Goal: Information Seeking & Learning: Learn about a topic

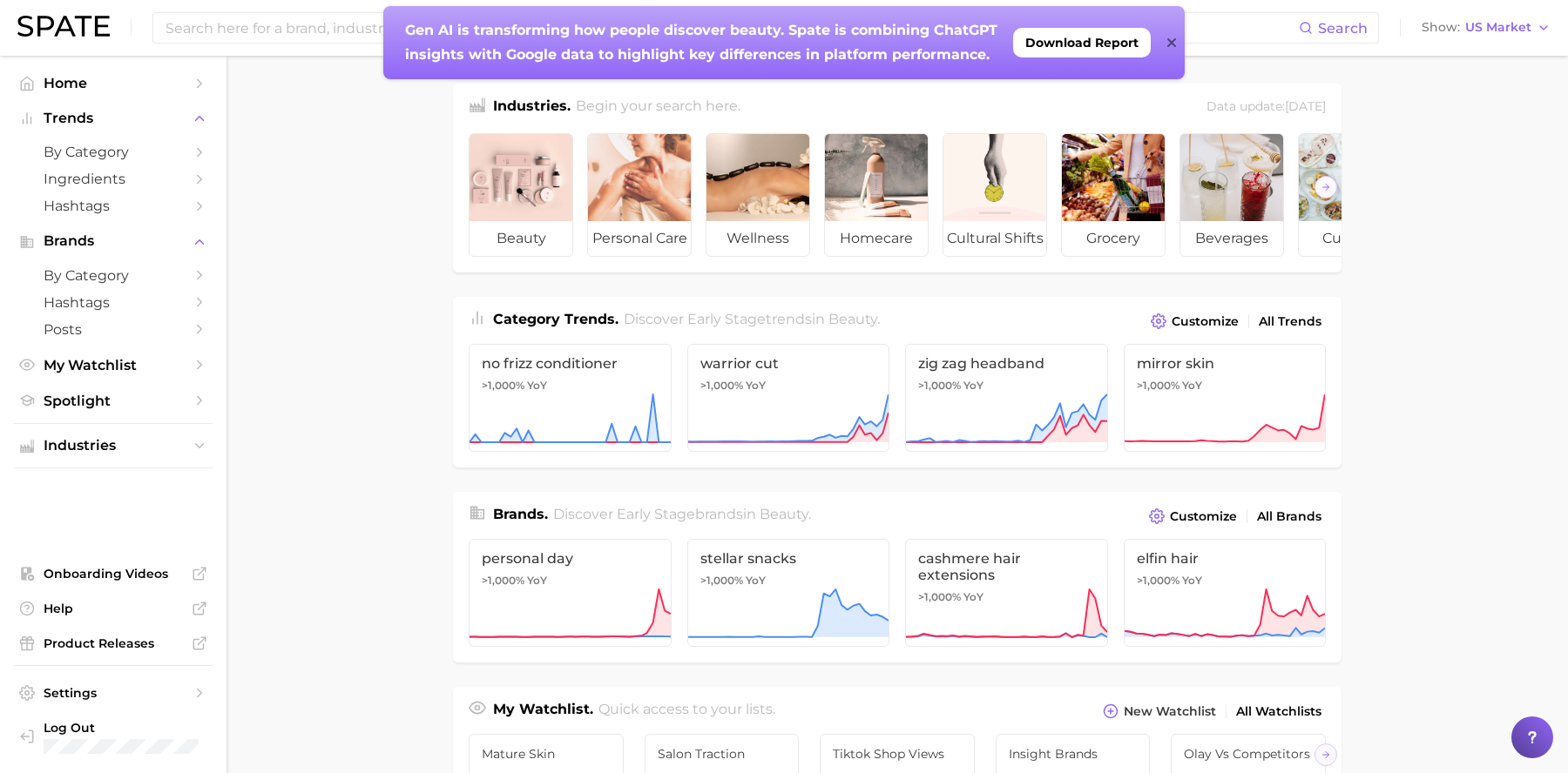
click at [1173, 44] on icon at bounding box center [1171, 42] width 9 height 9
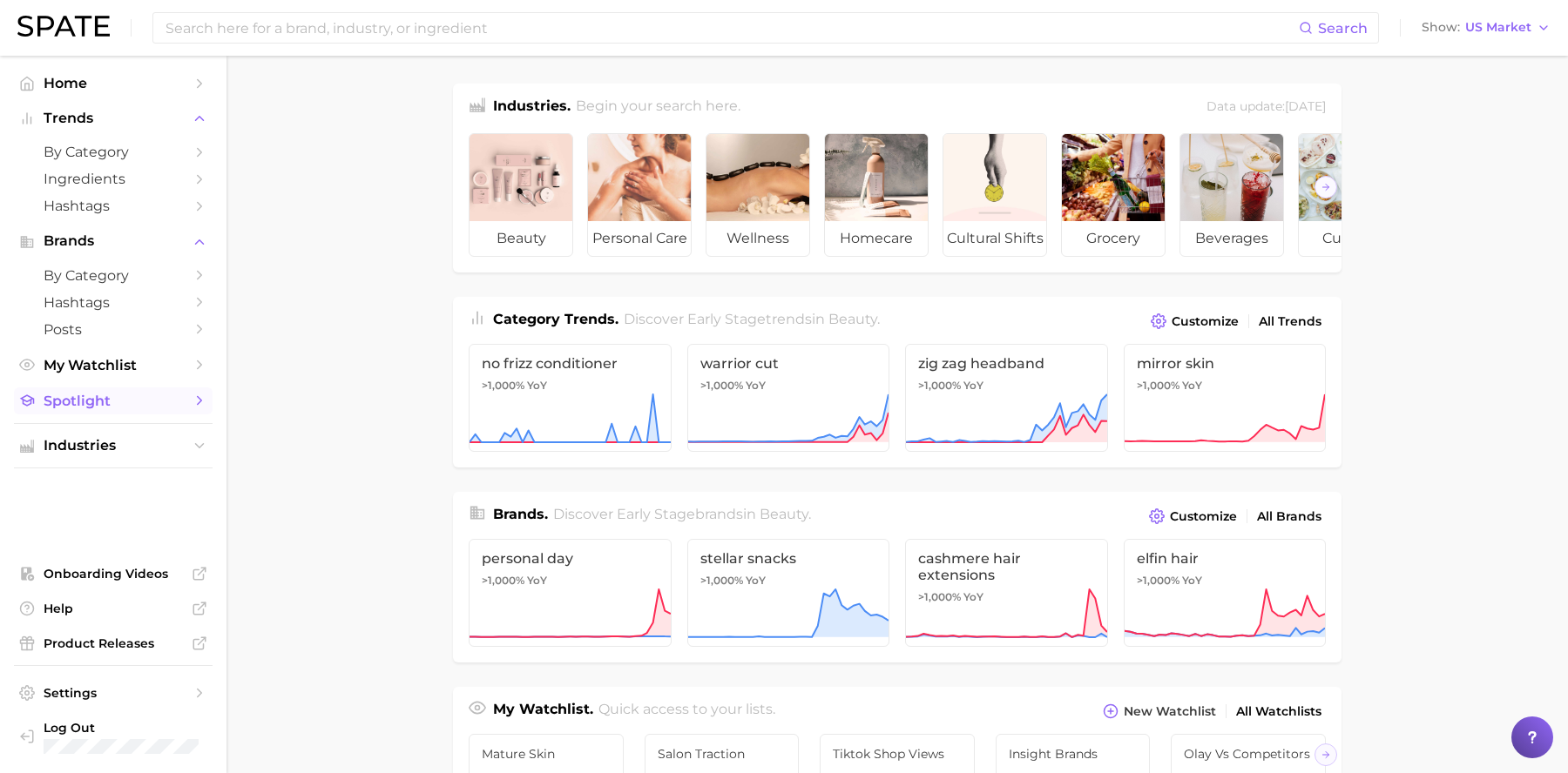
click at [134, 402] on span "Spotlight" at bounding box center [113, 400] width 140 height 17
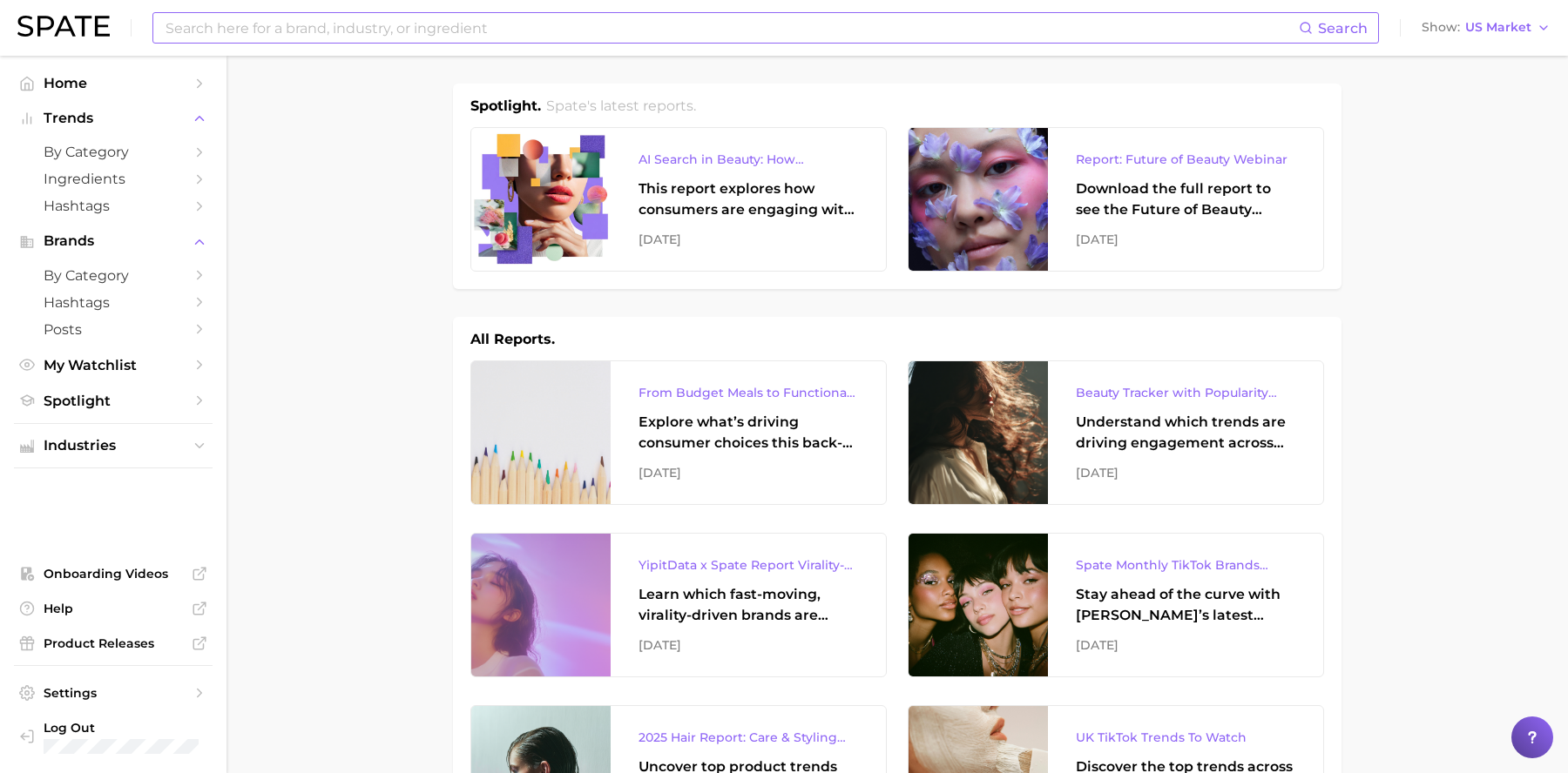
click at [446, 31] on input at bounding box center [731, 28] width 1135 height 30
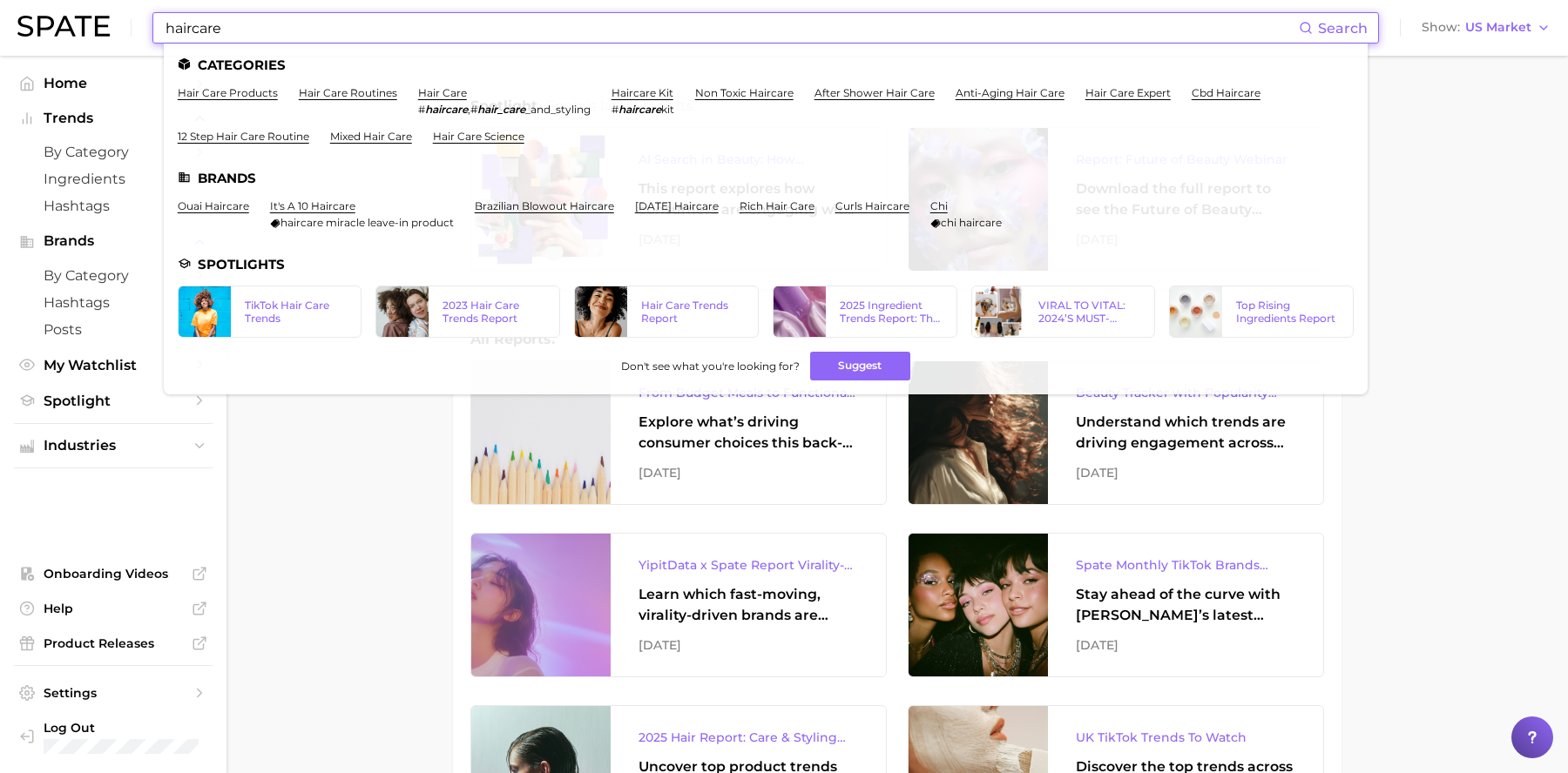
type input "haircare"
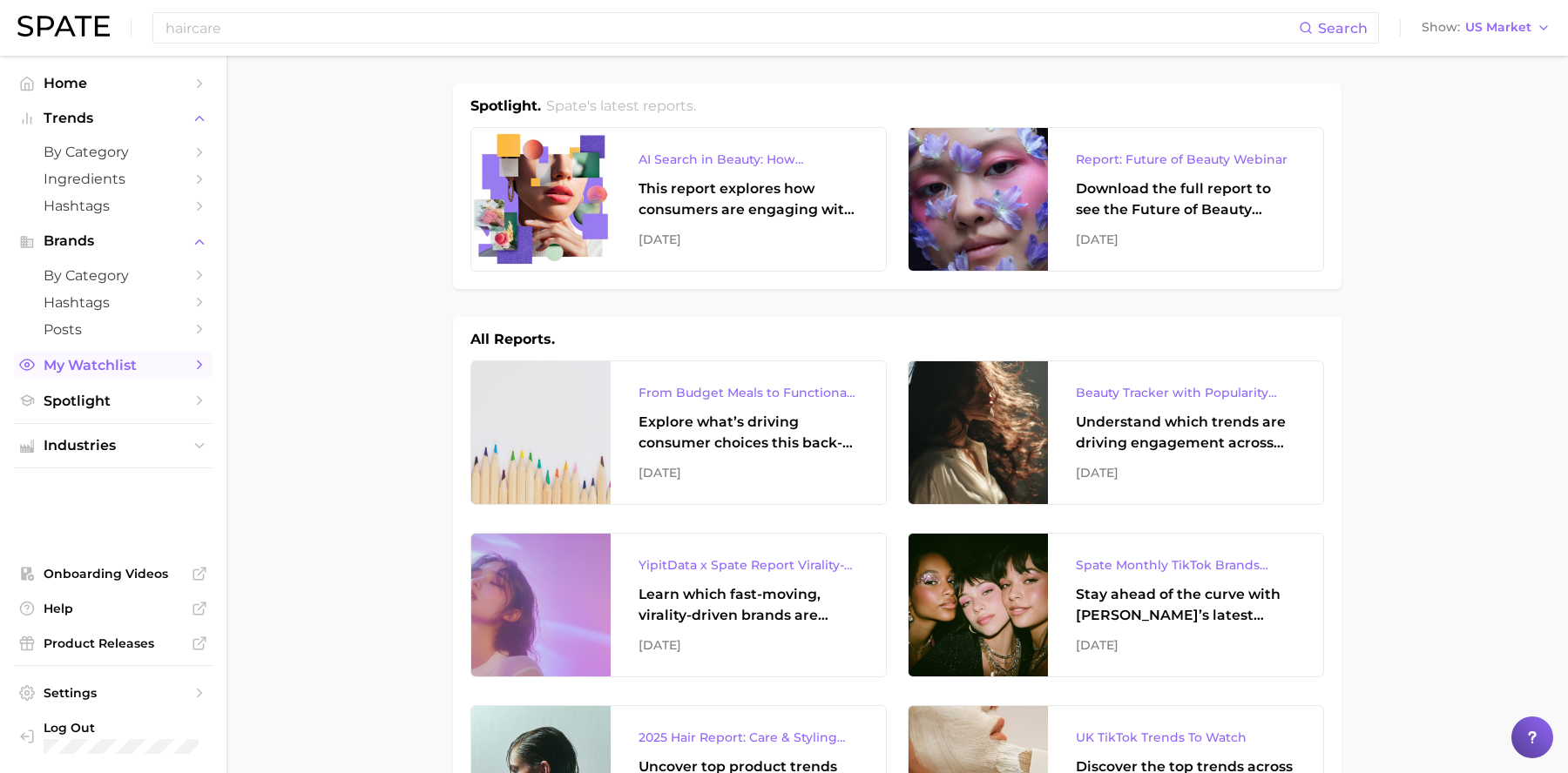
click at [166, 369] on span "My Watchlist" at bounding box center [113, 365] width 140 height 17
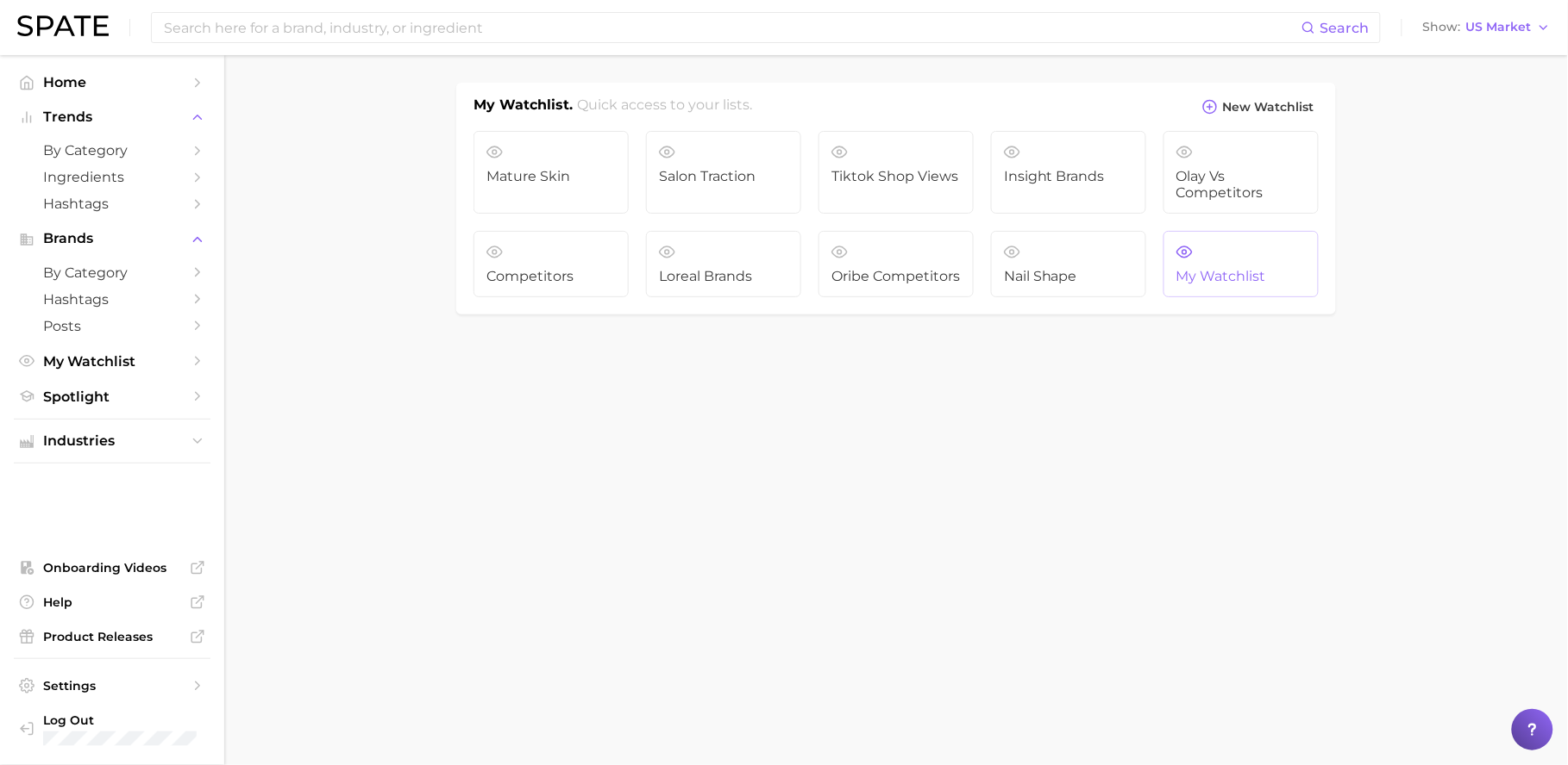
click at [1272, 273] on span "My watchlist" at bounding box center [1241, 276] width 130 height 16
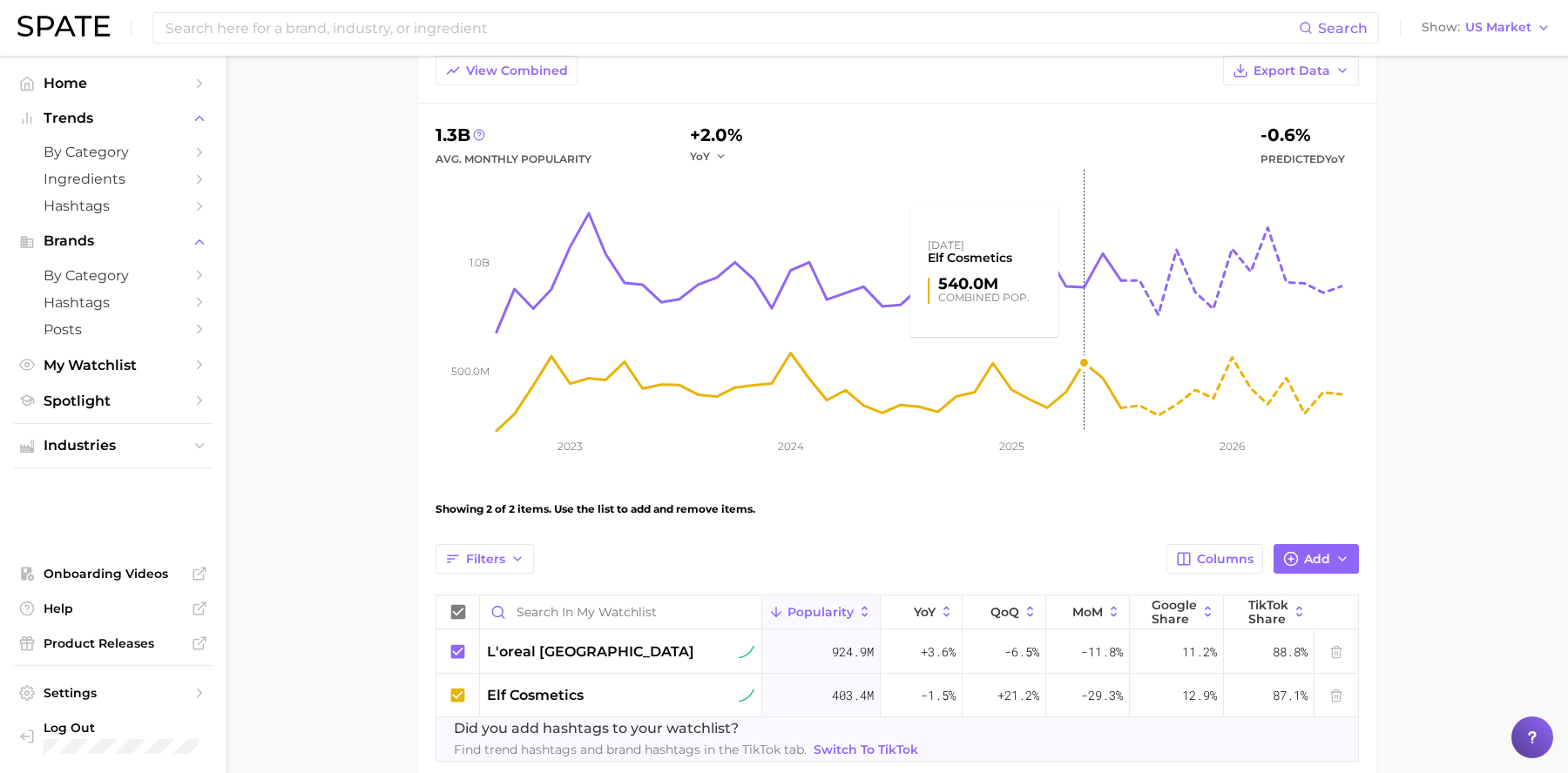
scroll to position [101, 0]
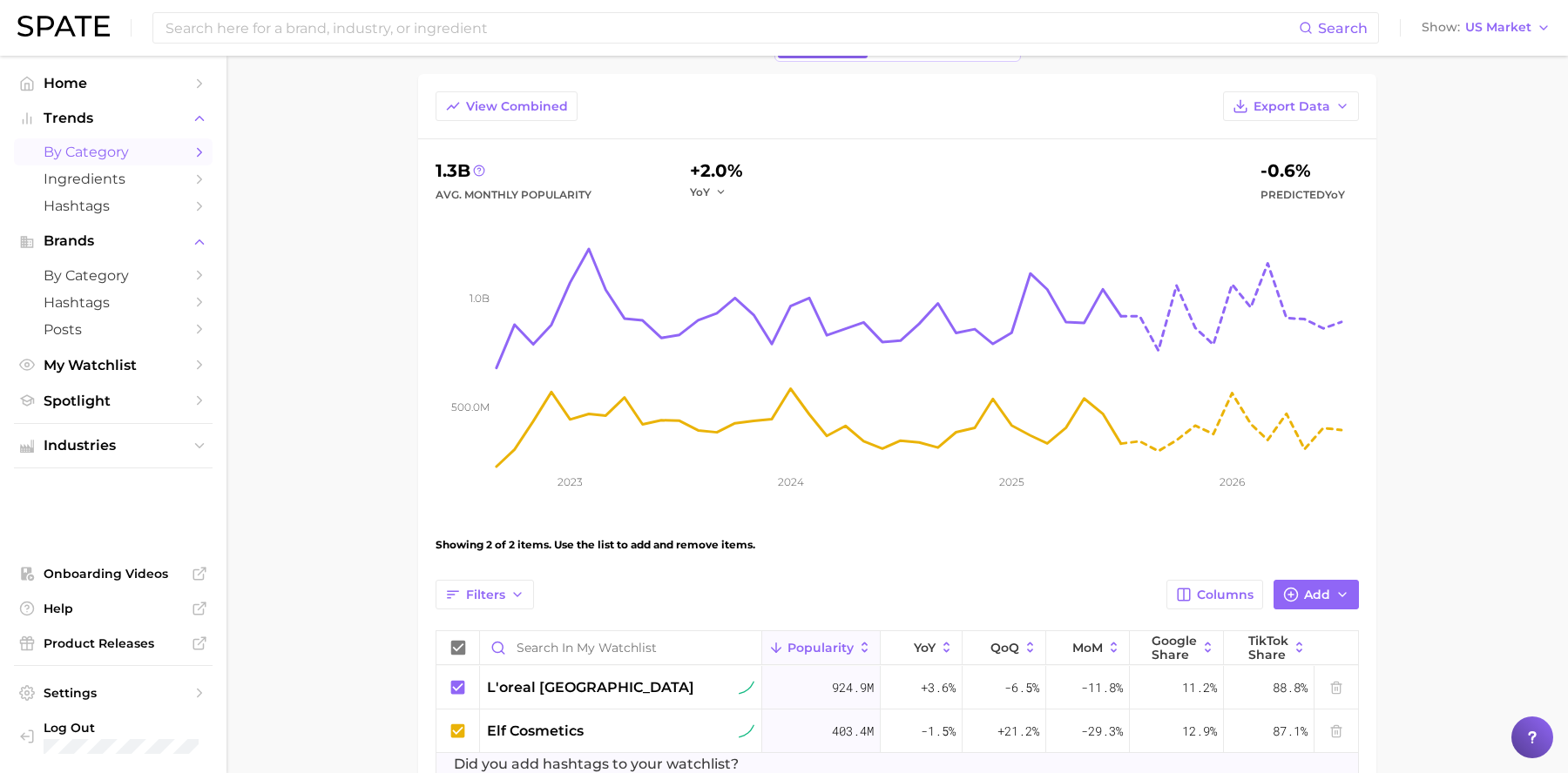
click at [99, 157] on span "by Category" at bounding box center [113, 151] width 140 height 17
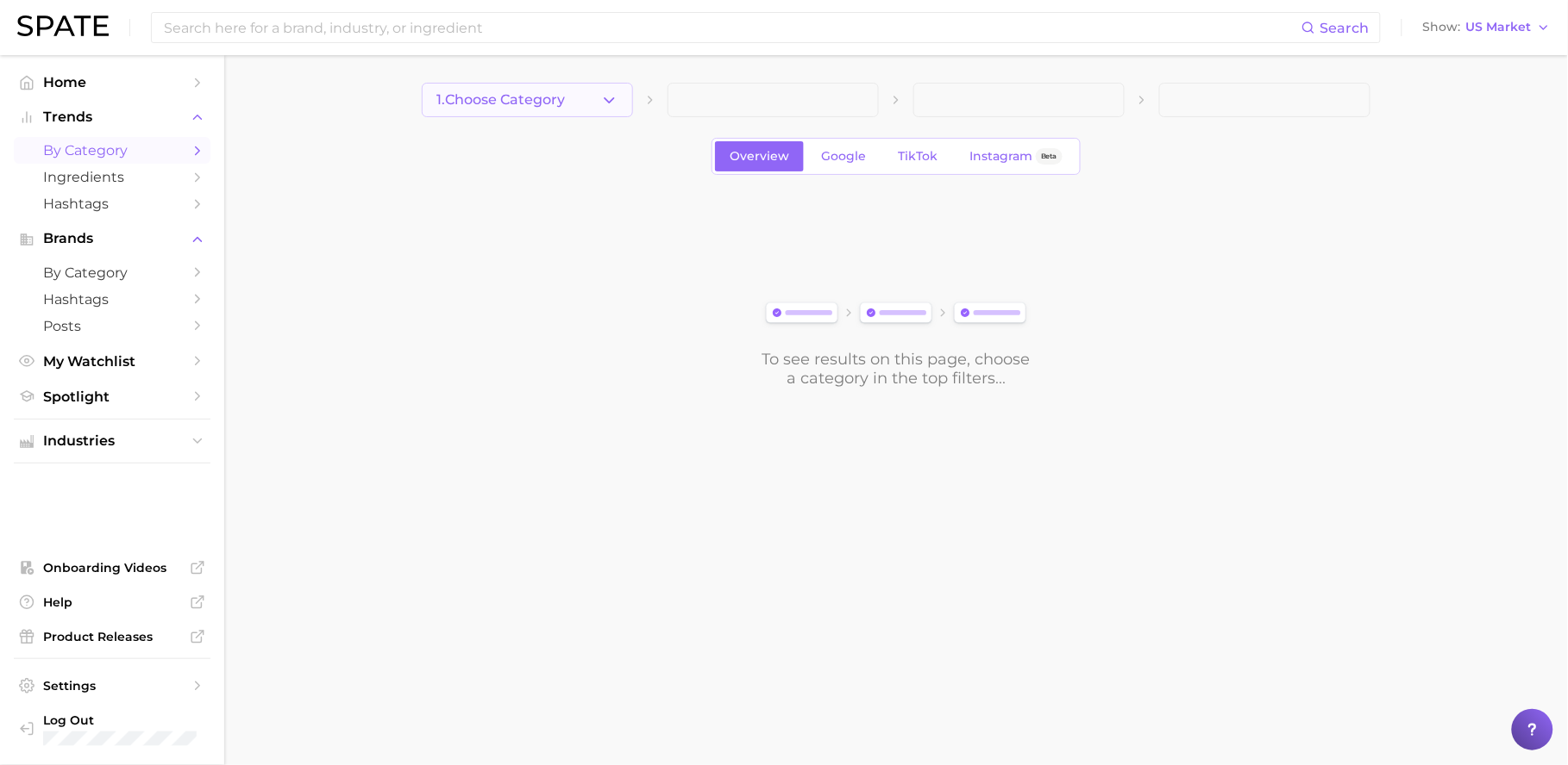
click at [580, 101] on button "1. Choose Category" at bounding box center [527, 99] width 211 height 34
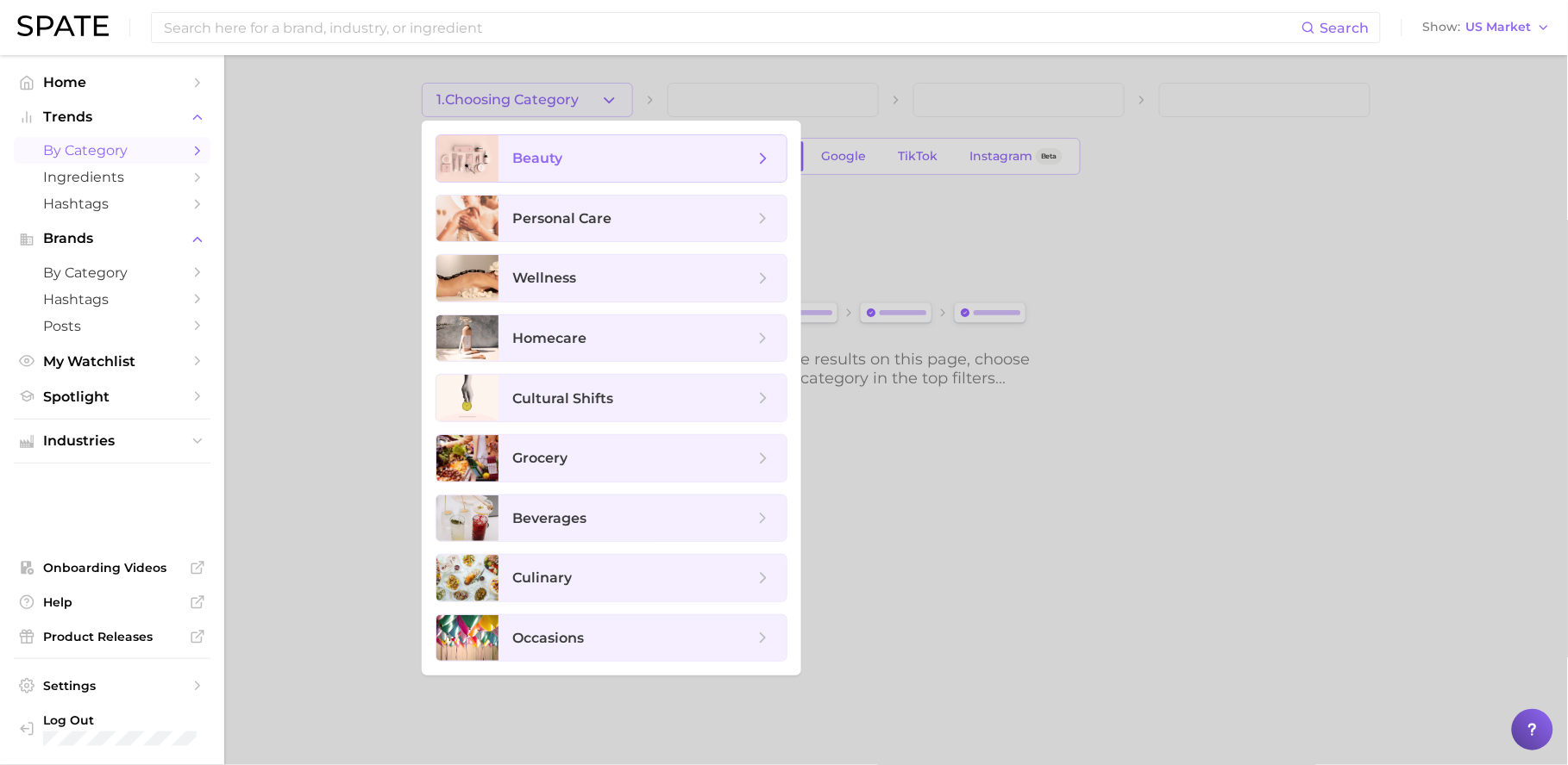
click at [627, 171] on span "beauty" at bounding box center [643, 159] width 288 height 47
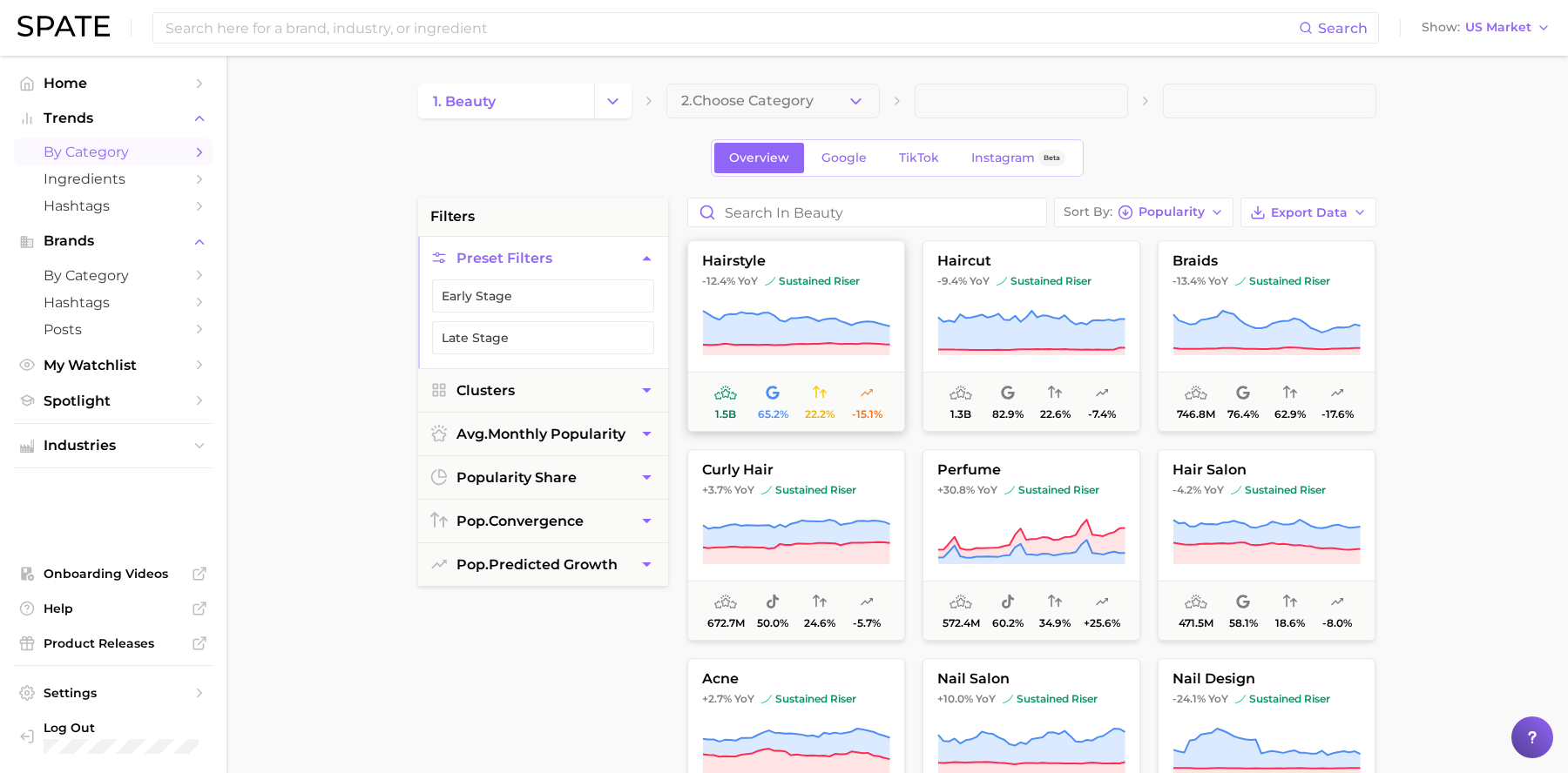
click at [828, 295] on button "hairstyle -12.4% YoY sustained riser 1.5b 65.2% 22.2% -15.1%" at bounding box center [796, 335] width 217 height 192
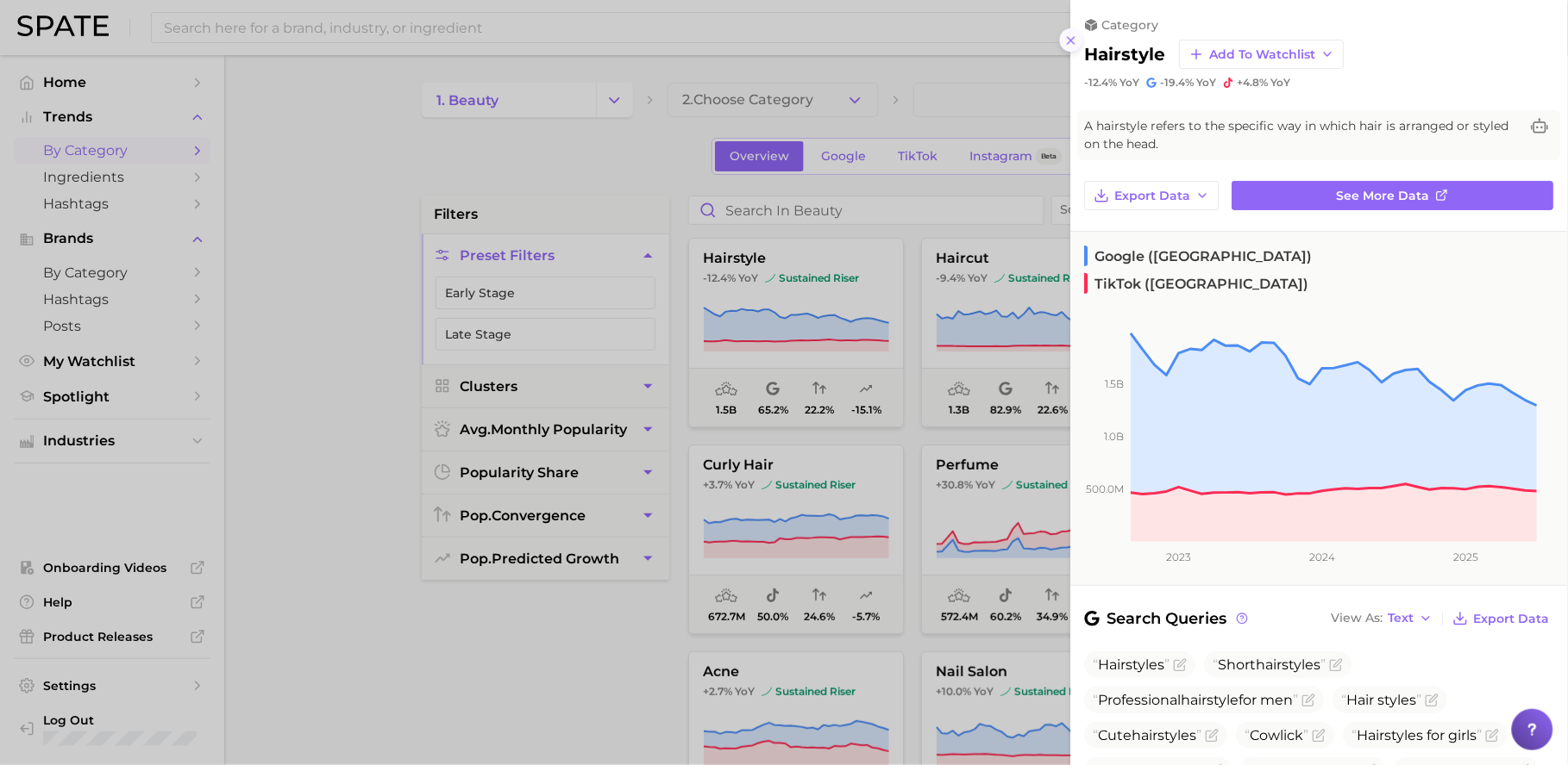
click at [1074, 43] on line at bounding box center [1070, 40] width 7 height 7
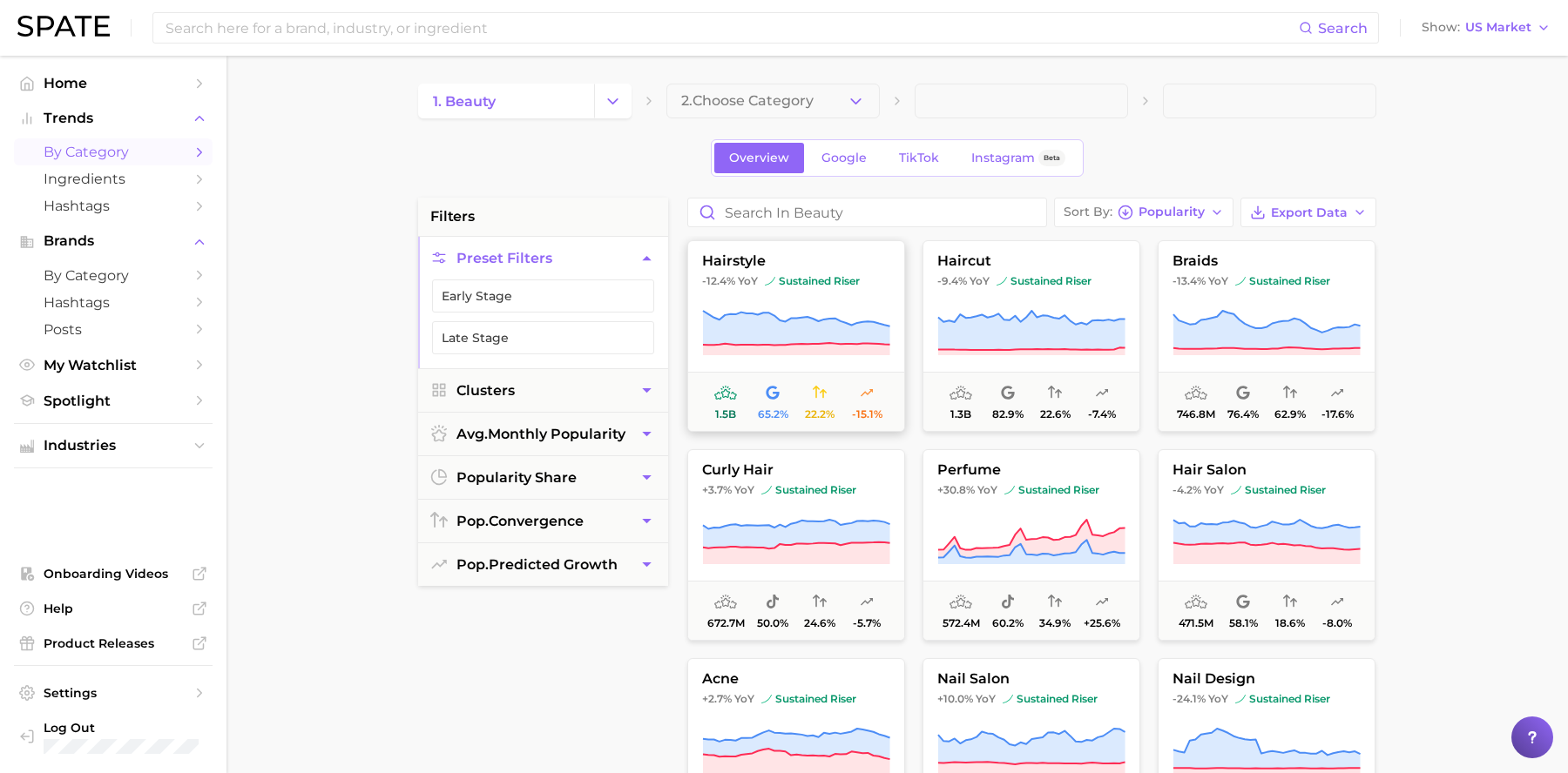
click at [780, 285] on span "sustained riser" at bounding box center [812, 281] width 95 height 14
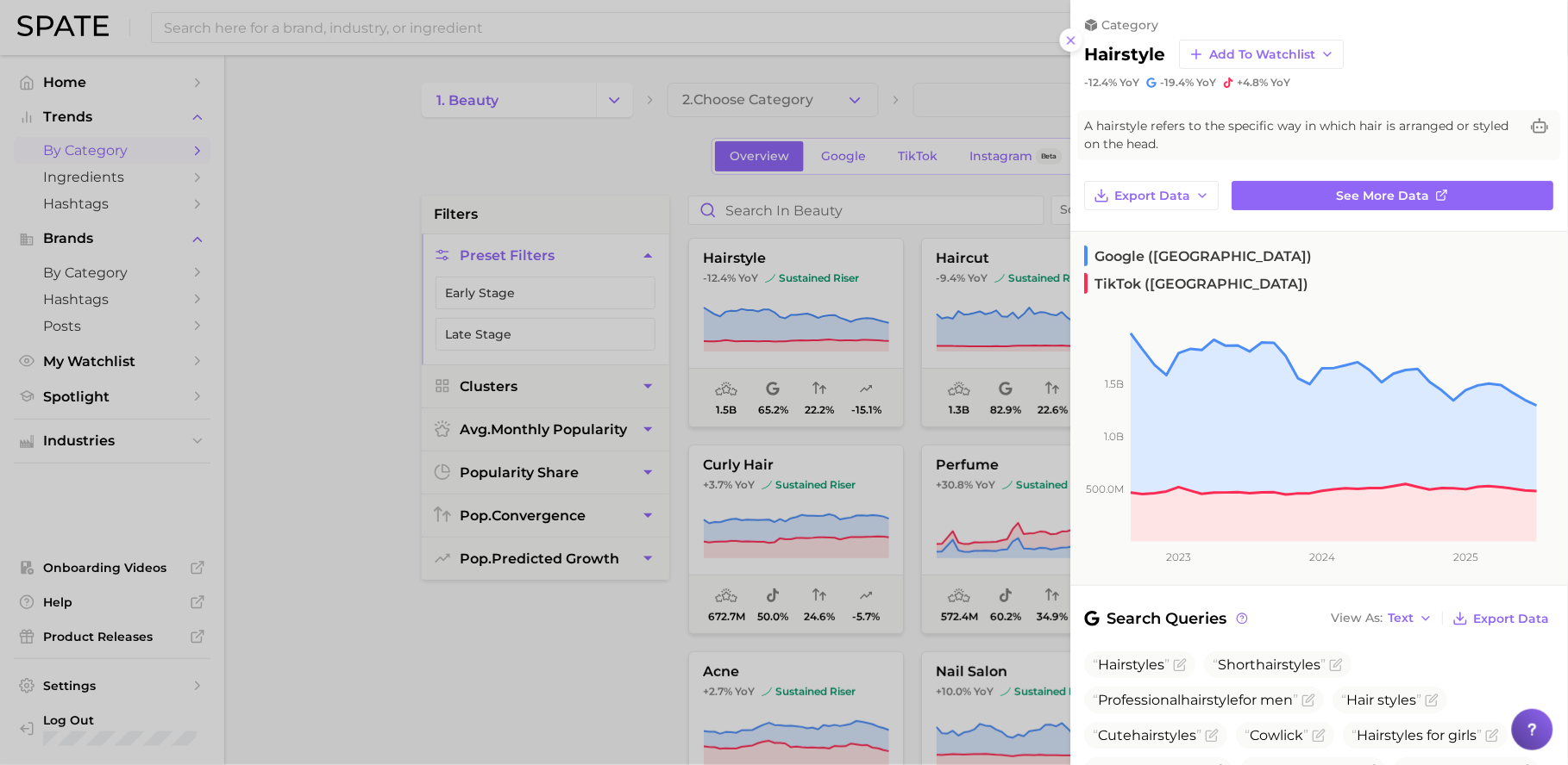
drag, startPoint x: 1071, startPoint y: 48, endPoint x: 1094, endPoint y: 41, distance: 24.0
click at [1071, 47] on button at bounding box center [1071, 40] width 23 height 23
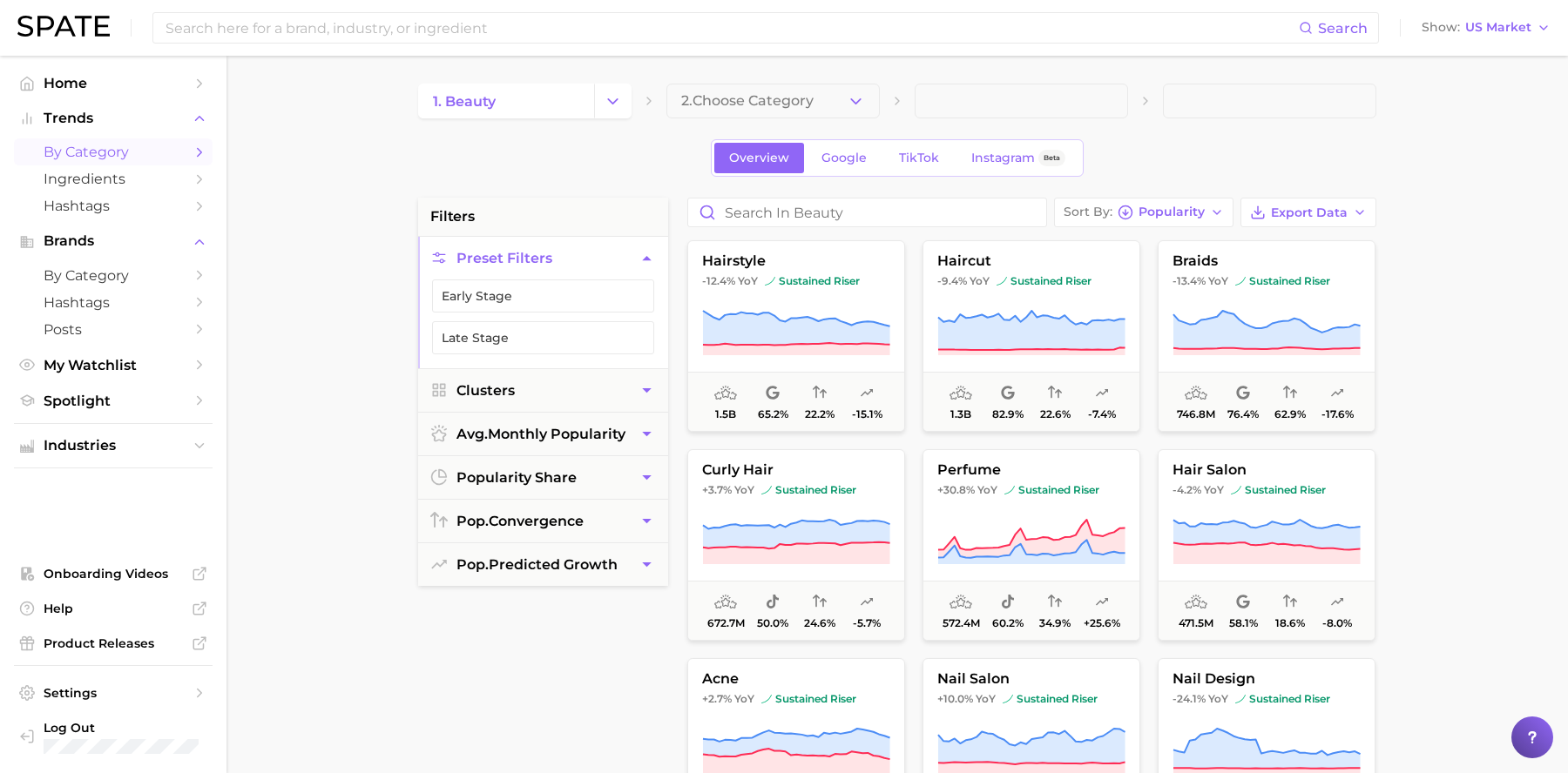
click at [1519, 39] on div "Show US Market" at bounding box center [1486, 28] width 138 height 23
click at [1518, 30] on span "US Market" at bounding box center [1497, 28] width 66 height 10
click at [1514, 86] on span "[GEOGRAPHIC_DATA]" at bounding box center [1493, 87] width 135 height 15
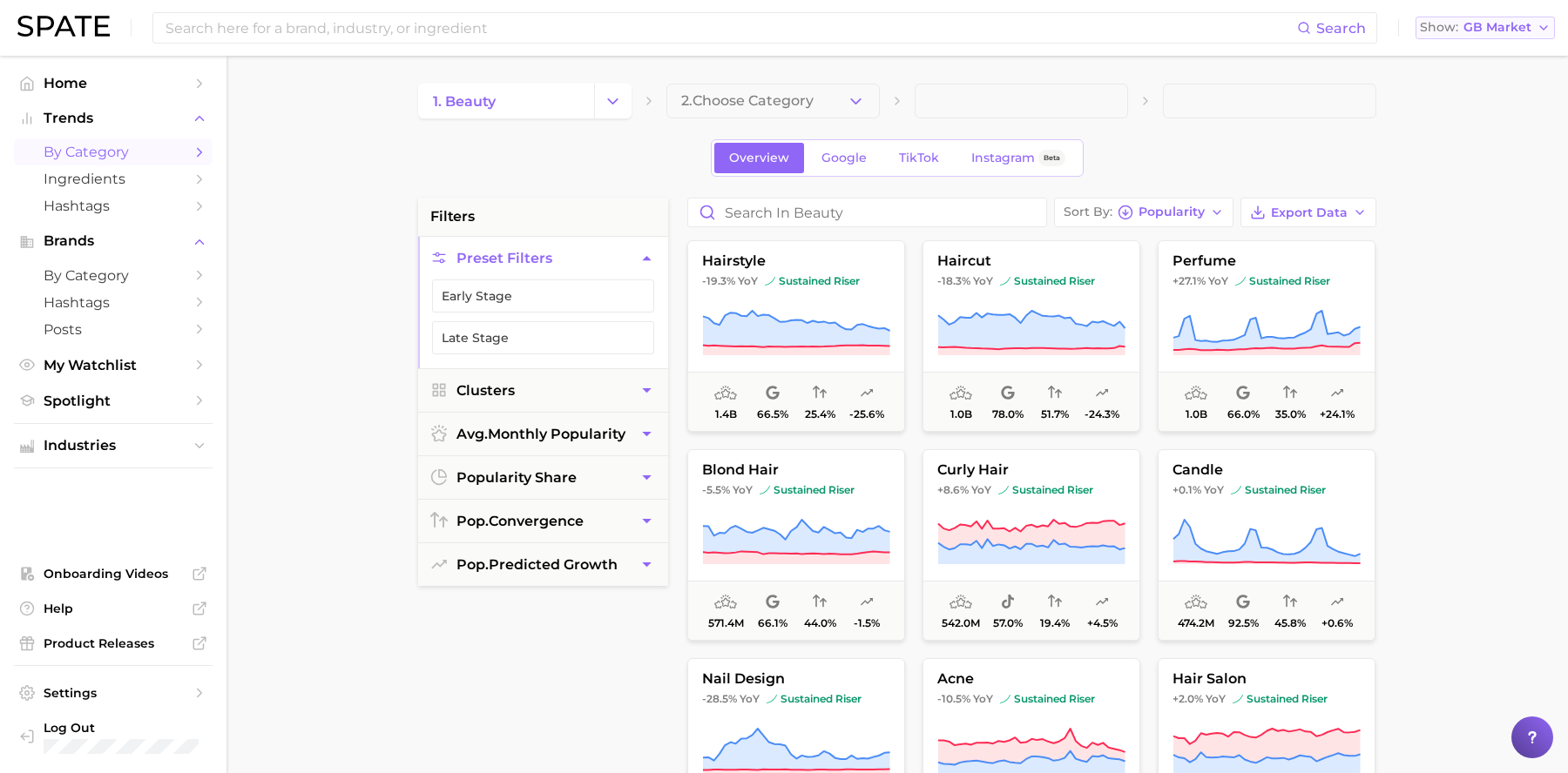
click at [1527, 26] on span "GB Market" at bounding box center [1497, 28] width 68 height 10
click at [1477, 379] on main "1. beauty 2. Choose Category Overview Google TikTok Instagram Beta filters Pres…" at bounding box center [897, 716] width 1342 height 1321
click at [535, 304] on button "Early Stage" at bounding box center [543, 296] width 222 height 33
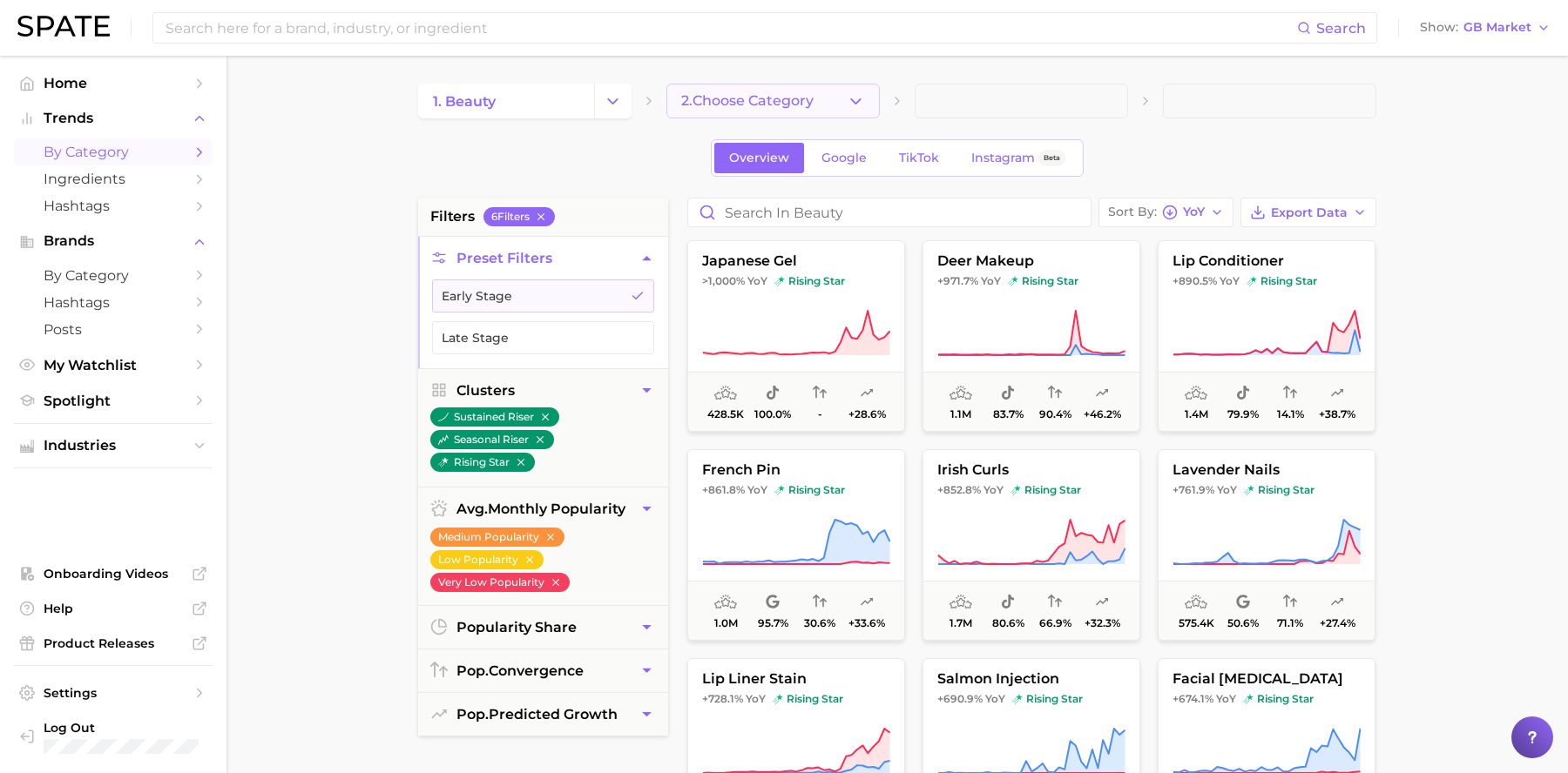
click at [735, 97] on span "2. Choose Category" at bounding box center [747, 101] width 133 height 16
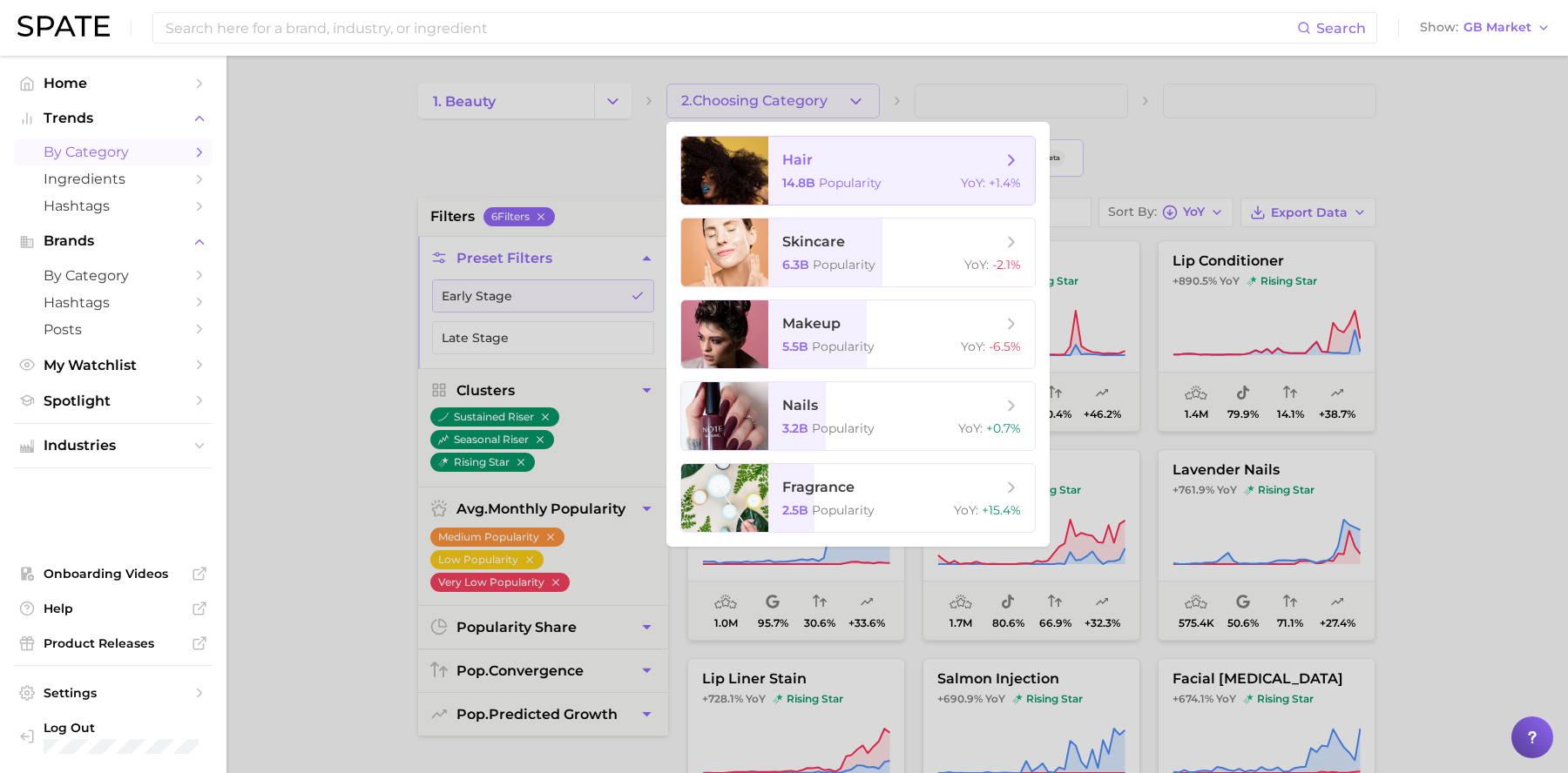
click at [886, 177] on div "14.8b Popularity YoY : +1.4%" at bounding box center [901, 183] width 239 height 16
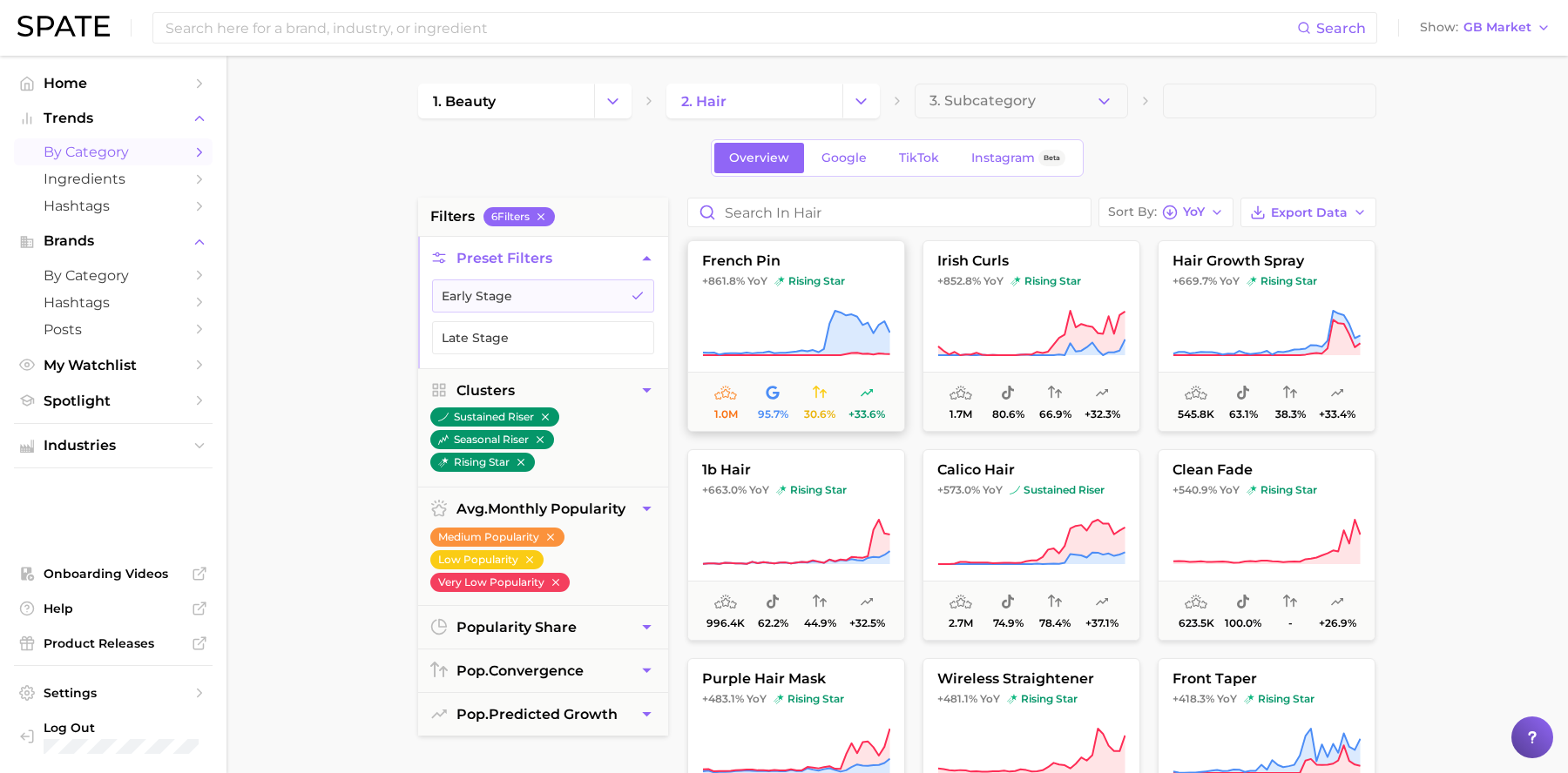
click at [852, 316] on icon at bounding box center [797, 332] width 187 height 44
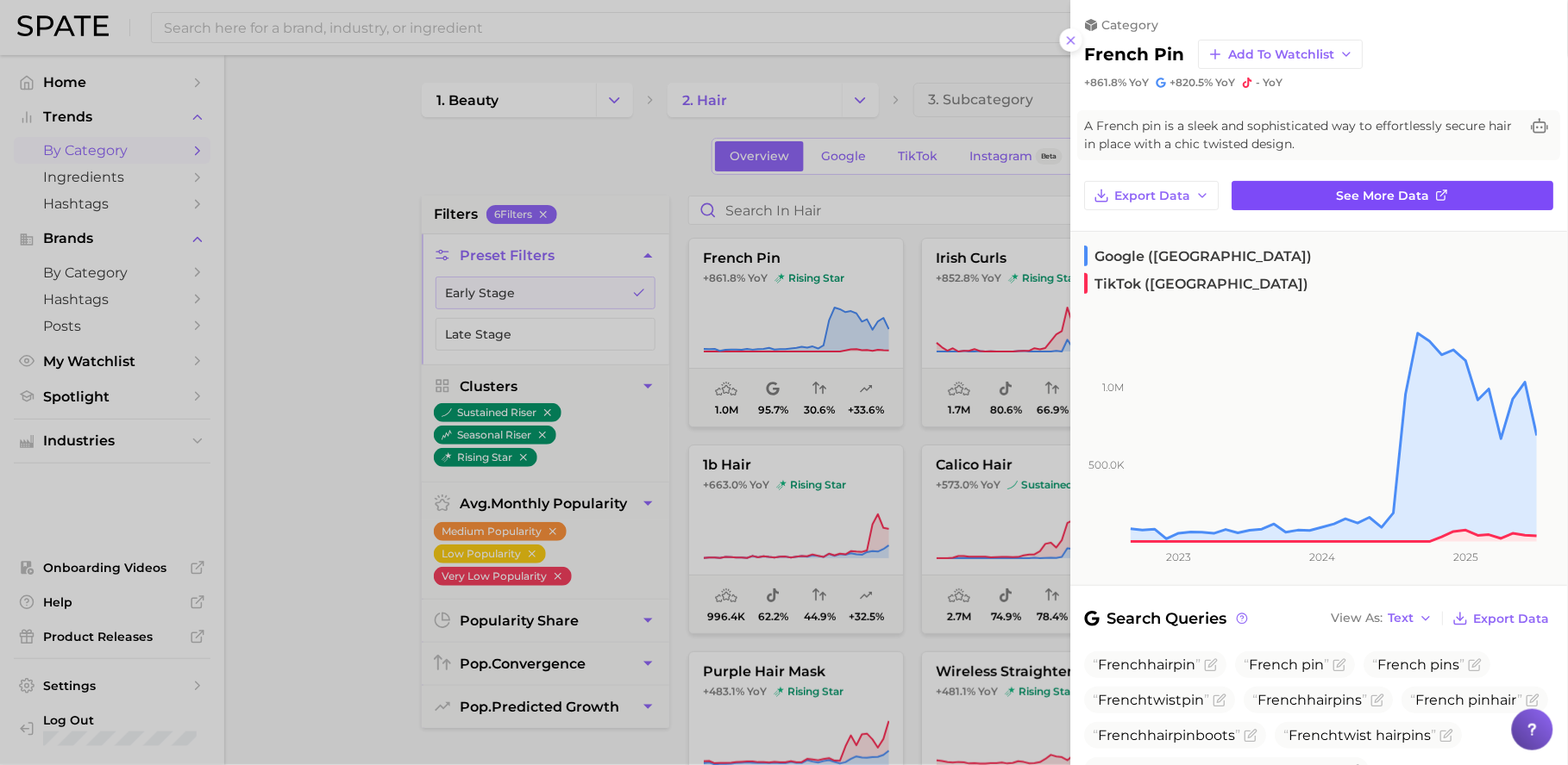
click at [1402, 199] on span "See more data" at bounding box center [1384, 196] width 93 height 15
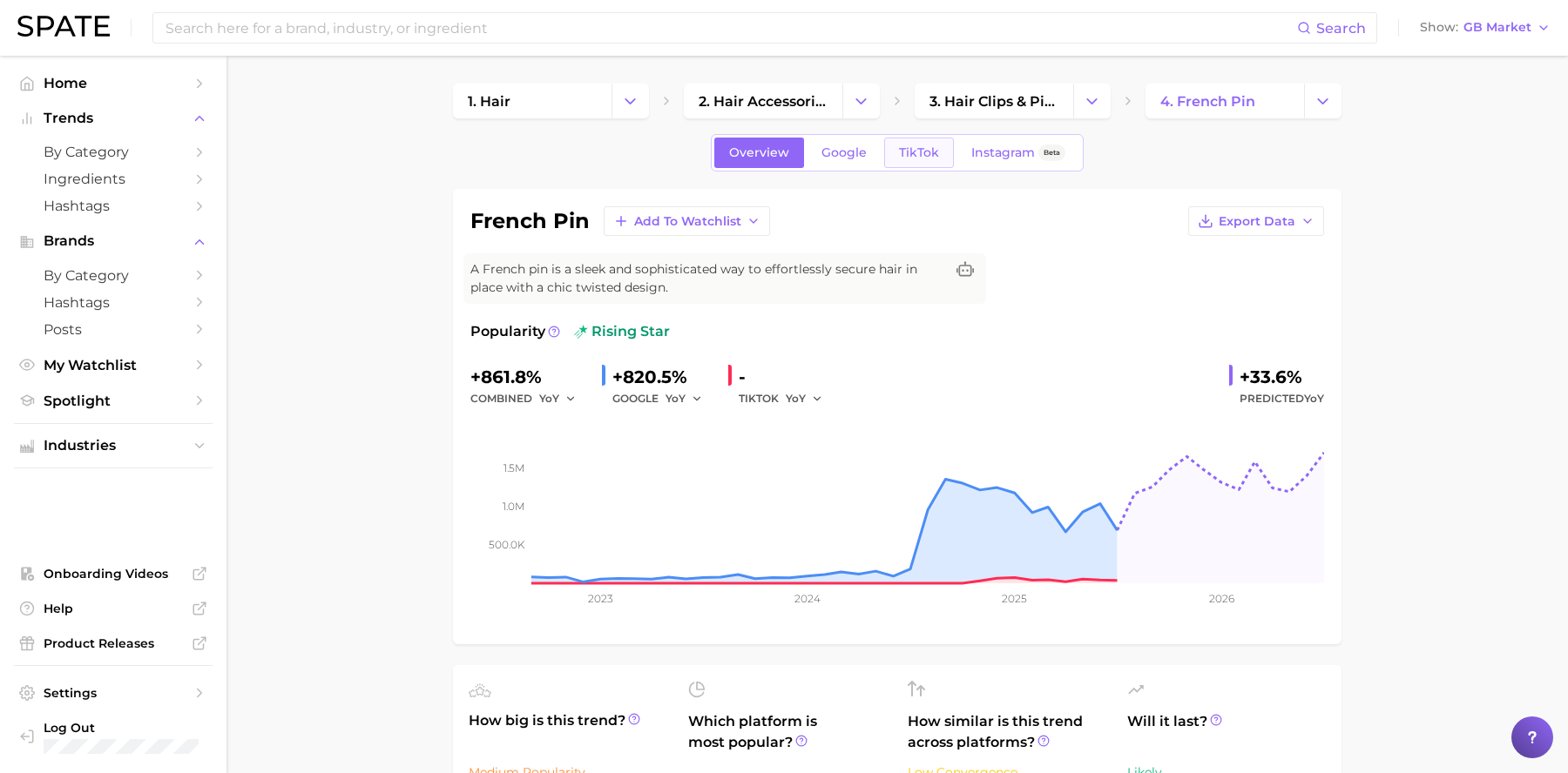
click at [909, 152] on span "TikTok" at bounding box center [919, 152] width 40 height 15
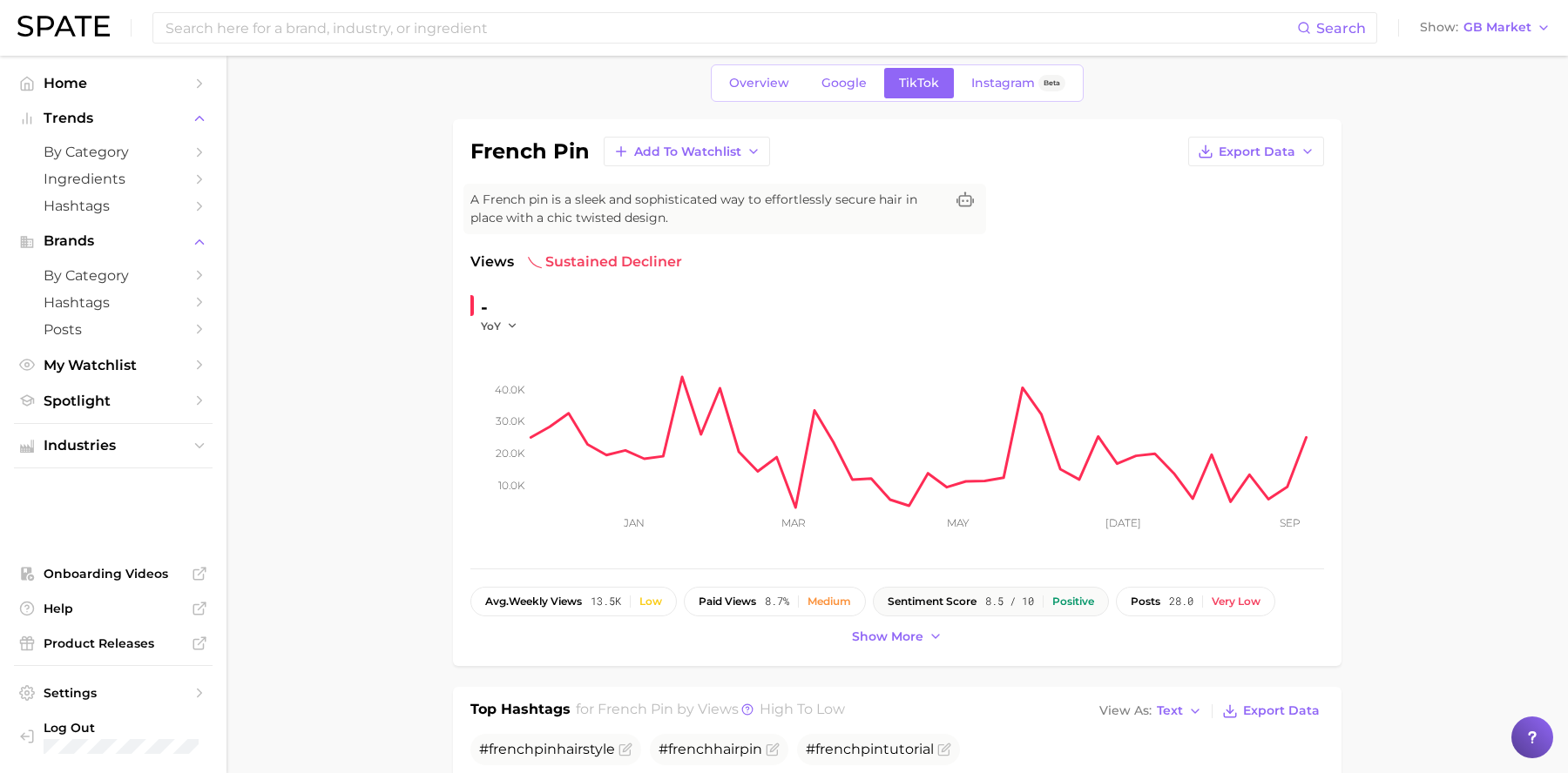
scroll to position [97, 0]
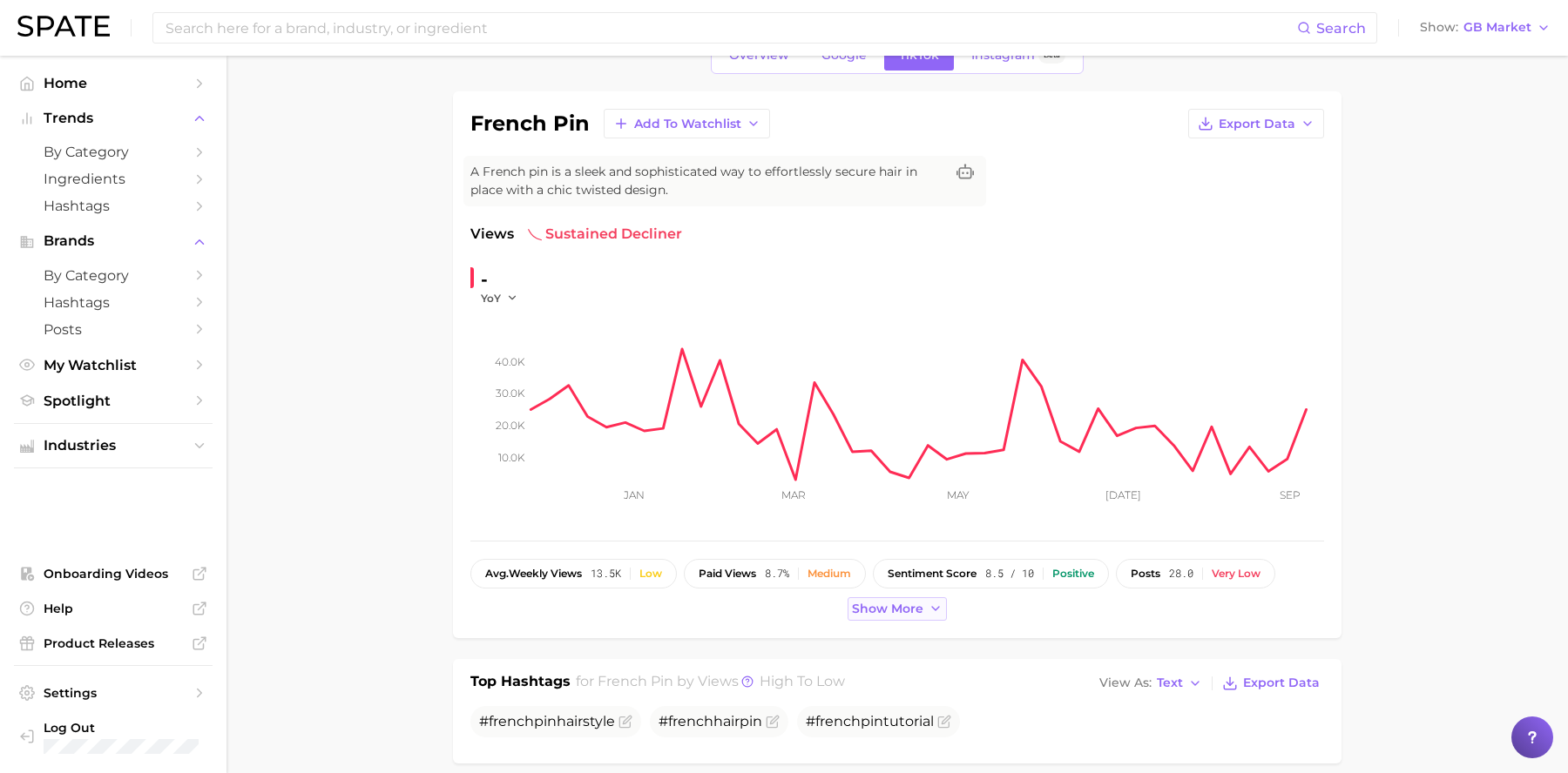
click at [922, 612] on button "Show more" at bounding box center [897, 609] width 99 height 24
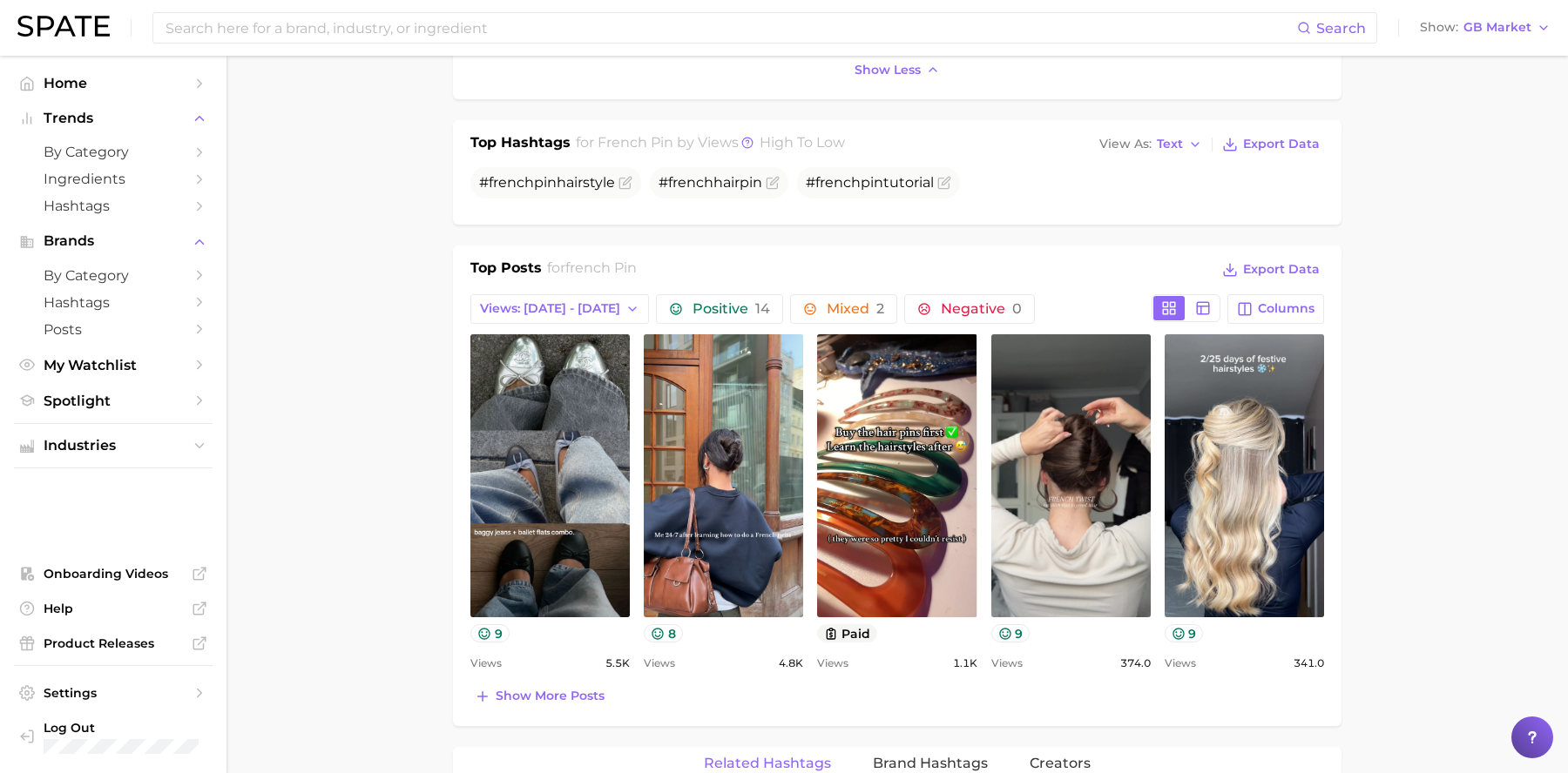
scroll to position [688, 0]
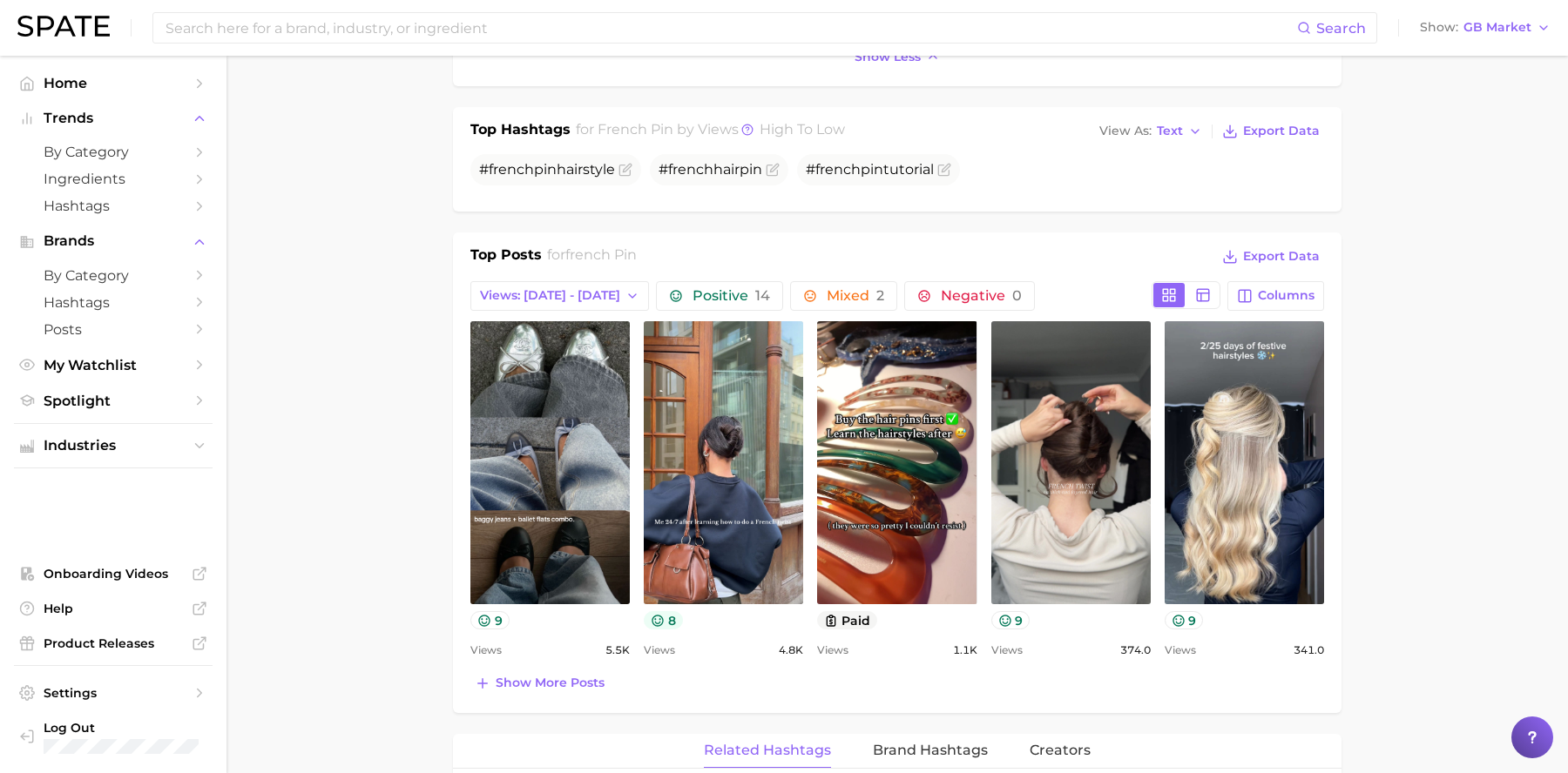
click at [668, 624] on button "8" at bounding box center [663, 621] width 39 height 19
click at [1191, 626] on button "9" at bounding box center [1184, 621] width 39 height 19
click at [1208, 299] on rect at bounding box center [1203, 295] width 12 height 12
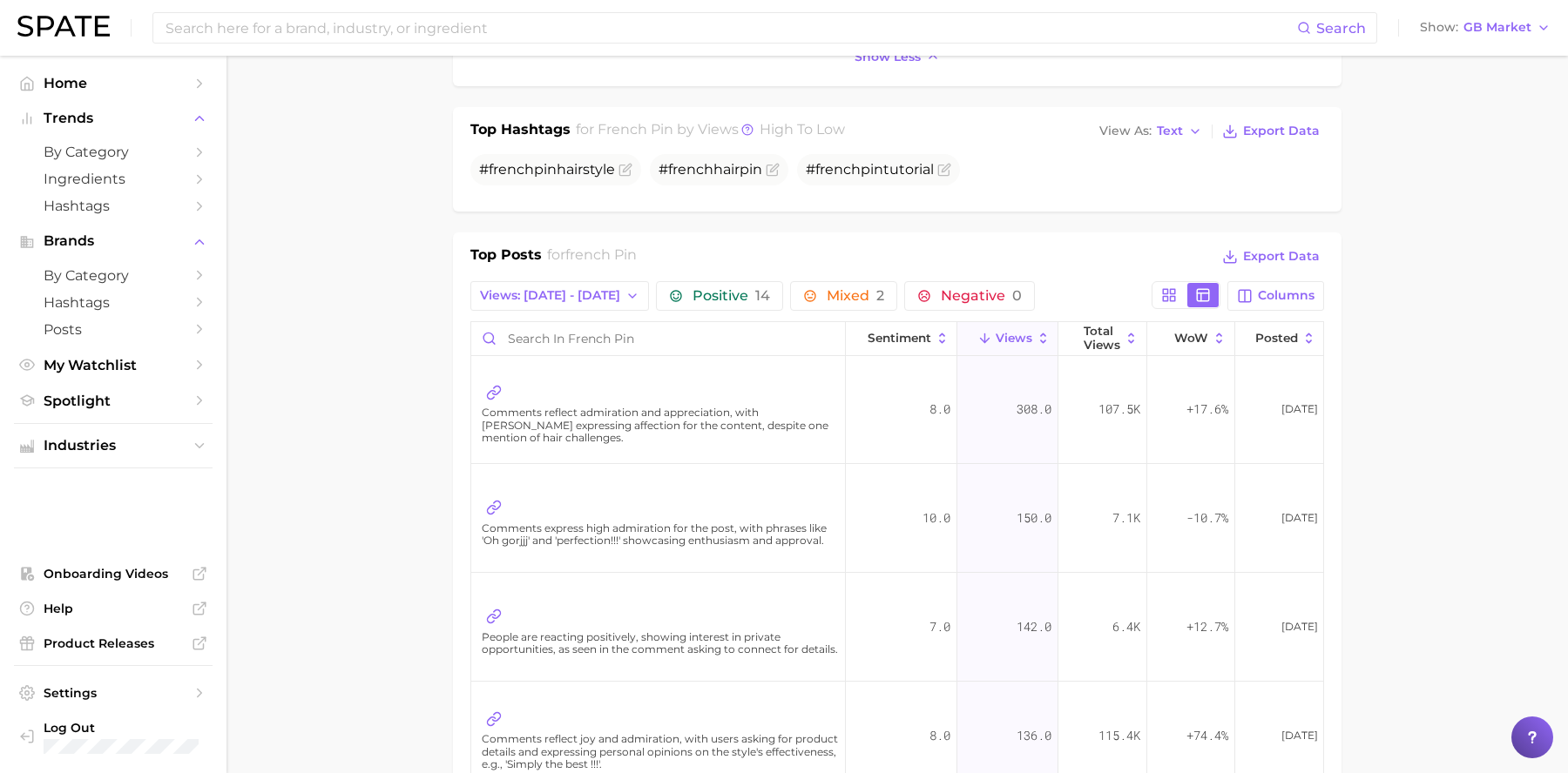
scroll to position [364, 0]
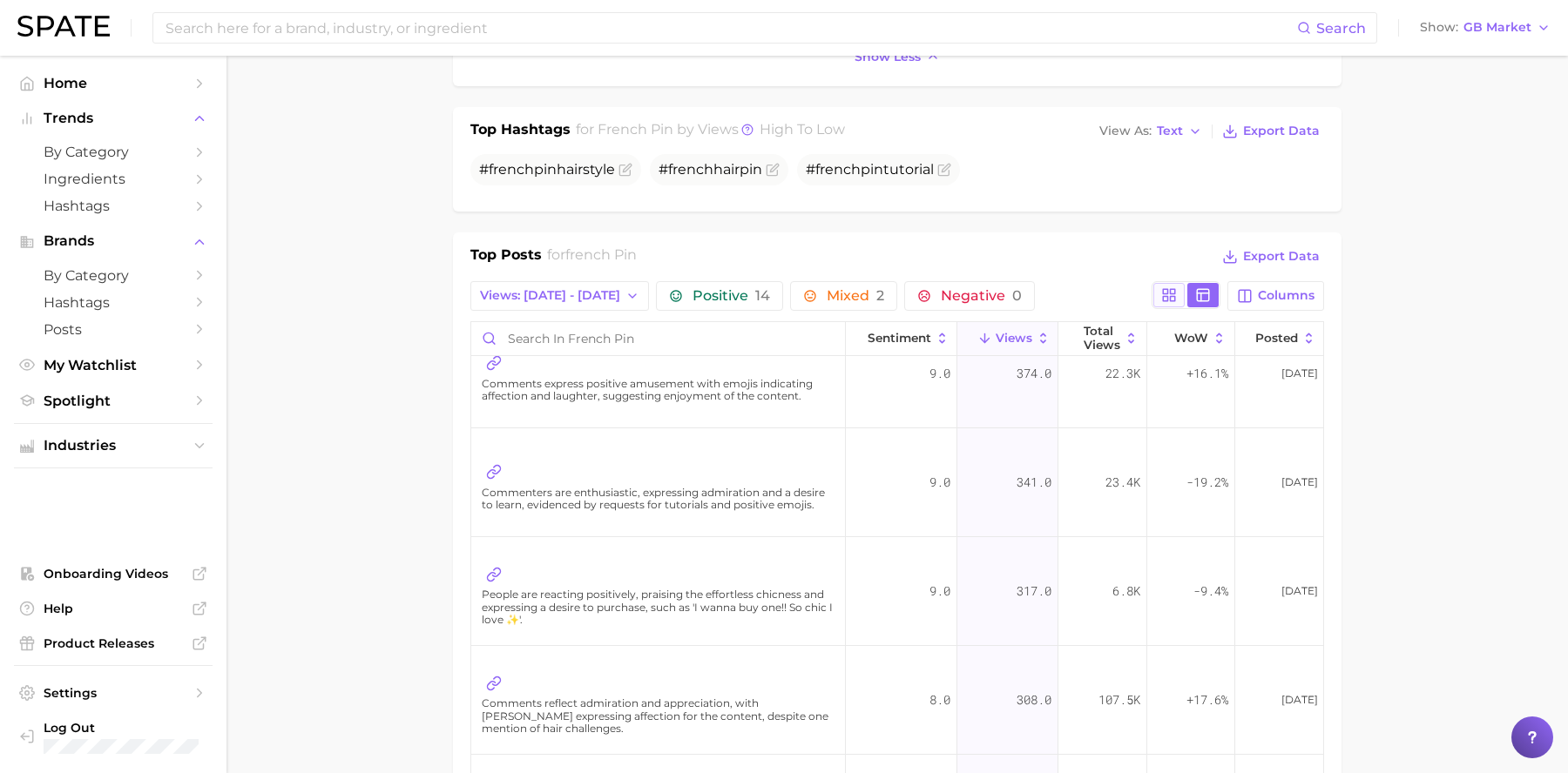
click at [1171, 294] on icon at bounding box center [1169, 295] width 16 height 16
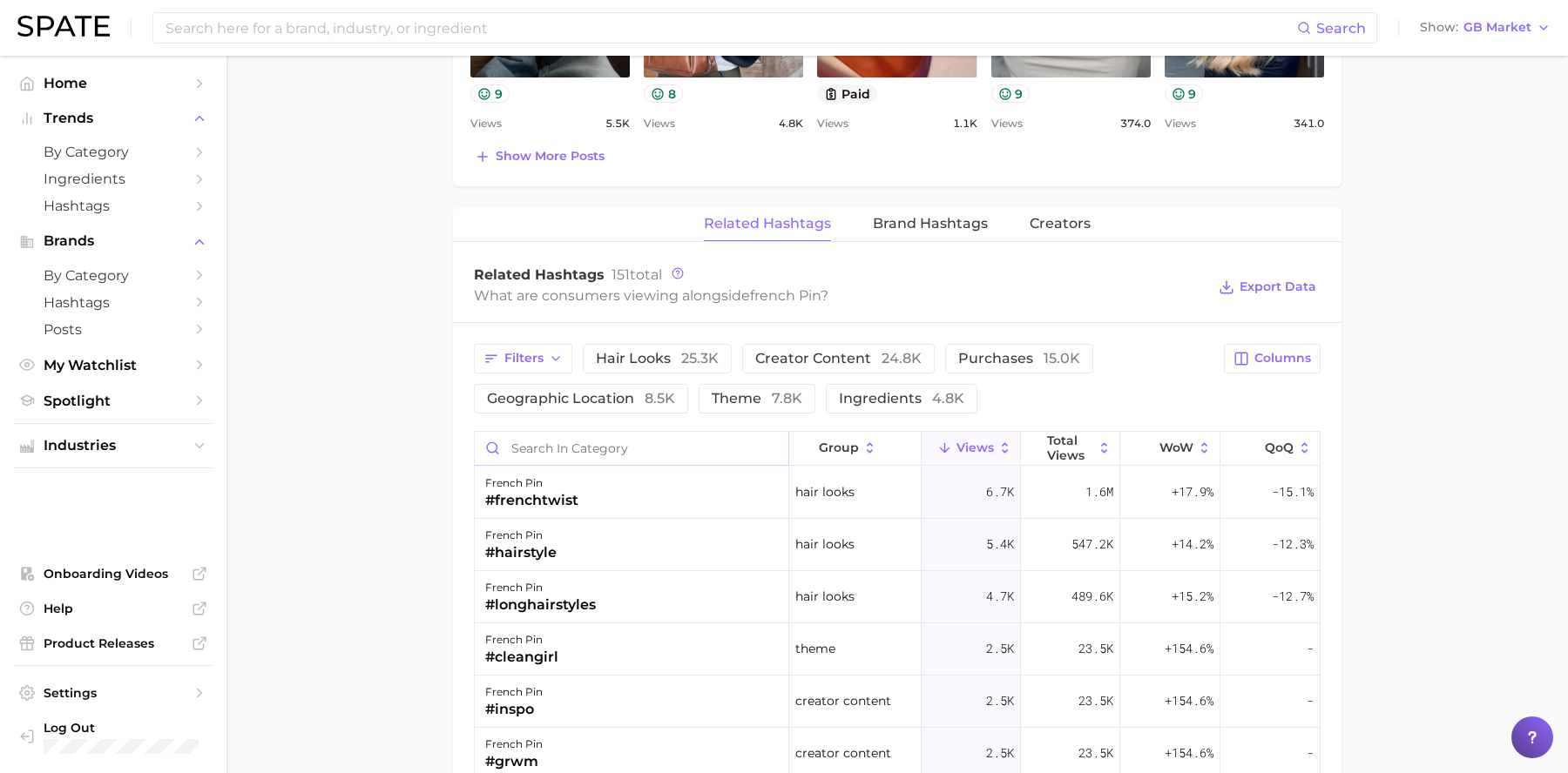
scroll to position [1334, 0]
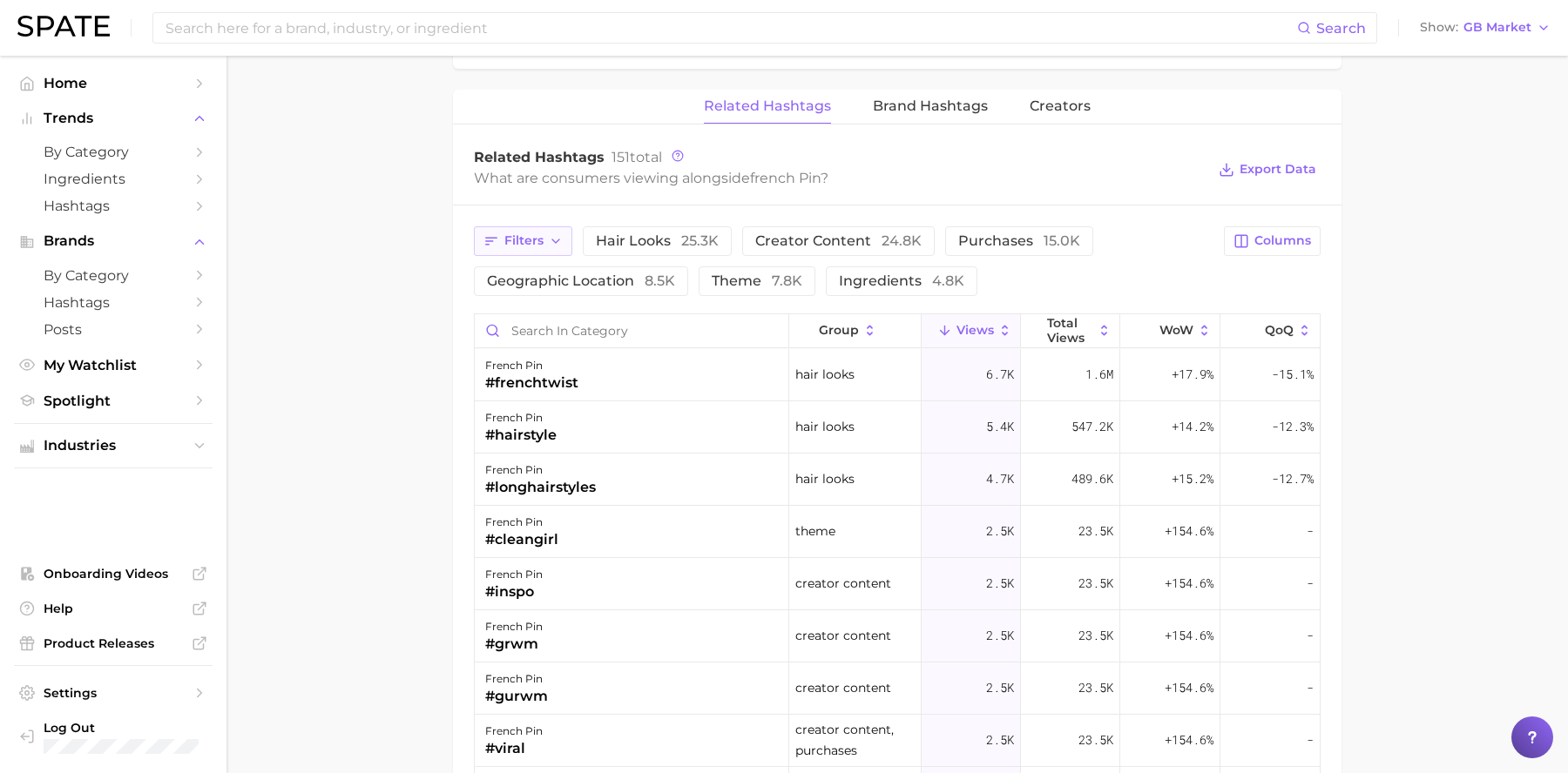
click at [537, 247] on span "Filters" at bounding box center [524, 240] width 39 height 15
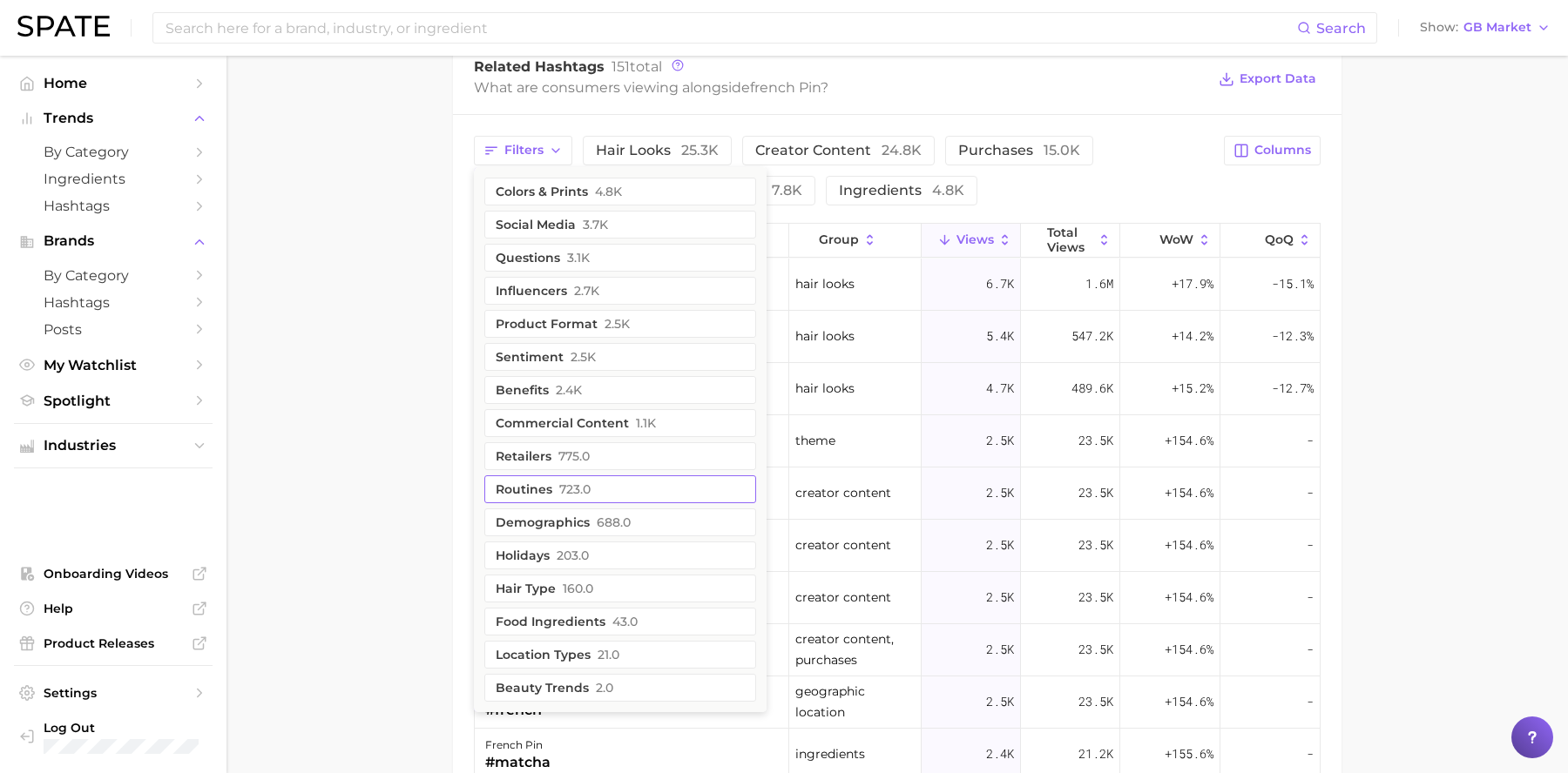
scroll to position [1419, 0]
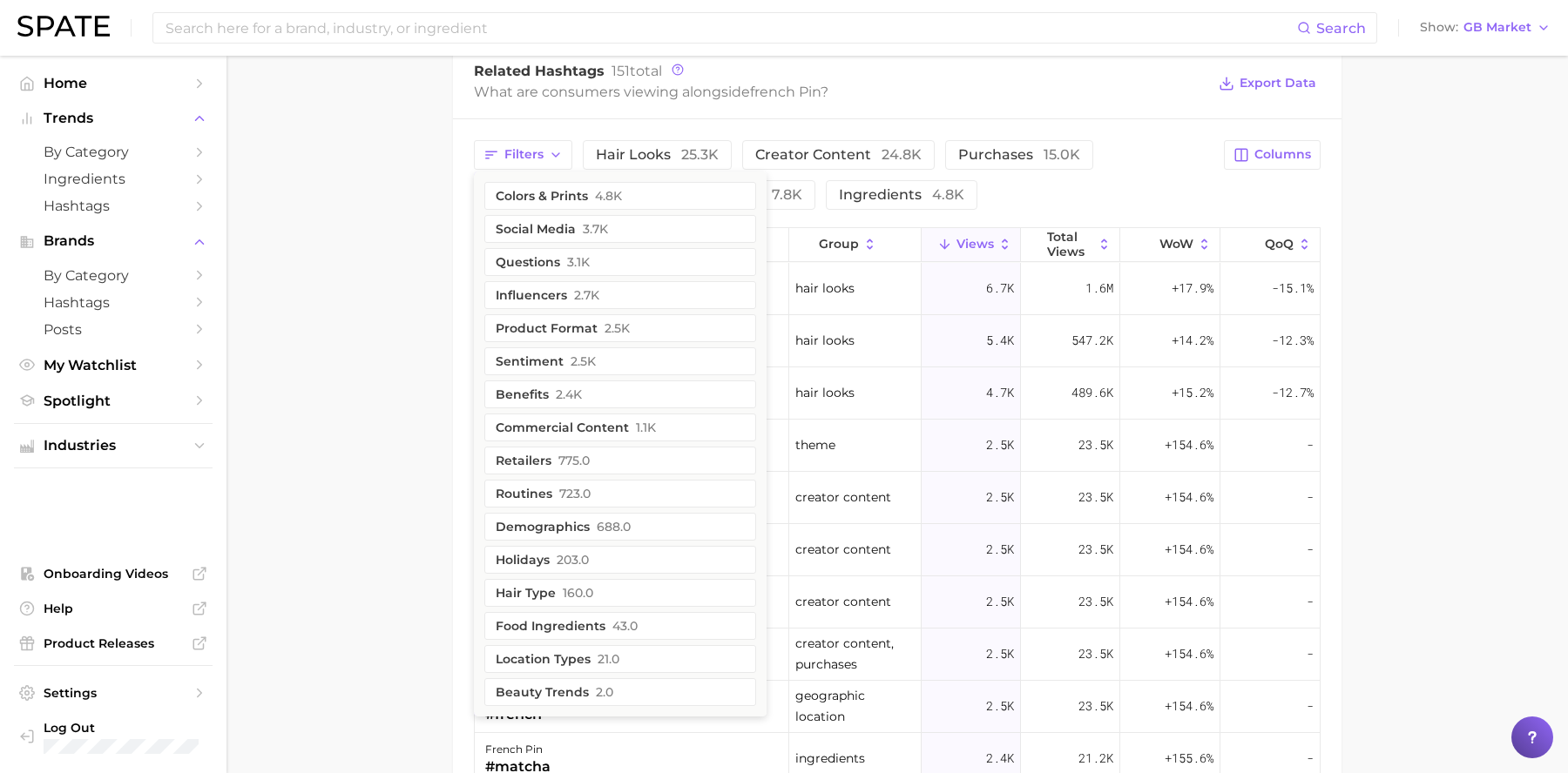
click at [1064, 185] on div "Filters colors & prints 4.8k social media 3.7k questions 3.1k influencers 2.7k …" at bounding box center [844, 175] width 740 height 70
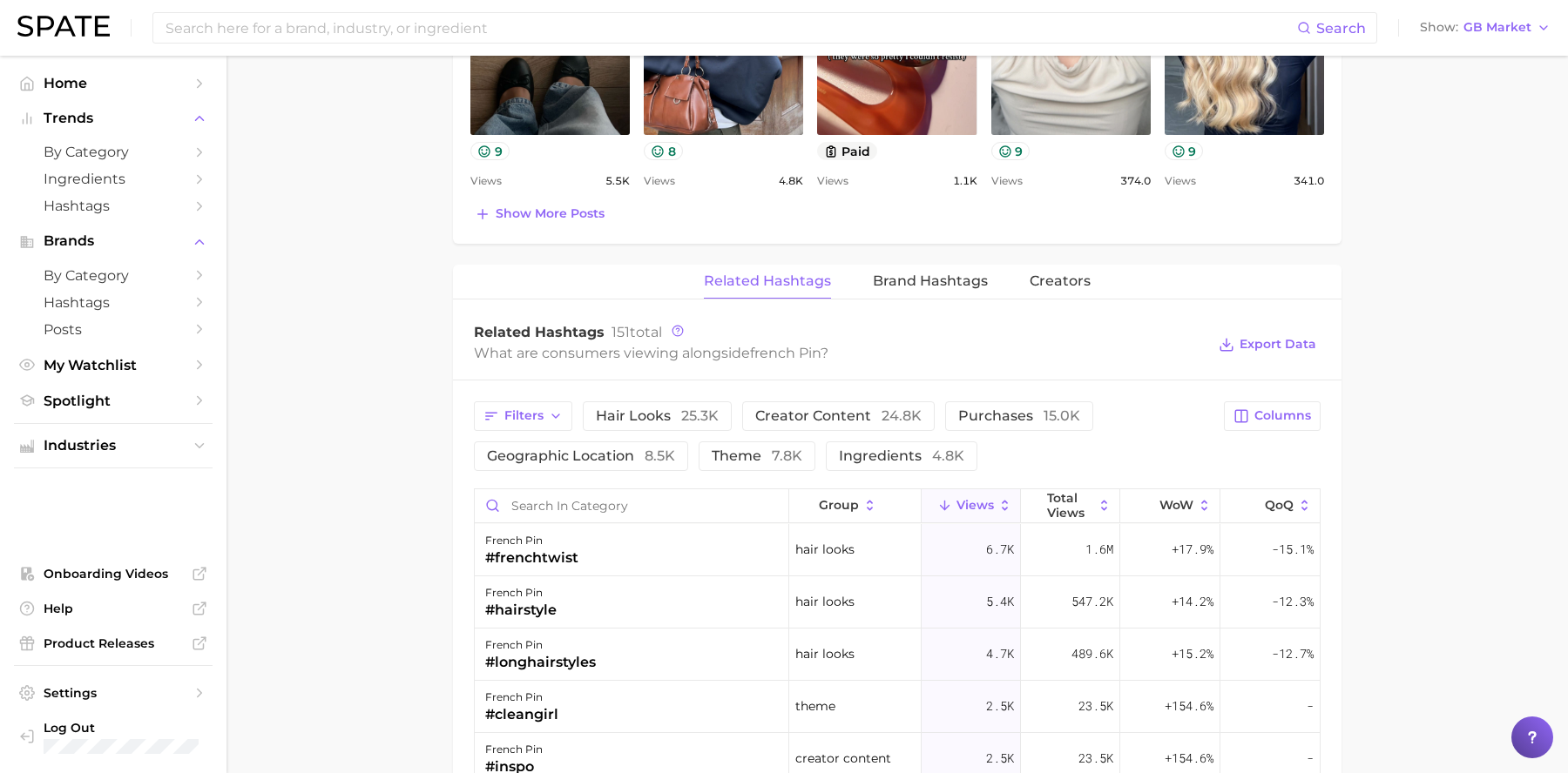
scroll to position [1128, 0]
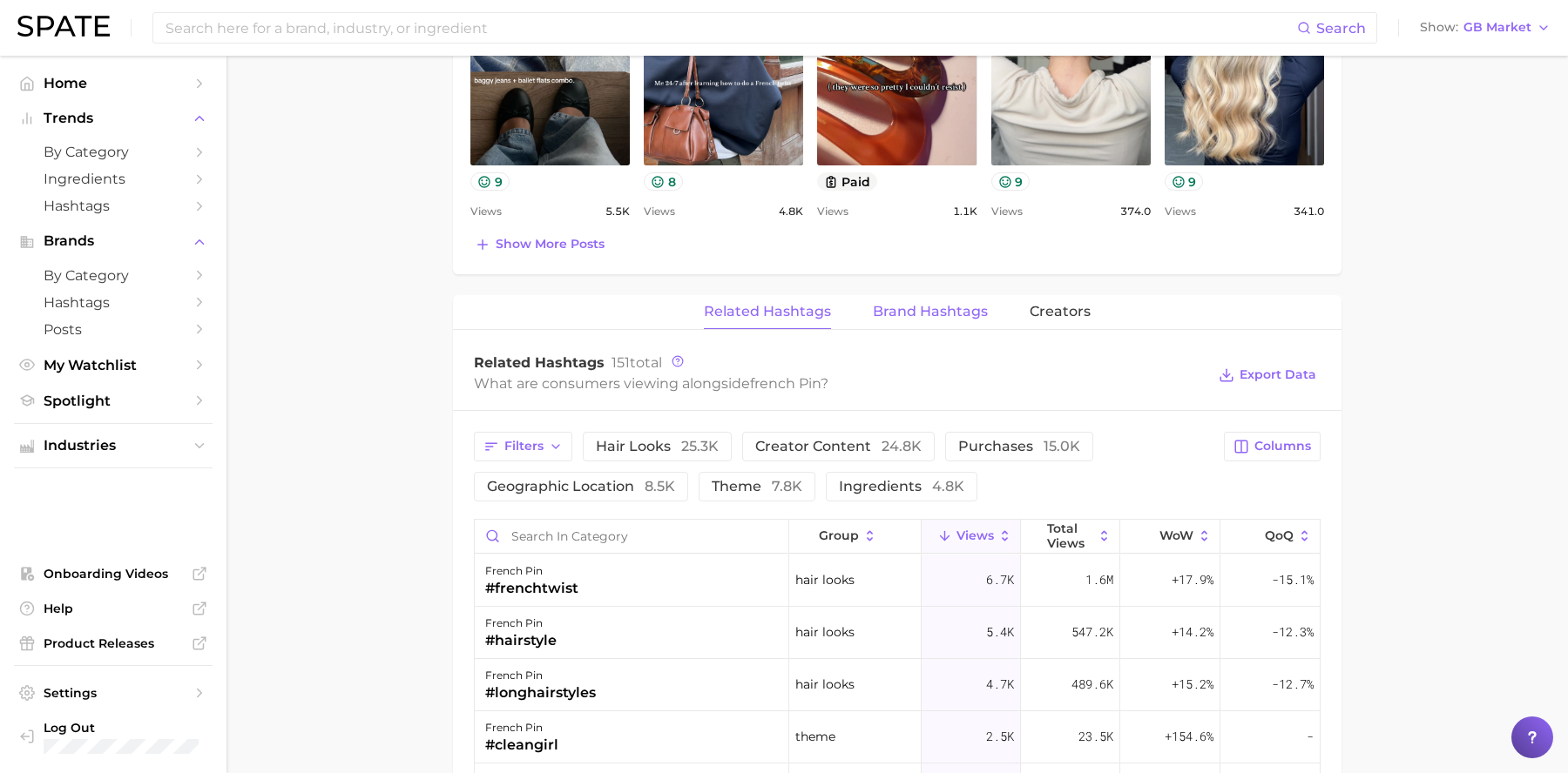
click at [963, 316] on span "Brand Hashtags" at bounding box center [930, 312] width 115 height 16
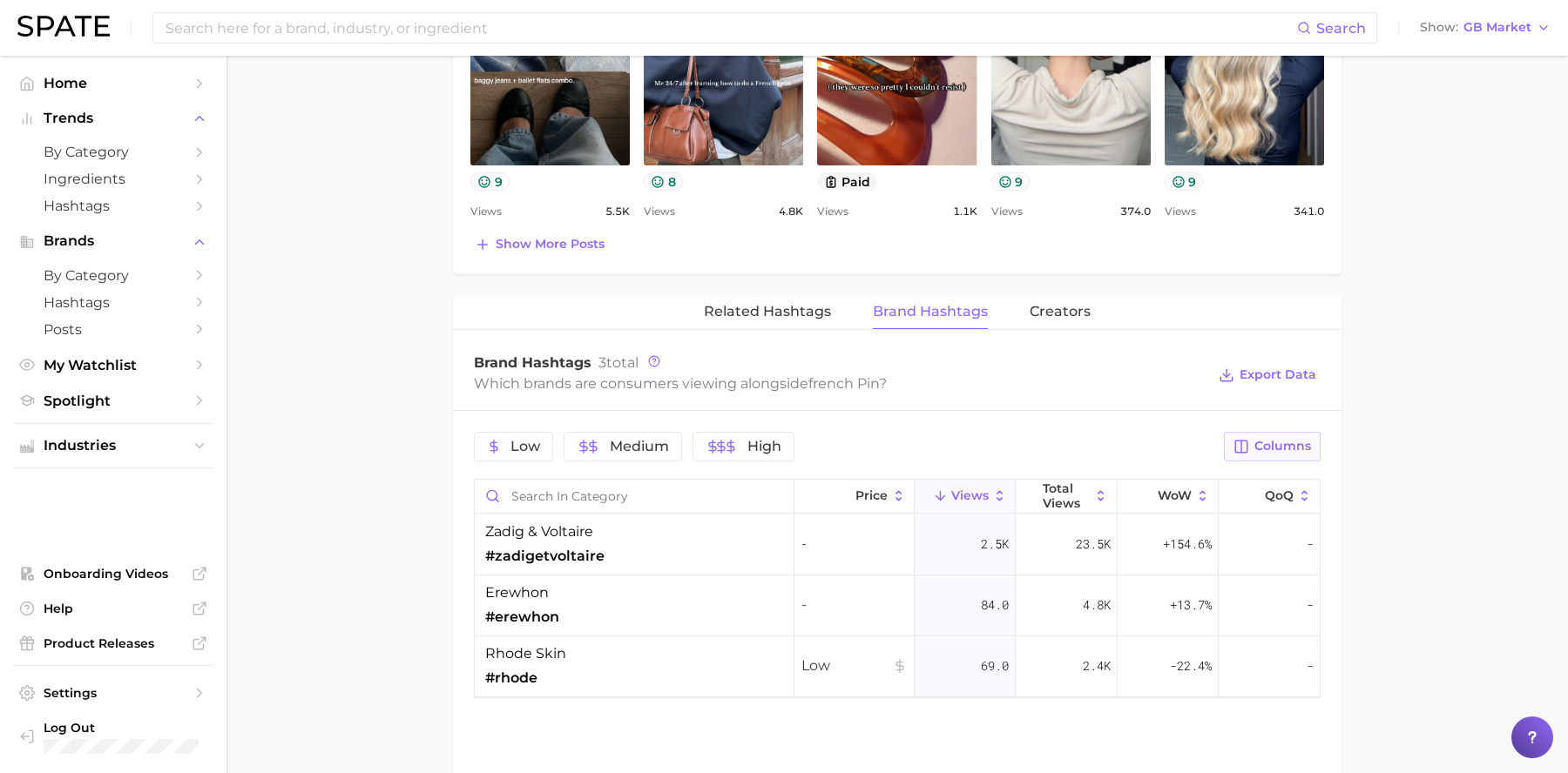
click at [1280, 453] on span "Columns" at bounding box center [1283, 446] width 57 height 15
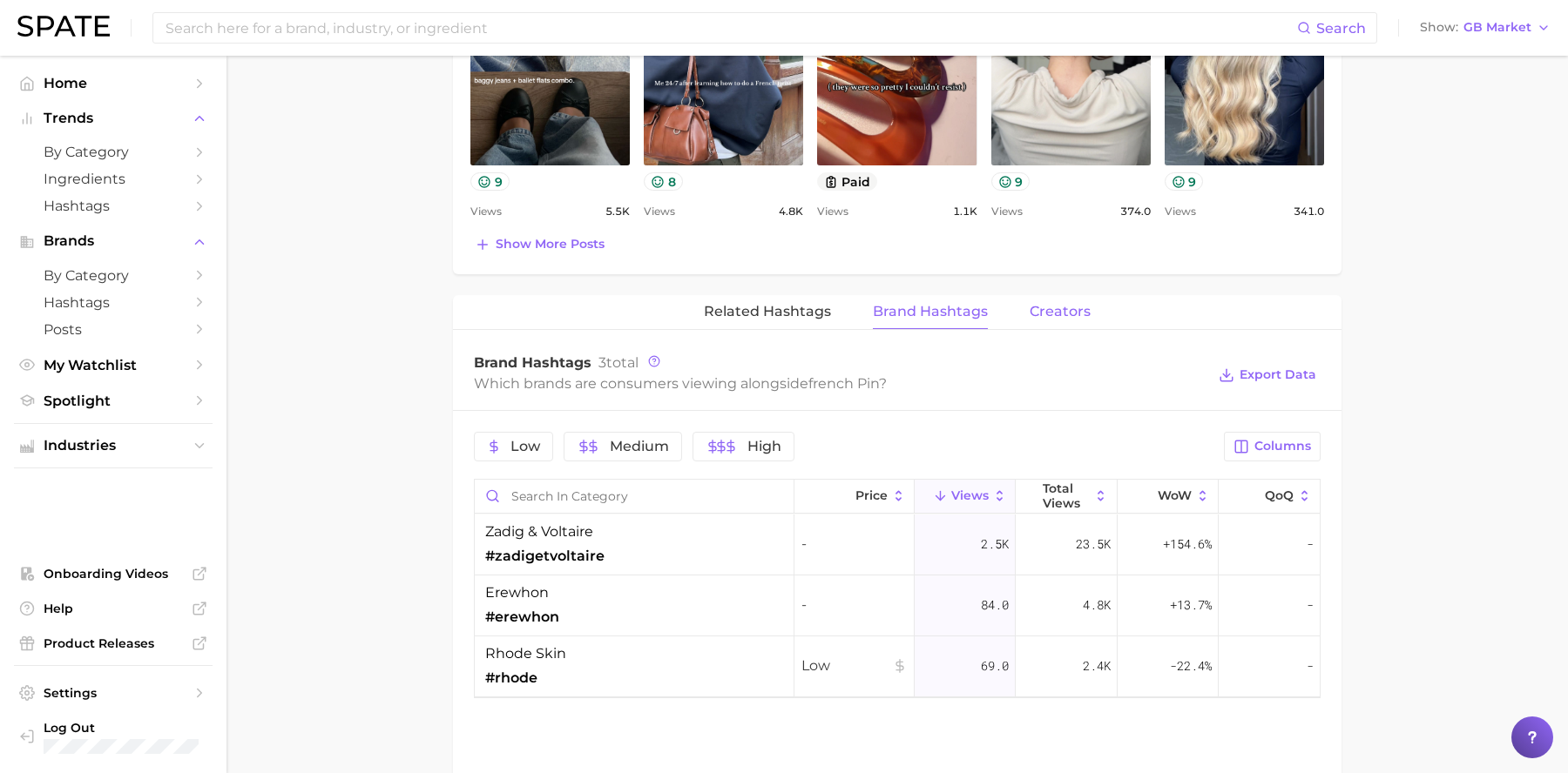
click at [1075, 318] on span "Creators" at bounding box center [1060, 312] width 61 height 16
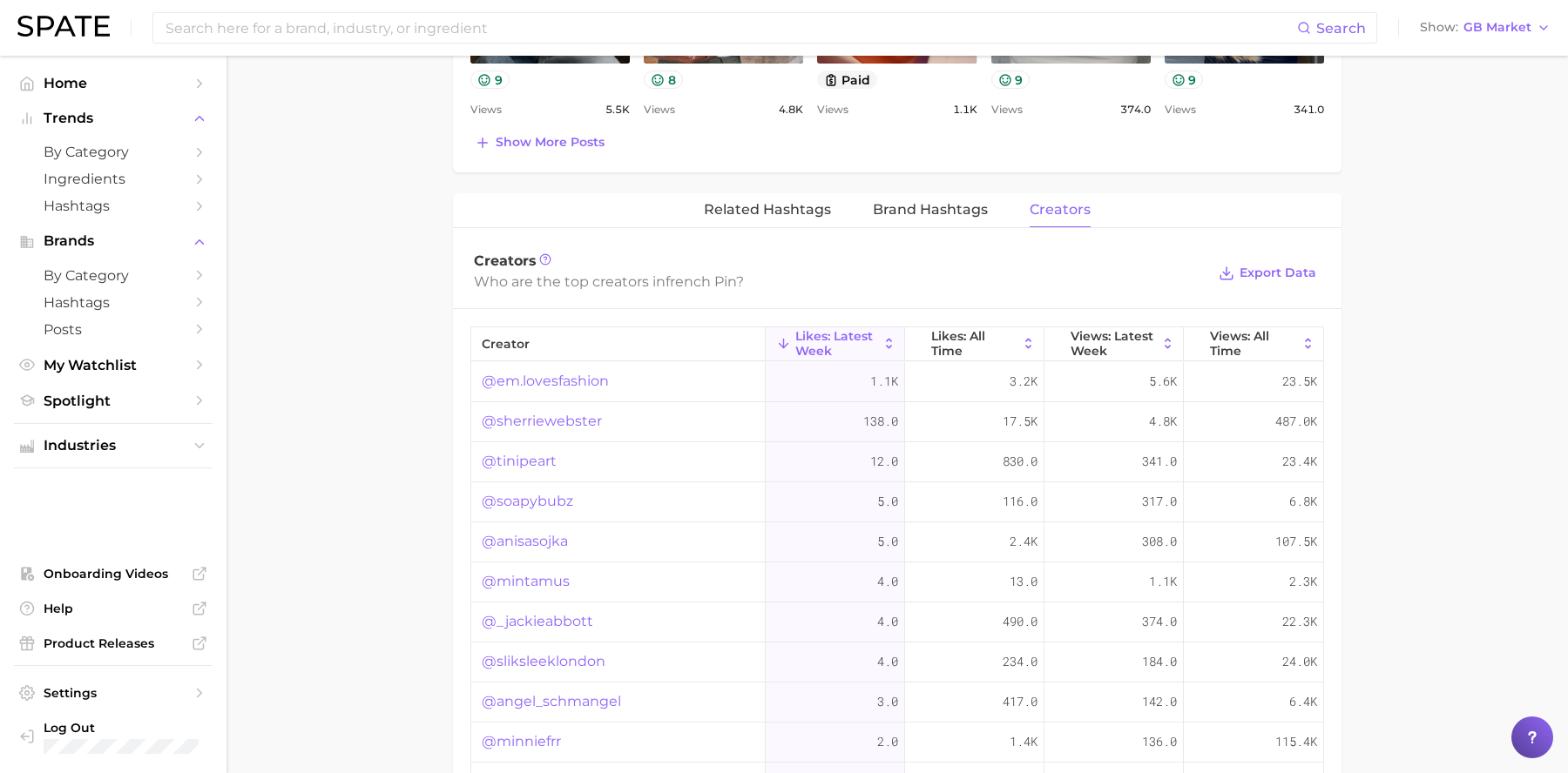
scroll to position [1267, 0]
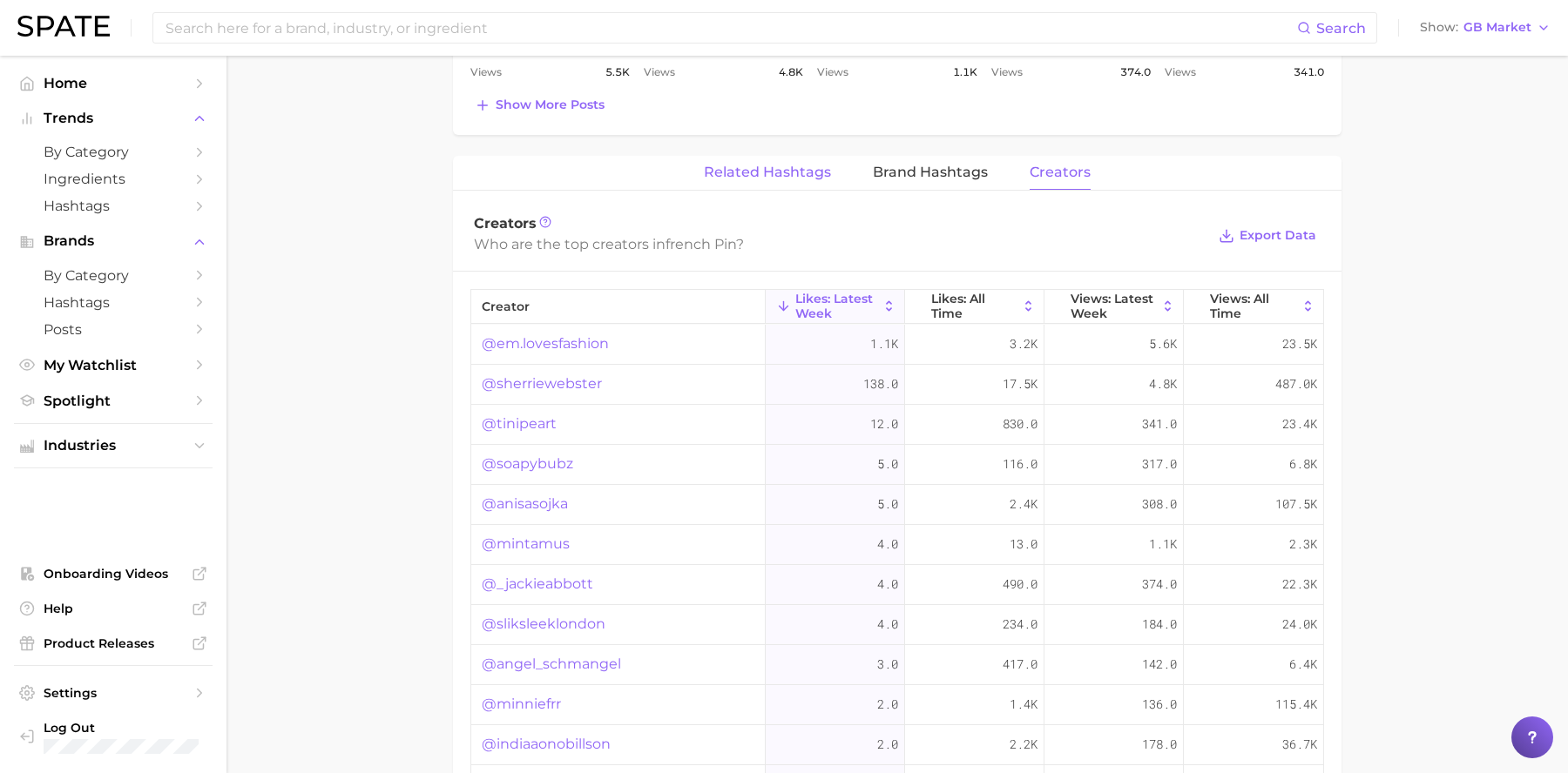
click at [754, 166] on span "Related Hashtags" at bounding box center [767, 172] width 127 height 16
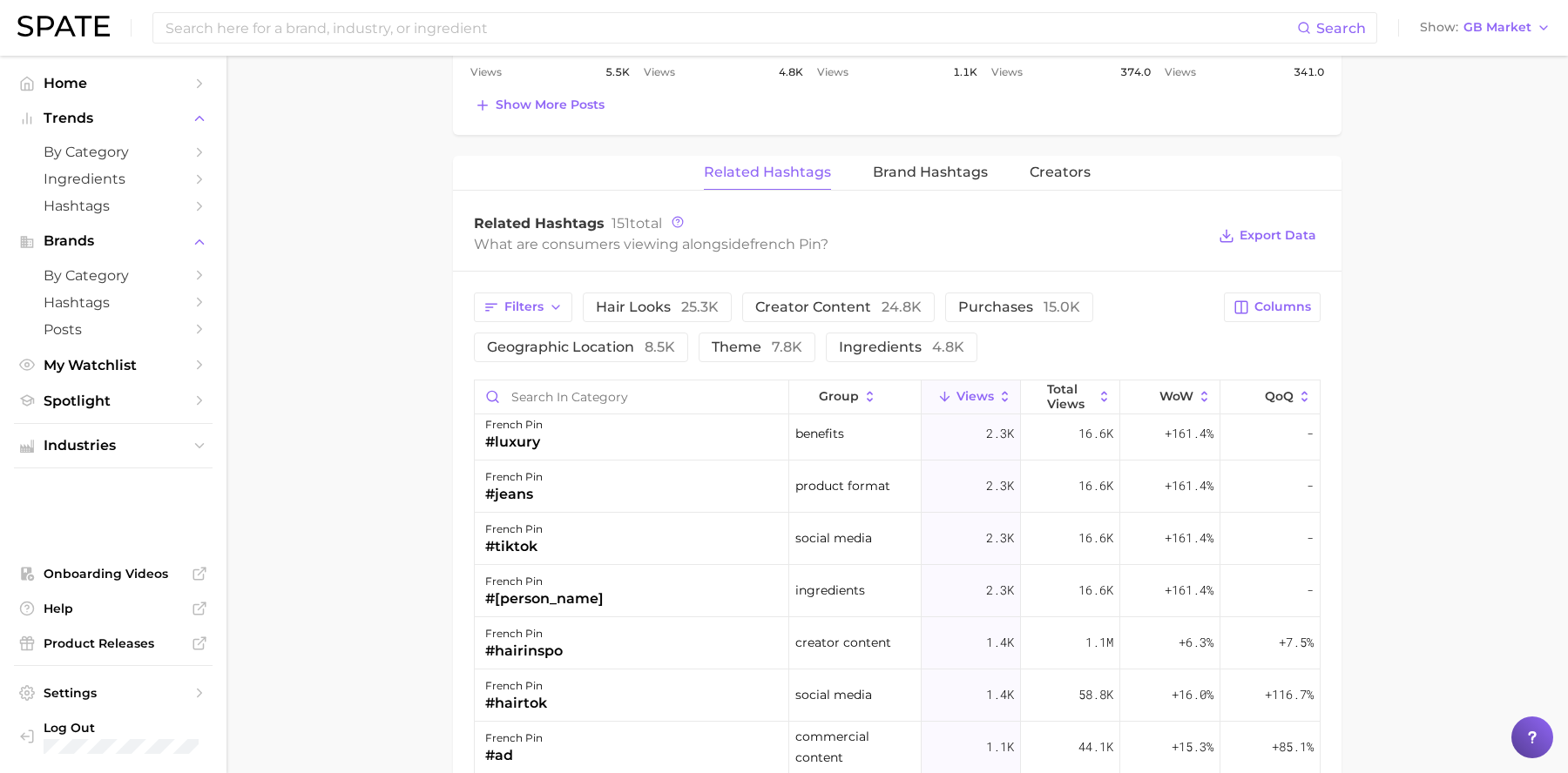
scroll to position [0, 0]
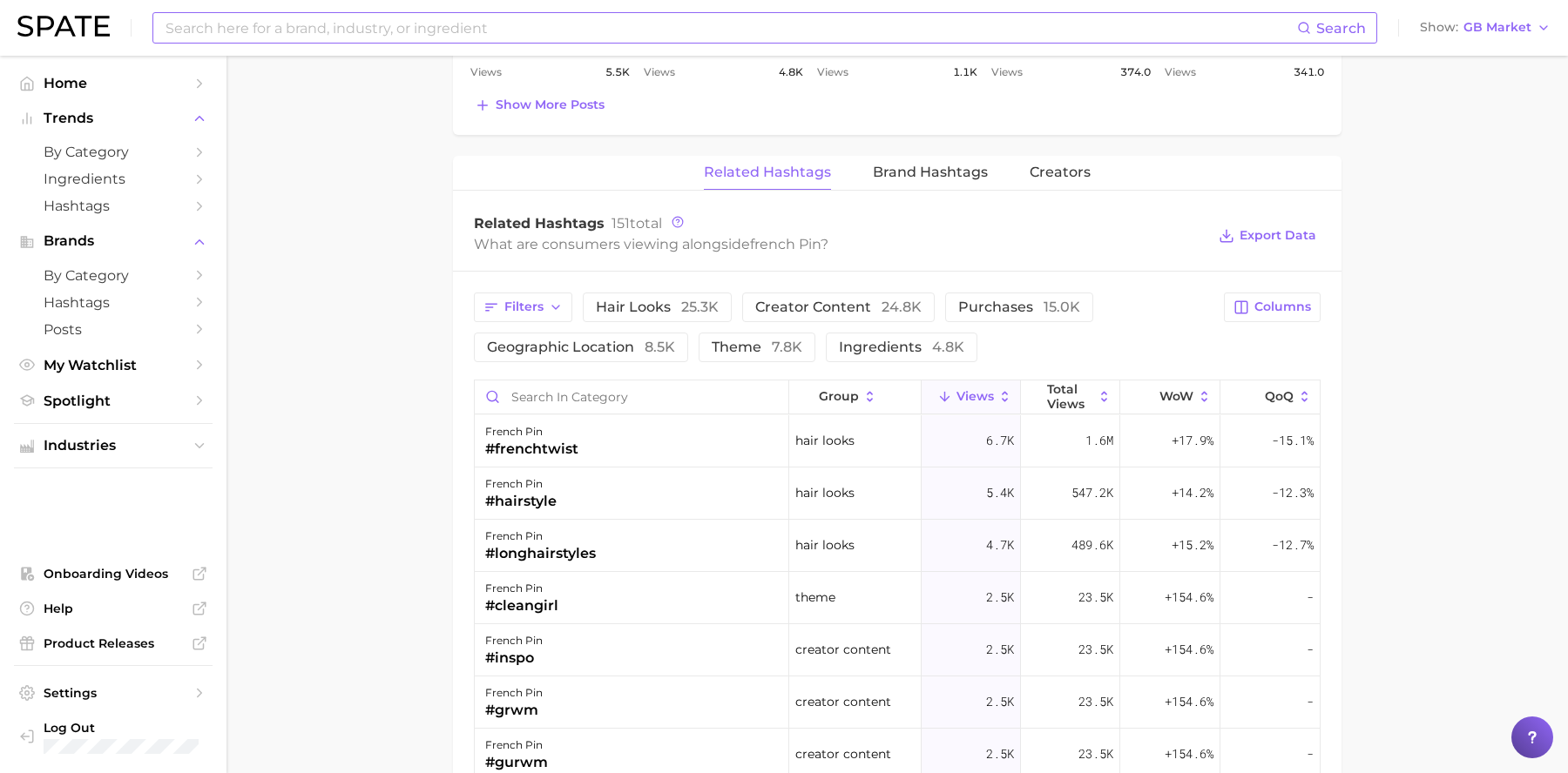
click at [415, 30] on input at bounding box center [730, 28] width 1133 height 30
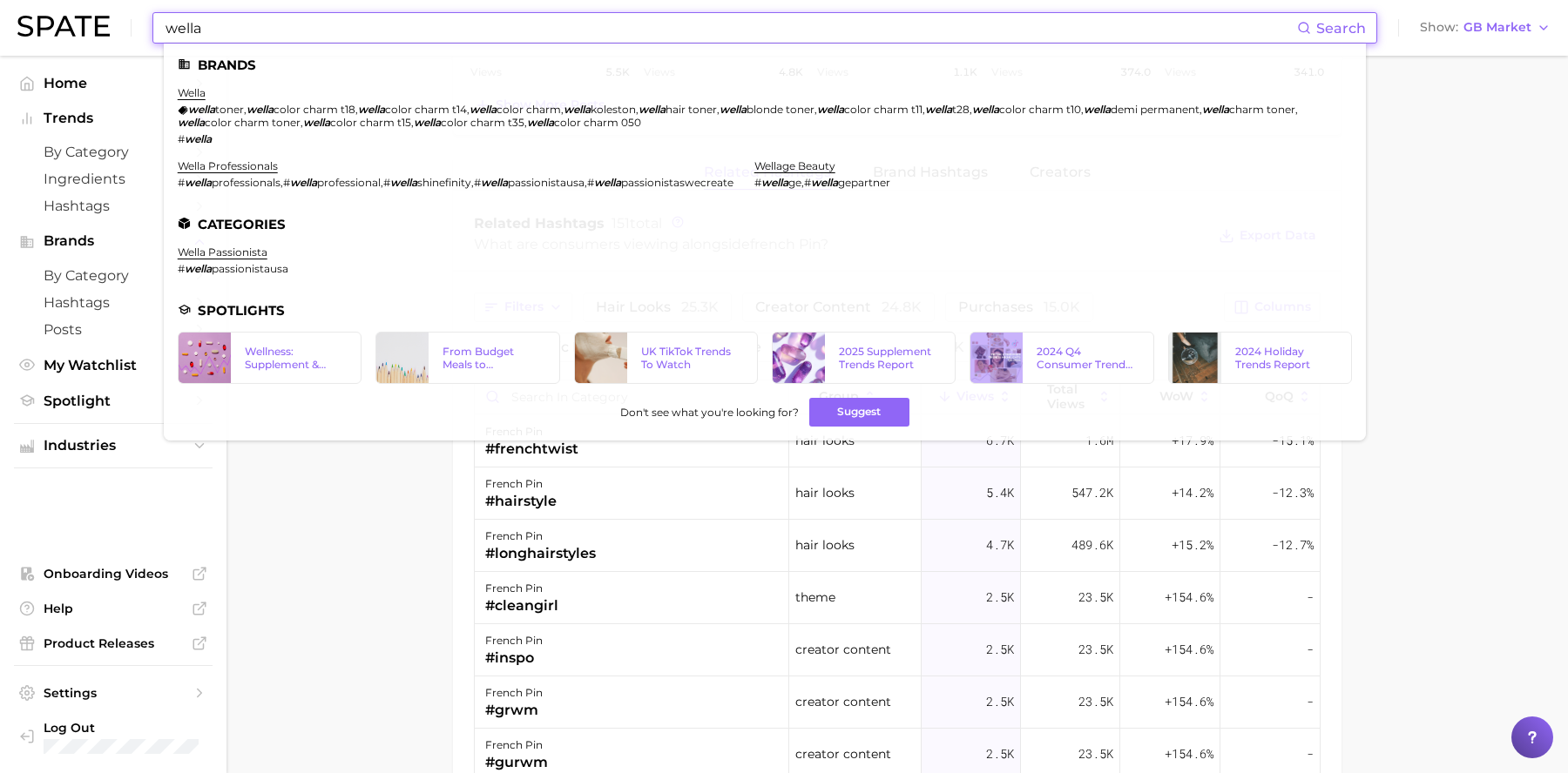
type input "wella"
click at [1463, 301] on main "1. hair 2. hair accessories 3. hair clips & pins 4. french pin Overview Google …" at bounding box center [897, 25] width 1342 height 2472
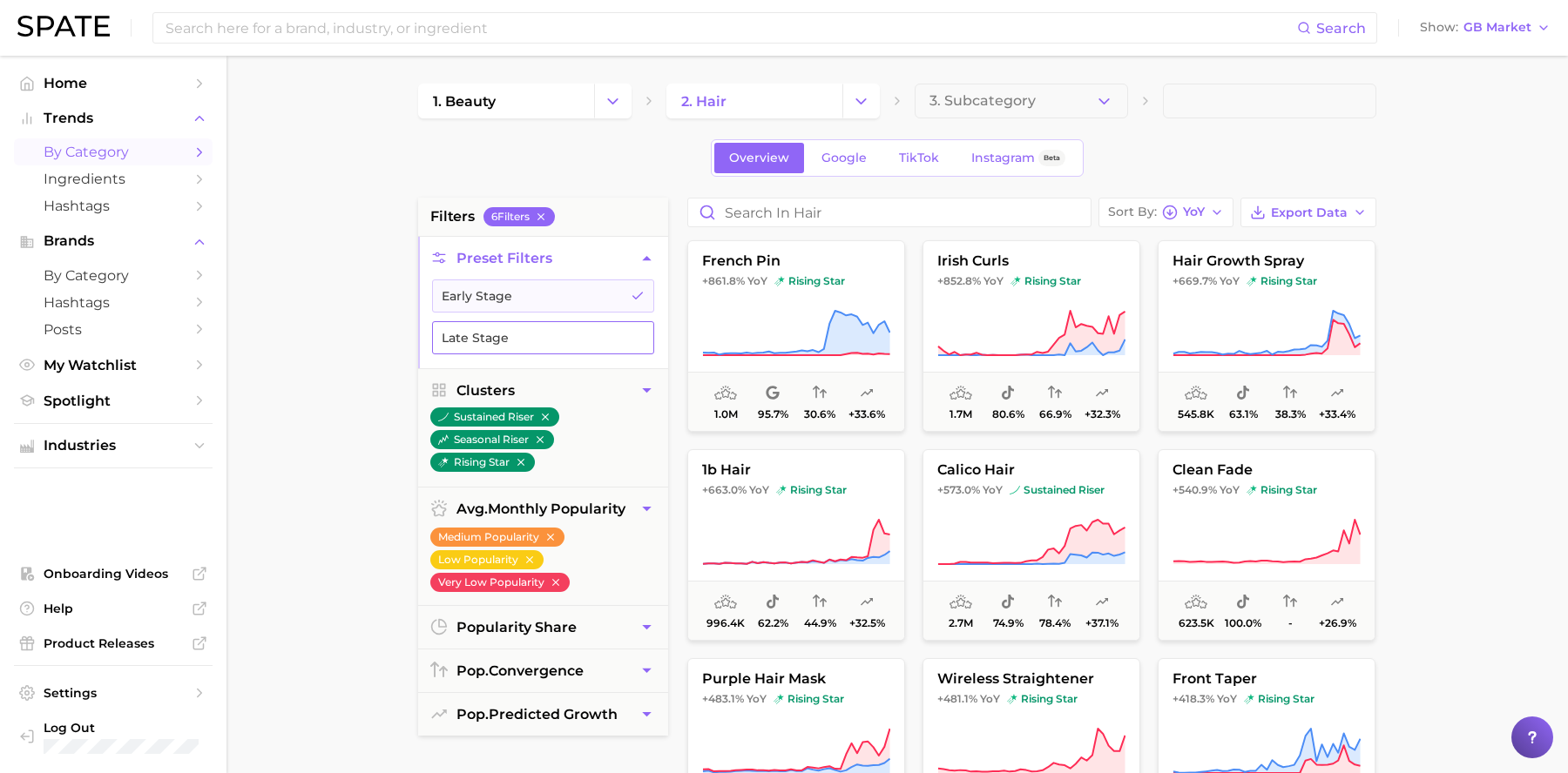
click at [486, 339] on button "Late Stage" at bounding box center [543, 338] width 222 height 33
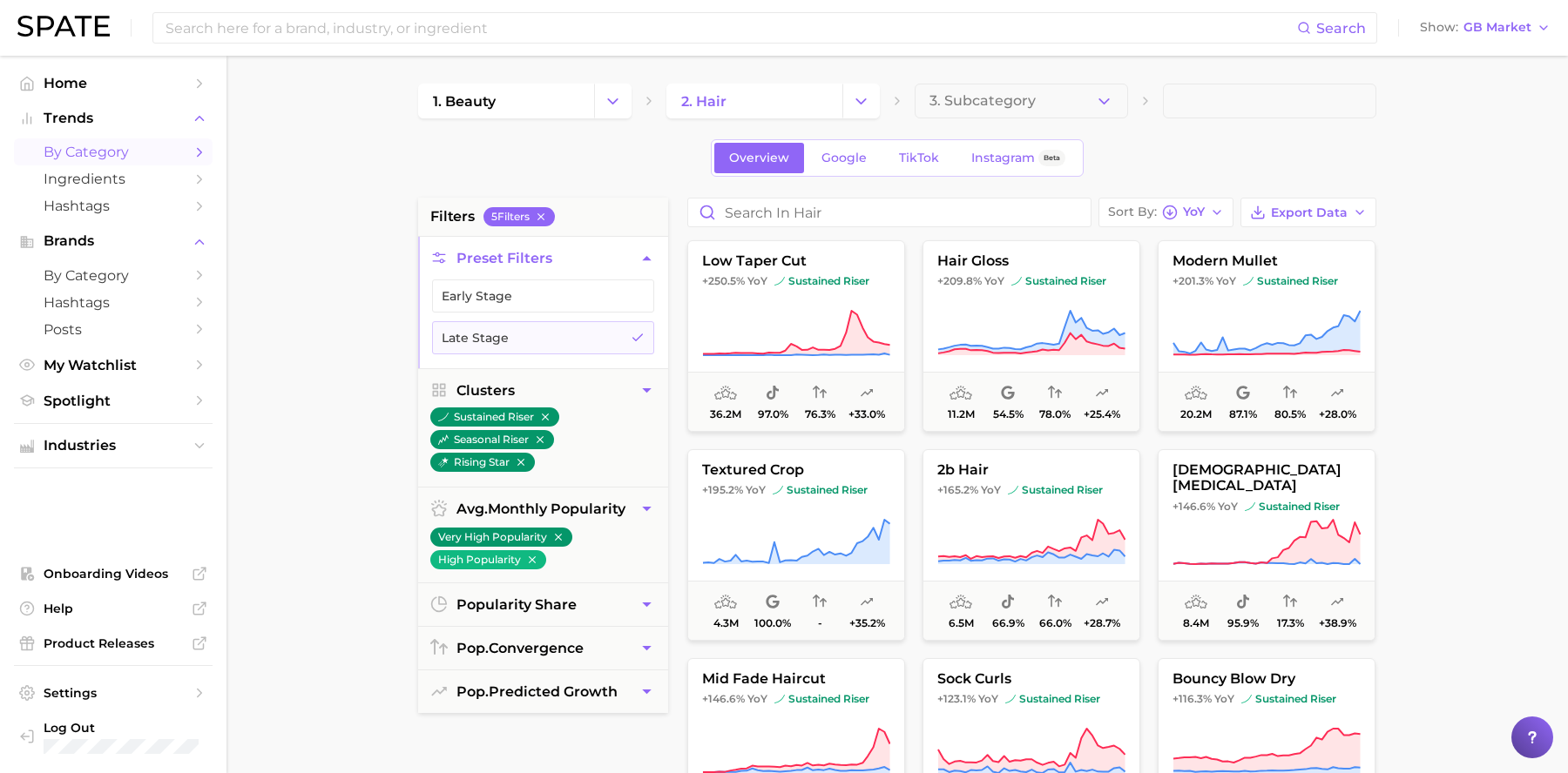
click at [1488, 377] on main "1. beauty 2. hair 3. Subcategory Overview Google TikTok Instagram Beta filters …" at bounding box center [897, 716] width 1342 height 1321
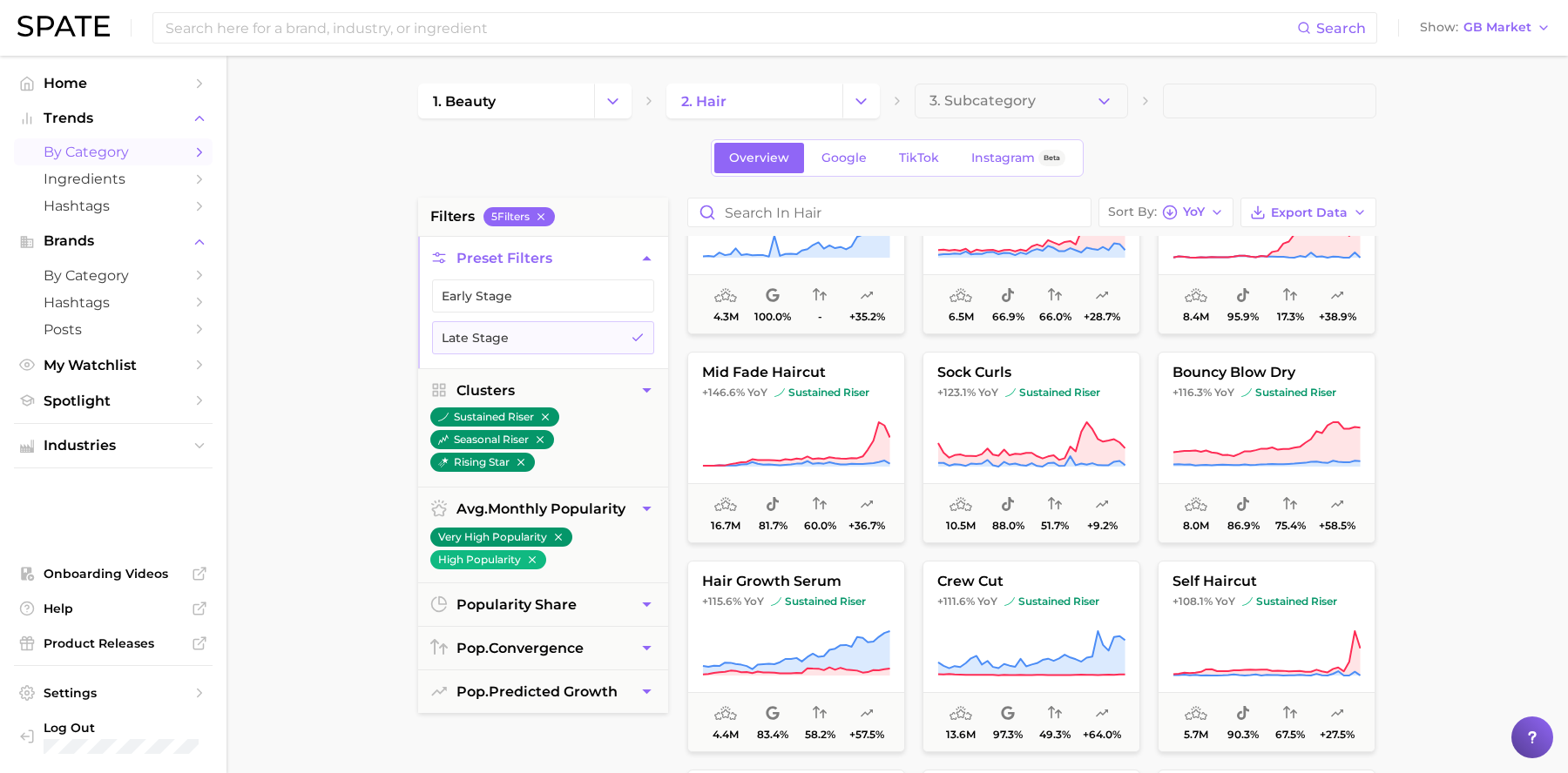
scroll to position [377, 0]
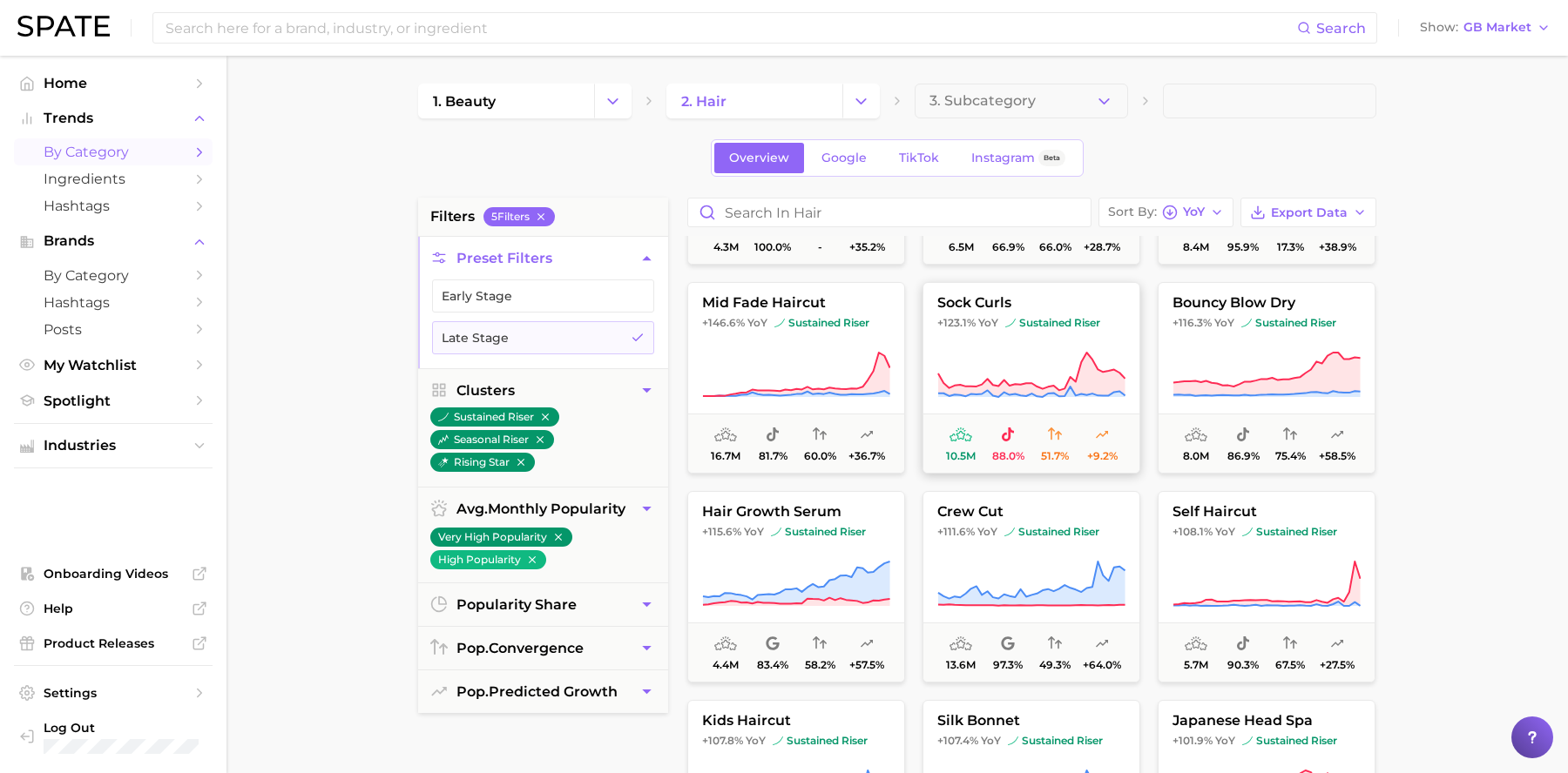
click at [1020, 370] on icon at bounding box center [1031, 376] width 188 height 49
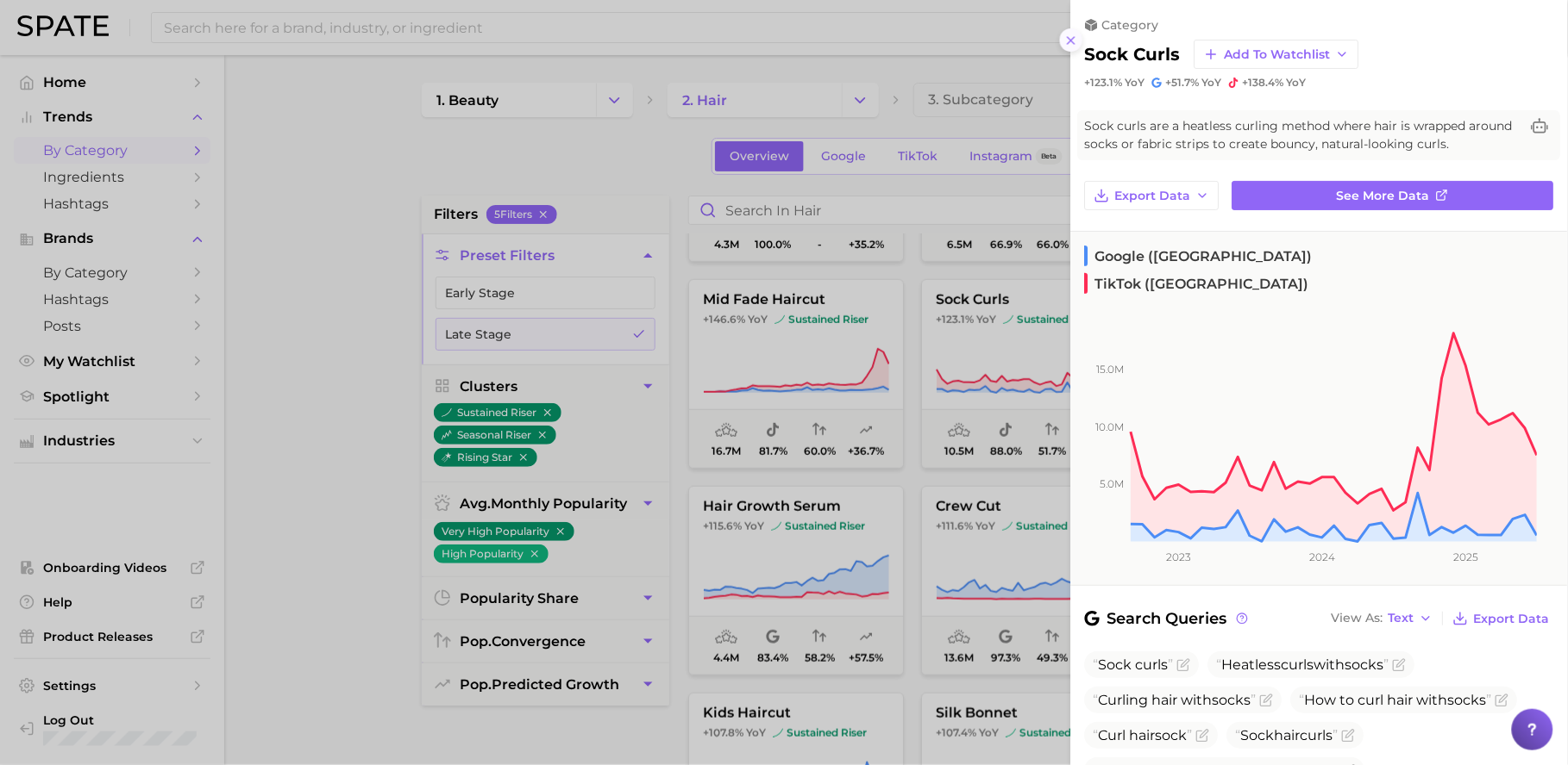
click at [1071, 36] on icon at bounding box center [1071, 41] width 14 height 14
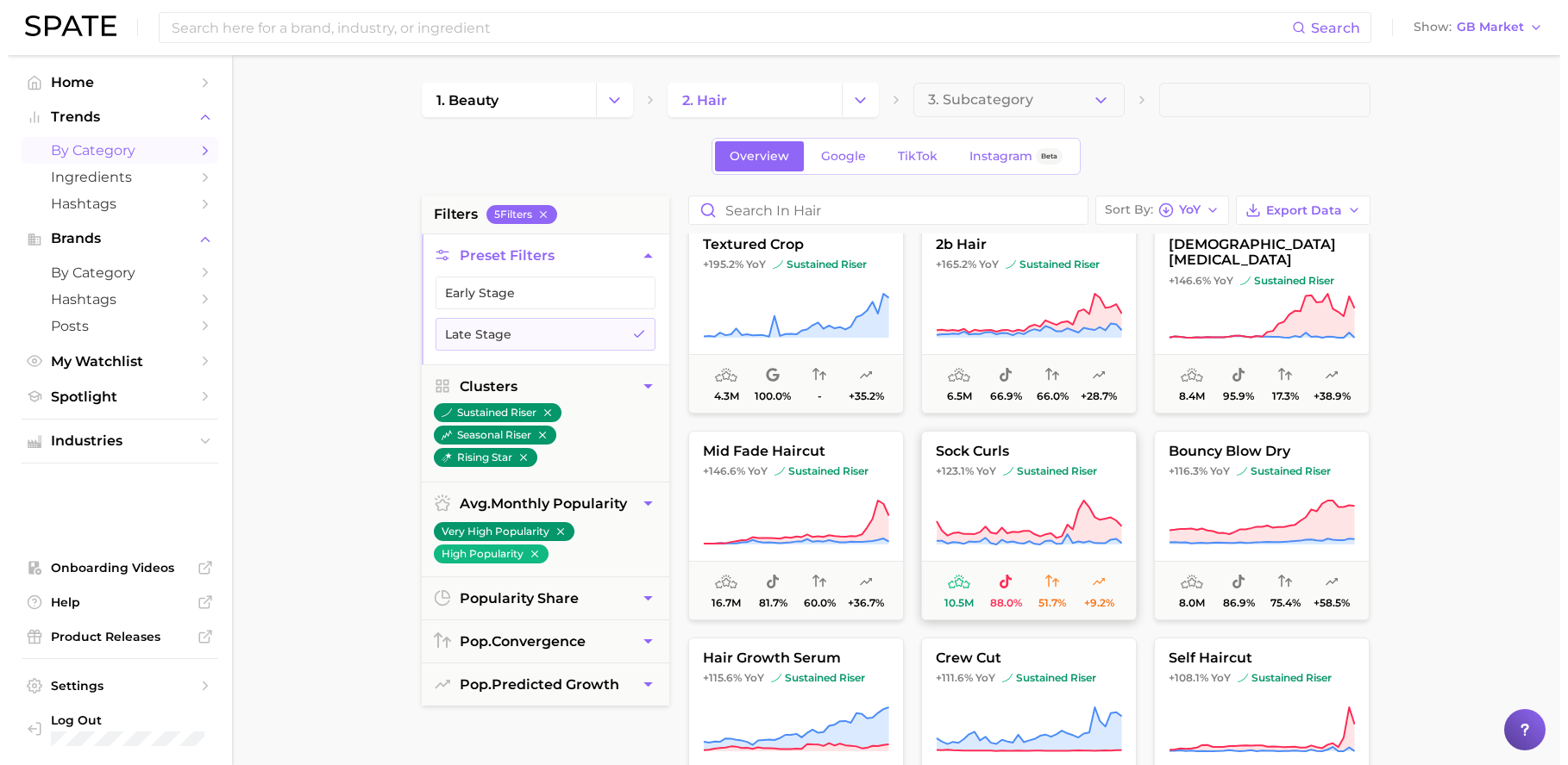
scroll to position [0, 0]
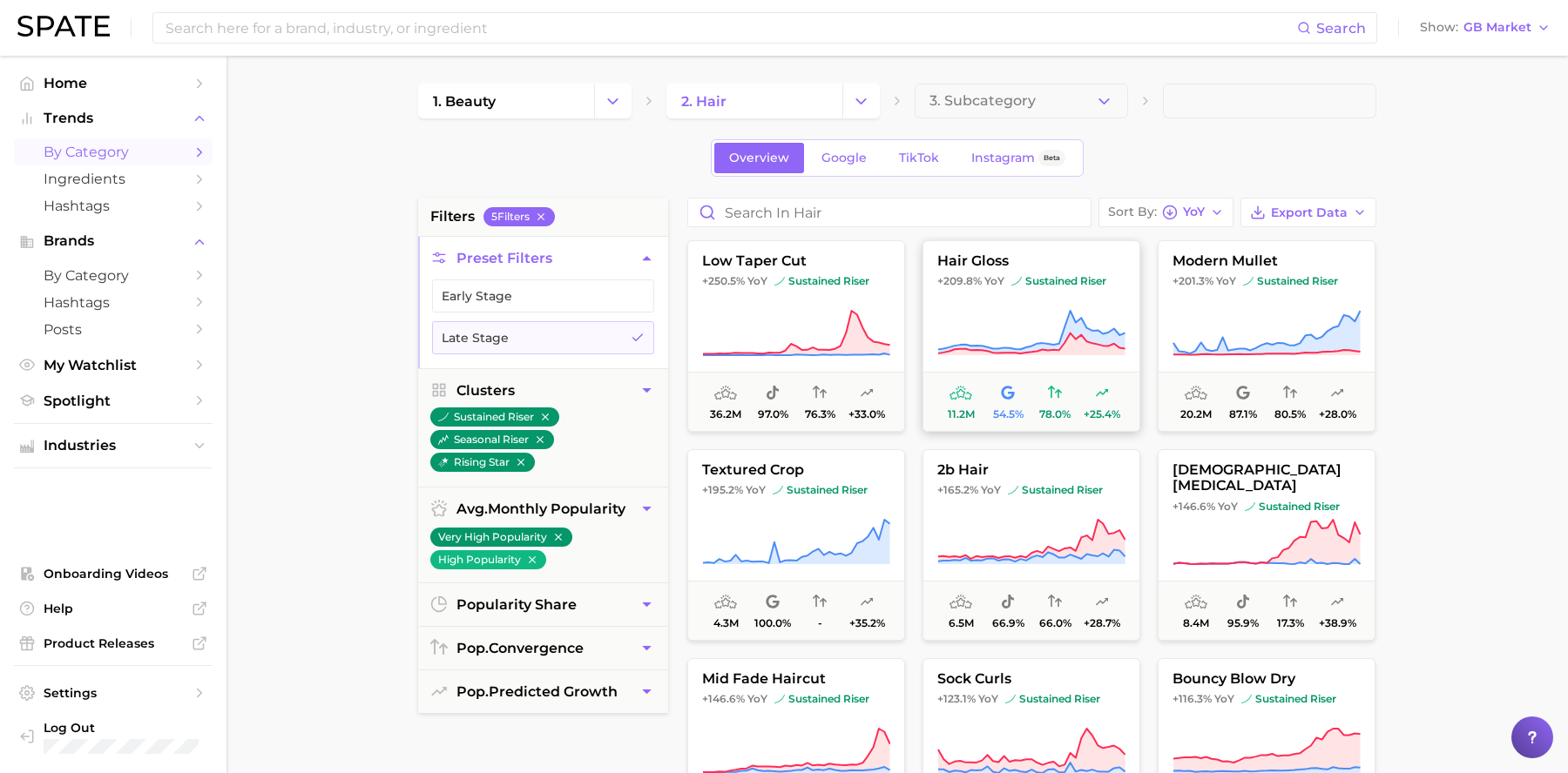
click at [1063, 335] on icon at bounding box center [1032, 331] width 187 height 42
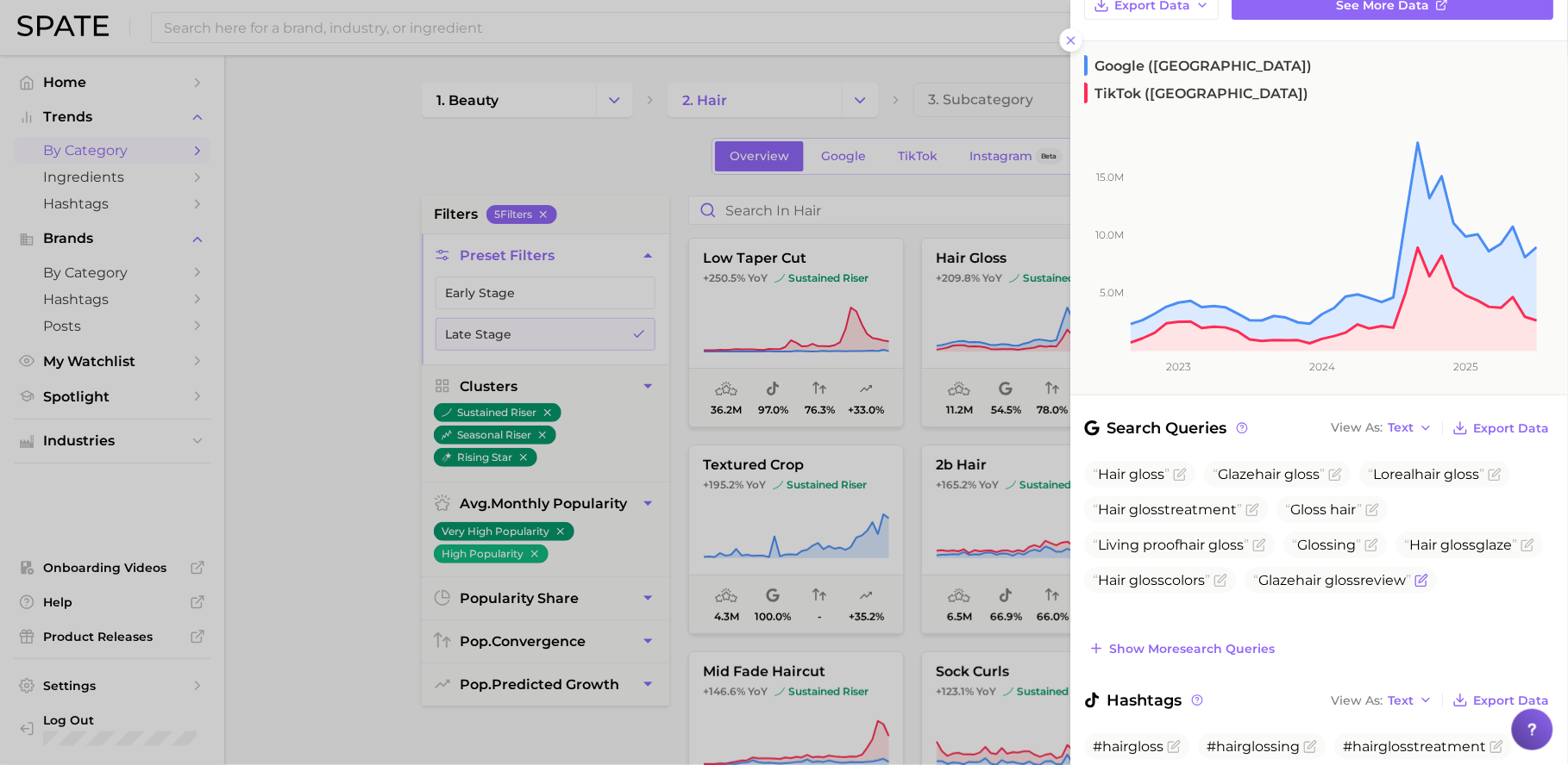
scroll to position [203, 0]
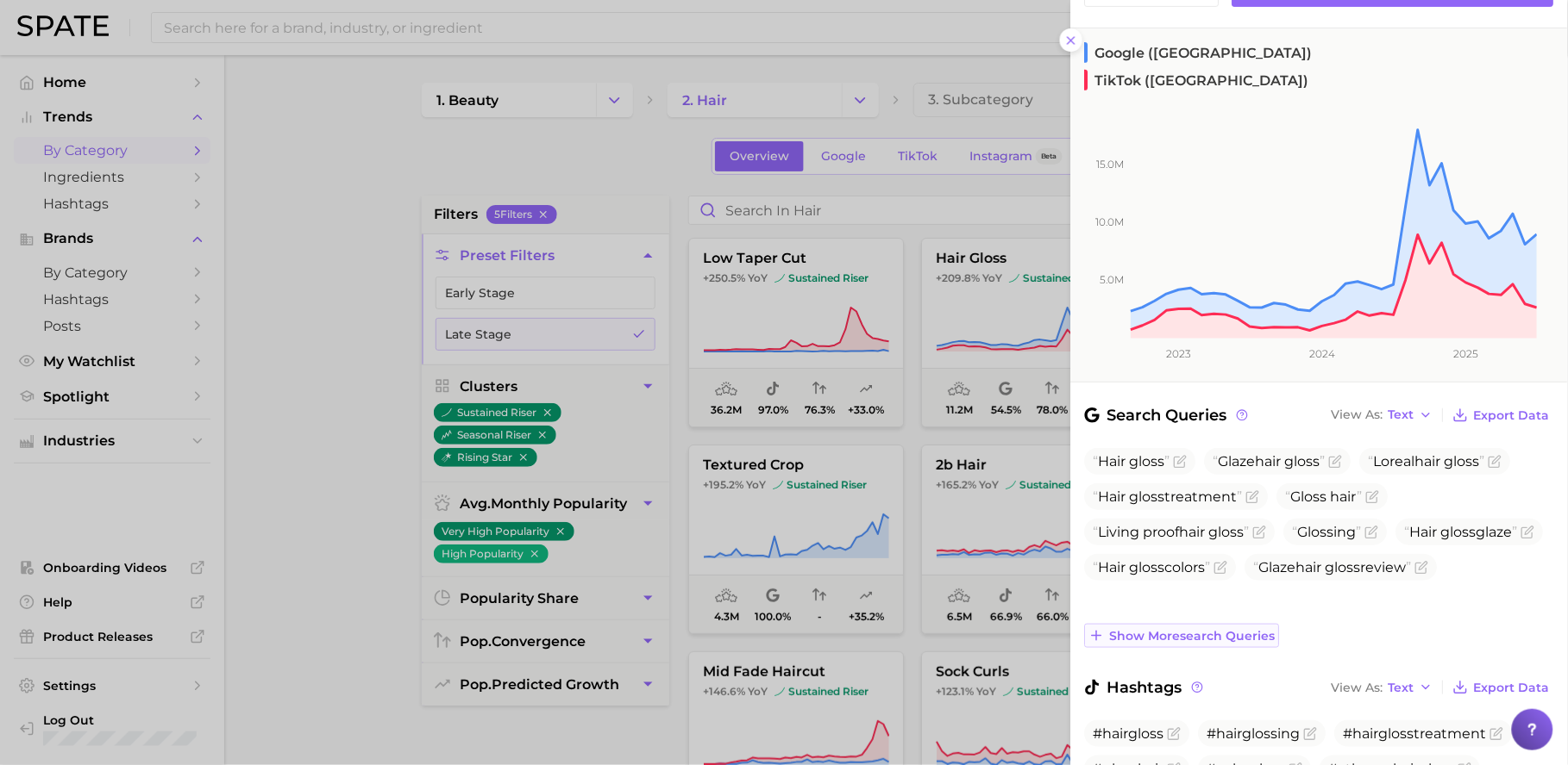
click at [1228, 624] on button "Show more search queries" at bounding box center [1182, 636] width 195 height 24
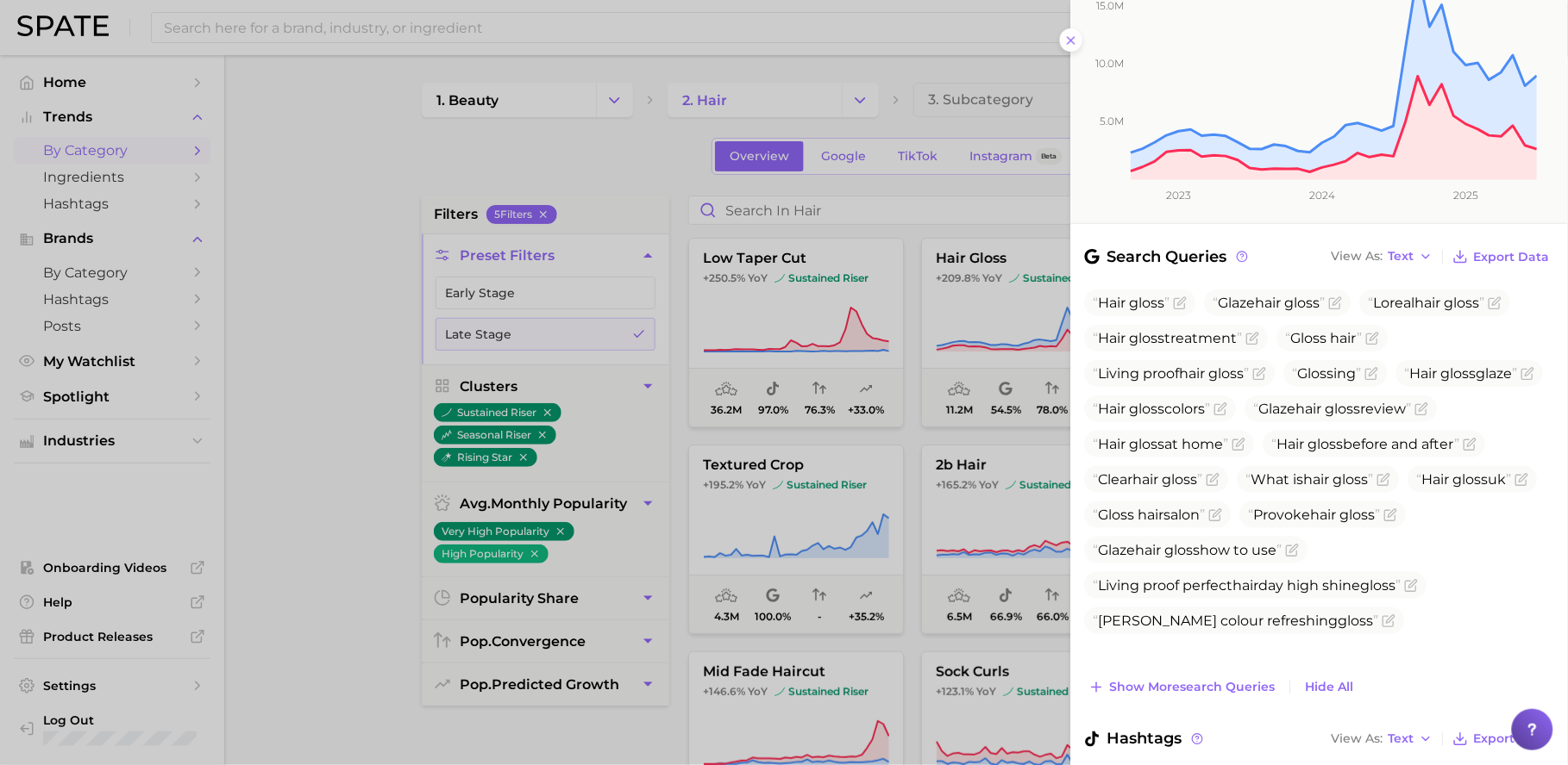
scroll to position [364, 0]
click at [1230, 674] on button "Show more search queries" at bounding box center [1182, 685] width 195 height 24
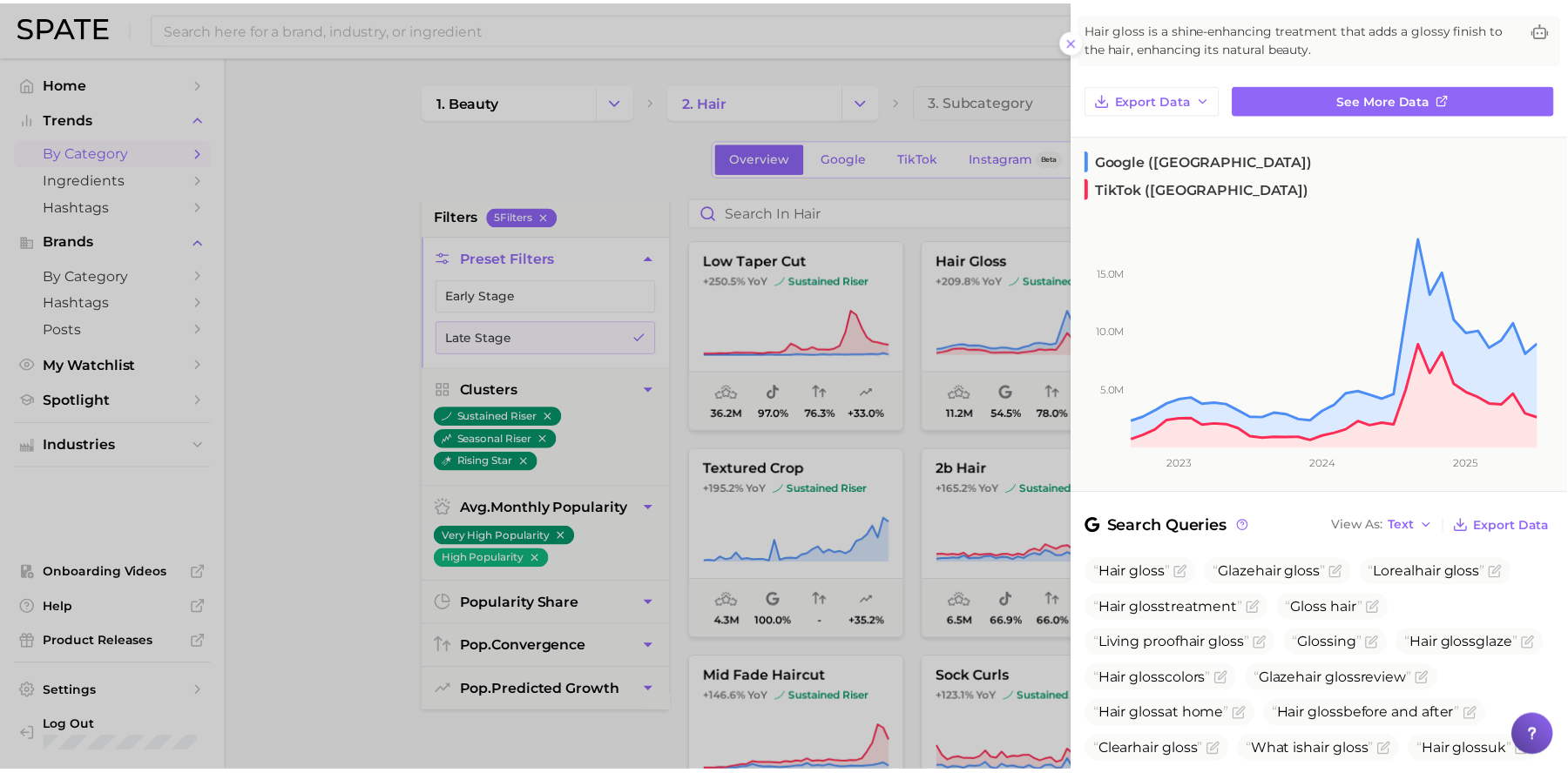
scroll to position [96, 0]
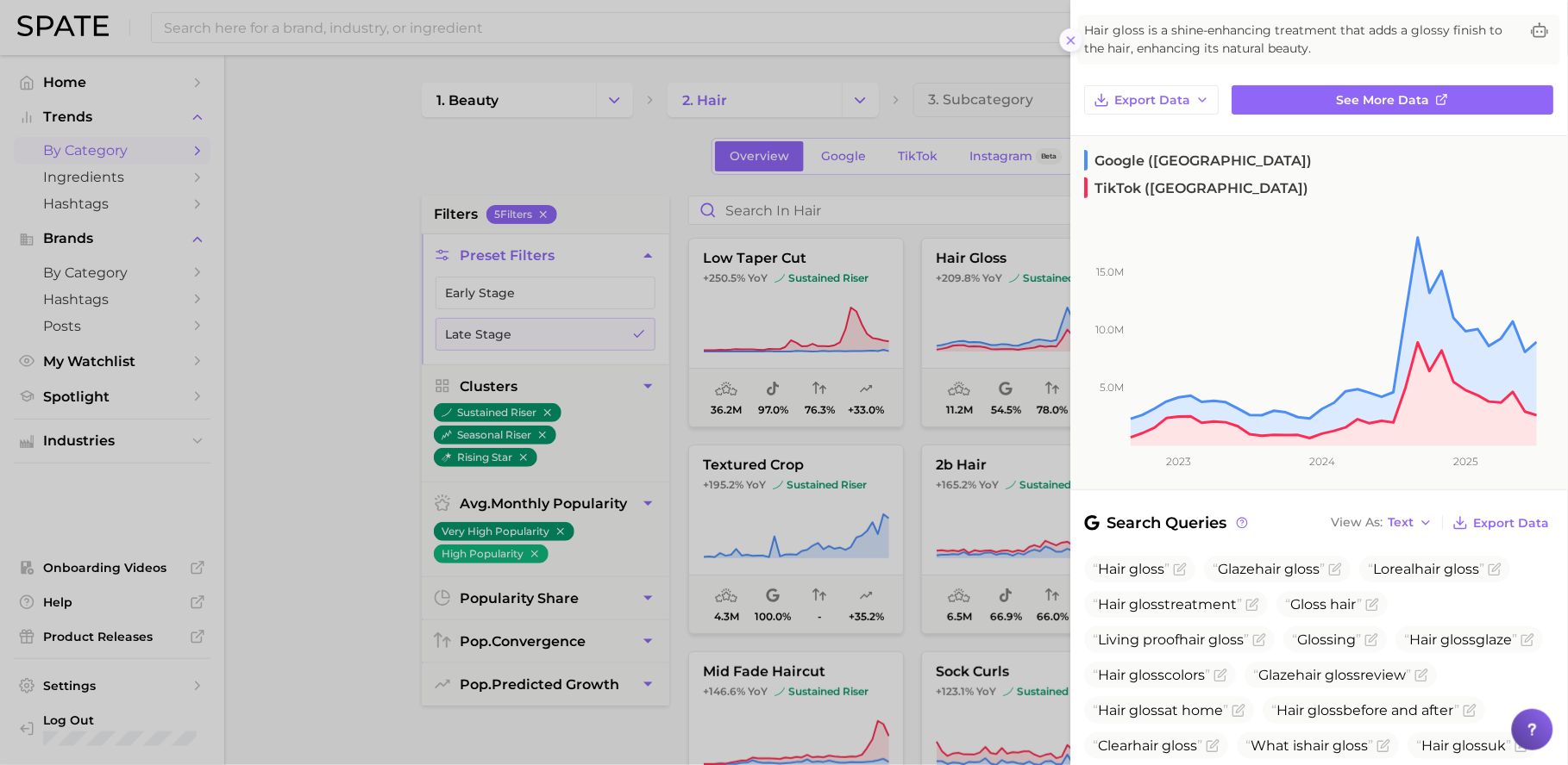
click at [1071, 40] on line at bounding box center [1070, 40] width 7 height 7
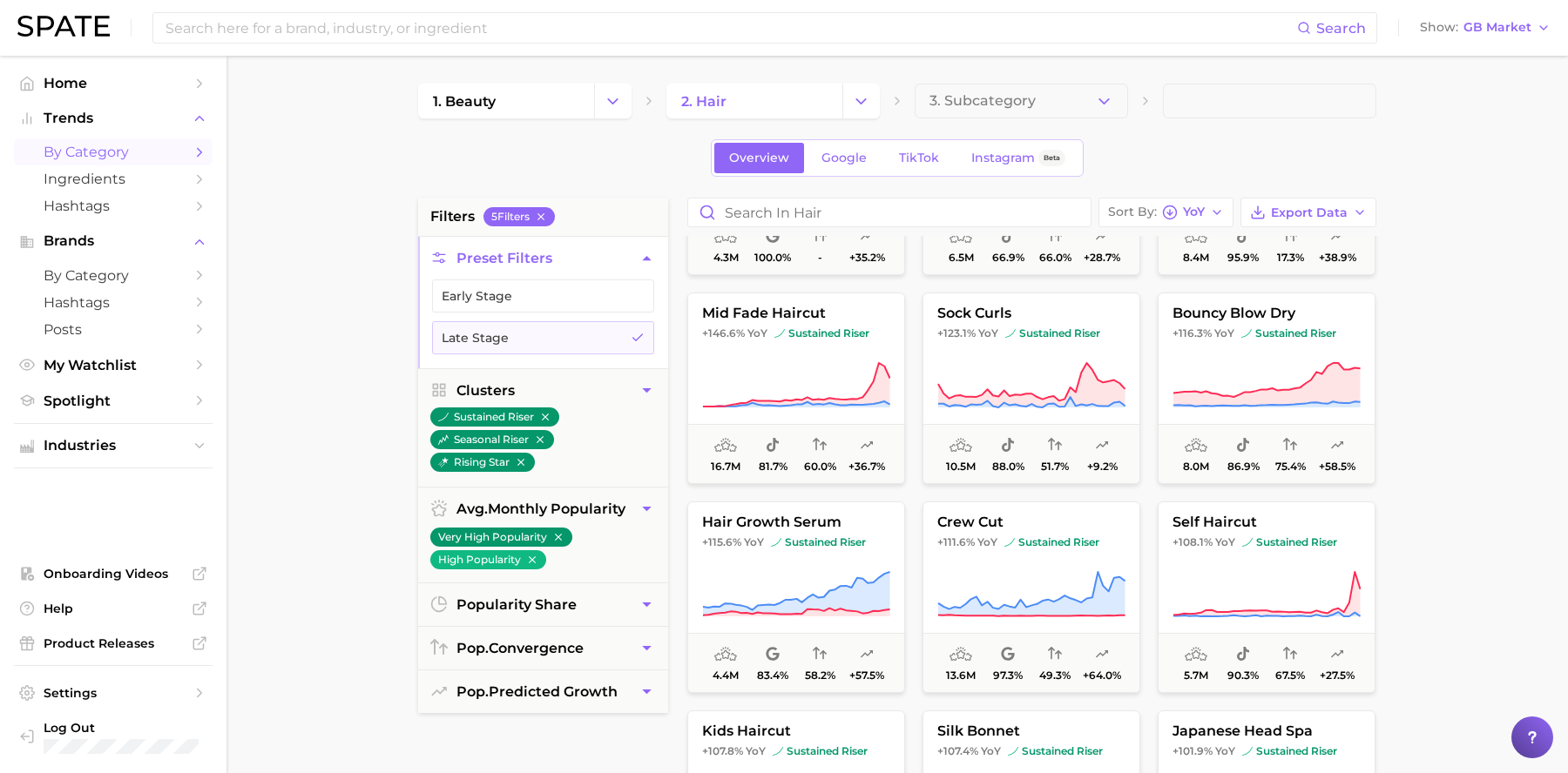
scroll to position [0, 0]
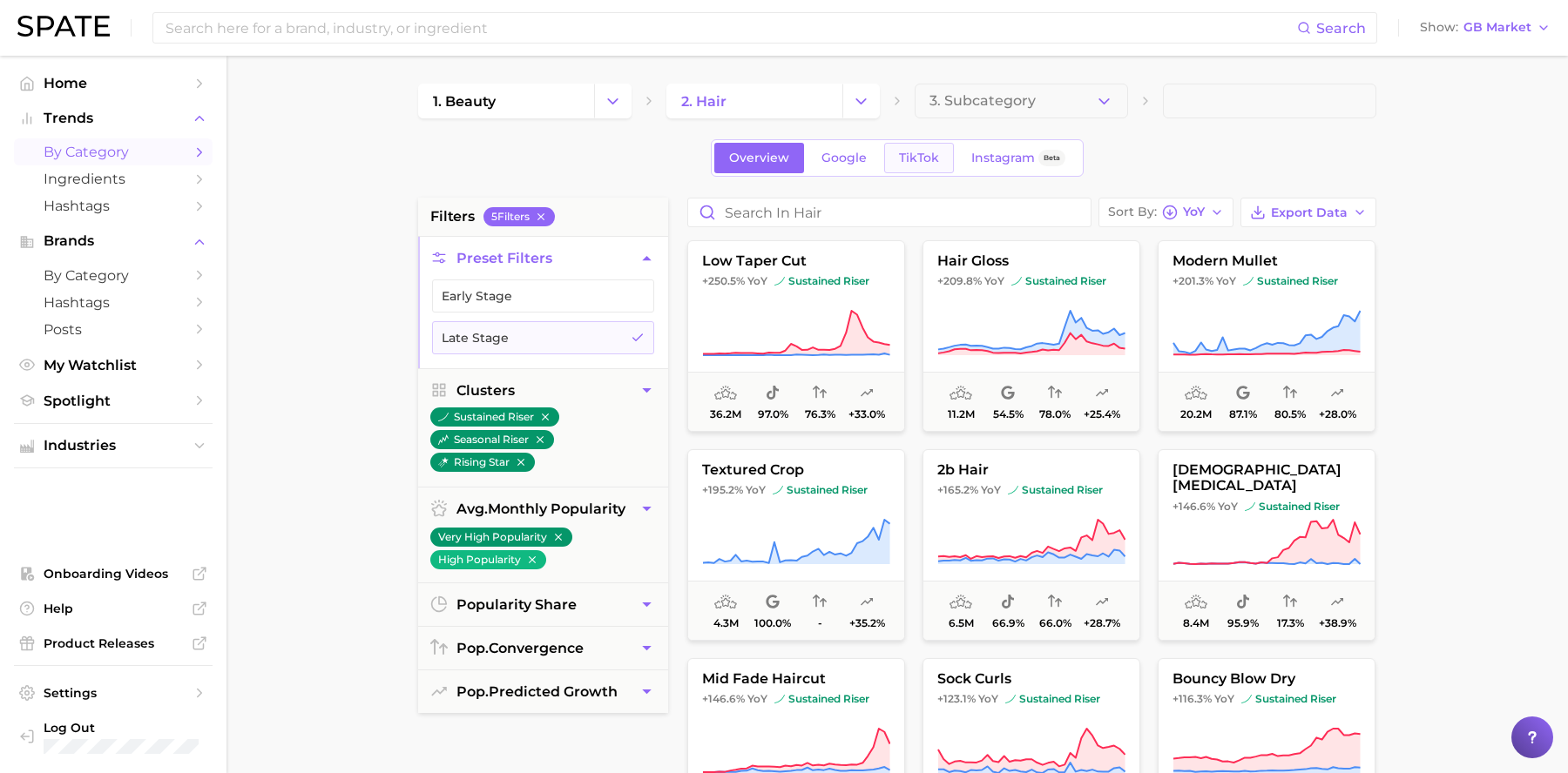
click at [923, 164] on span "TikTok" at bounding box center [919, 157] width 40 height 15
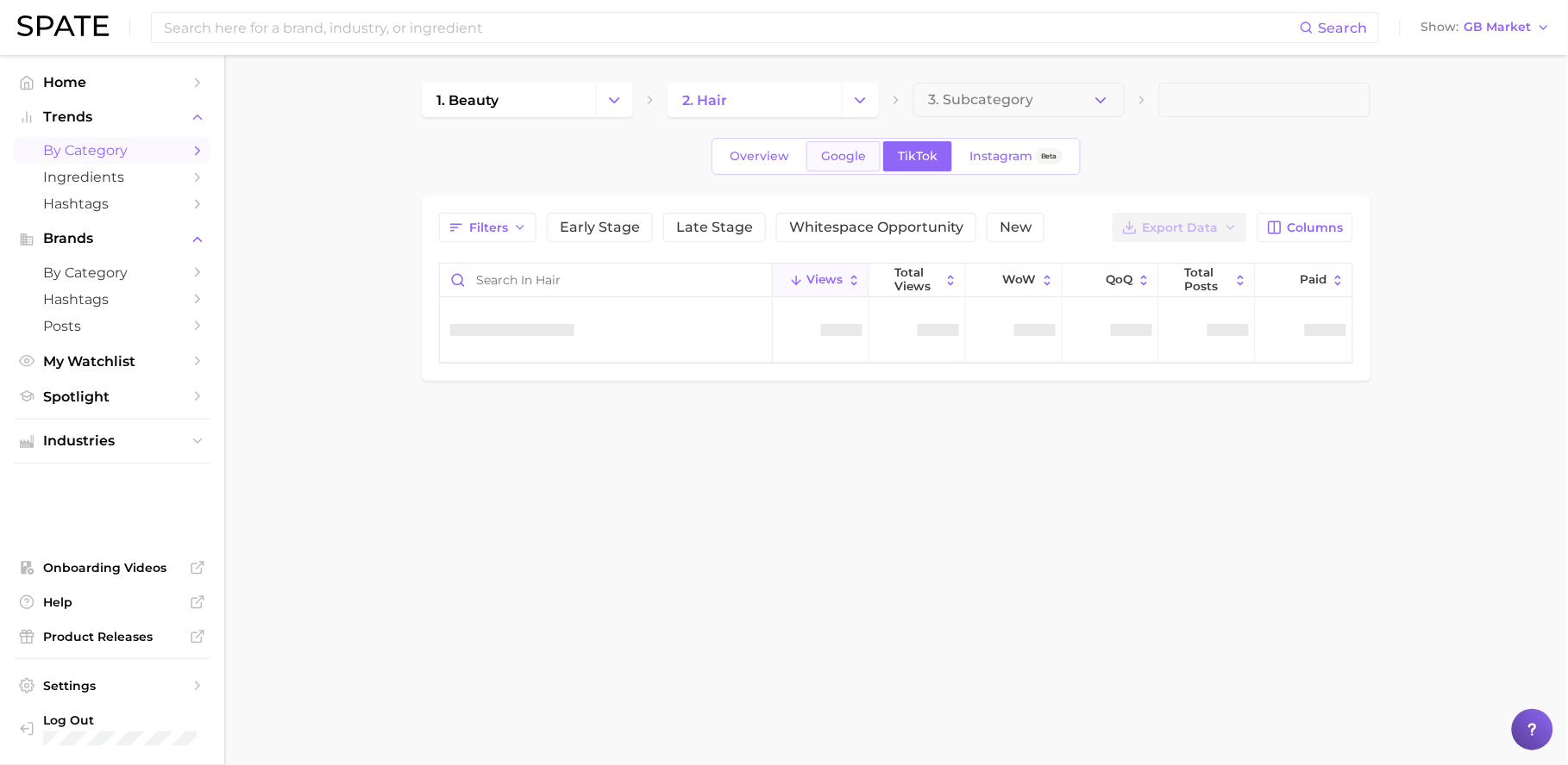
click at [836, 160] on span "Google" at bounding box center [843, 156] width 45 height 15
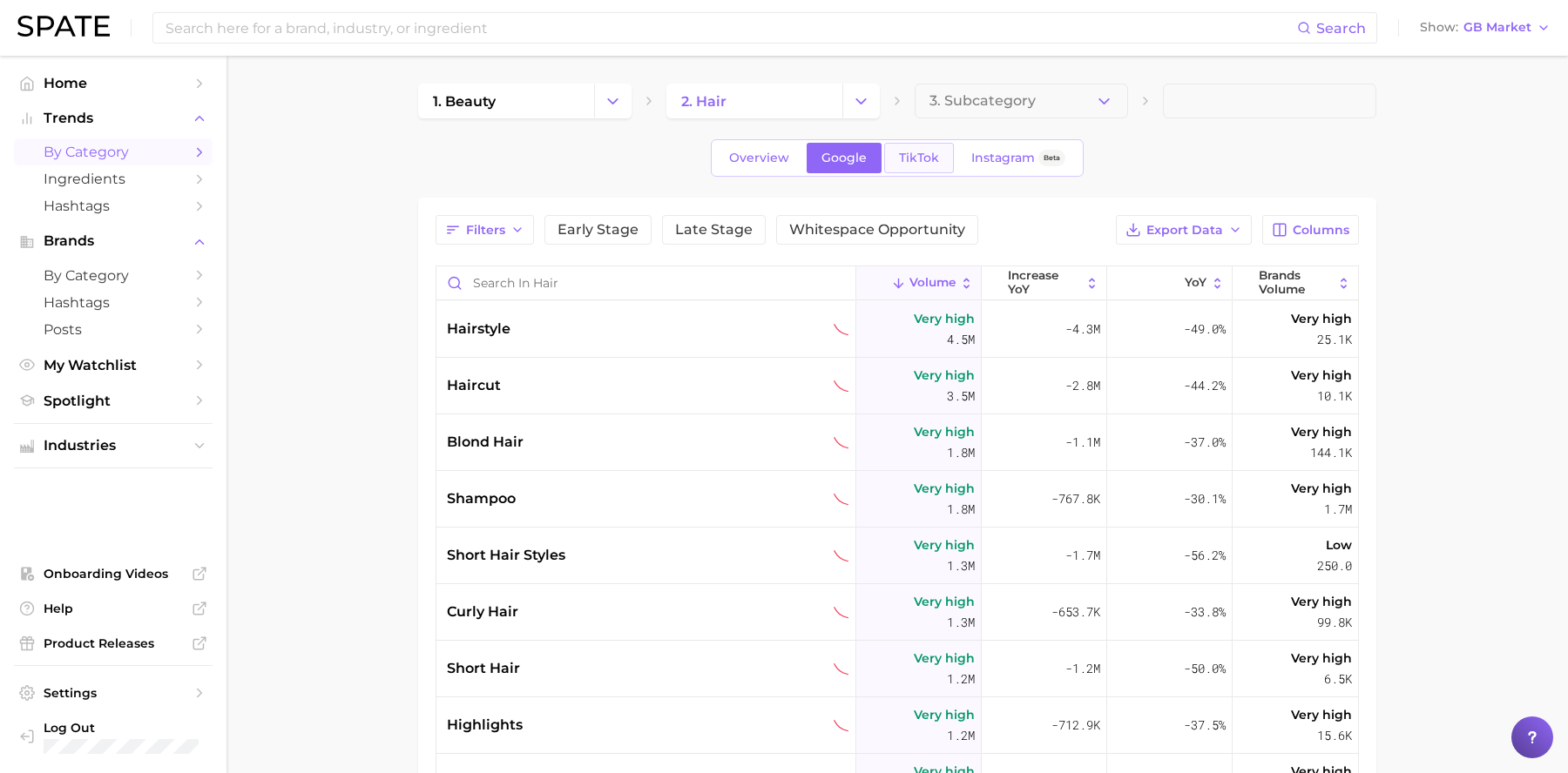
click at [925, 157] on span "TikTok" at bounding box center [919, 157] width 40 height 15
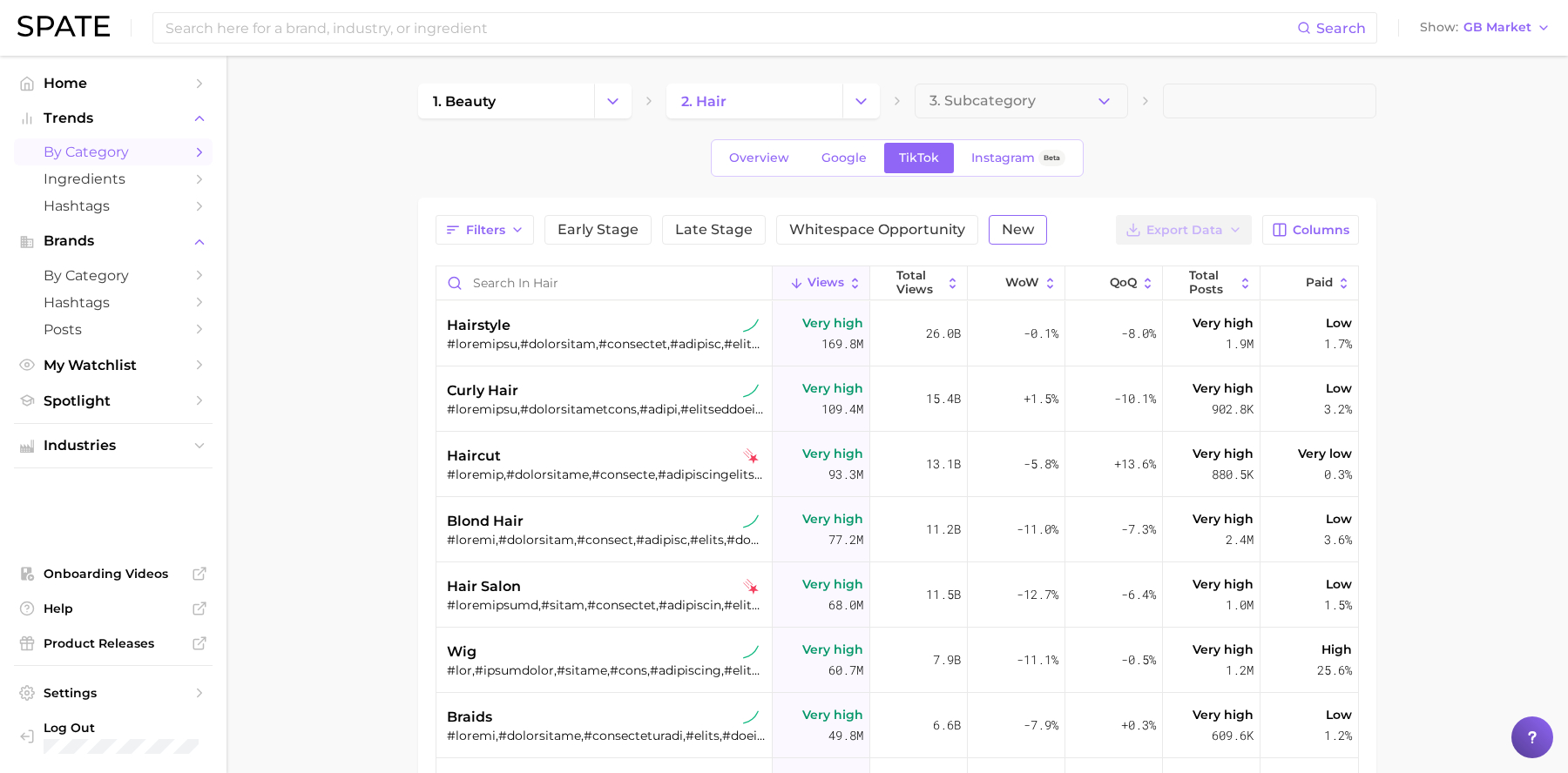
click at [1017, 234] on span "New" at bounding box center [1017, 230] width 32 height 14
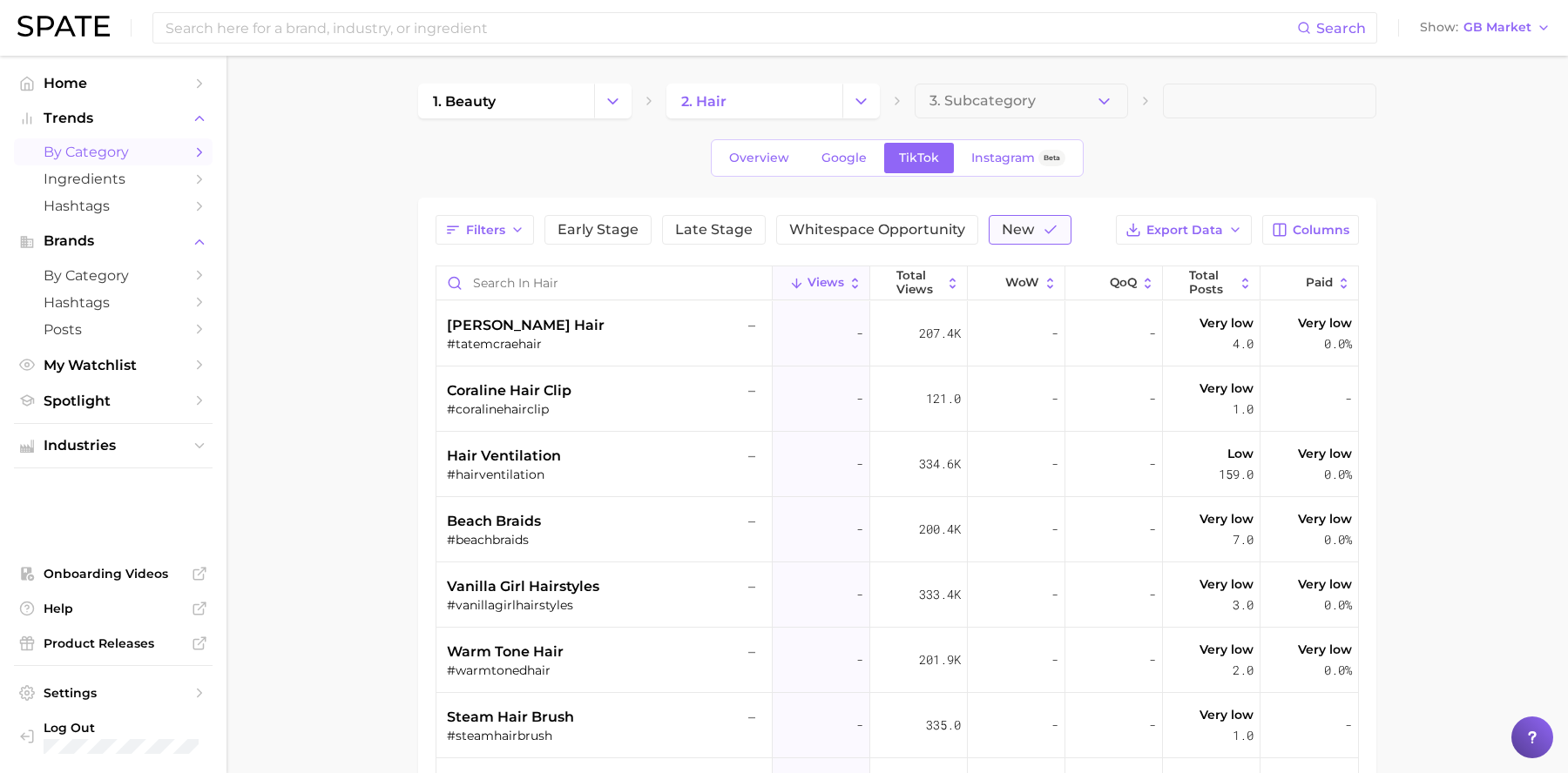
click at [1008, 237] on span "New" at bounding box center [1017, 230] width 32 height 14
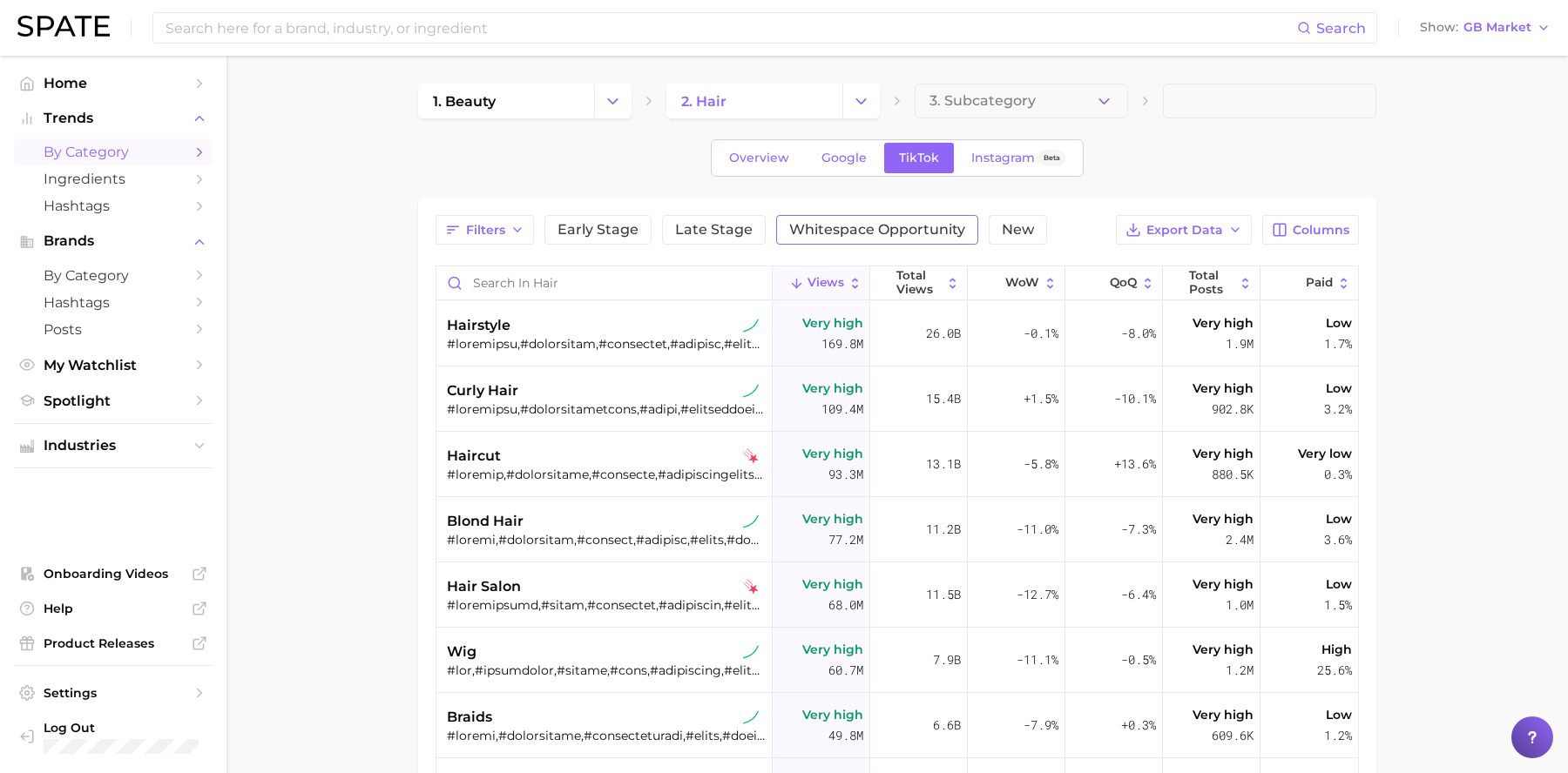
click at [907, 224] on span "Whitespace Opportunity" at bounding box center [876, 230] width 176 height 14
click at [978, 225] on span "Whitespace Opportunity" at bounding box center [898, 230] width 176 height 14
click at [824, 158] on span "Google" at bounding box center [844, 157] width 45 height 15
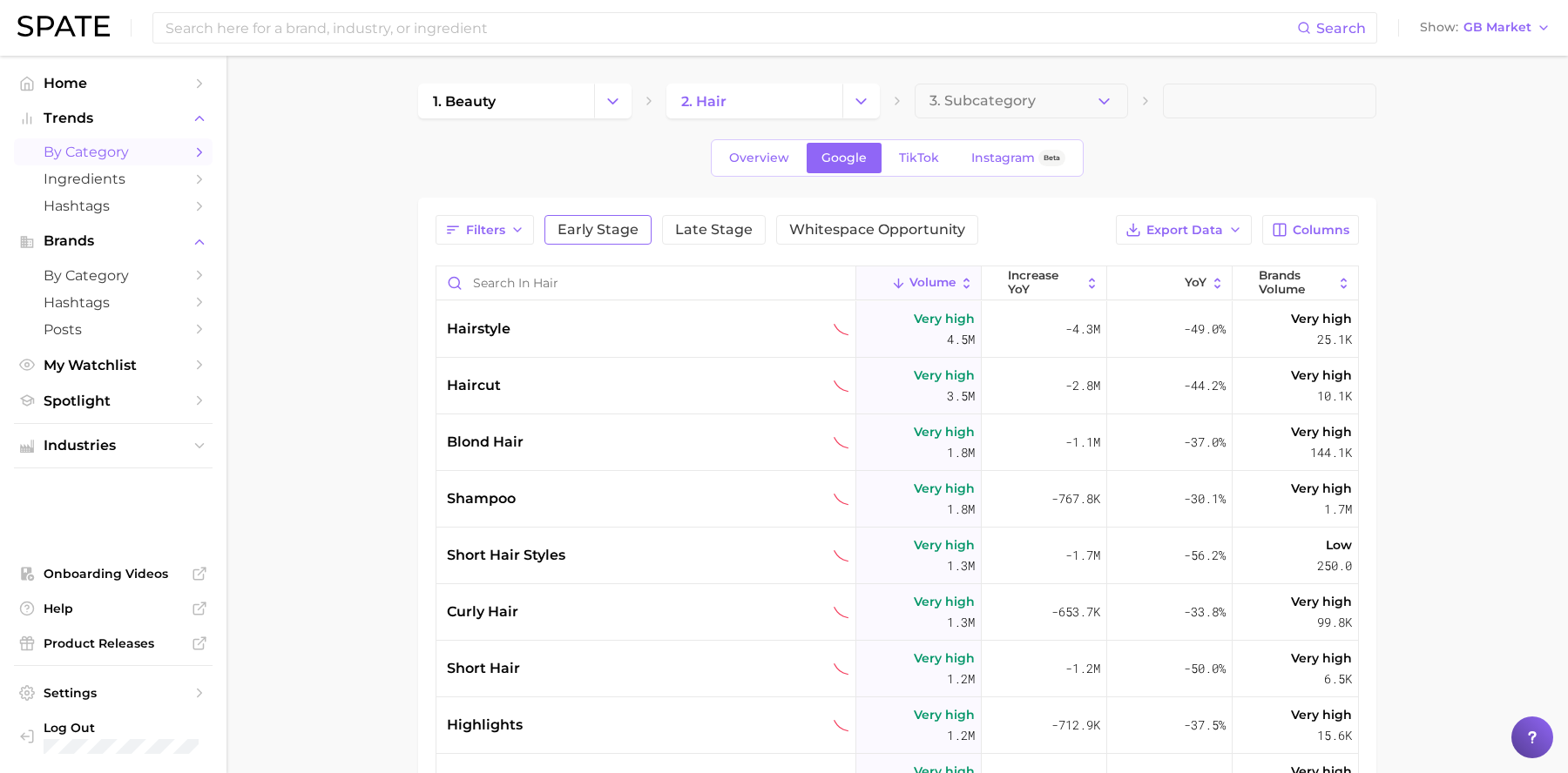
click at [633, 234] on span "Early Stage" at bounding box center [598, 230] width 81 height 14
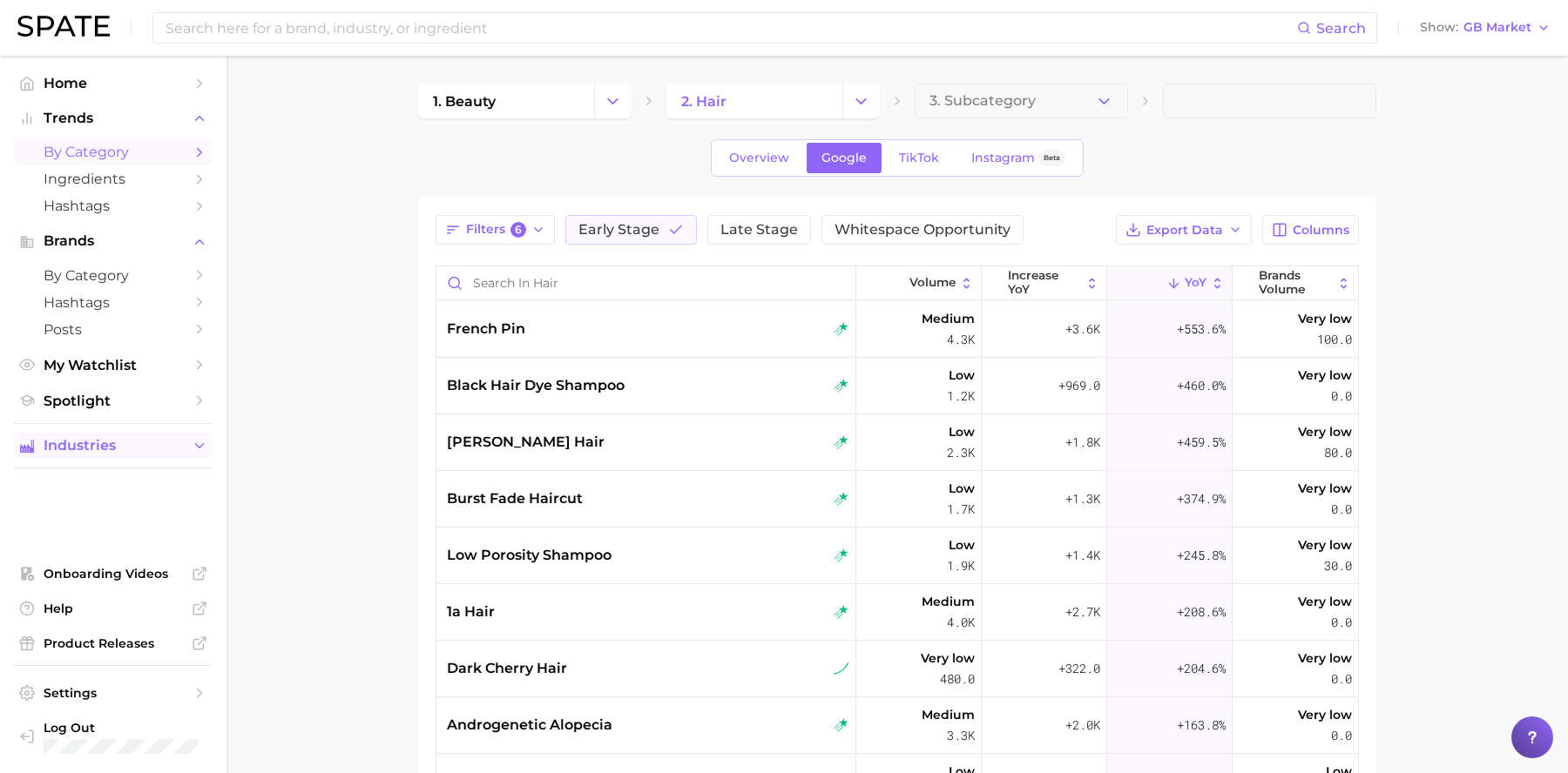
click at [97, 446] on span "Industries" at bounding box center [113, 446] width 140 height 16
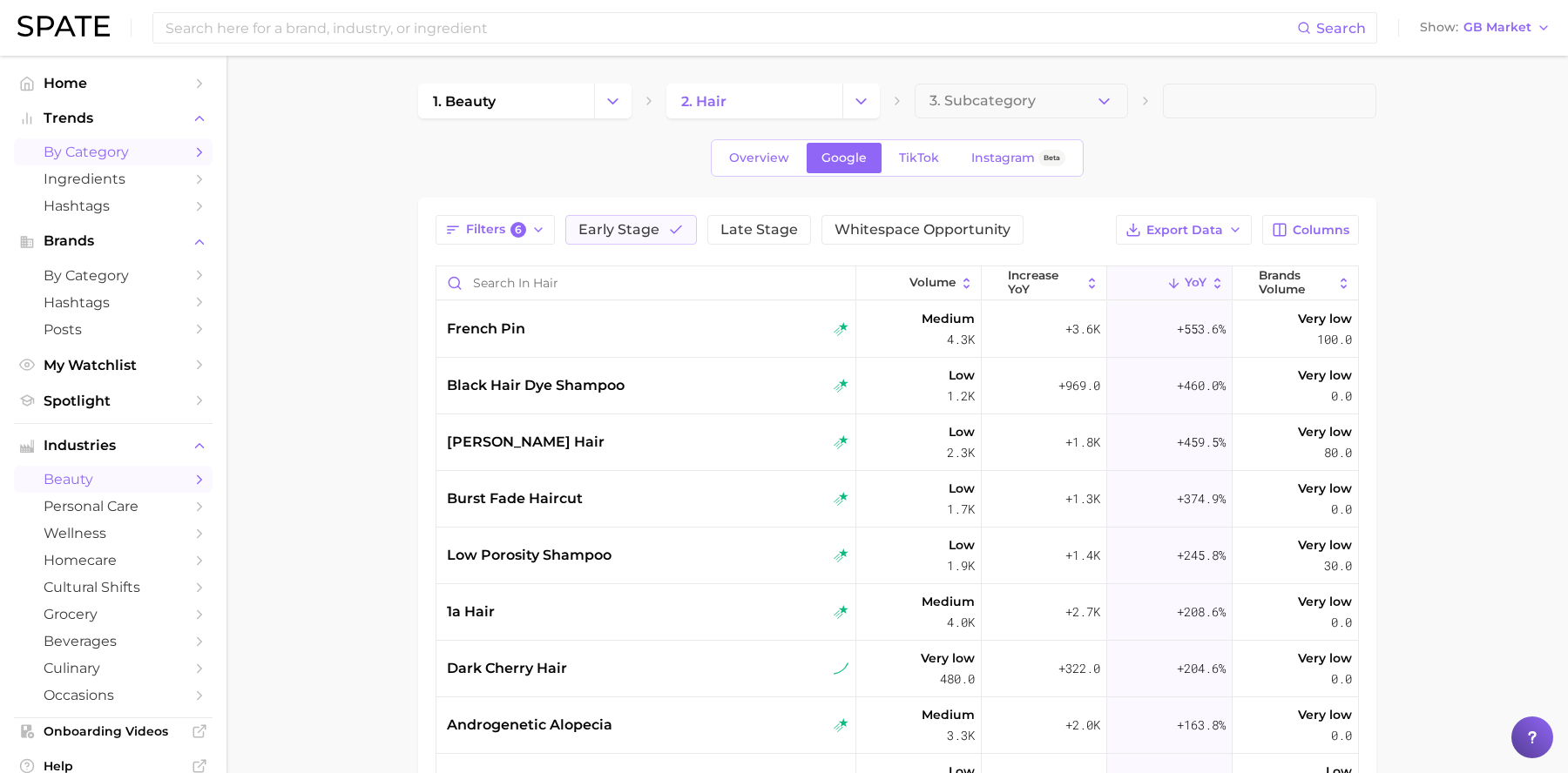
click at [134, 482] on span "beauty" at bounding box center [113, 479] width 140 height 17
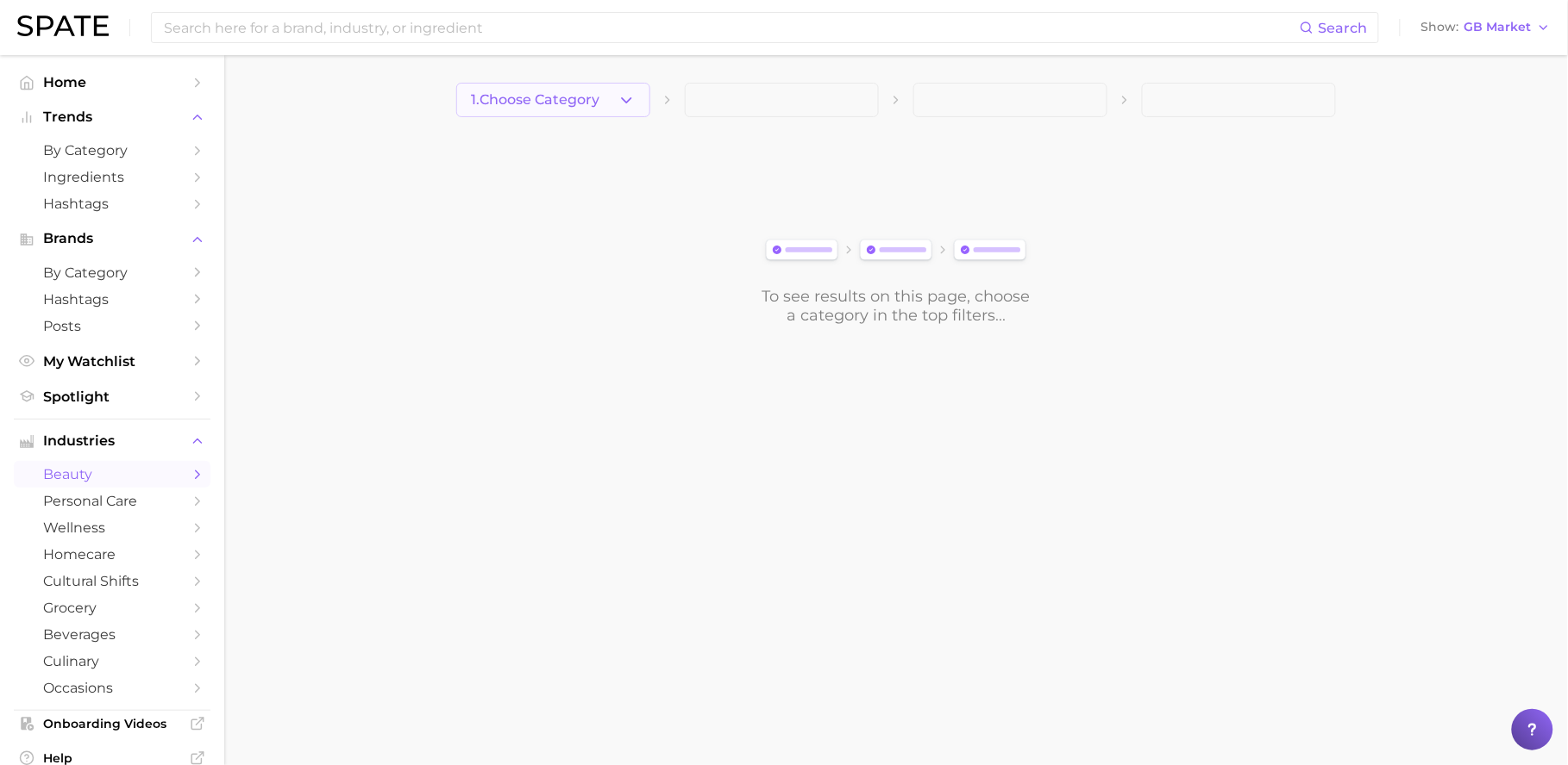
click at [607, 96] on button "1. Choose Category" at bounding box center [552, 99] width 194 height 34
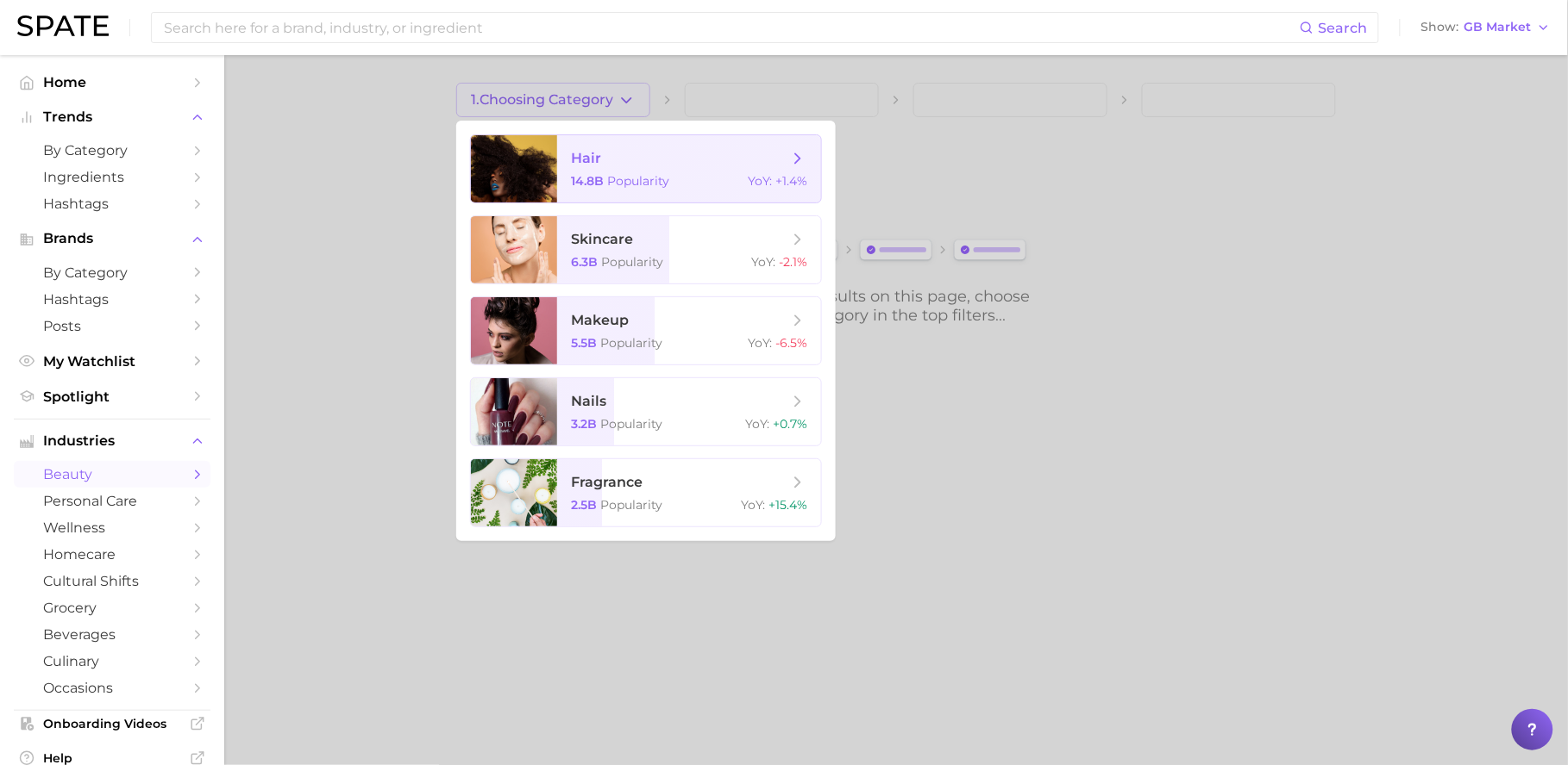
click at [644, 174] on span "Popularity" at bounding box center [638, 181] width 62 height 16
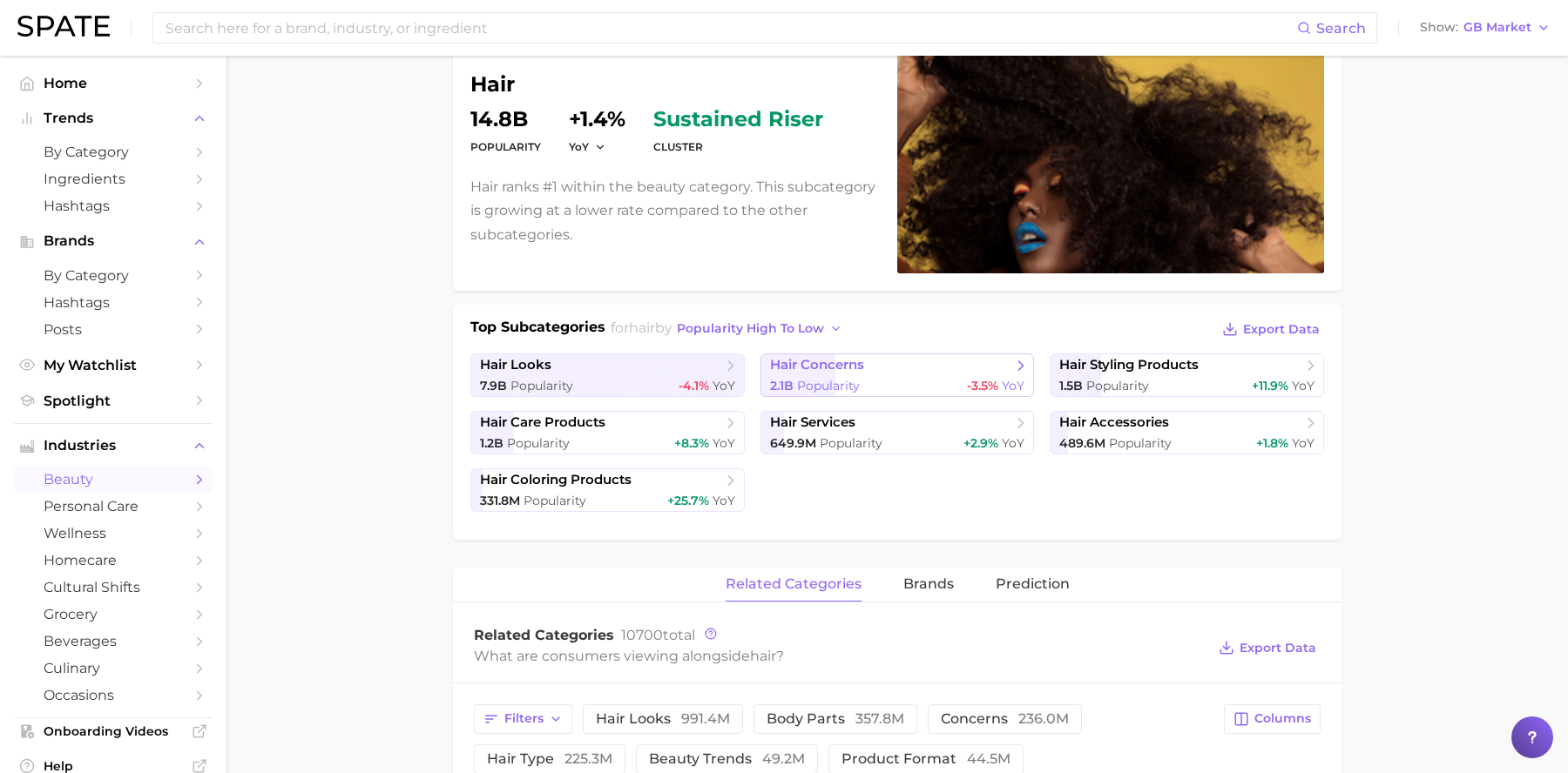
scroll to position [186, 0]
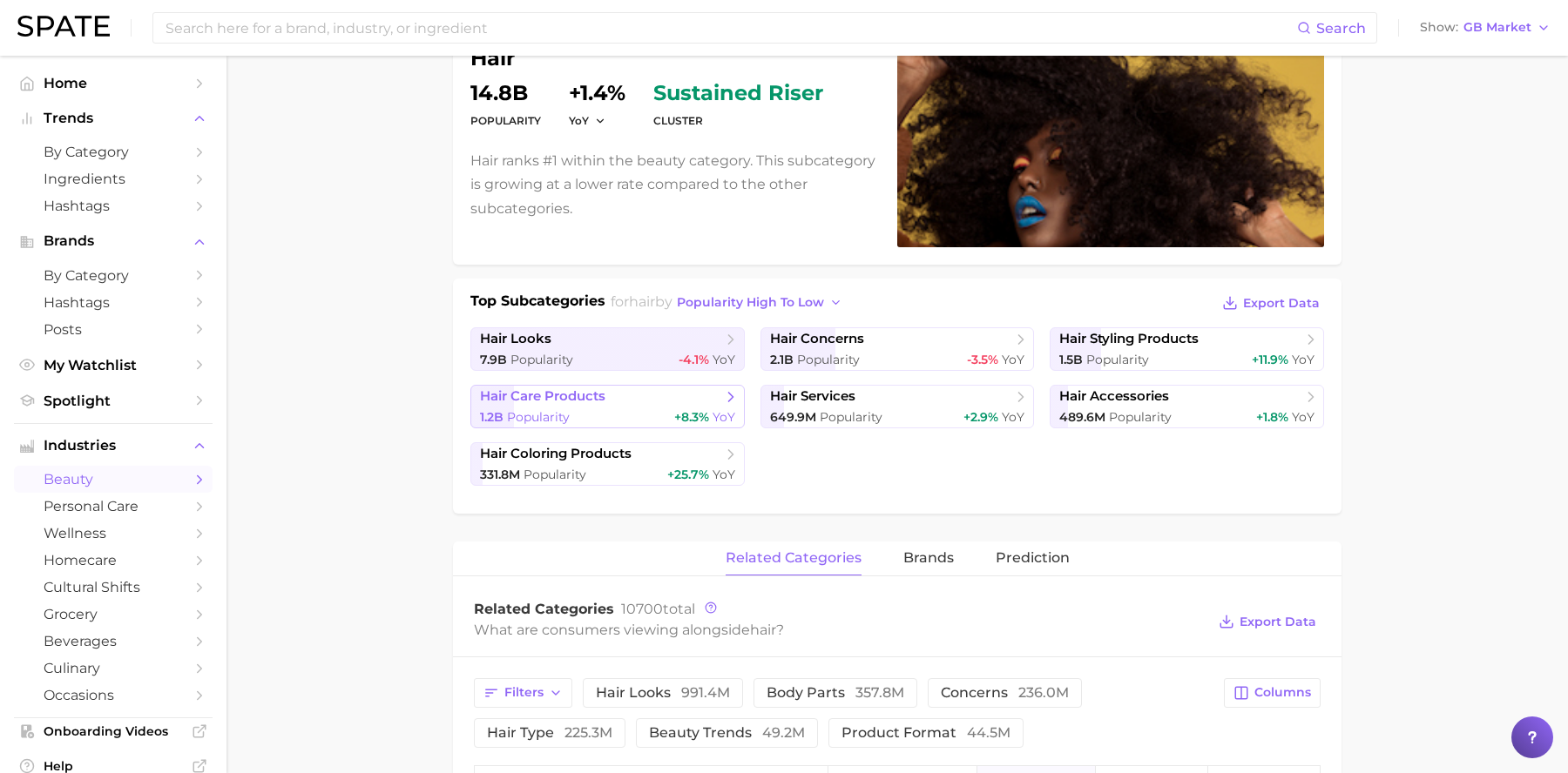
click at [688, 407] on link "hair care products 1.2b Popularity +8.3% YoY" at bounding box center [607, 406] width 274 height 43
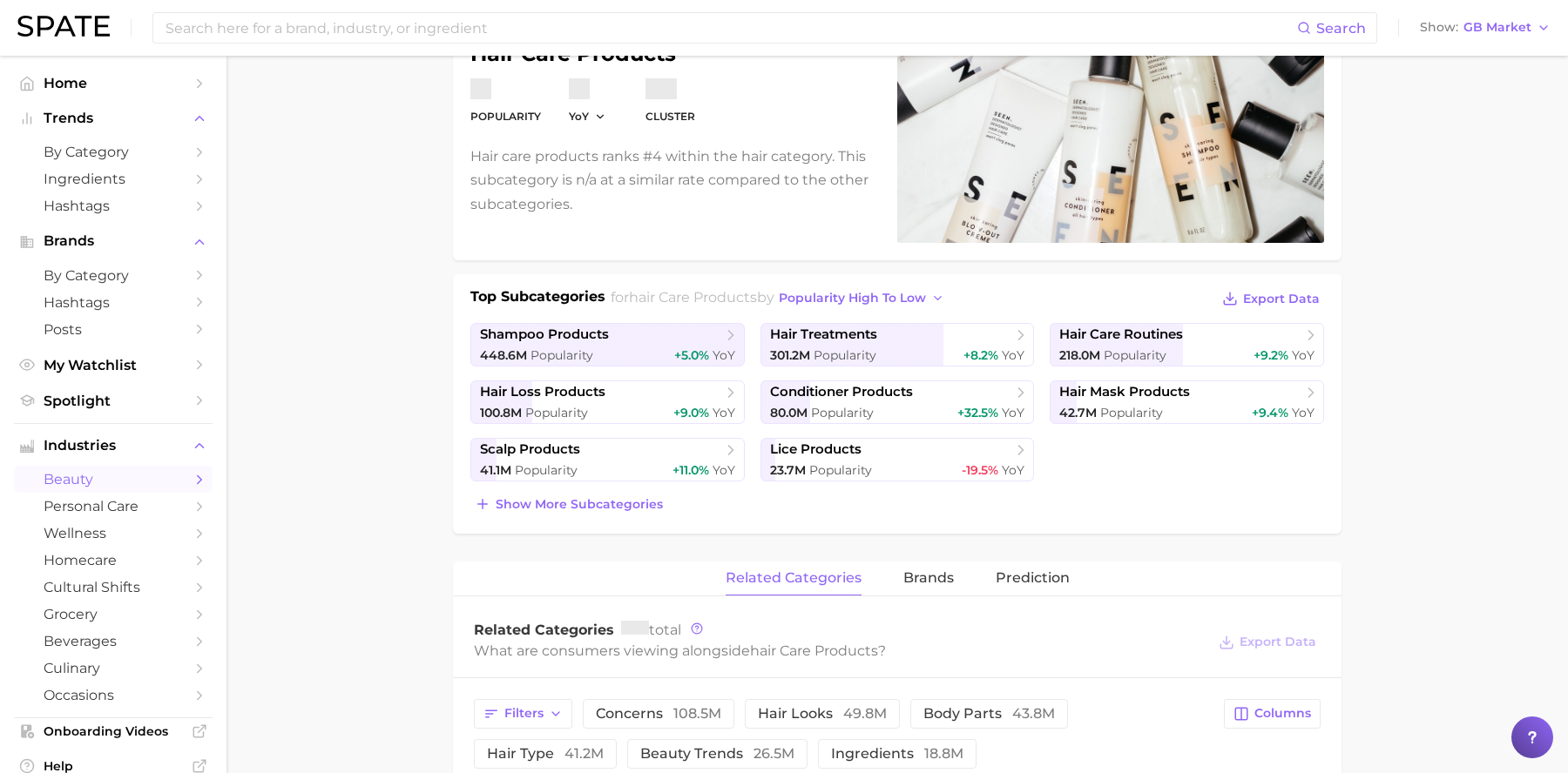
scroll to position [210, 0]
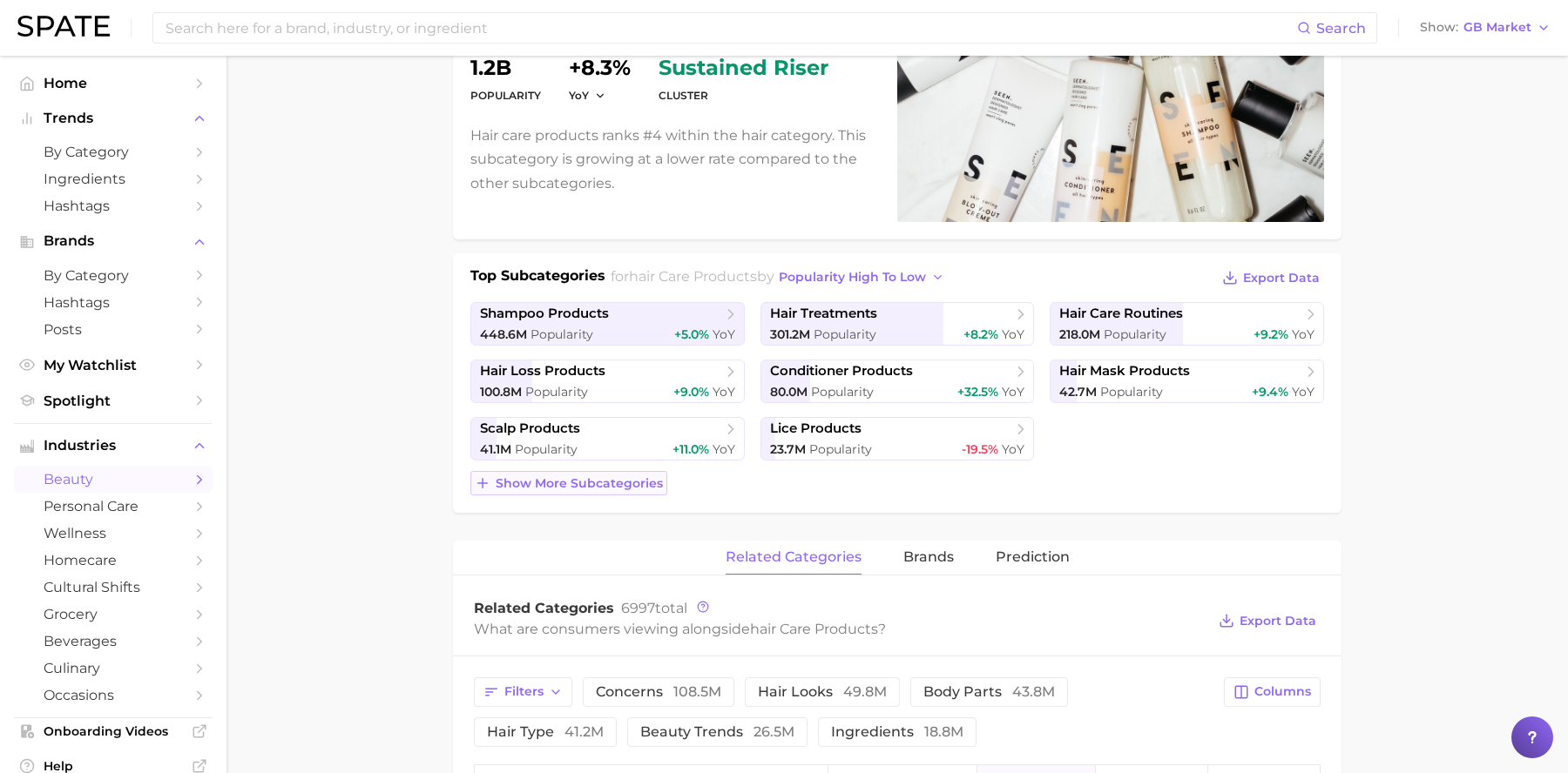
click at [633, 483] on span "Show more subcategories" at bounding box center [579, 483] width 167 height 15
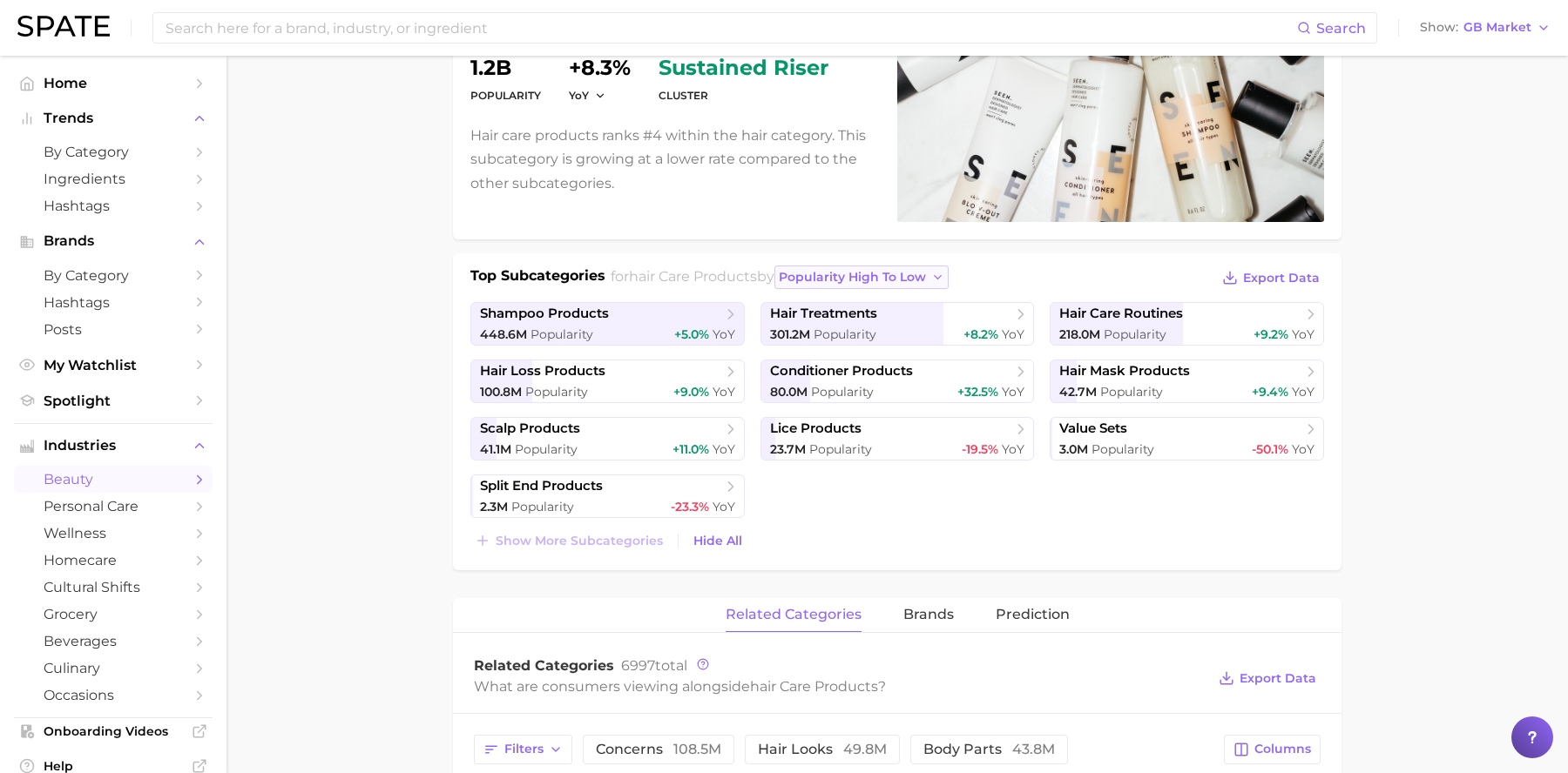
click at [926, 270] on span "popularity high to low" at bounding box center [853, 277] width 148 height 15
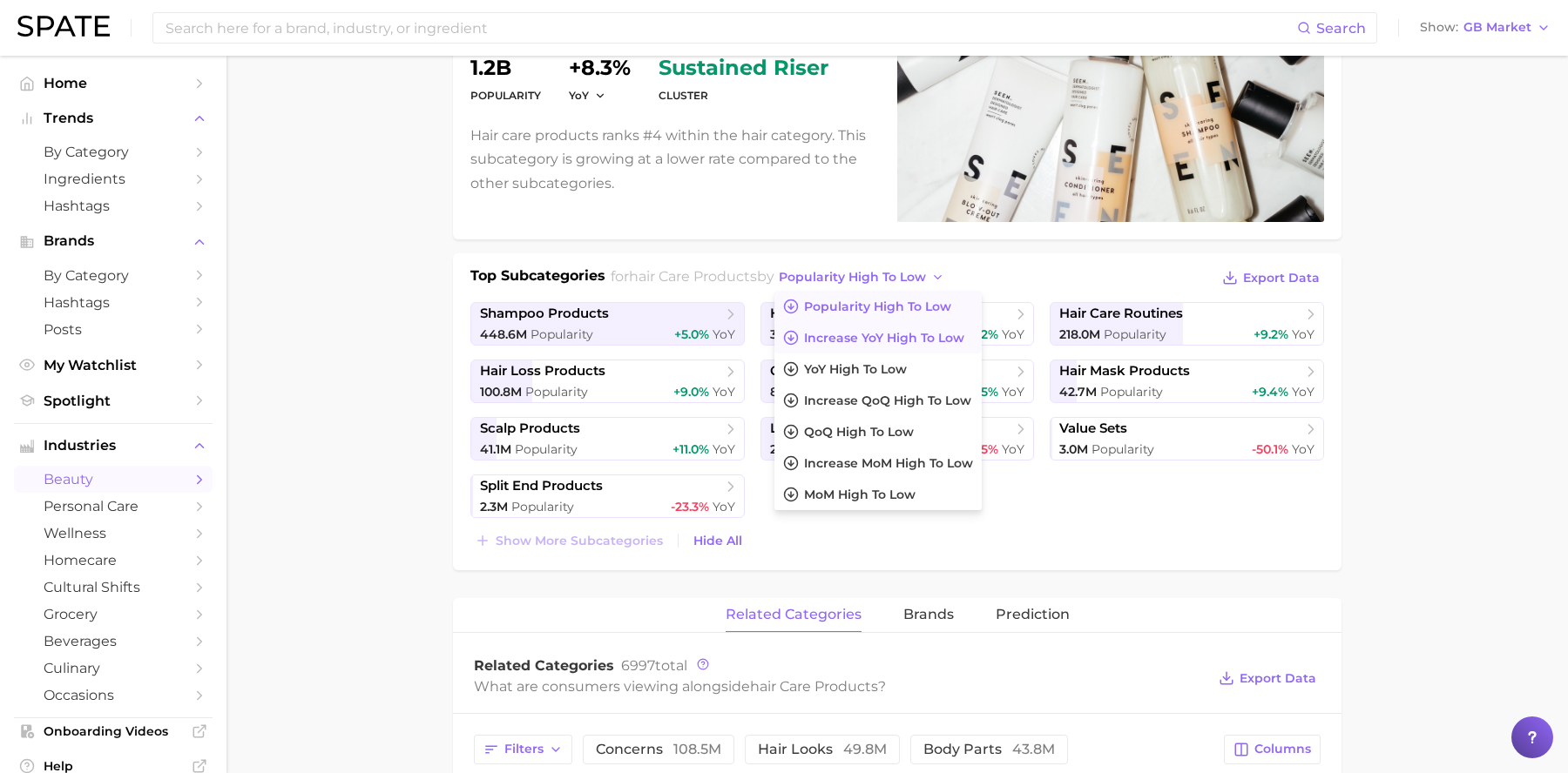
click at [949, 337] on span "Increase YoY high to low" at bounding box center [883, 338] width 160 height 15
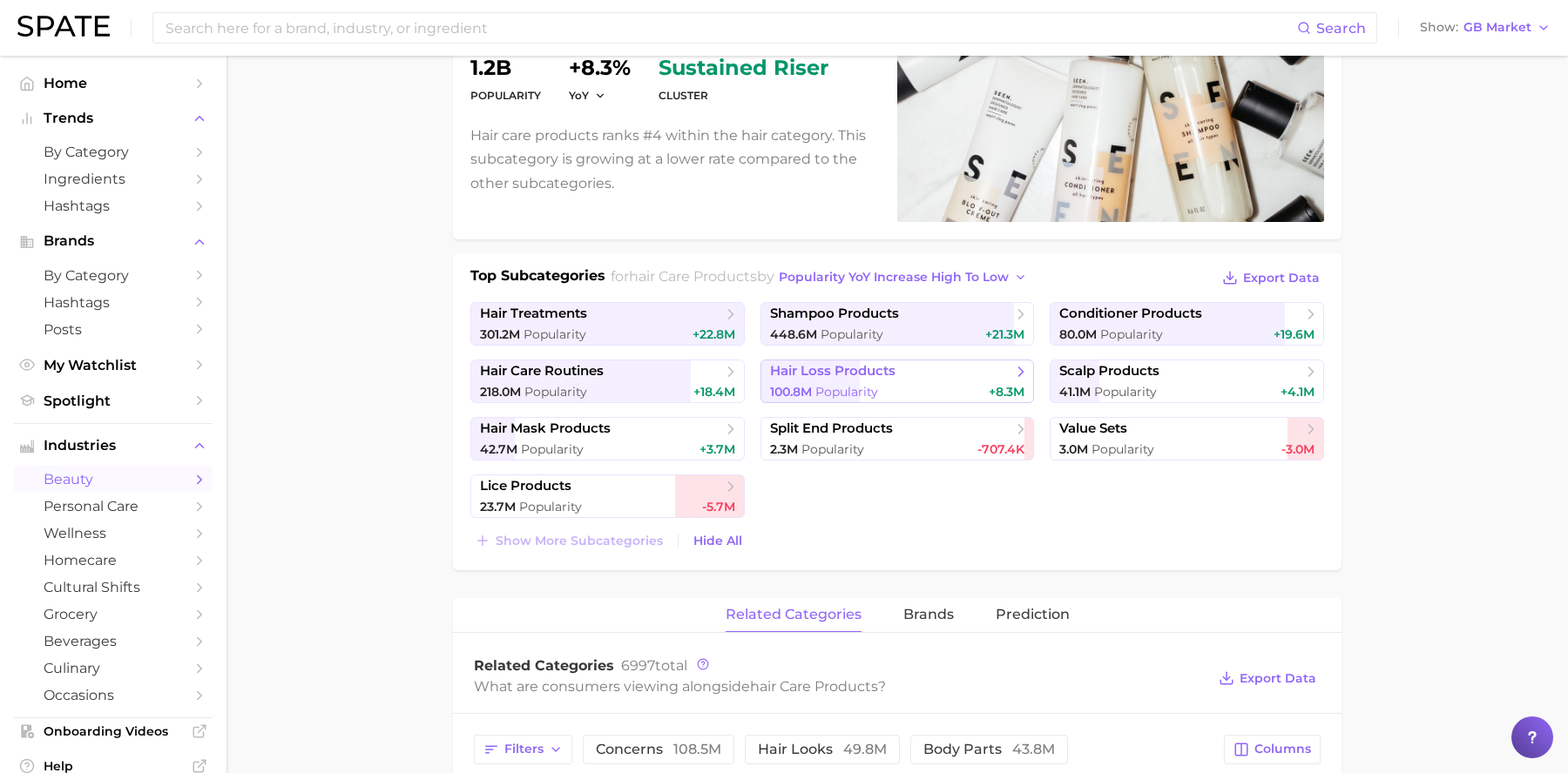
scroll to position [207, 0]
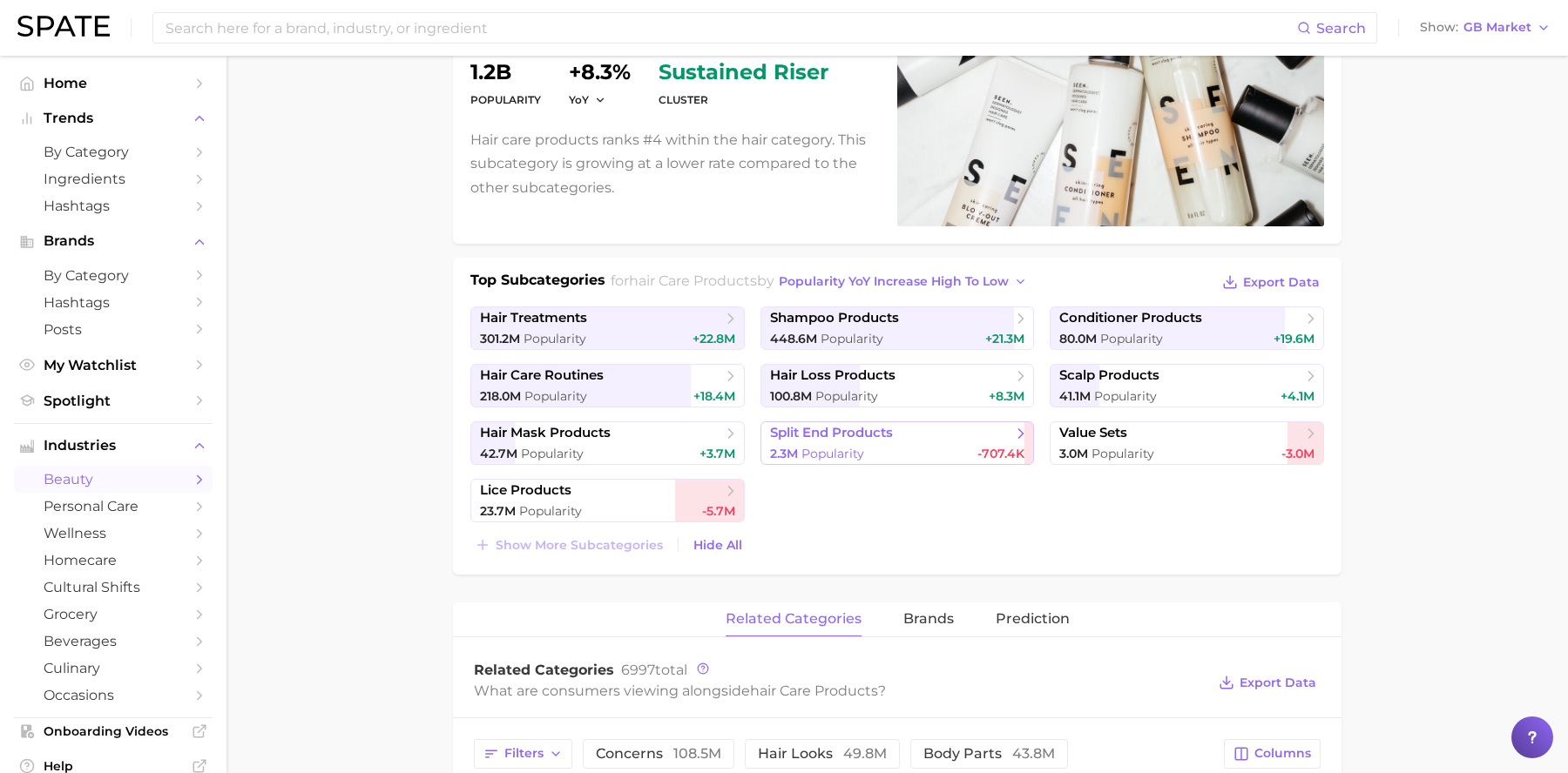
click at [933, 459] on div "2.3m Popularity -707.4k" at bounding box center [897, 453] width 255 height 17
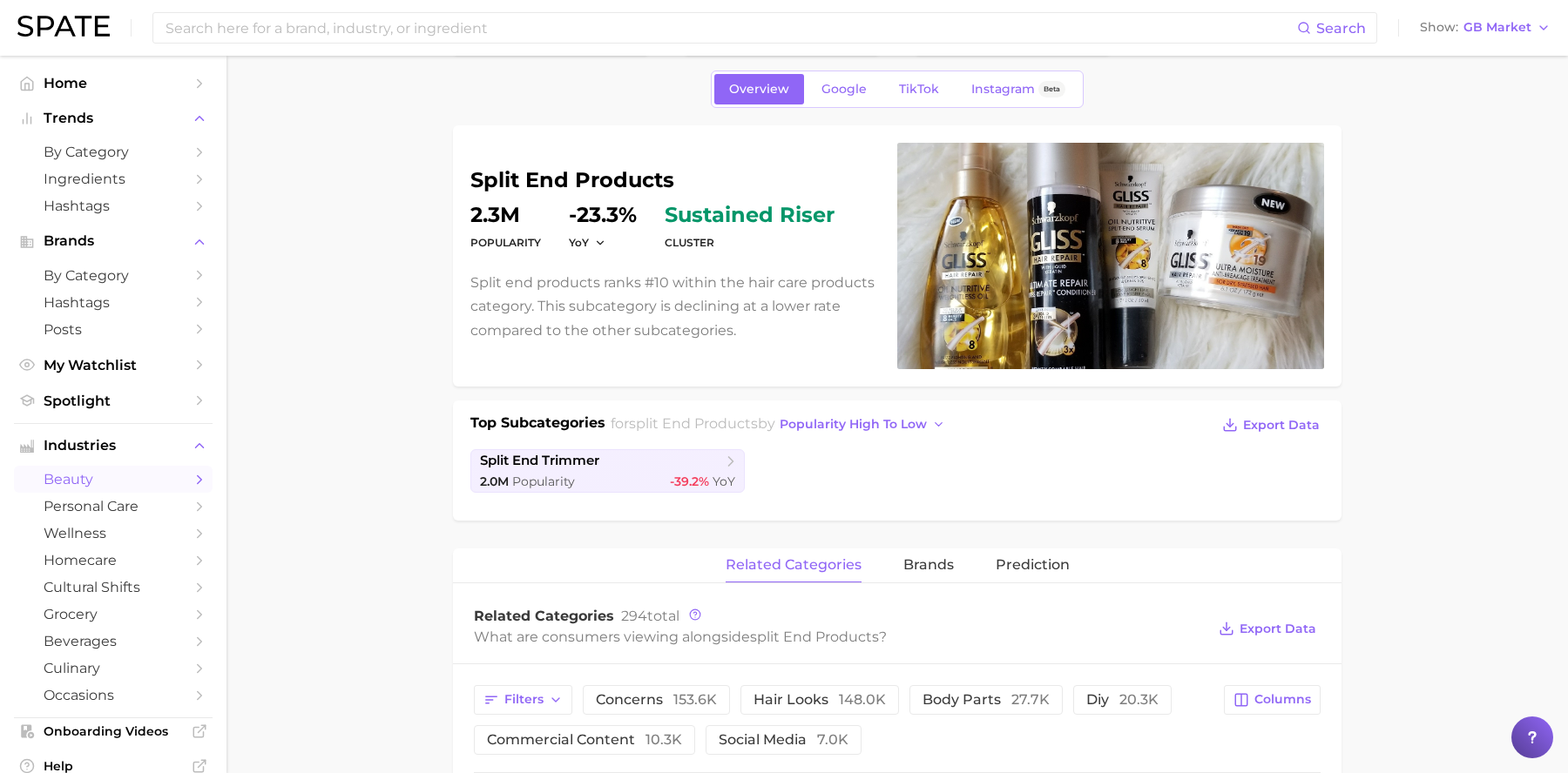
scroll to position [65, 0]
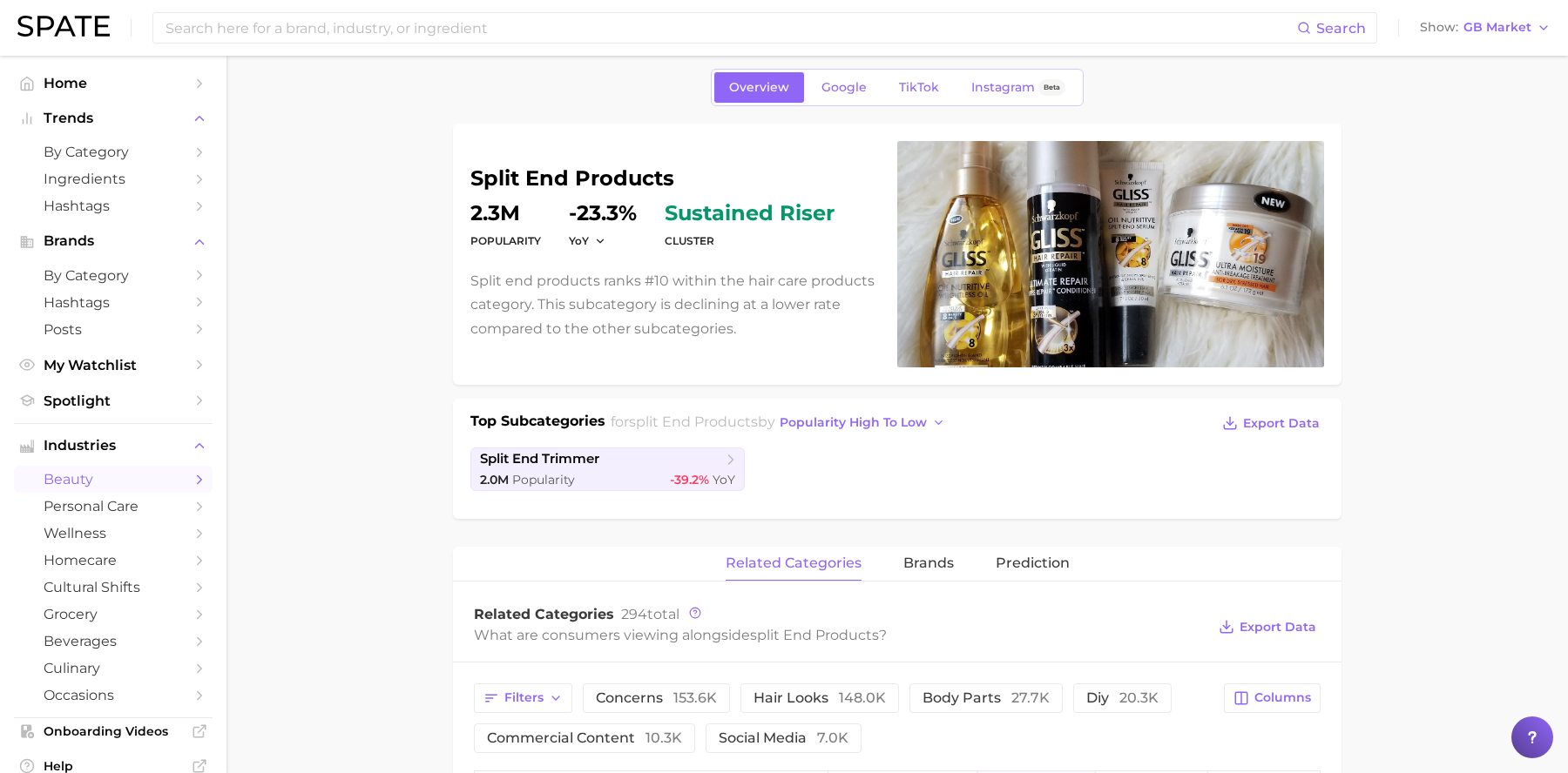
scroll to position [207, 0]
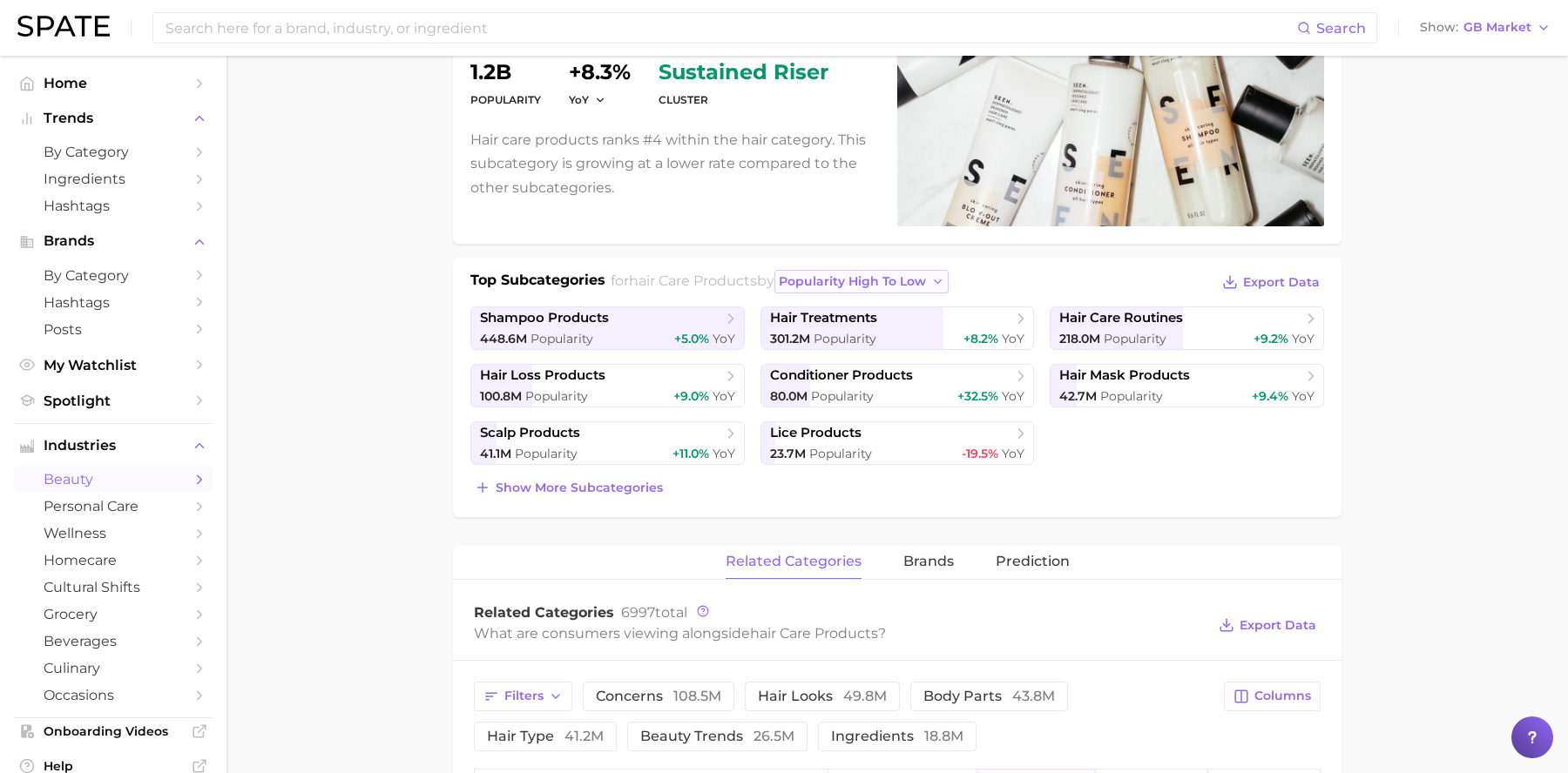
click at [870, 270] on button "popularity high to low" at bounding box center [862, 282] width 175 height 24
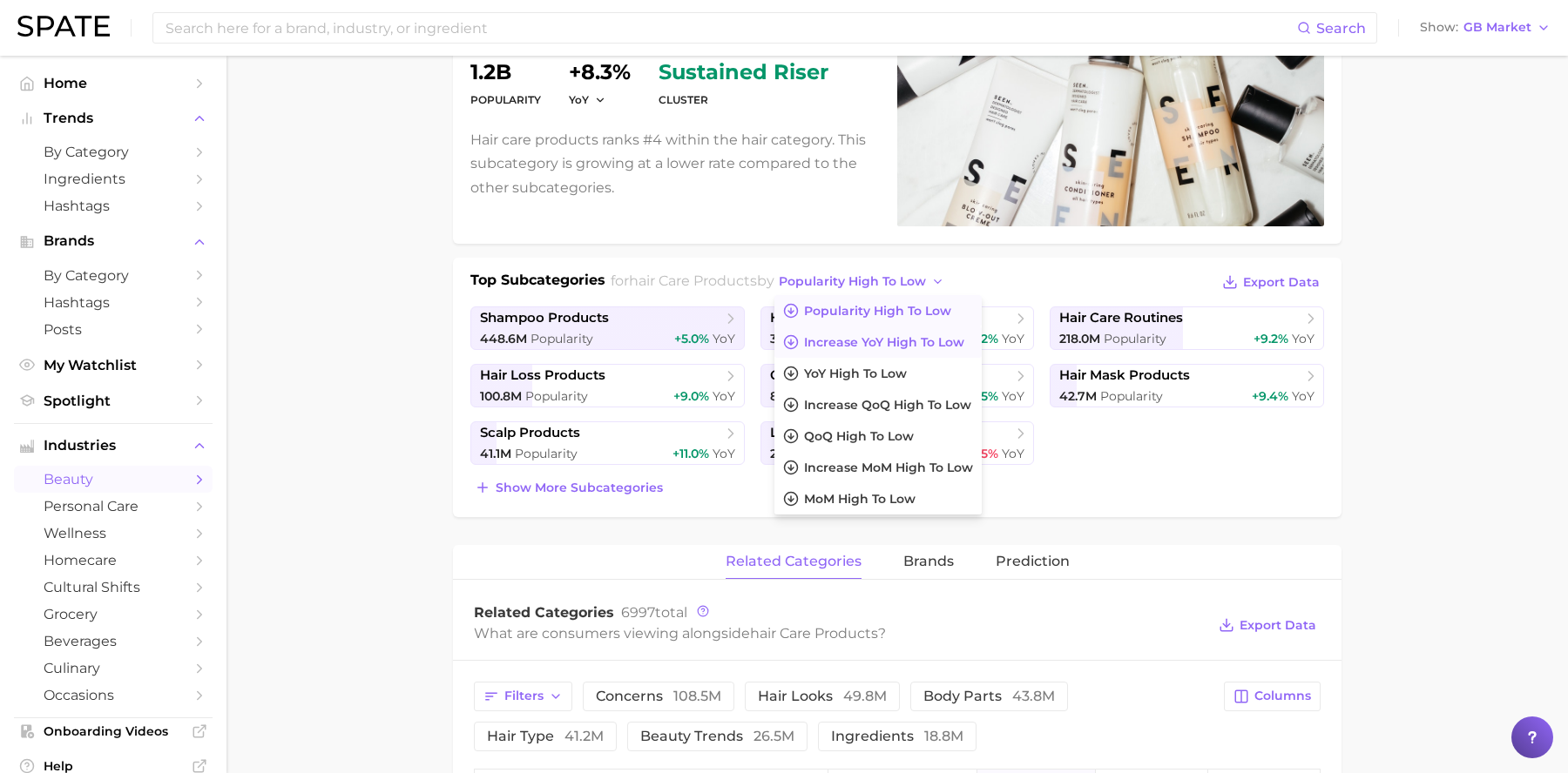
click at [903, 345] on span "Increase YoY high to low" at bounding box center [883, 342] width 160 height 15
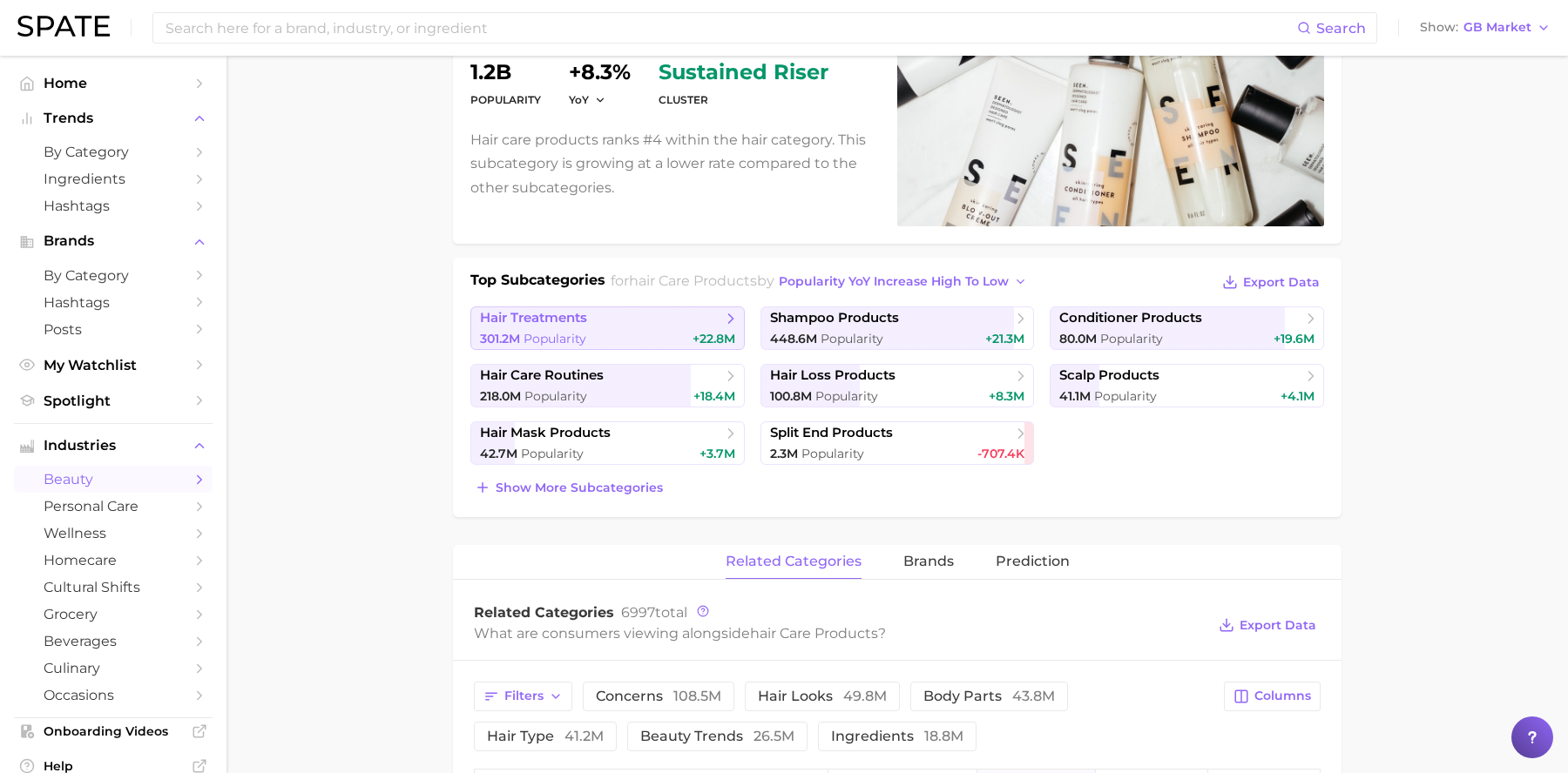
click at [578, 324] on span "hair treatments" at bounding box center [533, 318] width 107 height 17
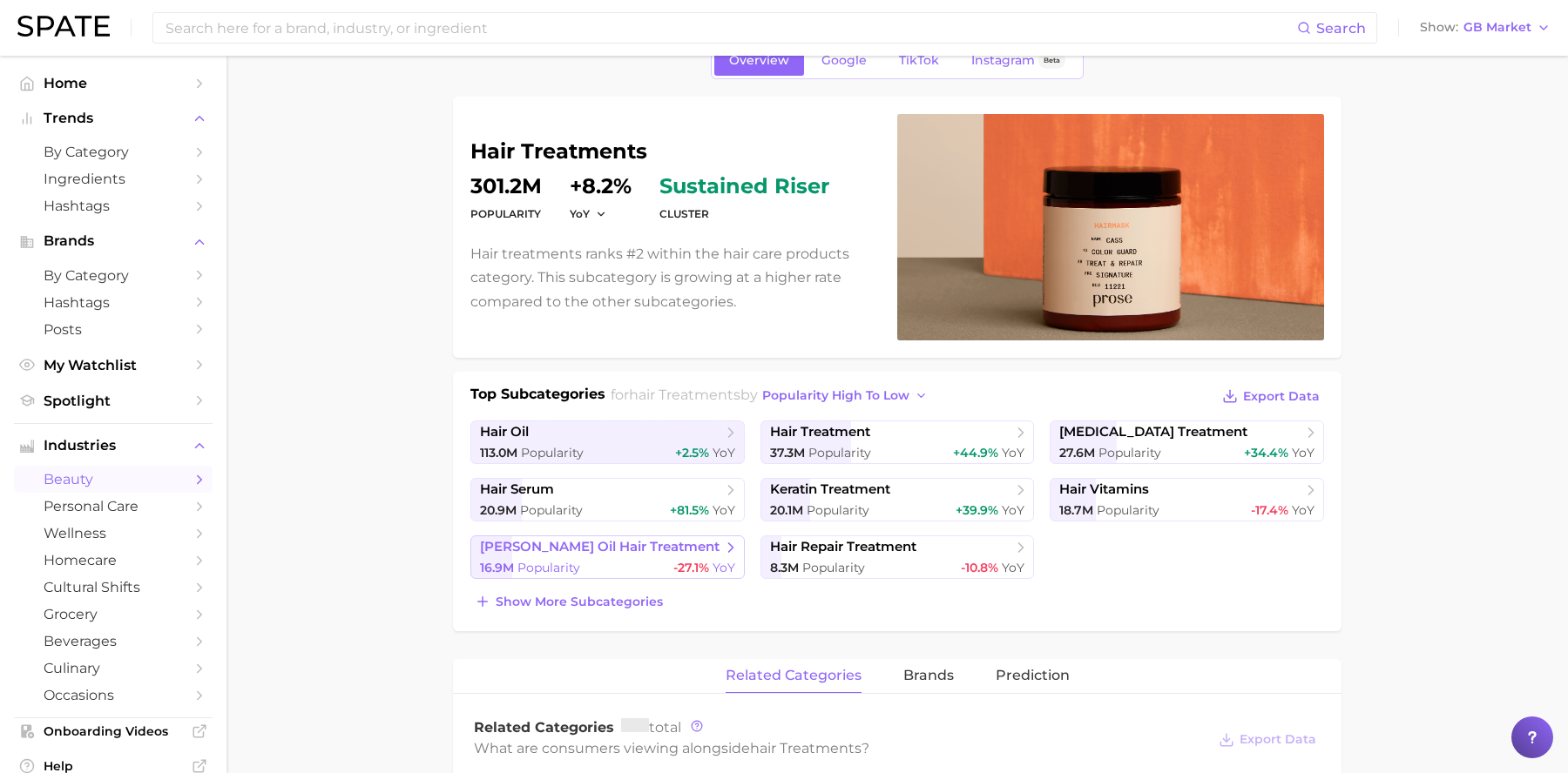
scroll to position [111, 0]
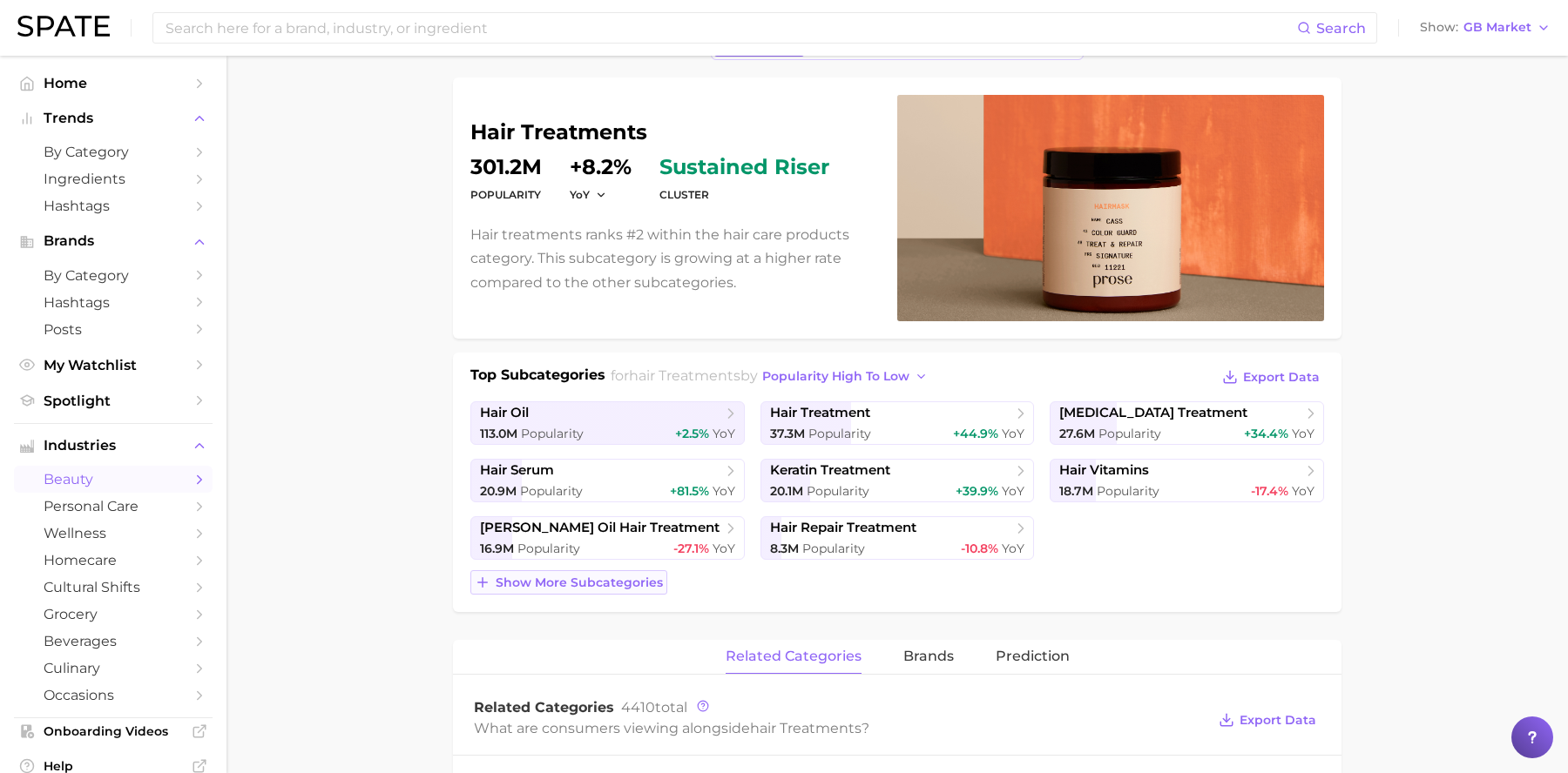
click at [635, 589] on span "Show more subcategories" at bounding box center [579, 582] width 167 height 15
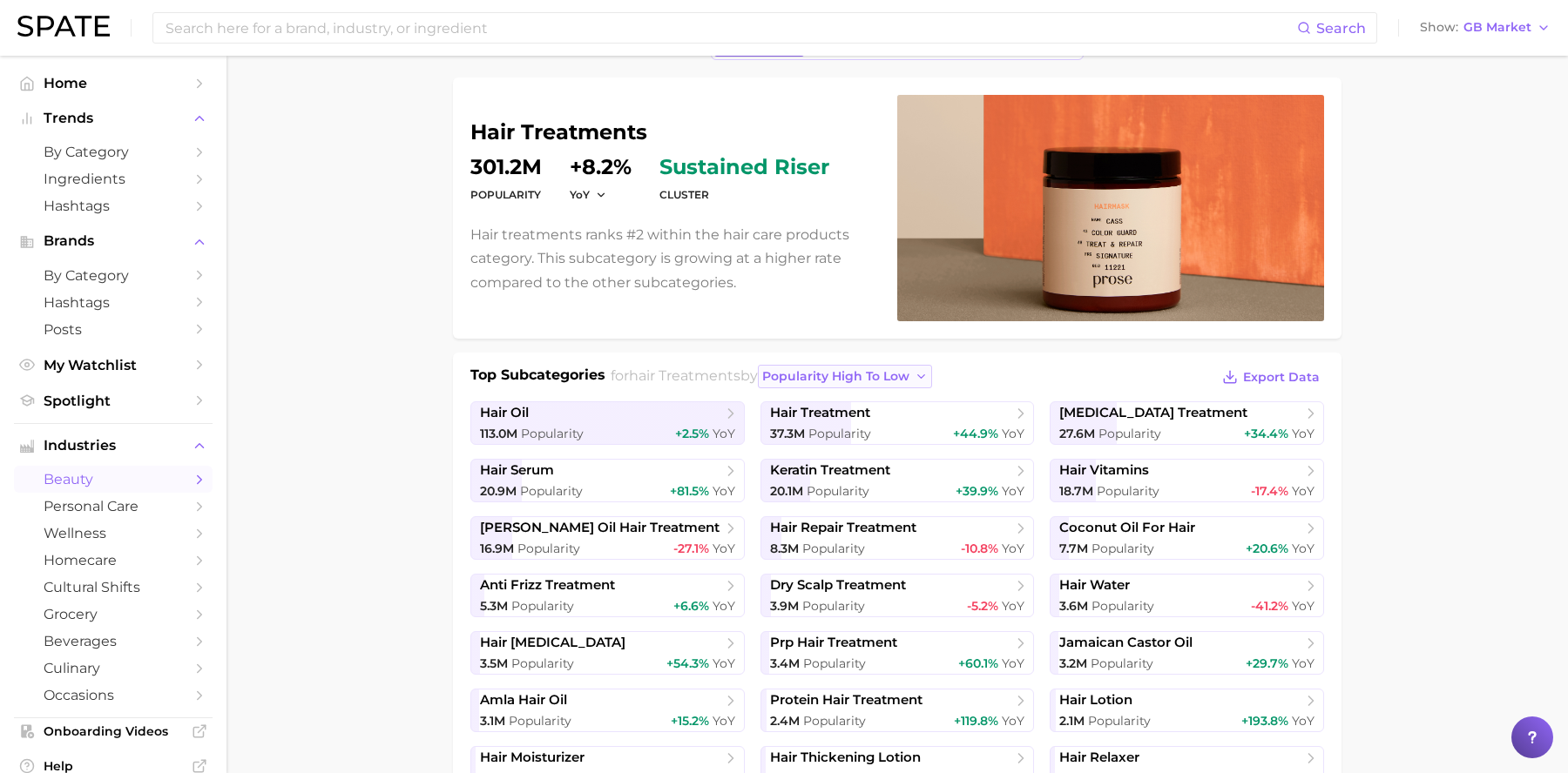
click at [923, 379] on button "popularity high to low" at bounding box center [845, 377] width 175 height 24
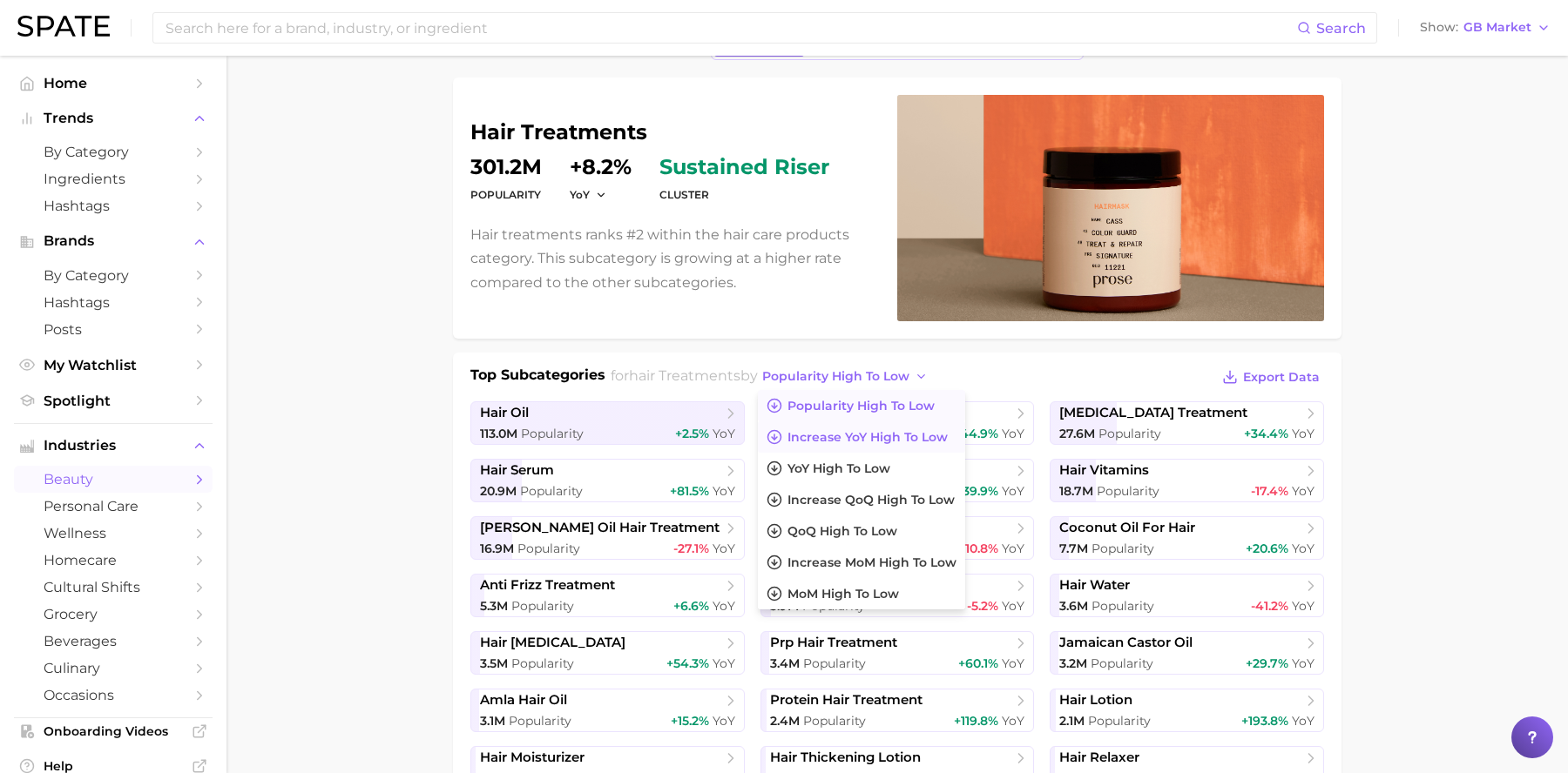
click at [933, 437] on span "Increase YoY high to low" at bounding box center [868, 437] width 160 height 15
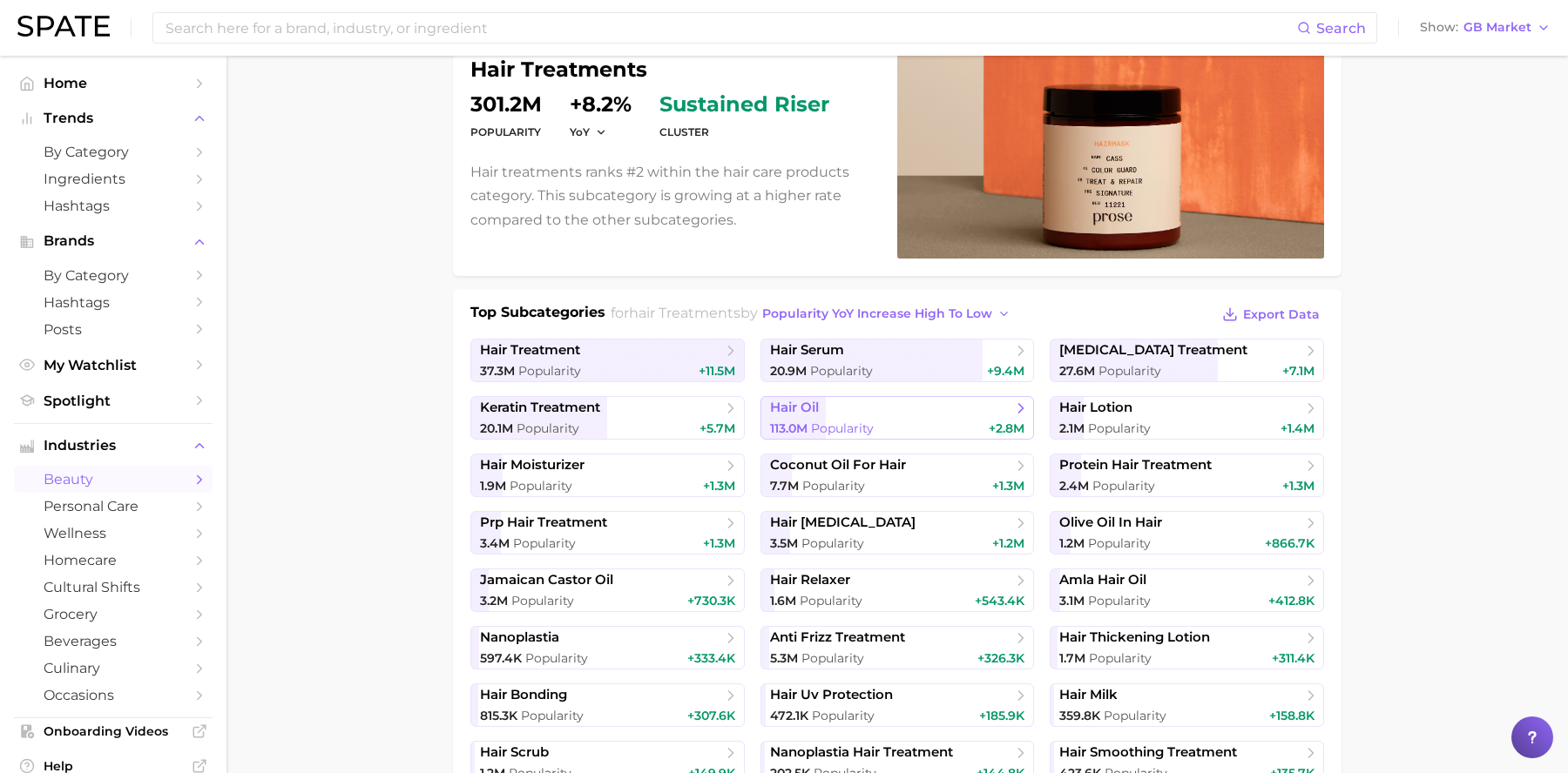
scroll to position [183, 0]
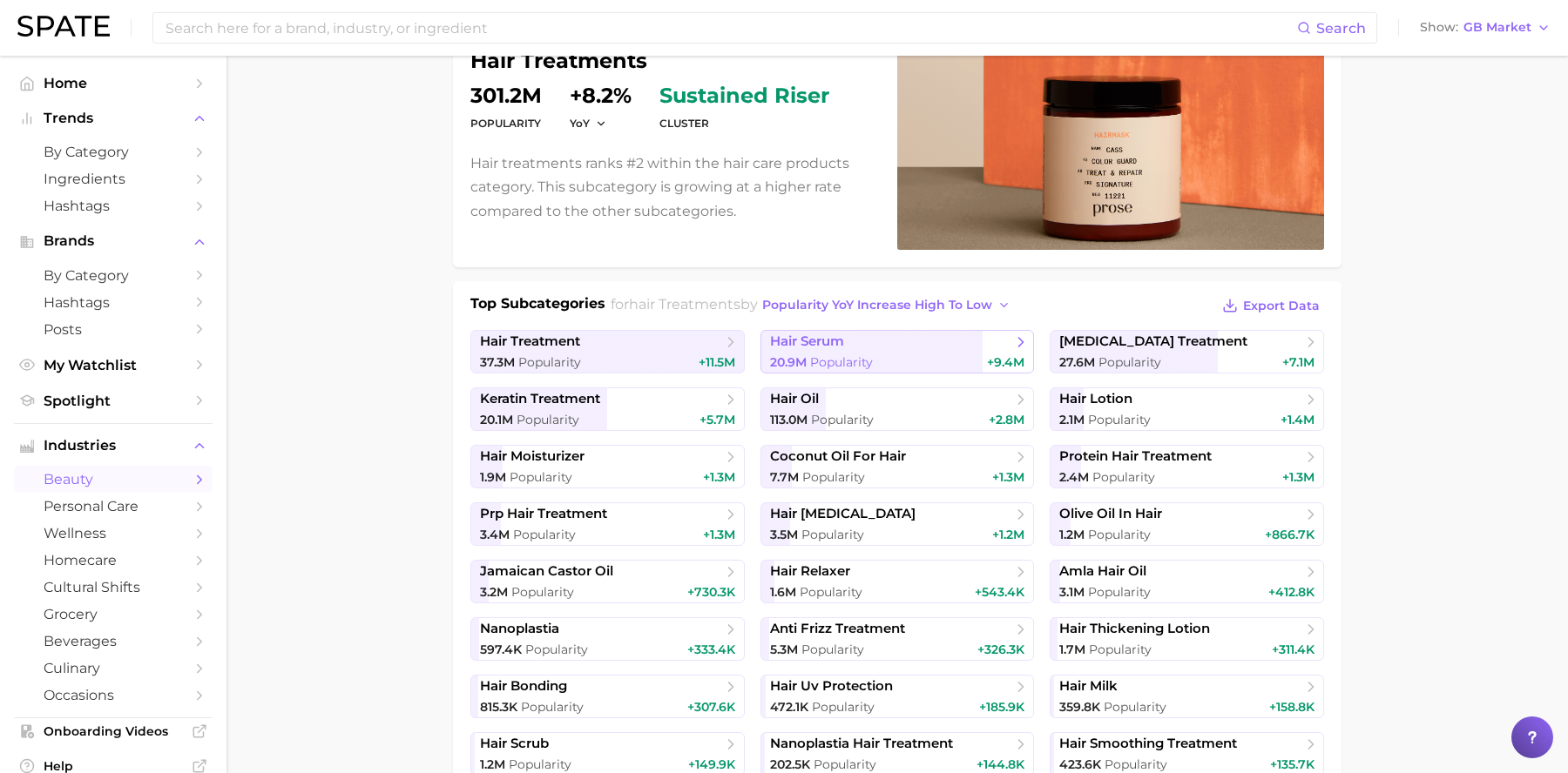
click at [902, 352] on link "hair serum 20.9m Popularity +9.4m" at bounding box center [897, 352] width 274 height 43
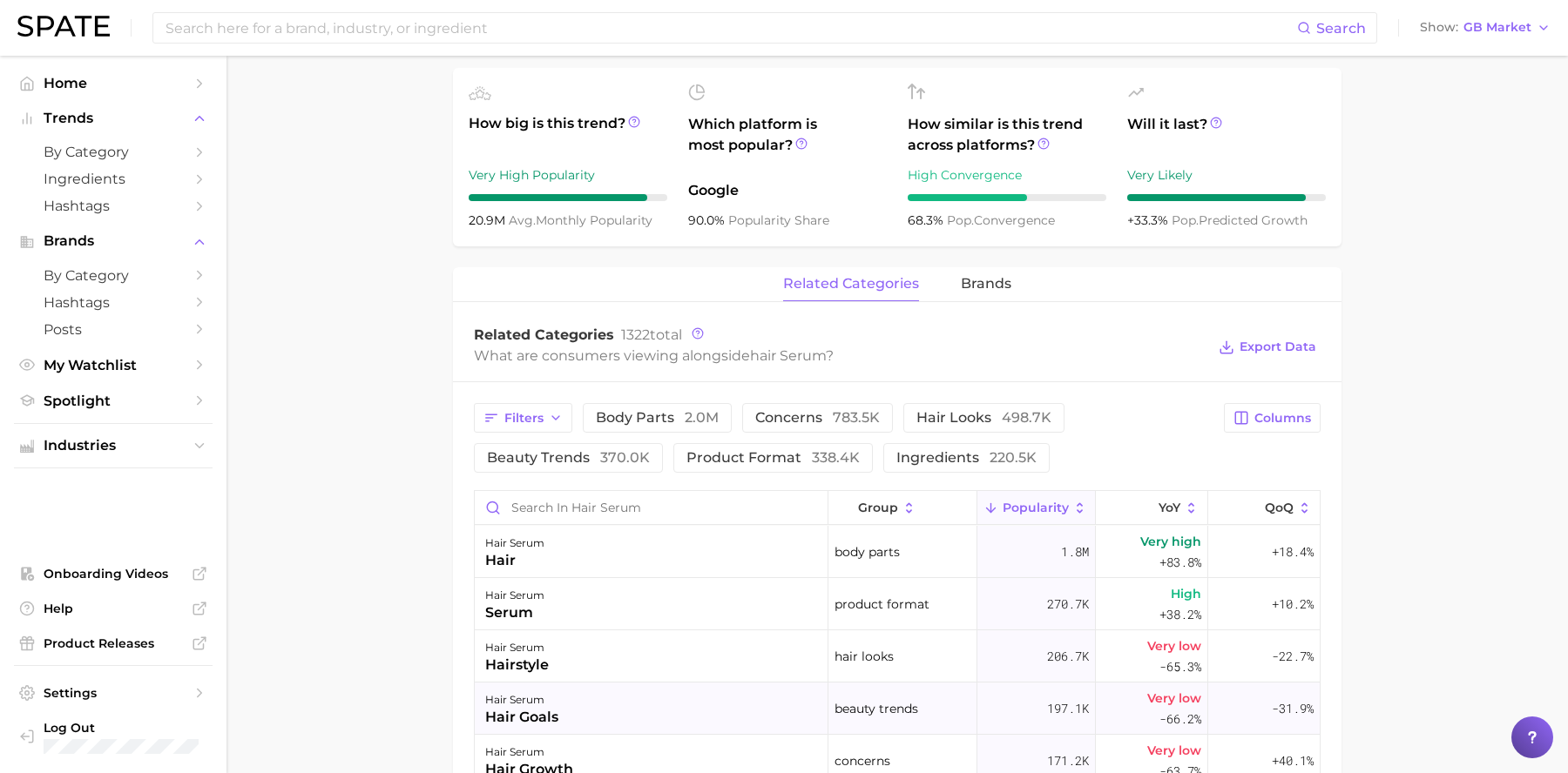
scroll to position [771, 0]
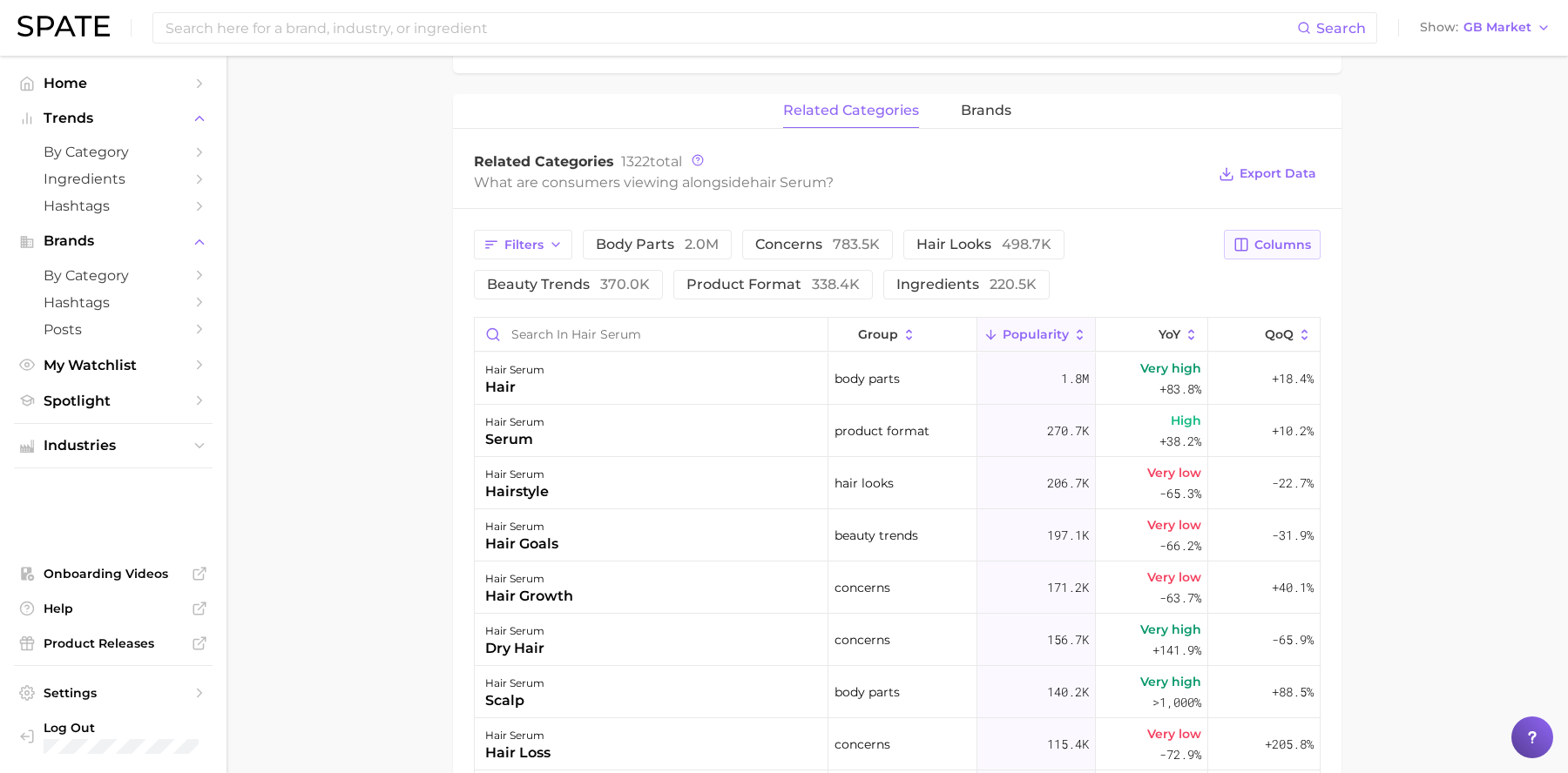
click at [1287, 246] on span "Columns" at bounding box center [1283, 245] width 57 height 15
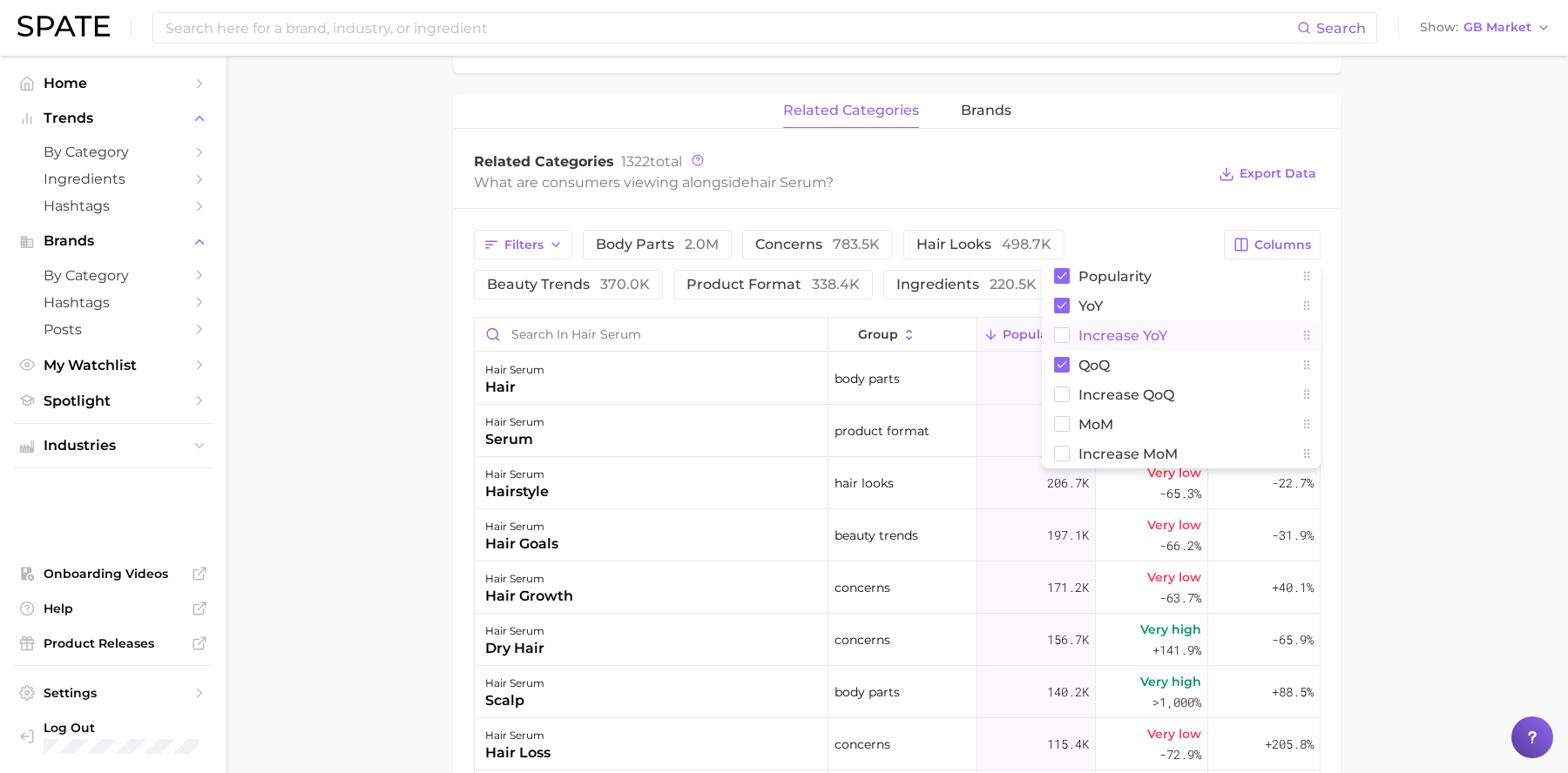
click at [1176, 346] on button "Increase YoY" at bounding box center [1180, 335] width 278 height 30
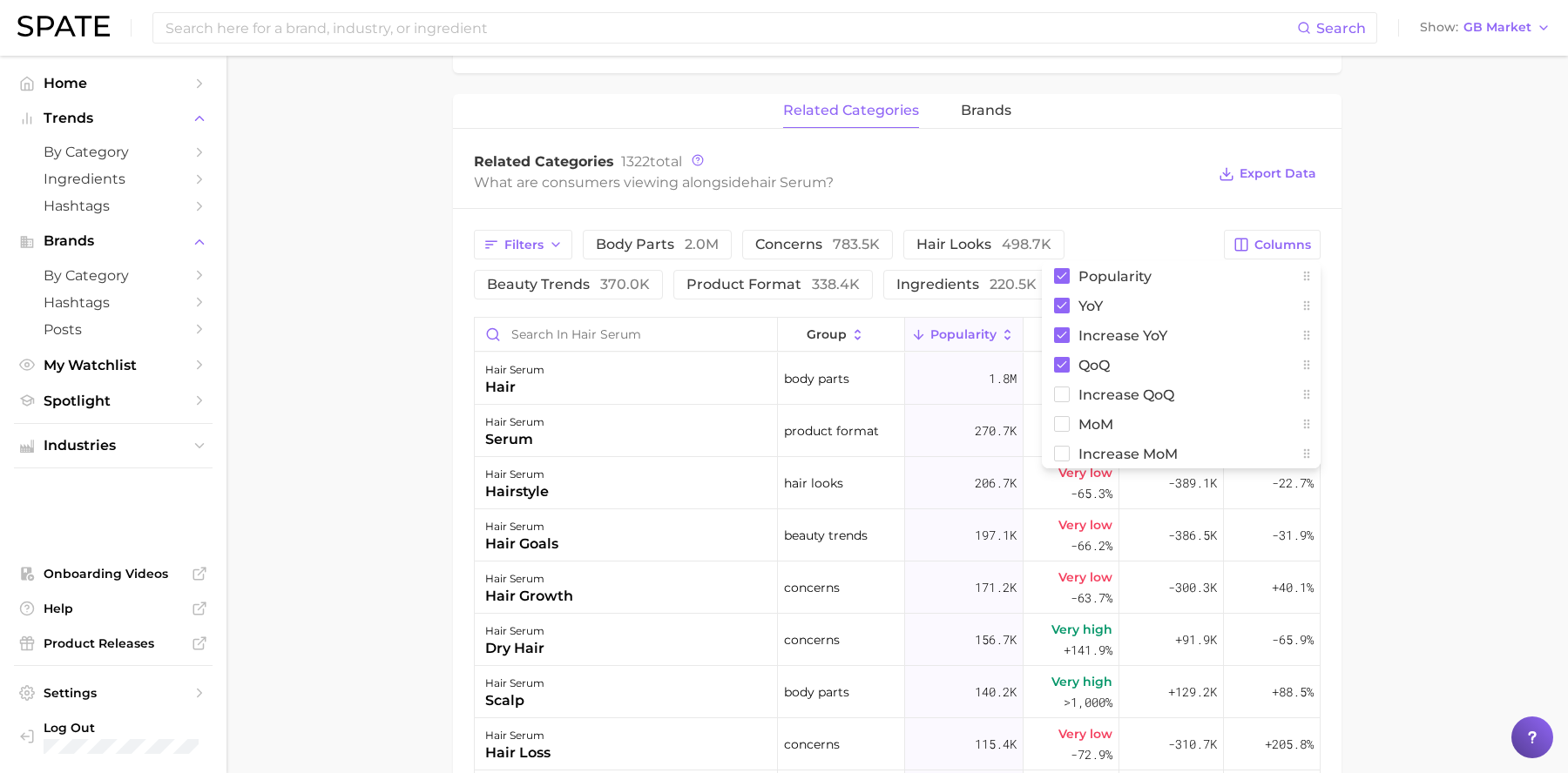
click at [1426, 391] on main "1. hair 2. hair care products 3. hair treatments 4. hair serum Overview Google …" at bounding box center [897, 242] width 1342 height 1914
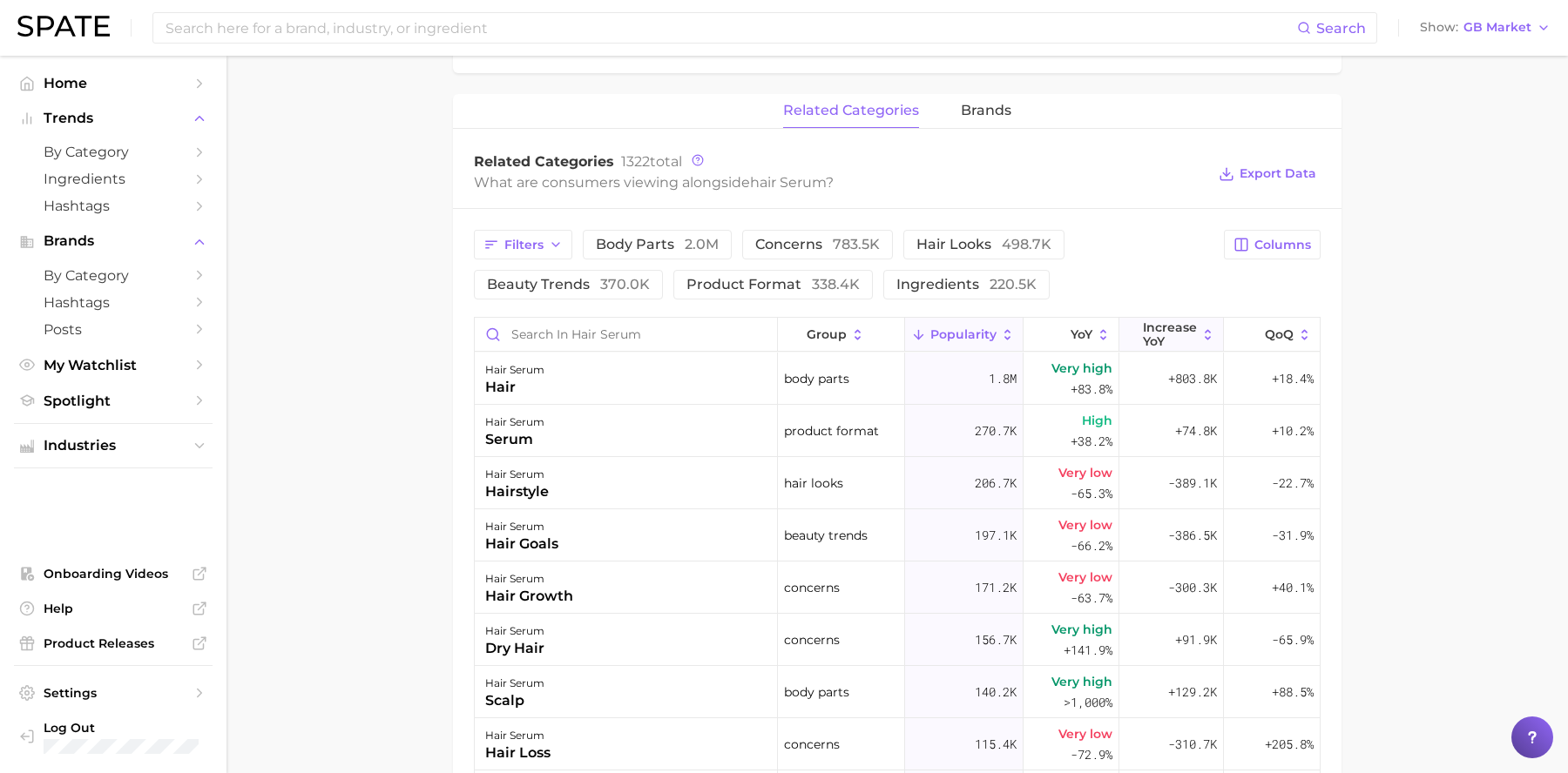
click at [1126, 339] on button "Increase YoY" at bounding box center [1172, 334] width 104 height 34
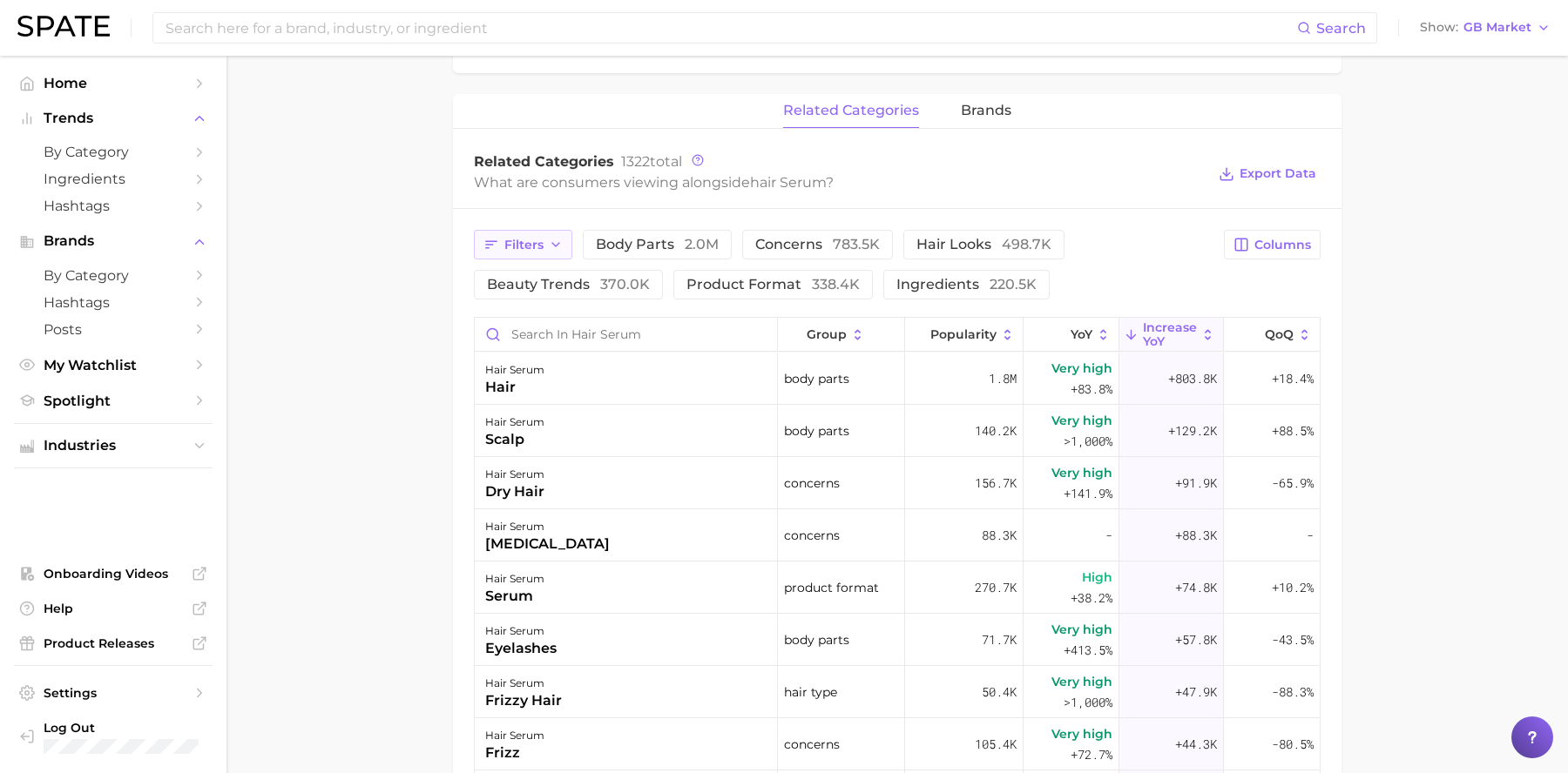
click at [522, 248] on span "Filters" at bounding box center [524, 245] width 39 height 15
drag, startPoint x: 777, startPoint y: 236, endPoint x: 787, endPoint y: 241, distance: 11.2
click at [778, 236] on button "concerns 783.5k" at bounding box center [816, 245] width 151 height 30
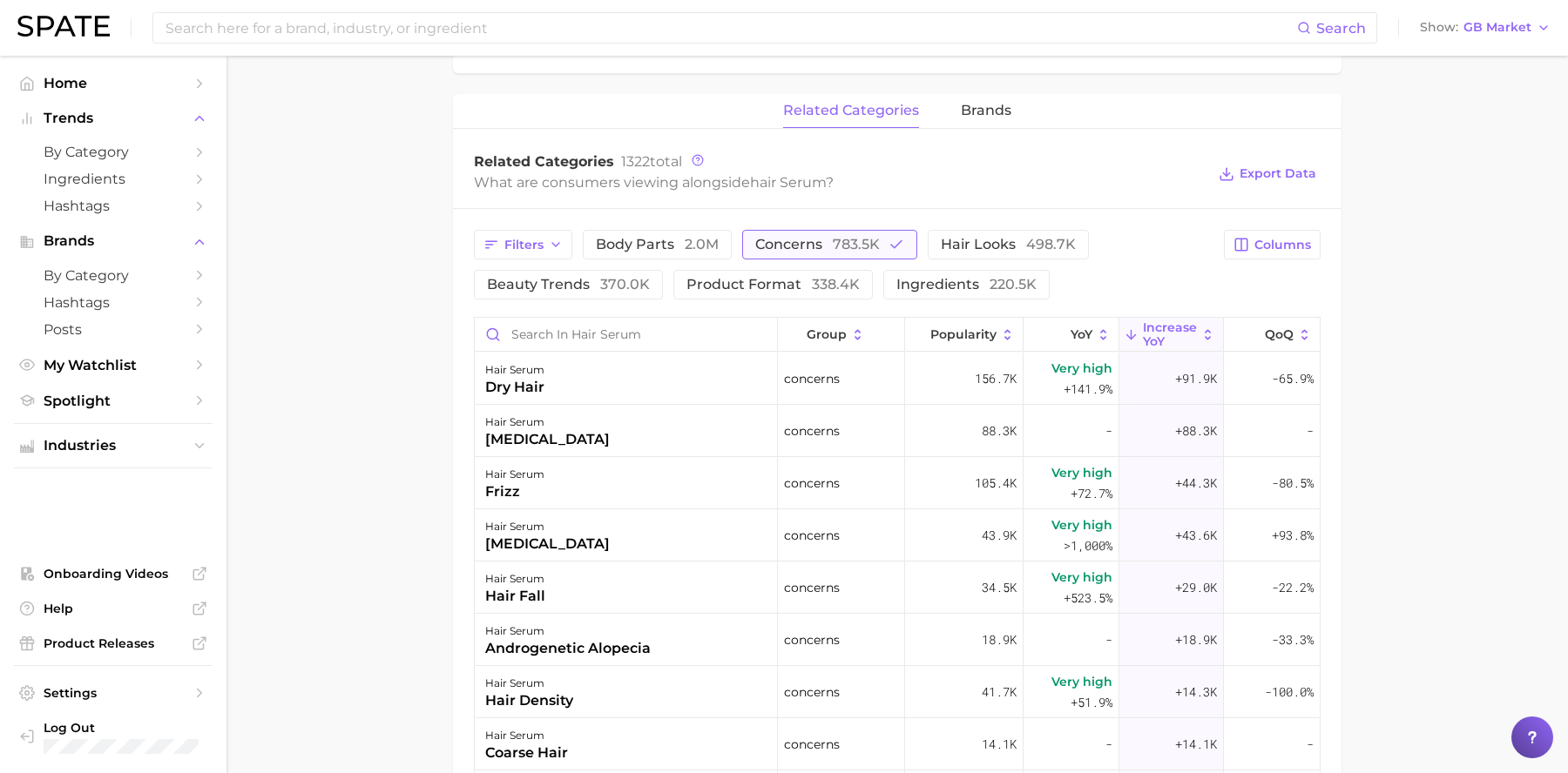
click at [857, 252] on span "783.5k" at bounding box center [857, 244] width 47 height 17
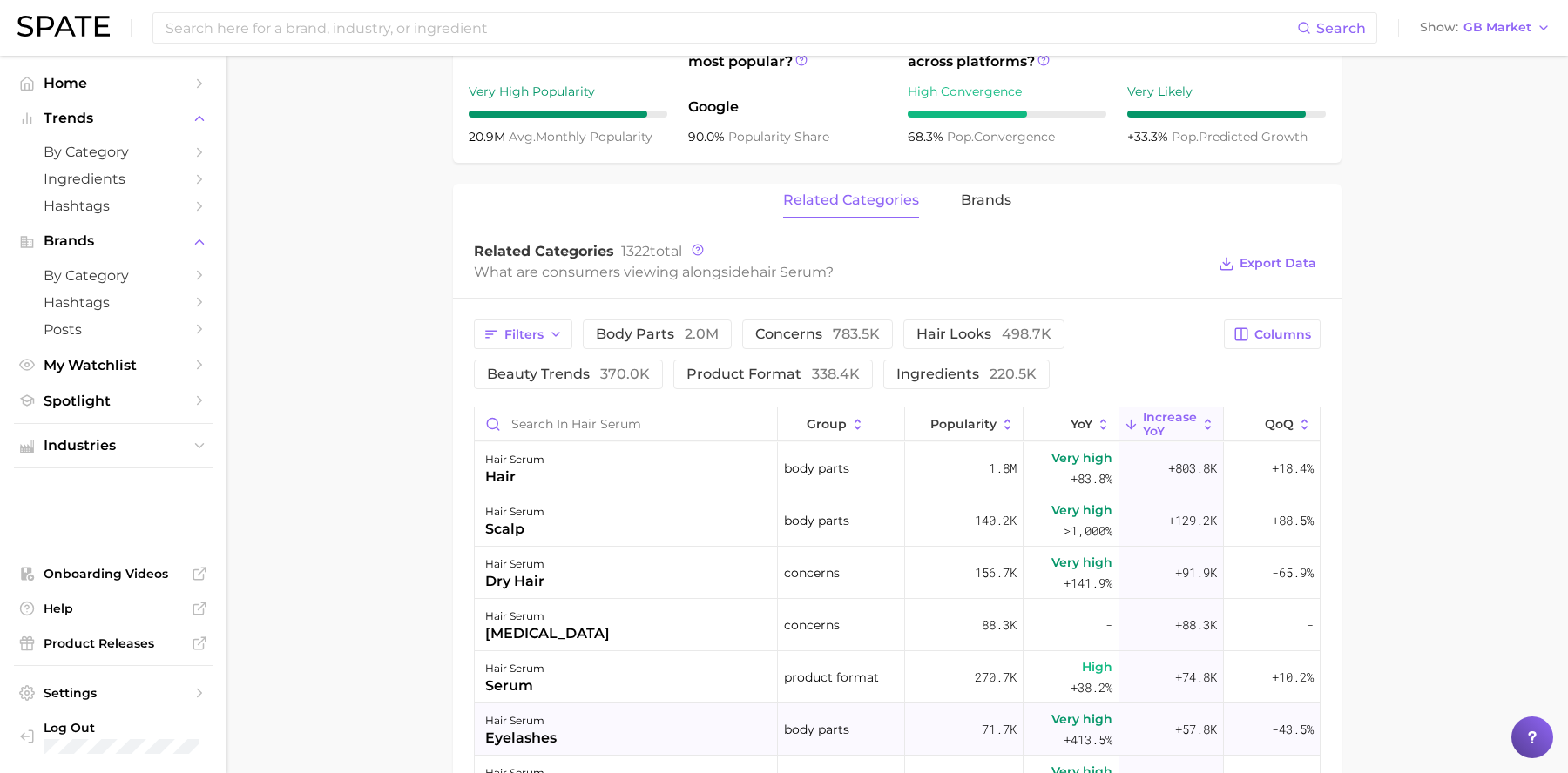
scroll to position [0, 0]
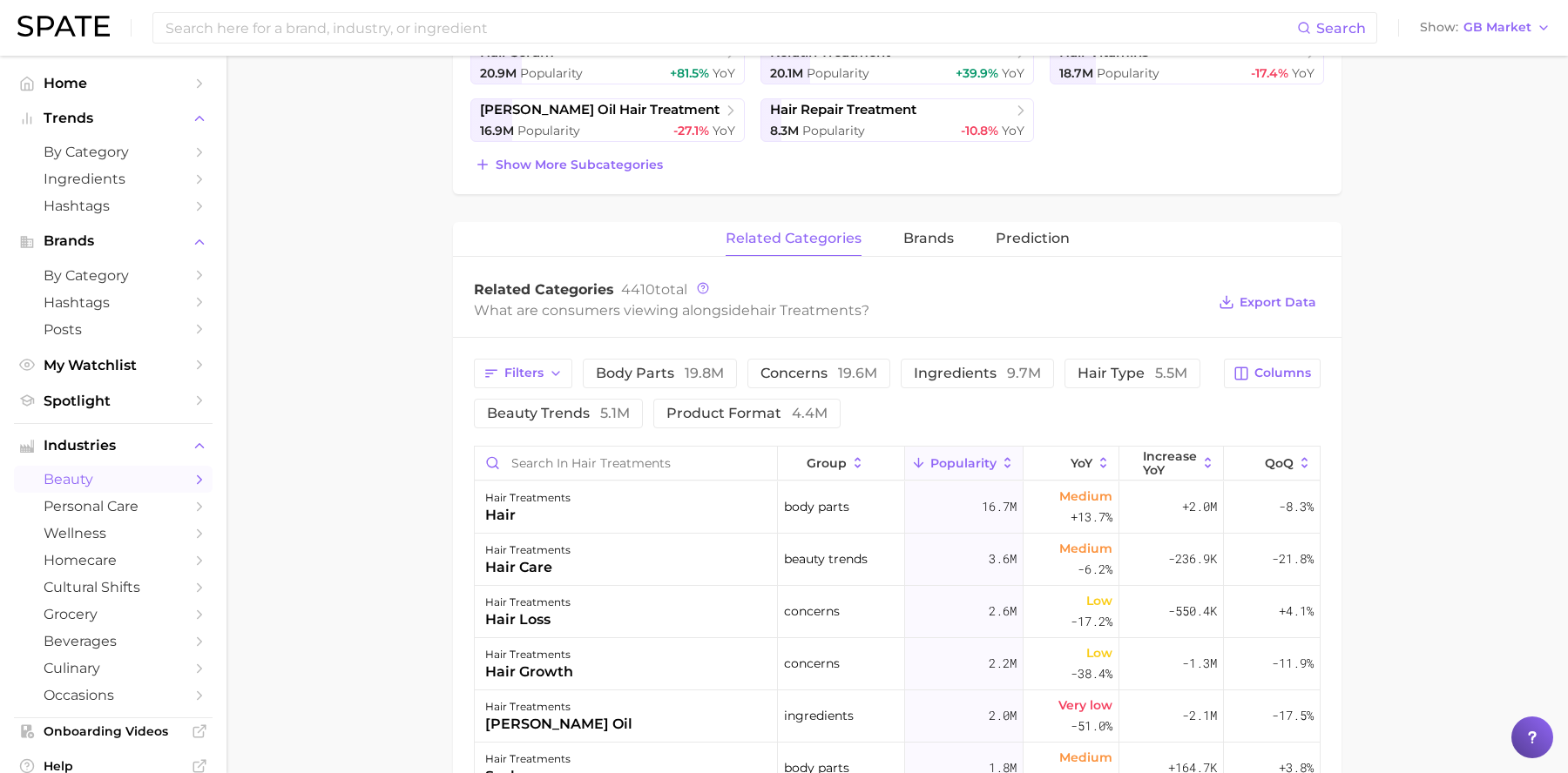
scroll to position [558, 0]
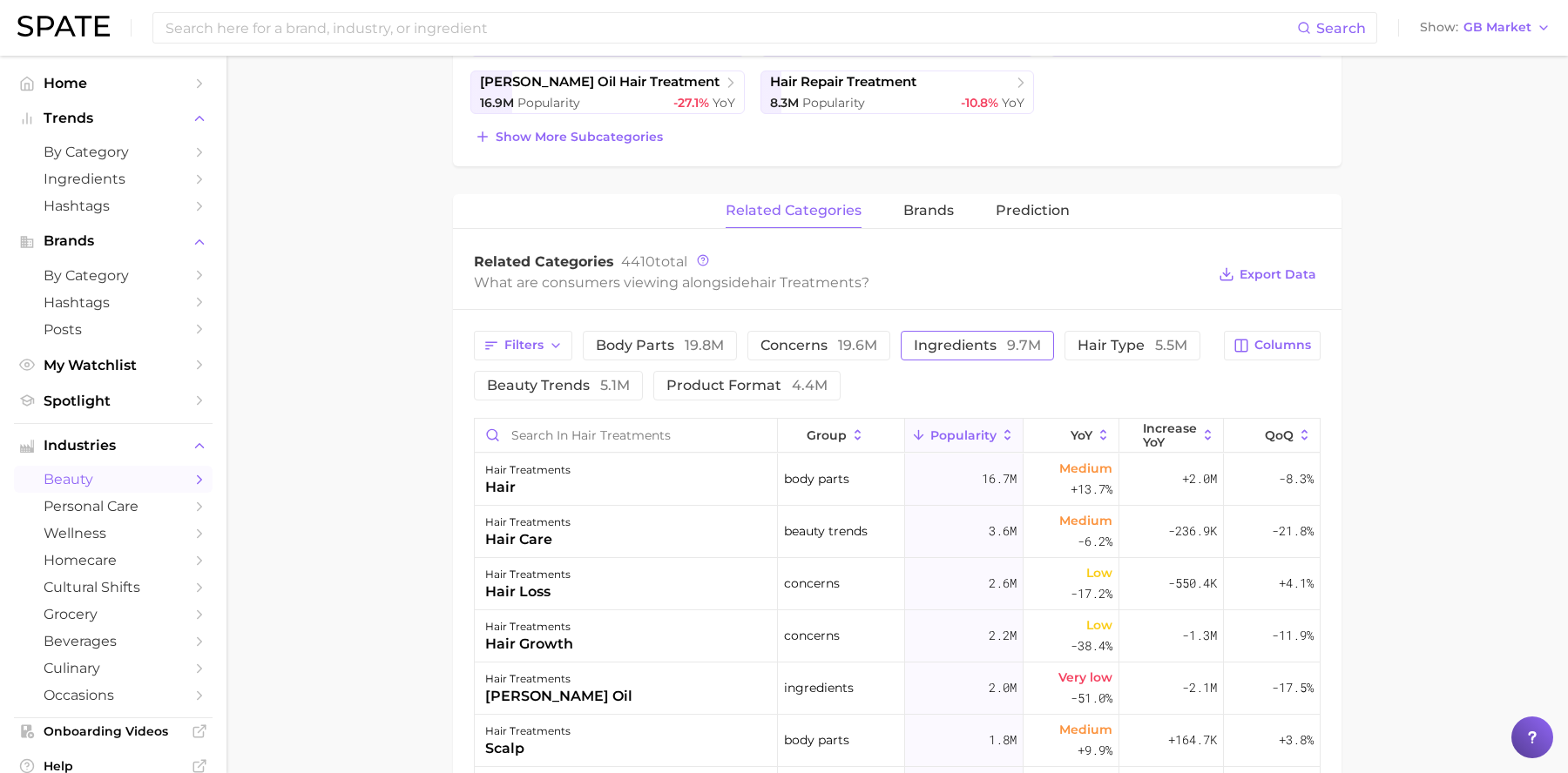
click at [986, 349] on span "ingredients 9.7m" at bounding box center [977, 345] width 127 height 14
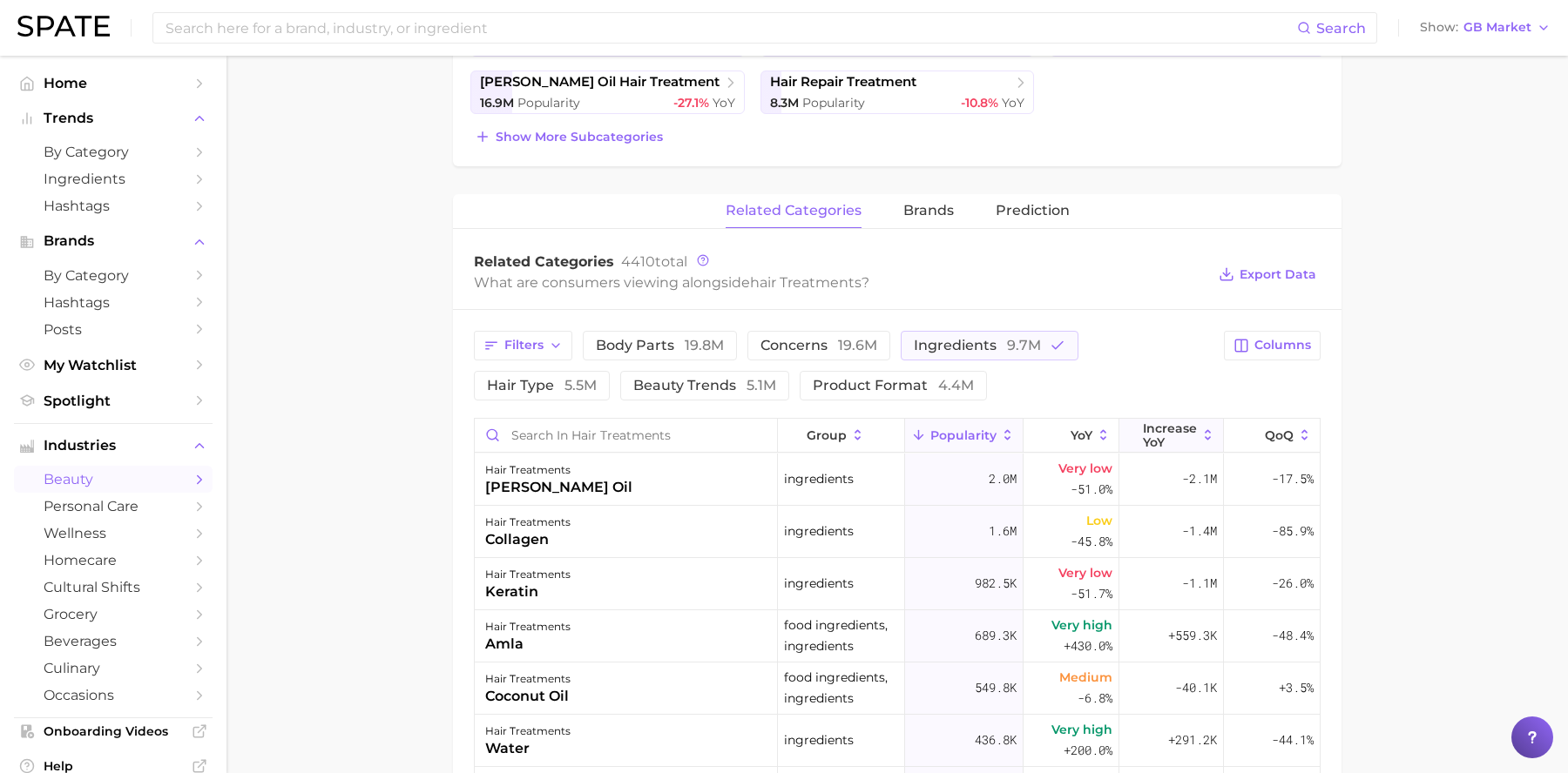
click at [1200, 435] on icon at bounding box center [1208, 436] width 16 height 16
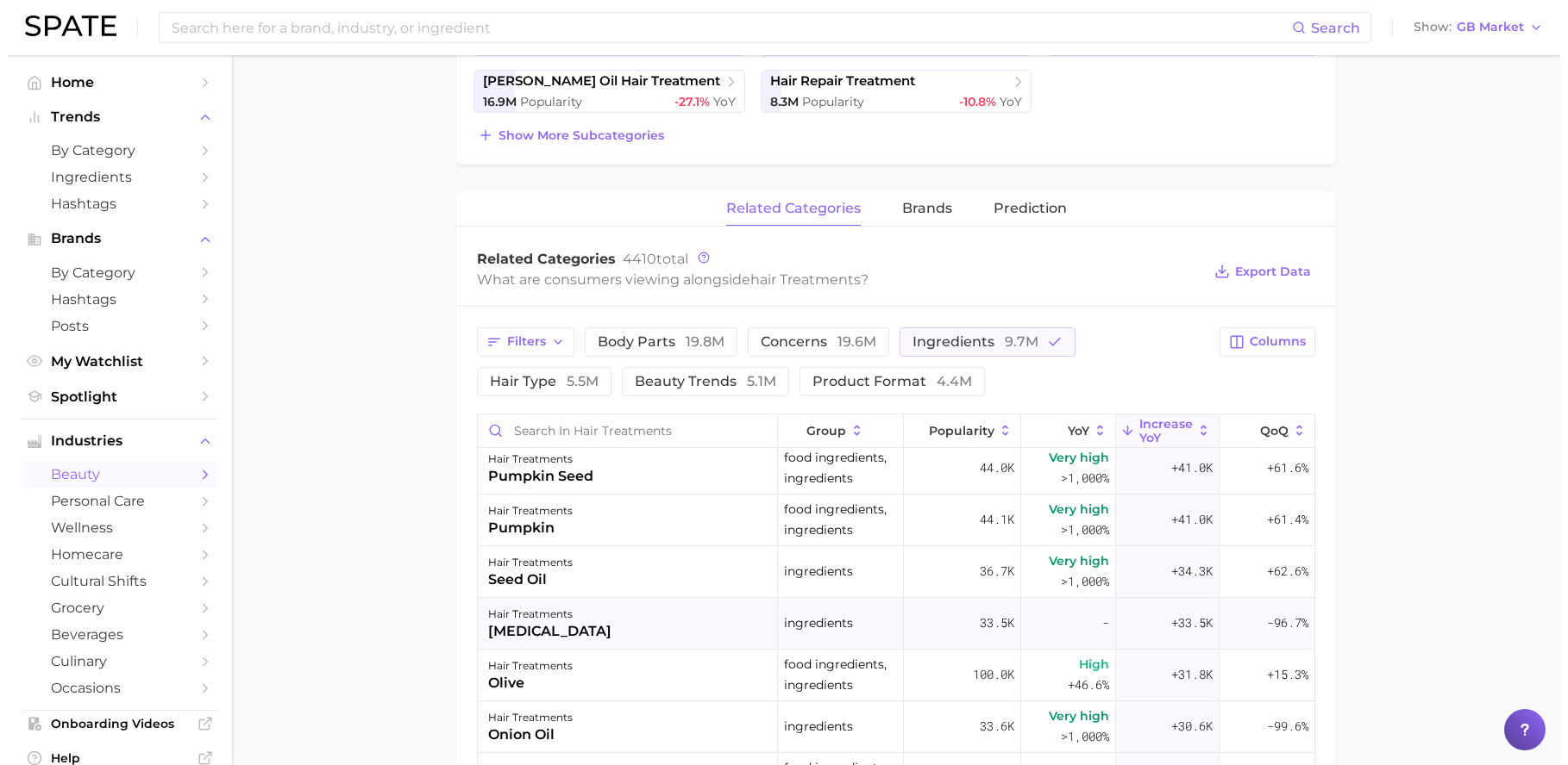
scroll to position [337, 0]
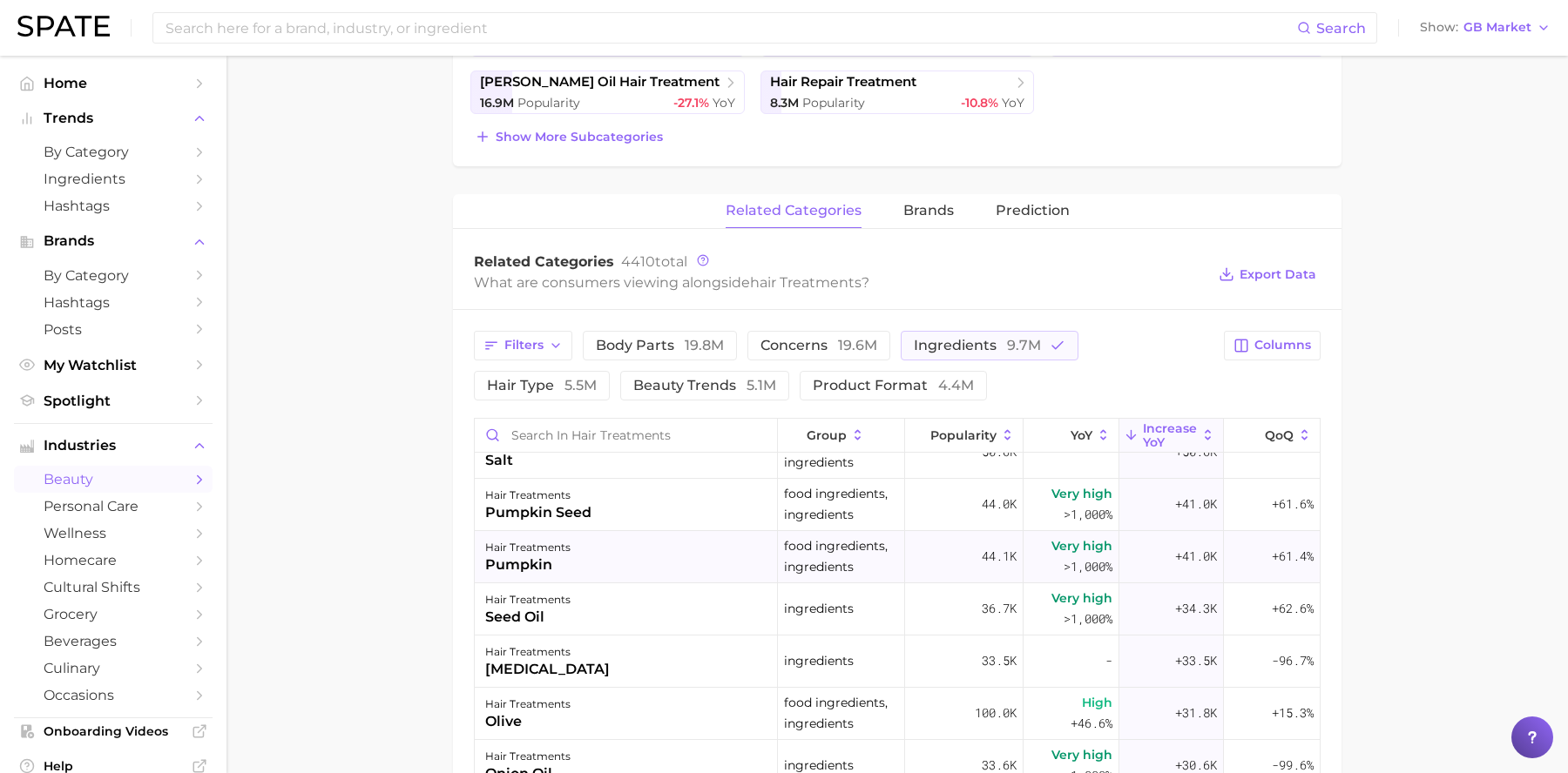
click at [626, 553] on div "hair treatments pumpkin" at bounding box center [627, 557] width 303 height 52
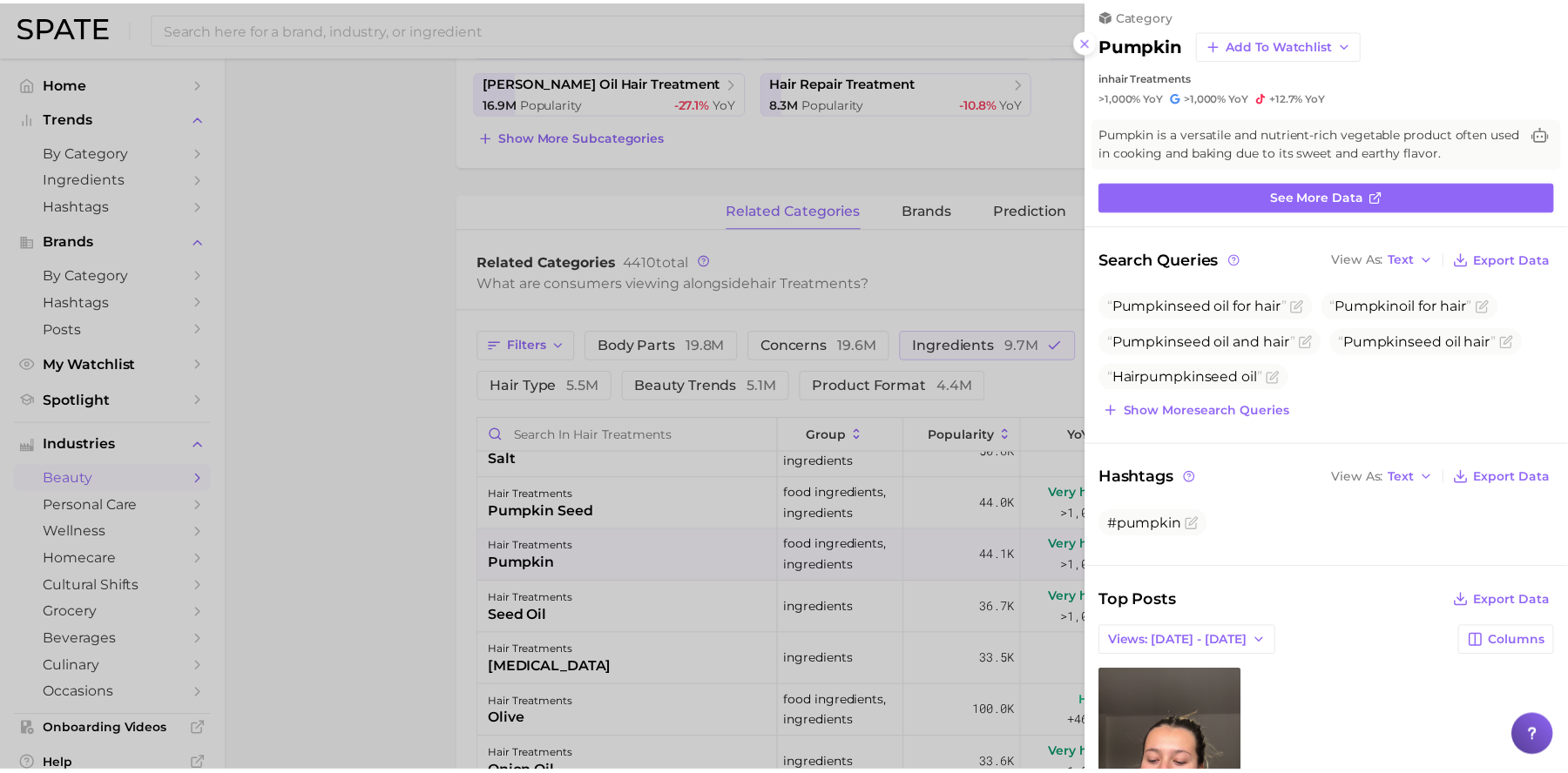
scroll to position [0, 0]
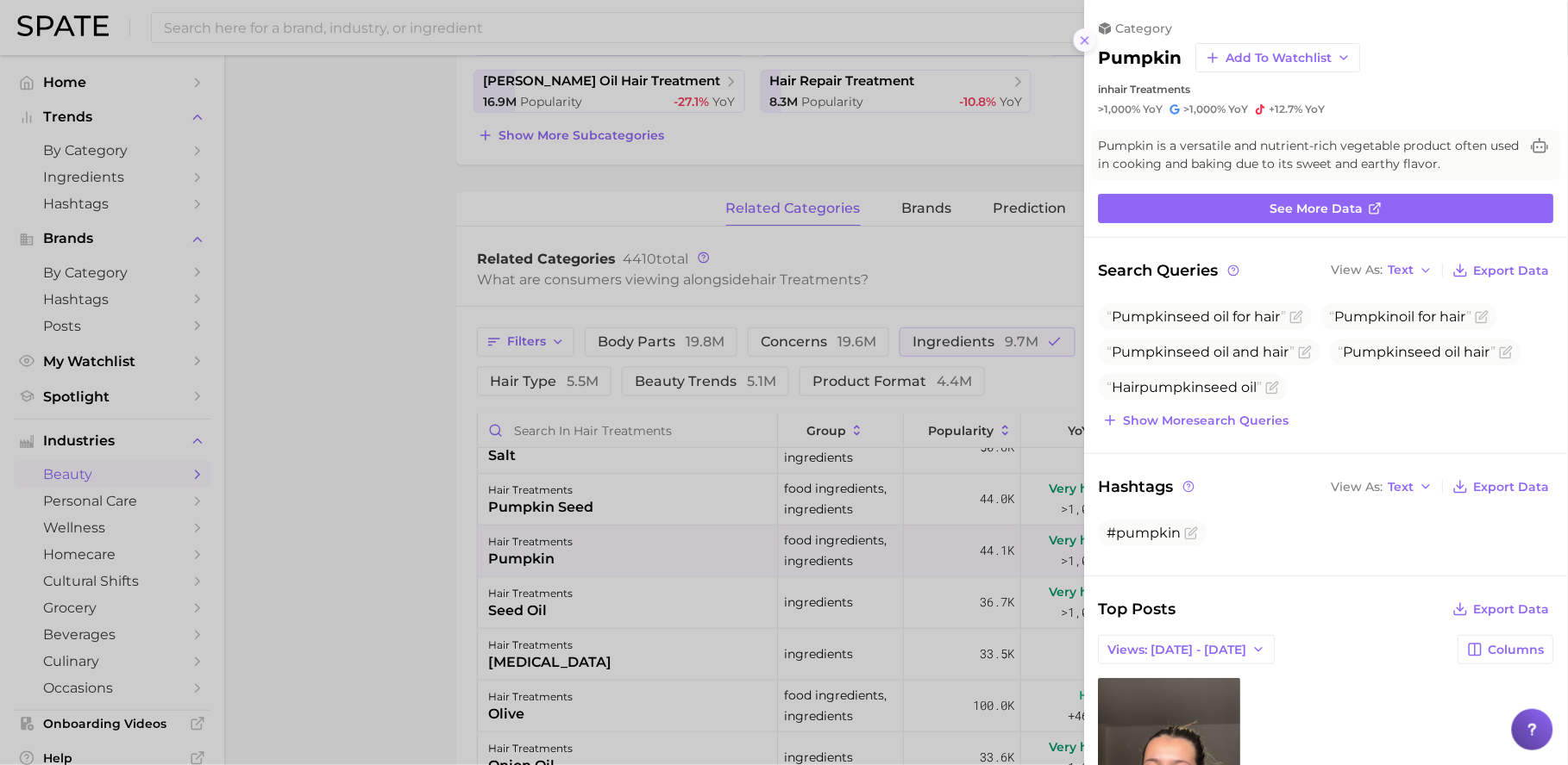
click at [1084, 36] on icon at bounding box center [1085, 41] width 14 height 14
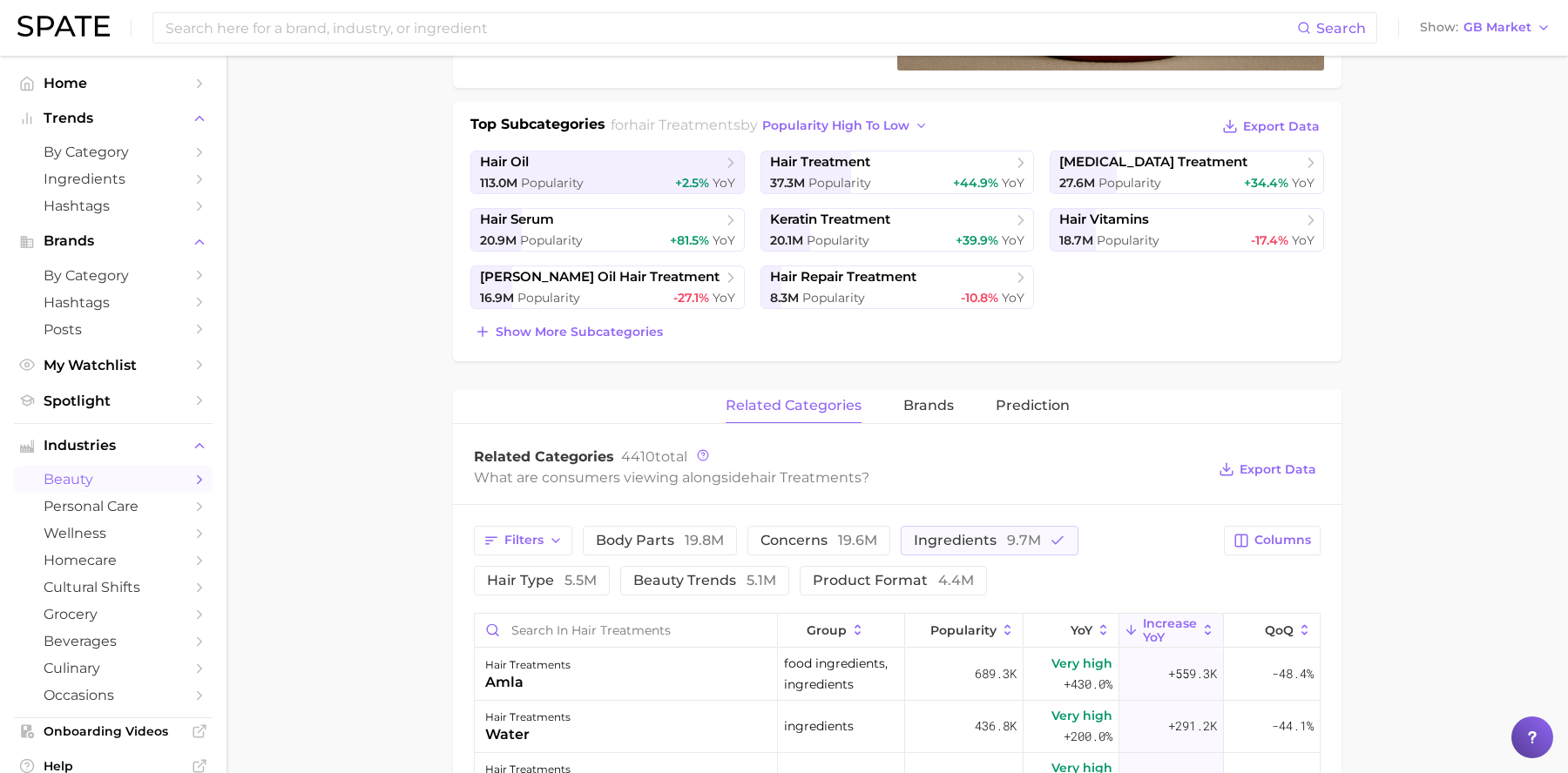
scroll to position [361, 0]
click at [1011, 538] on span "9.7m" at bounding box center [1024, 541] width 34 height 17
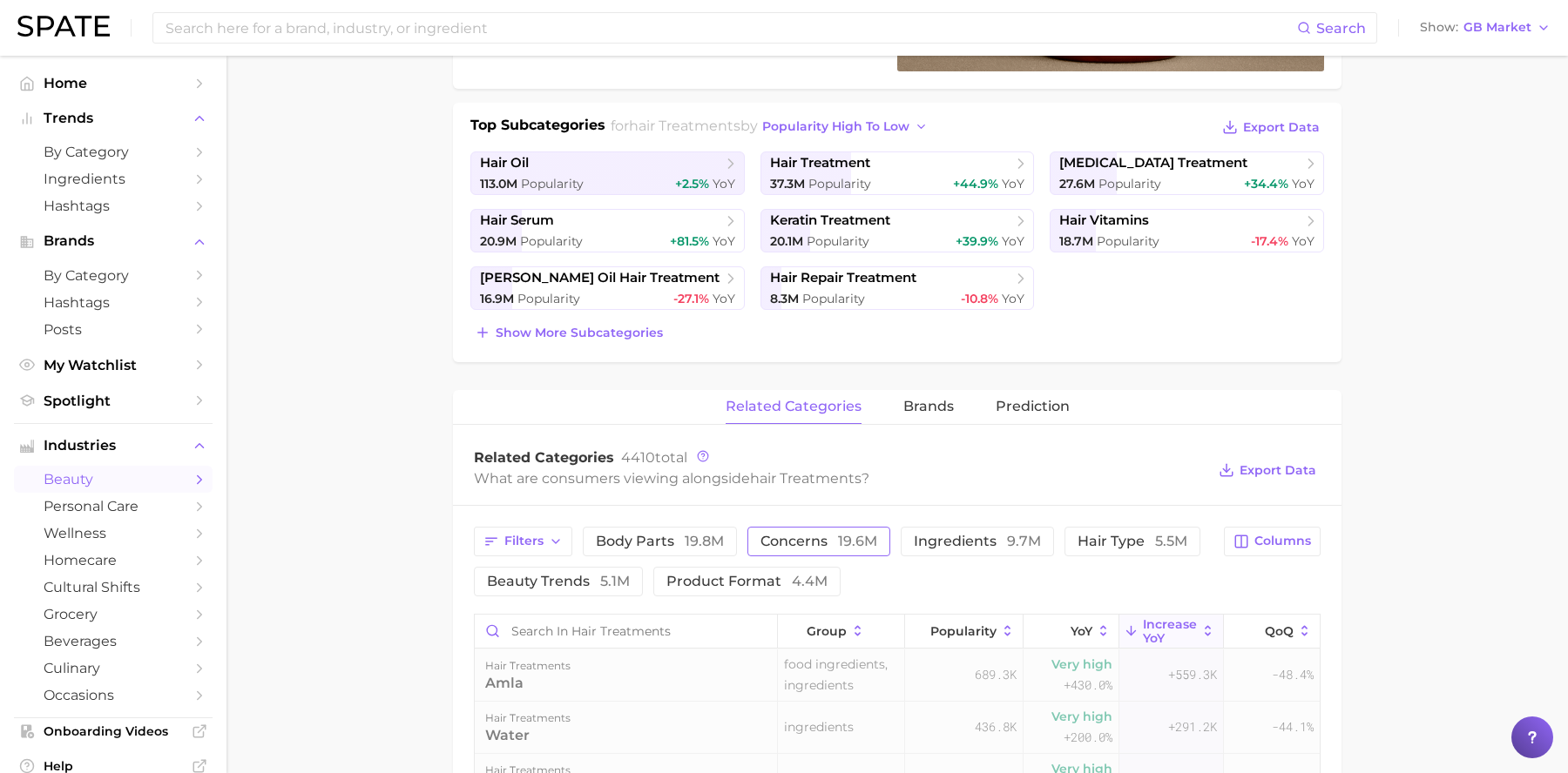
click at [839, 552] on button "concerns 19.6m" at bounding box center [818, 542] width 143 height 30
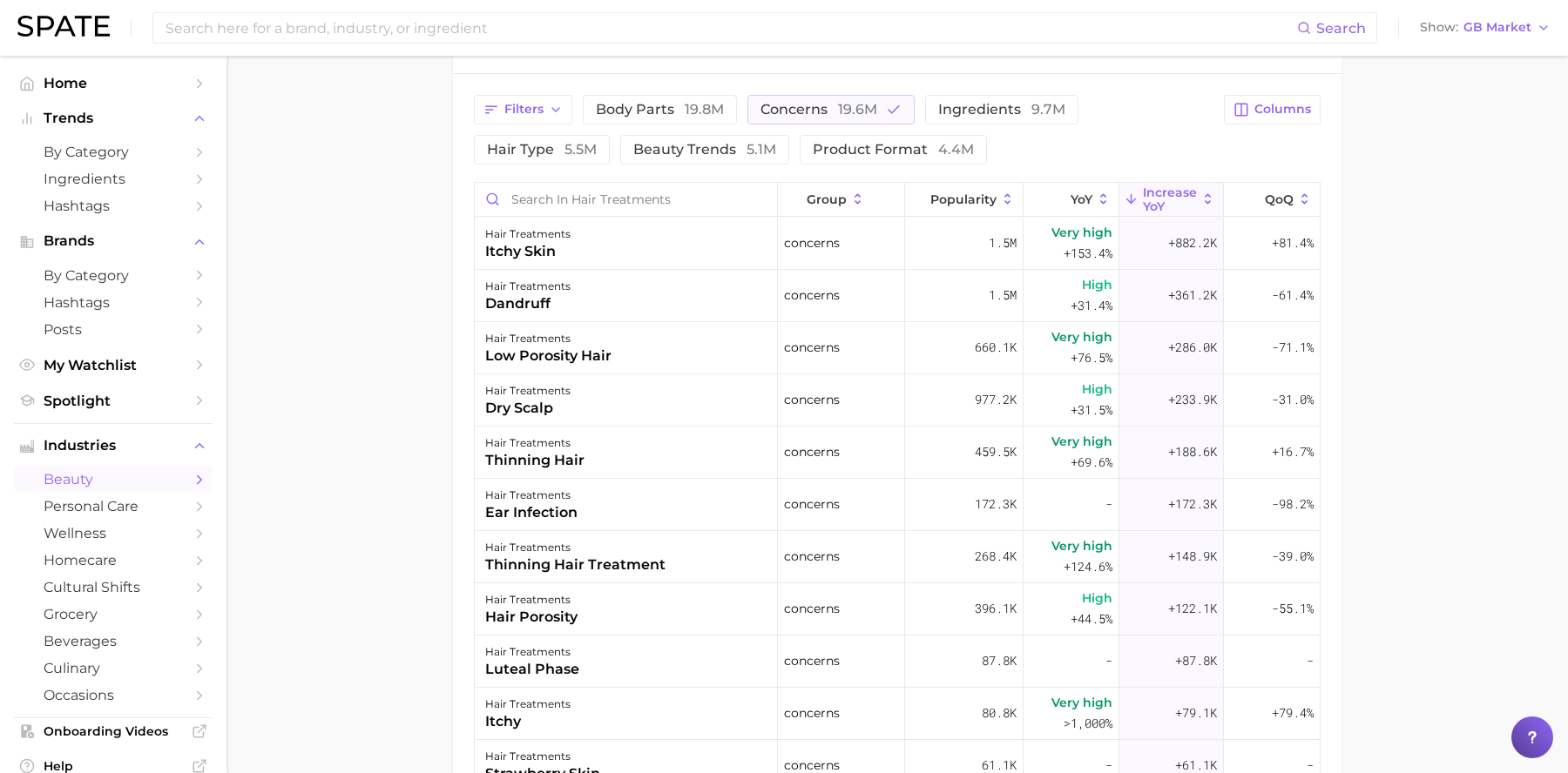
scroll to position [769, 0]
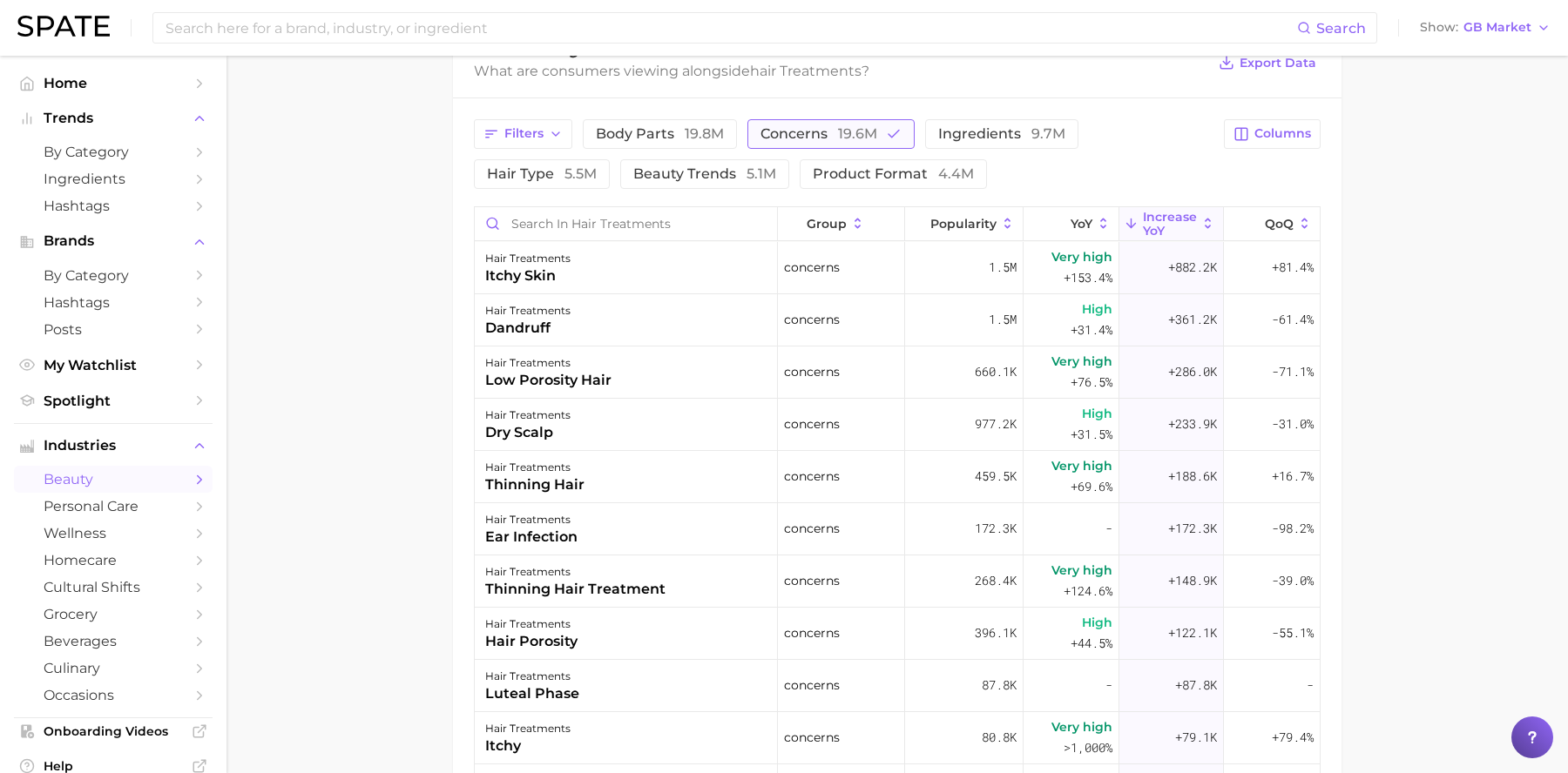
click at [860, 139] on span "19.6m" at bounding box center [858, 134] width 39 height 17
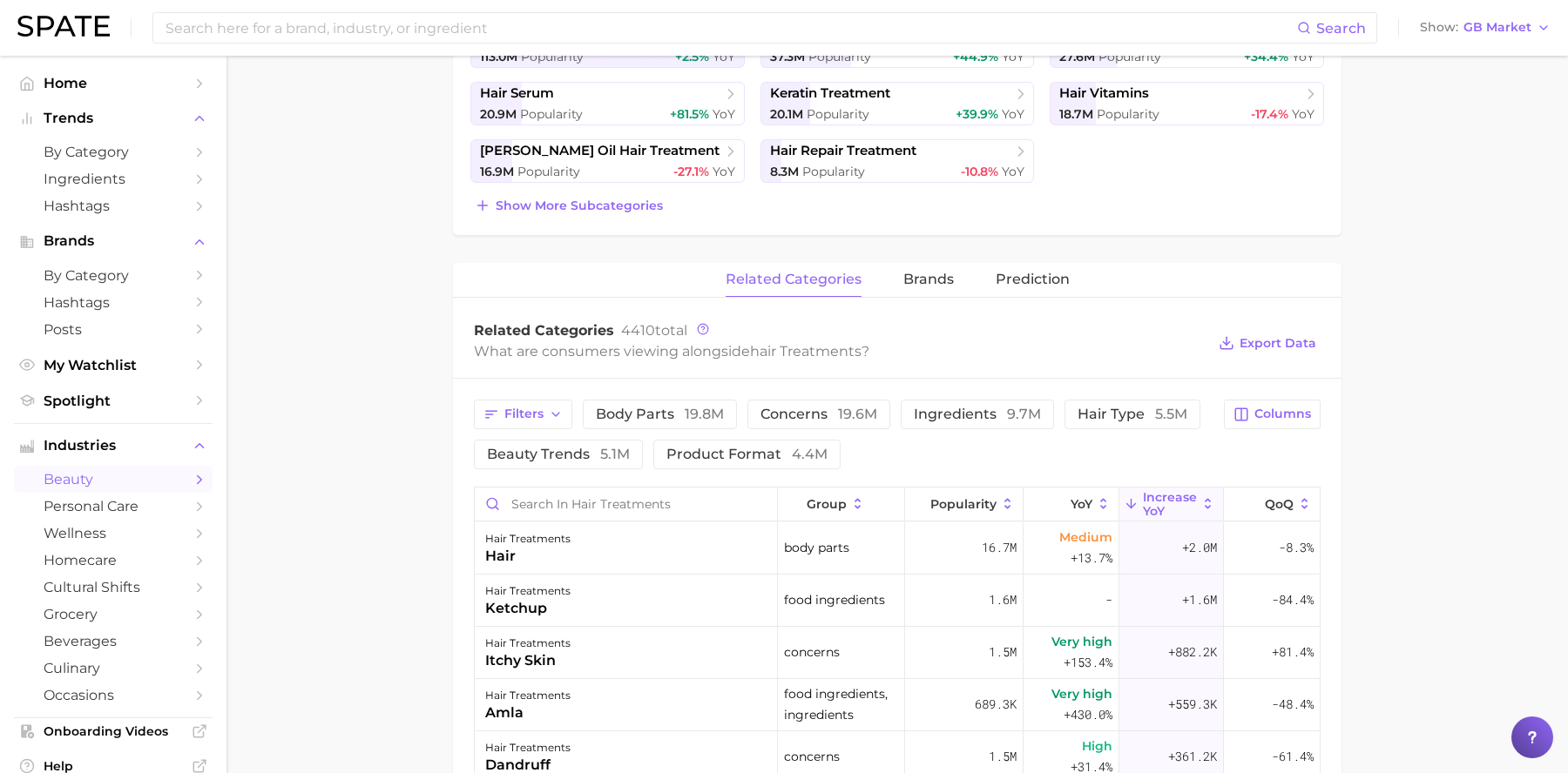
scroll to position [484, 0]
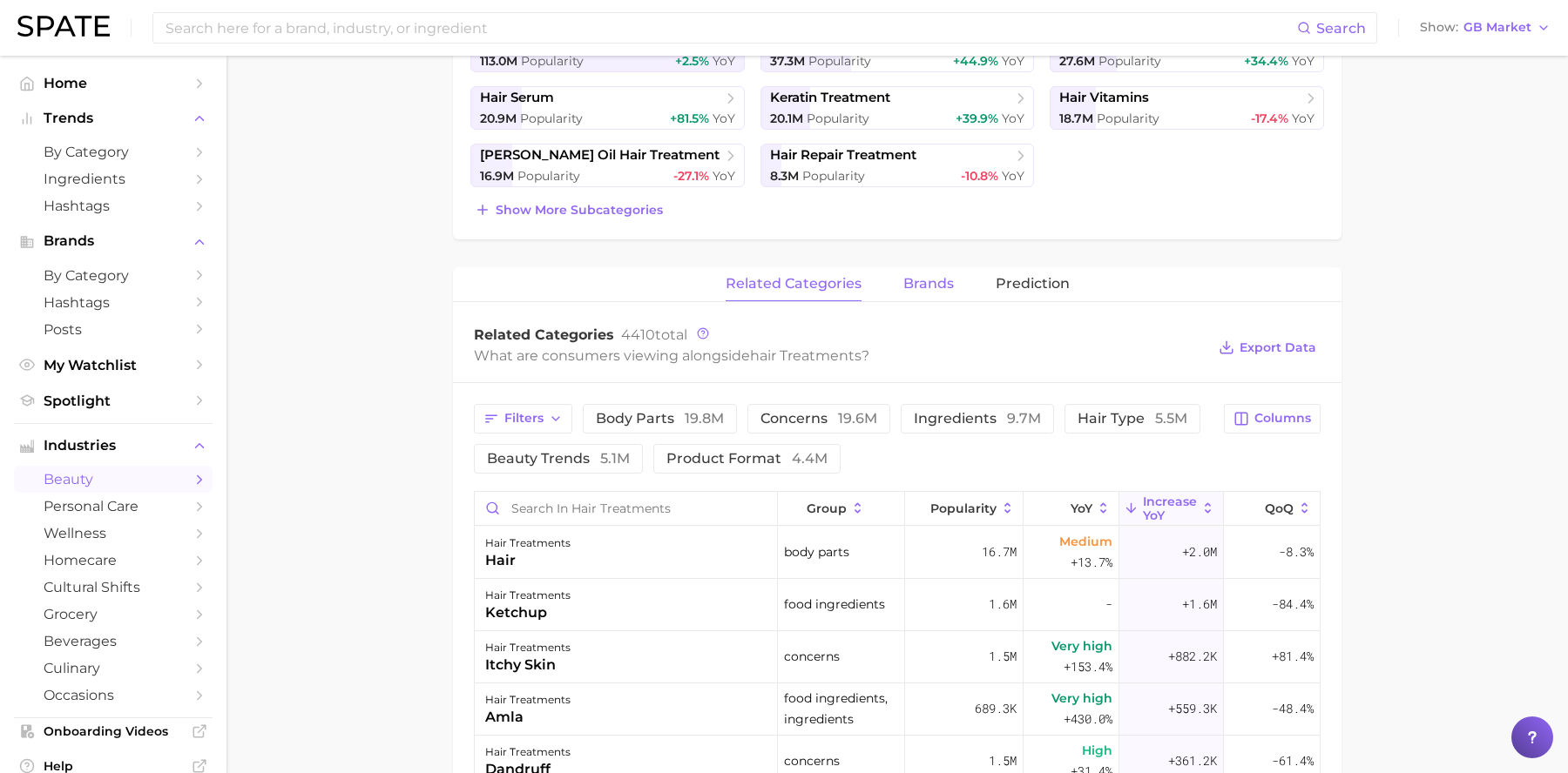
click at [941, 285] on span "brands" at bounding box center [928, 284] width 50 height 16
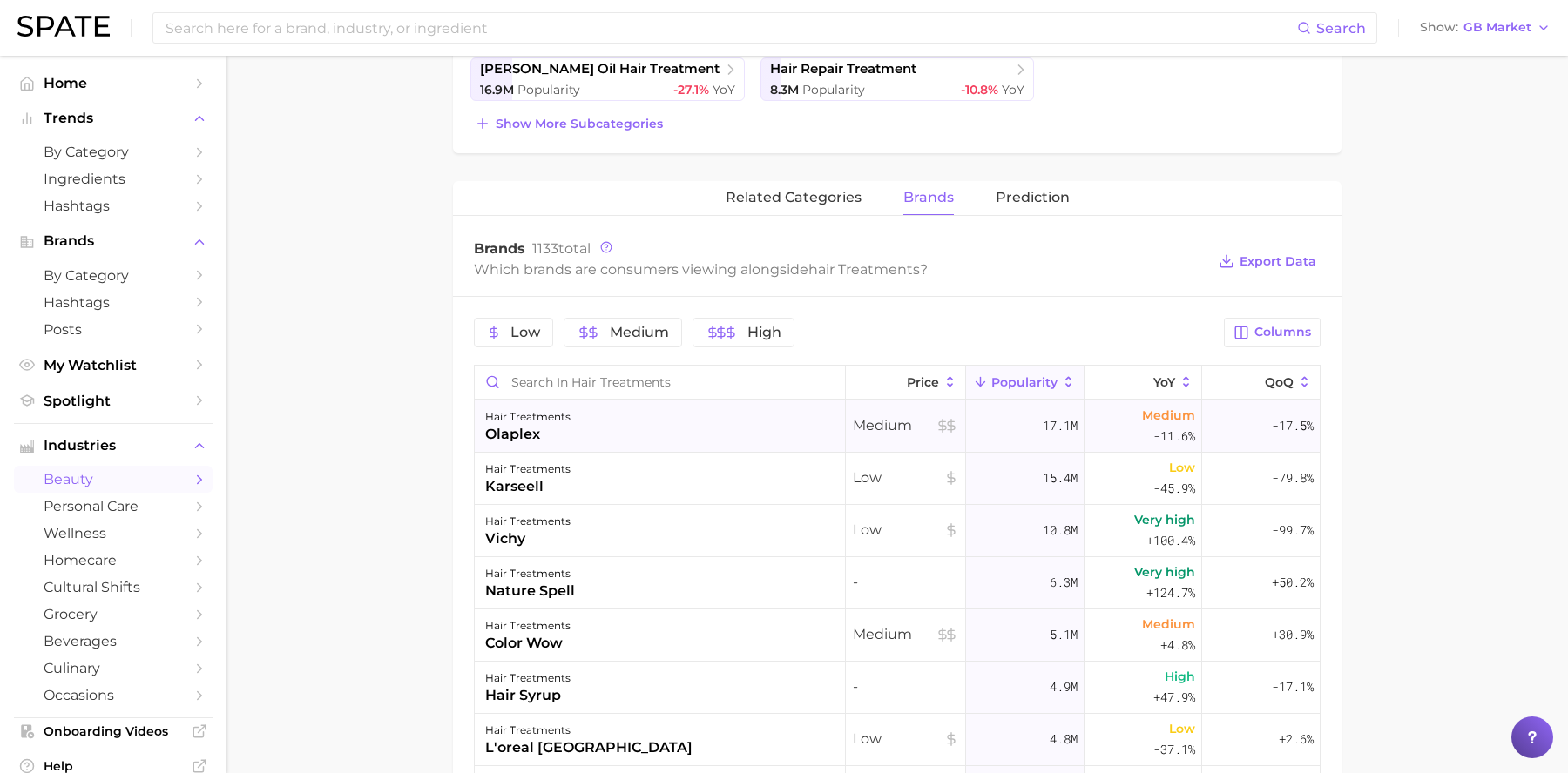
scroll to position [590, 0]
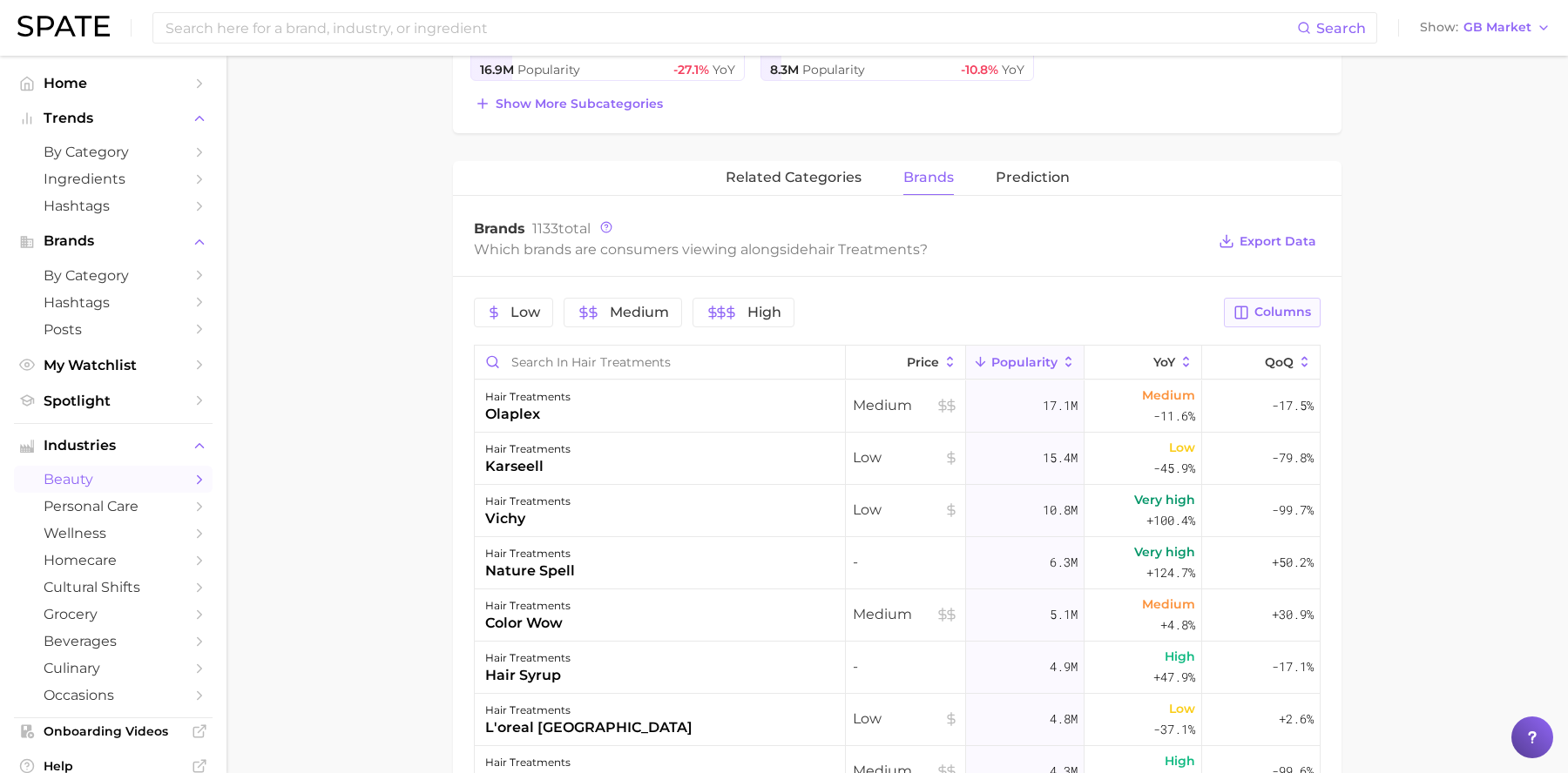
click at [1307, 318] on span "Columns" at bounding box center [1283, 312] width 57 height 15
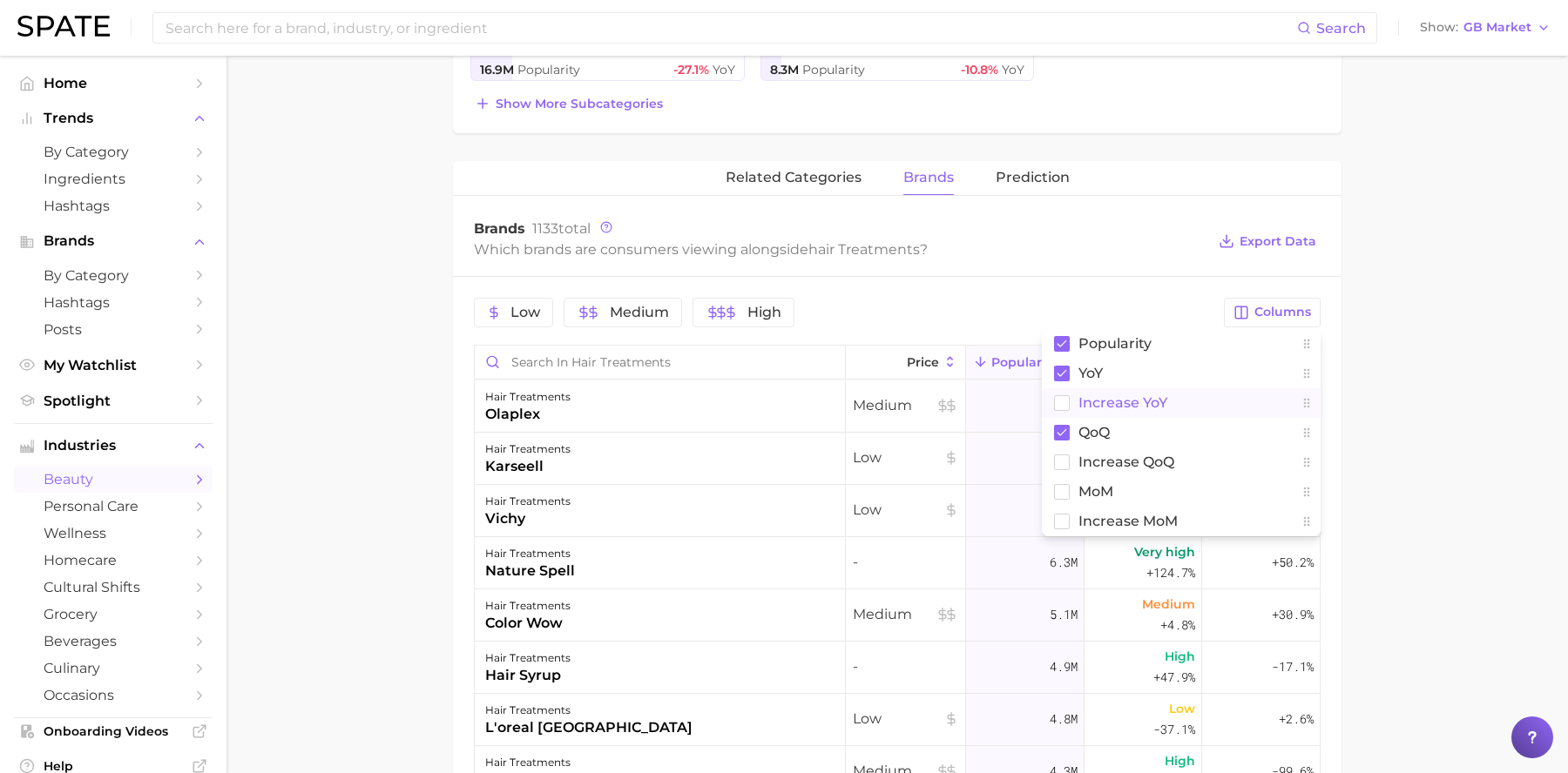
click at [1169, 396] on button "Increase YoY" at bounding box center [1180, 403] width 278 height 30
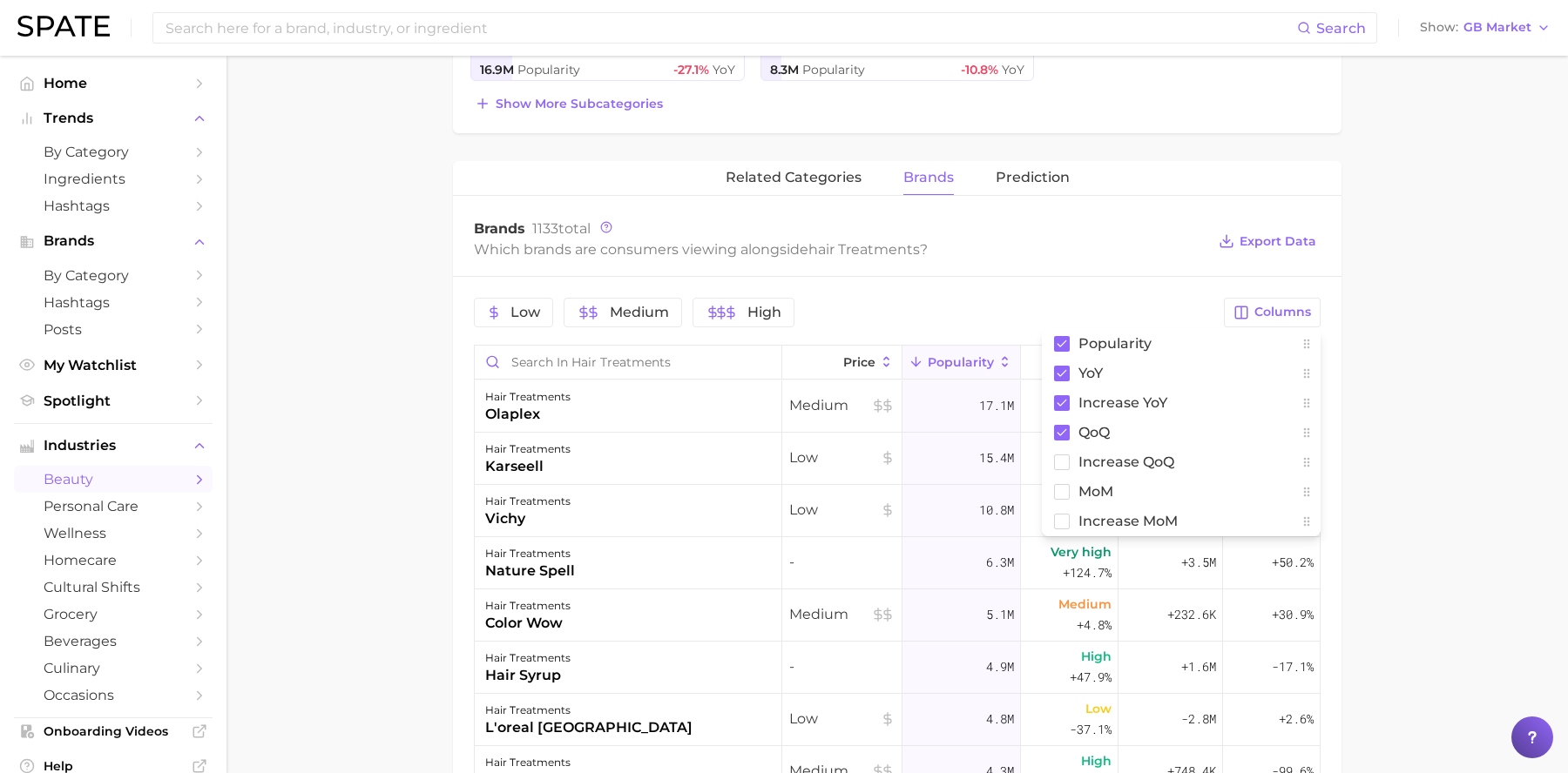
click at [1512, 388] on main "1. hair 2. hair care products 3. hair treatments 4. Subcategory Overview Google…" at bounding box center [897, 345] width 1342 height 1761
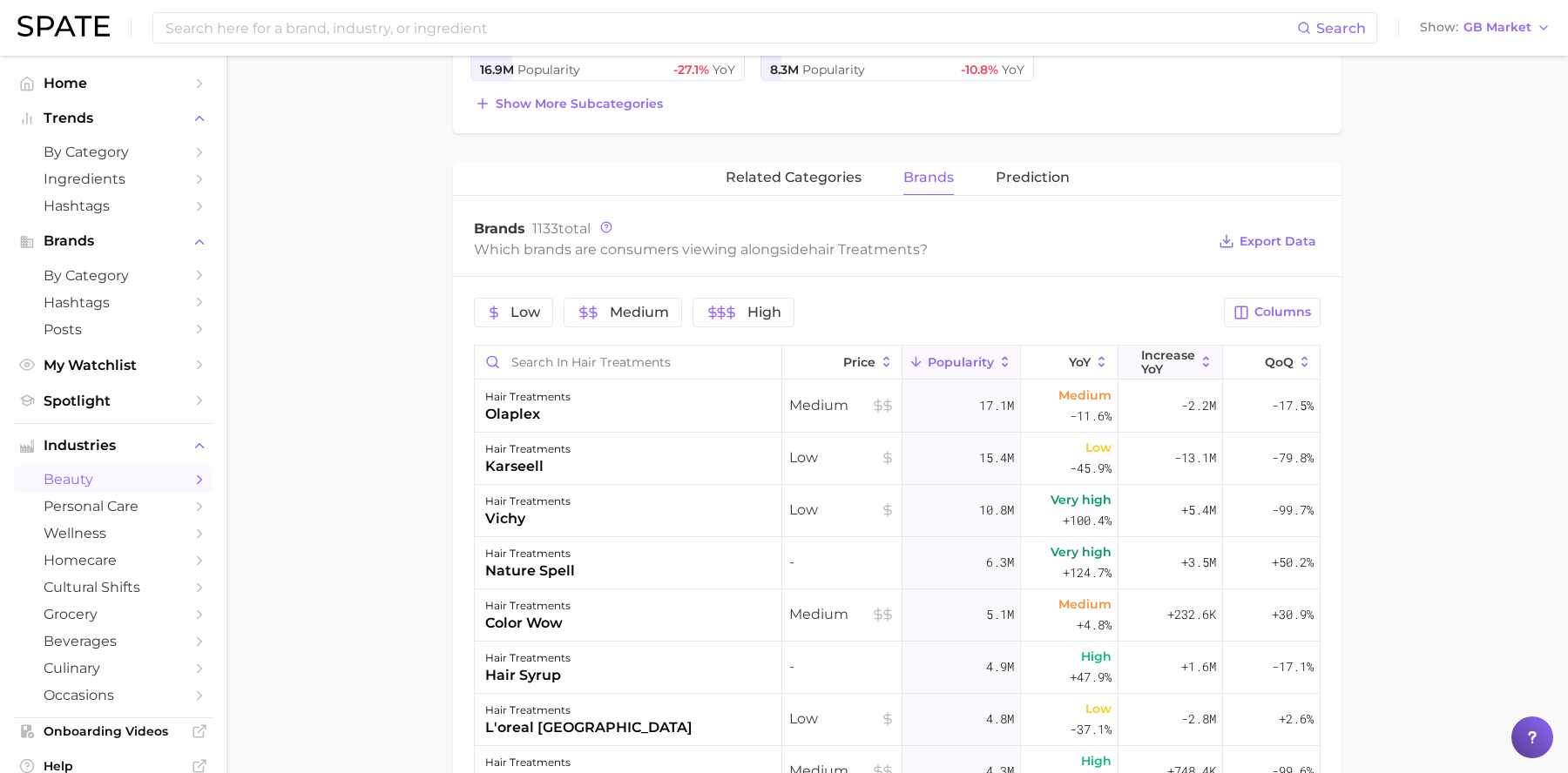
click at [1119, 354] on button "Increase YoY" at bounding box center [1171, 363] width 104 height 34
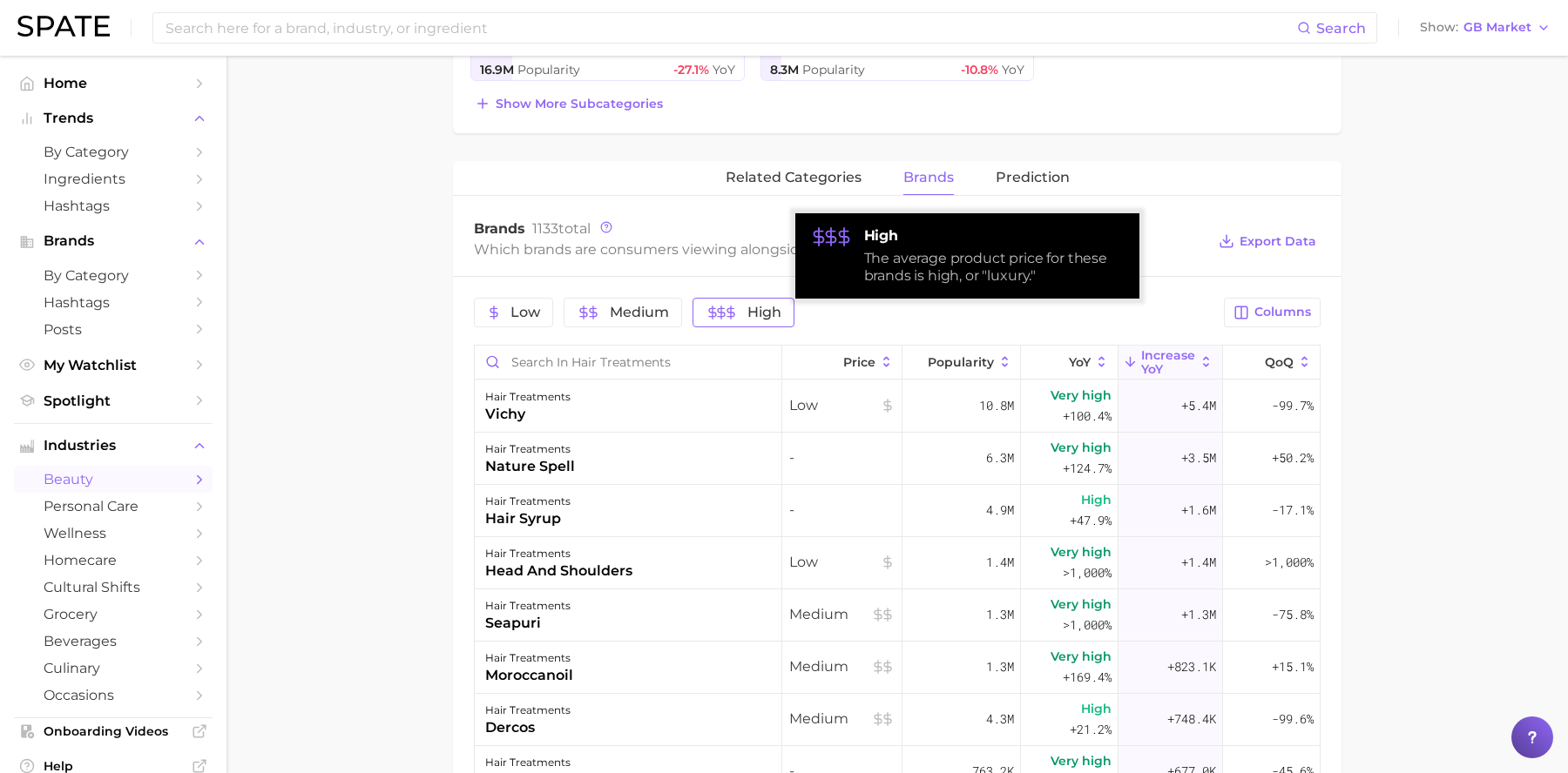
click at [711, 318] on icon "button" at bounding box center [712, 313] width 14 height 14
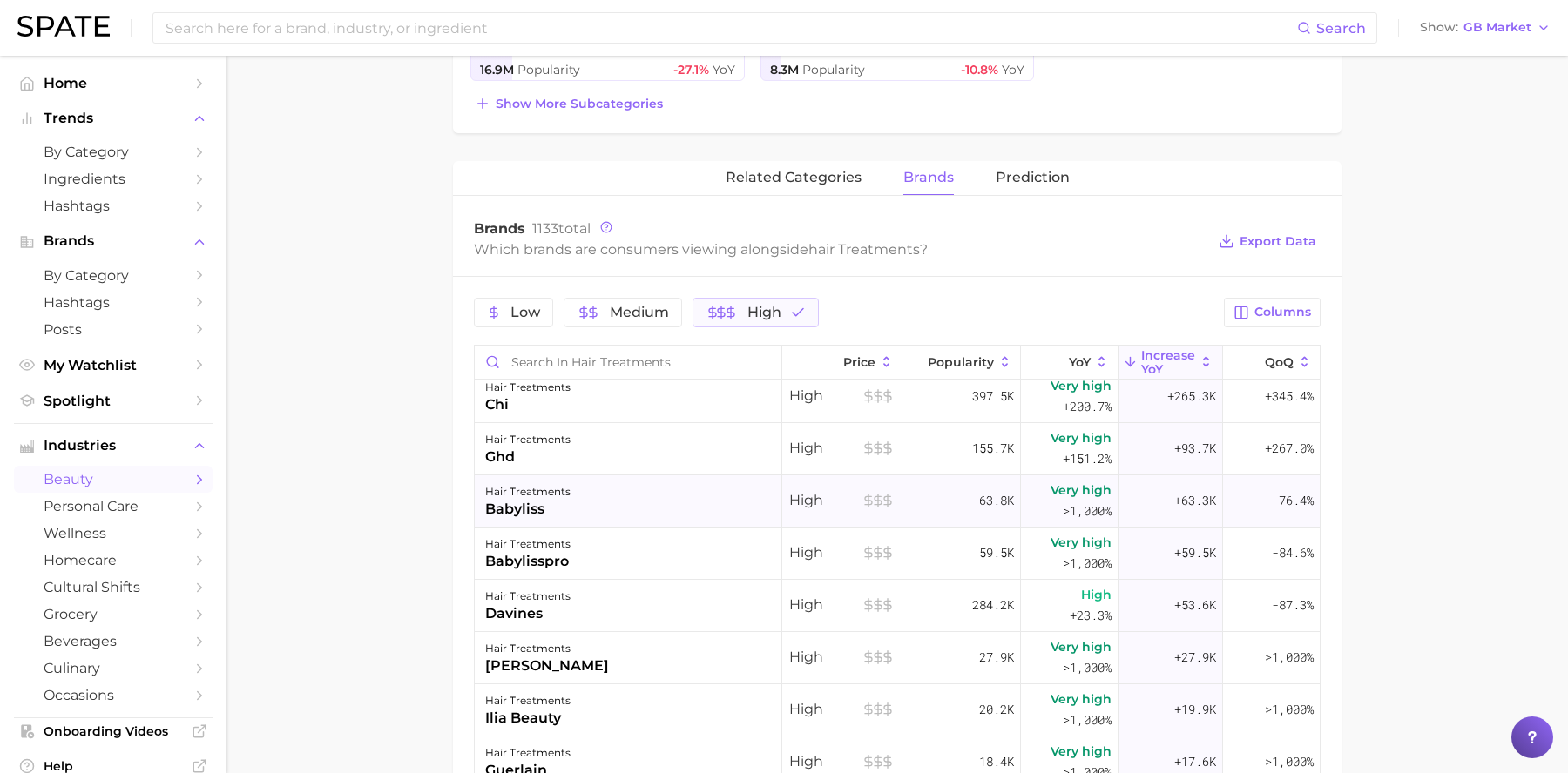
scroll to position [0, 0]
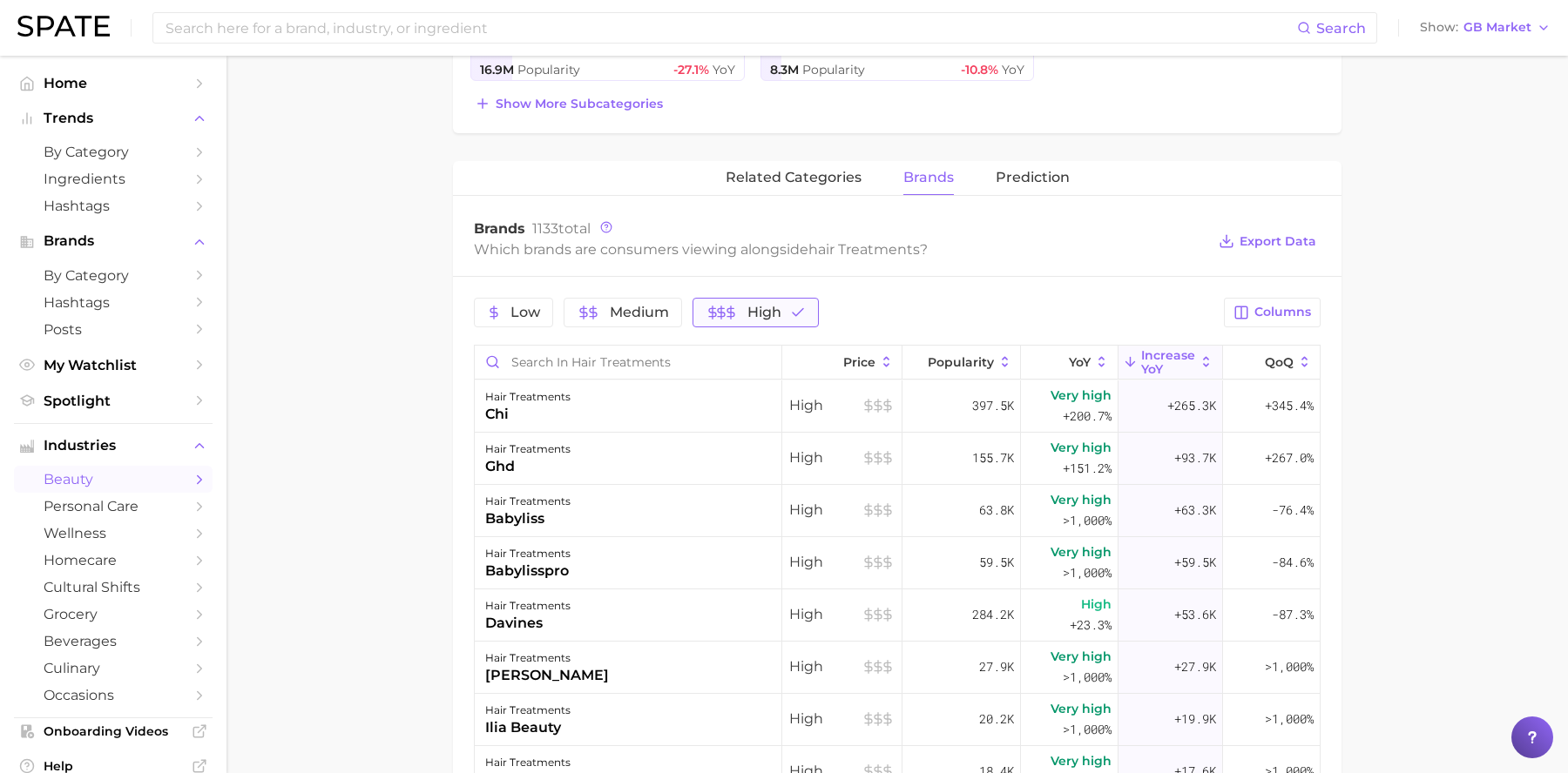
click at [736, 318] on icon "button" at bounding box center [731, 313] width 14 height 14
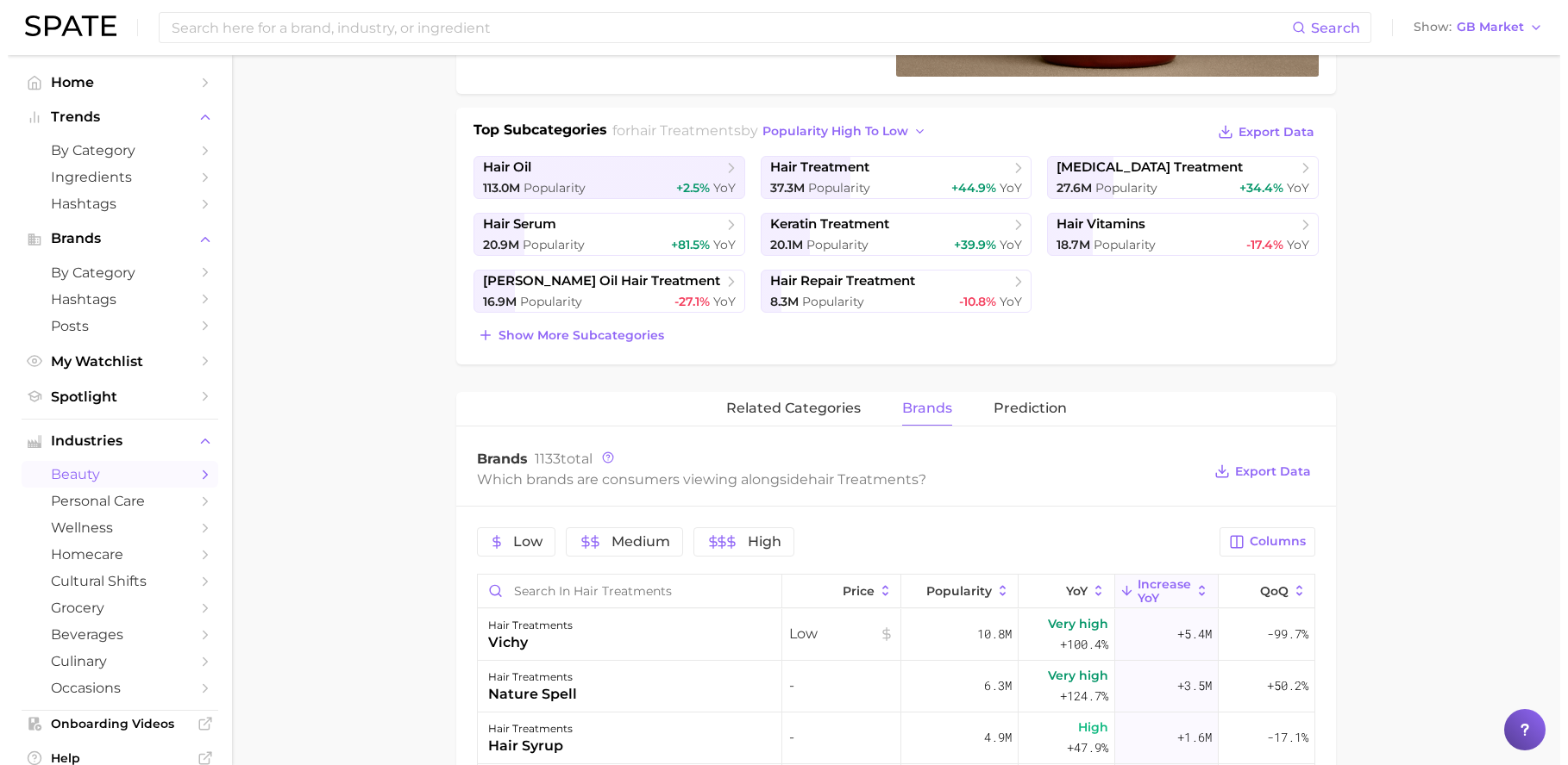
scroll to position [674, 0]
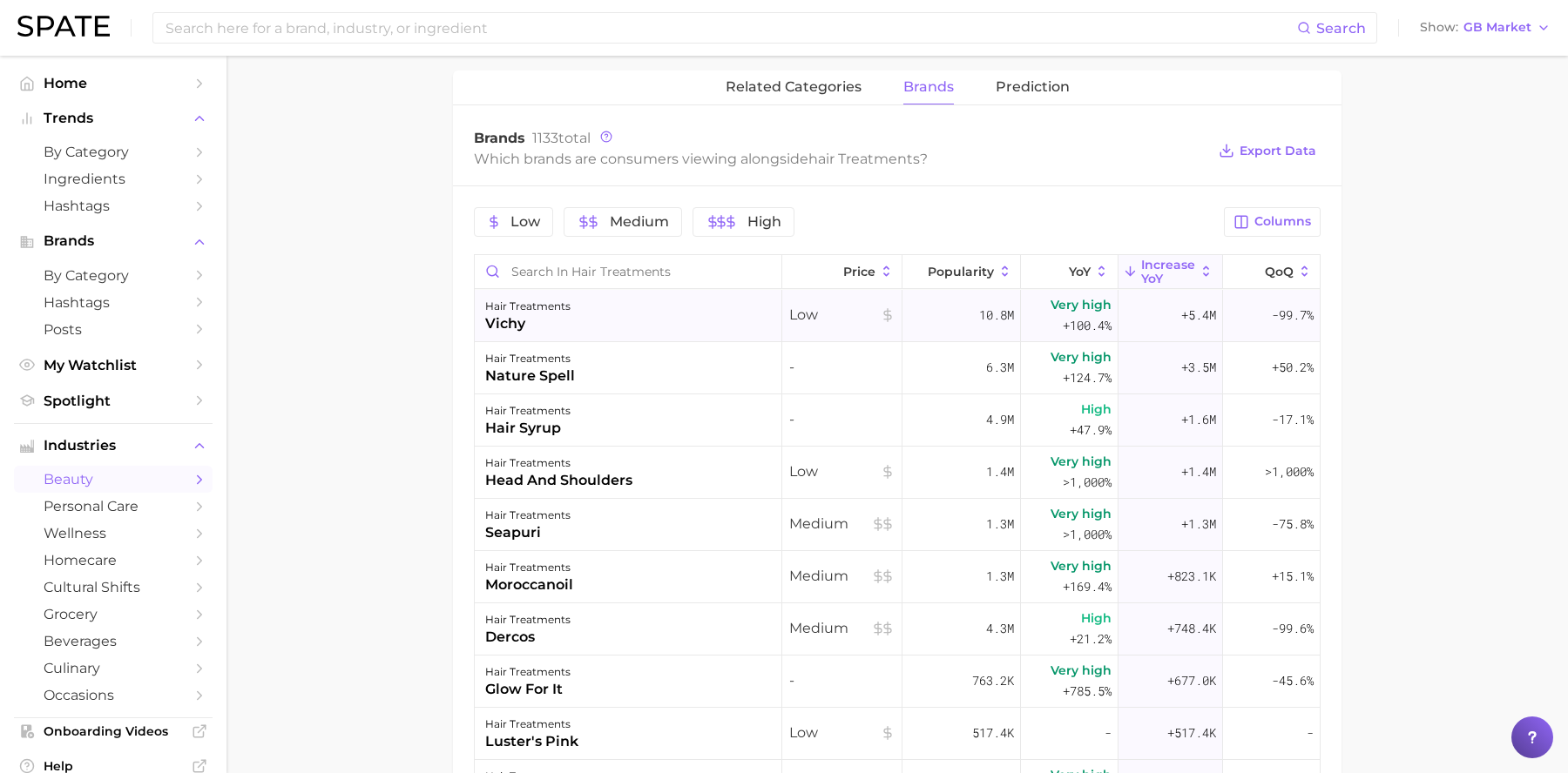
click at [534, 323] on div "vichy" at bounding box center [527, 324] width 86 height 21
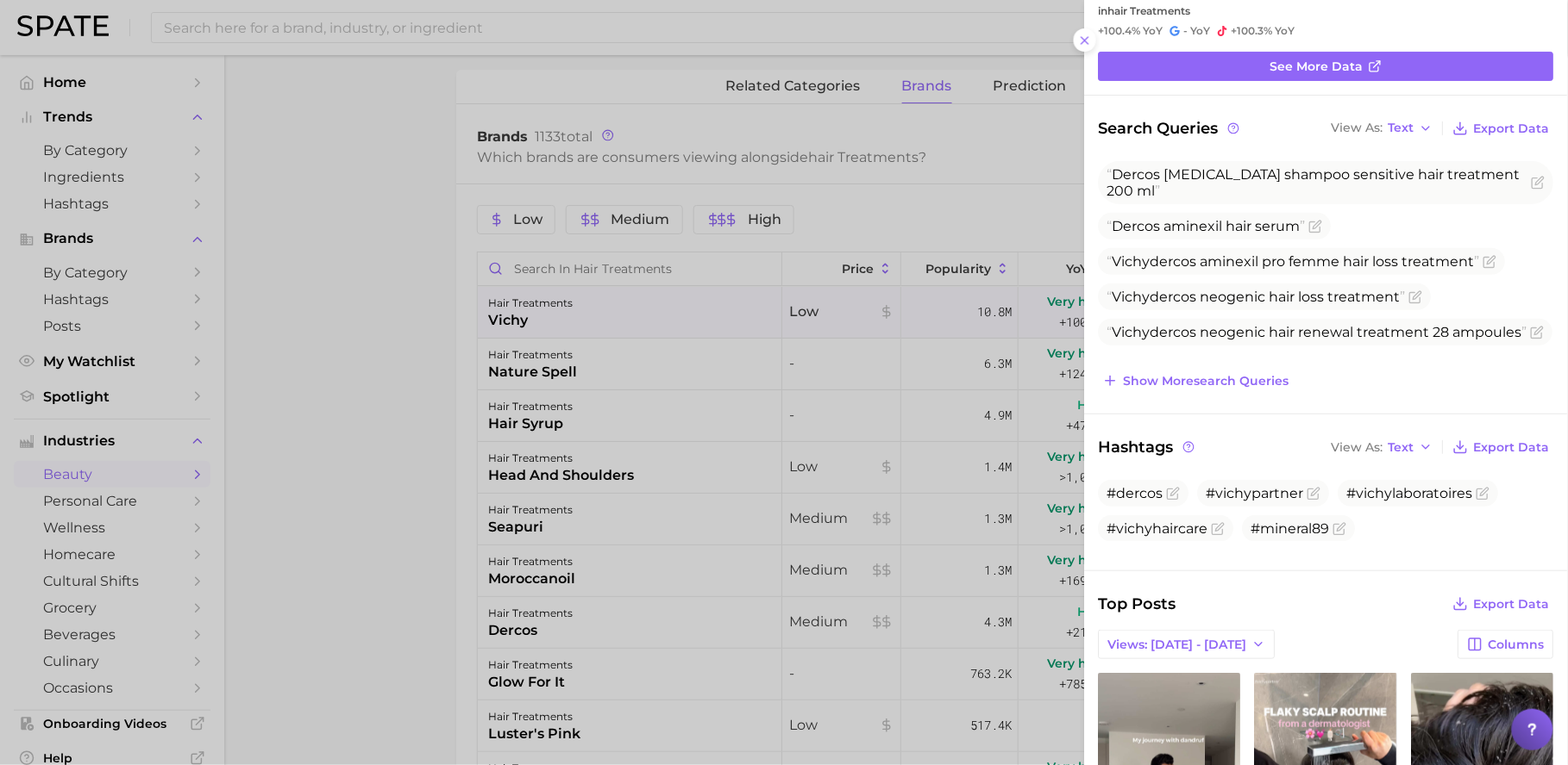
scroll to position [0, 0]
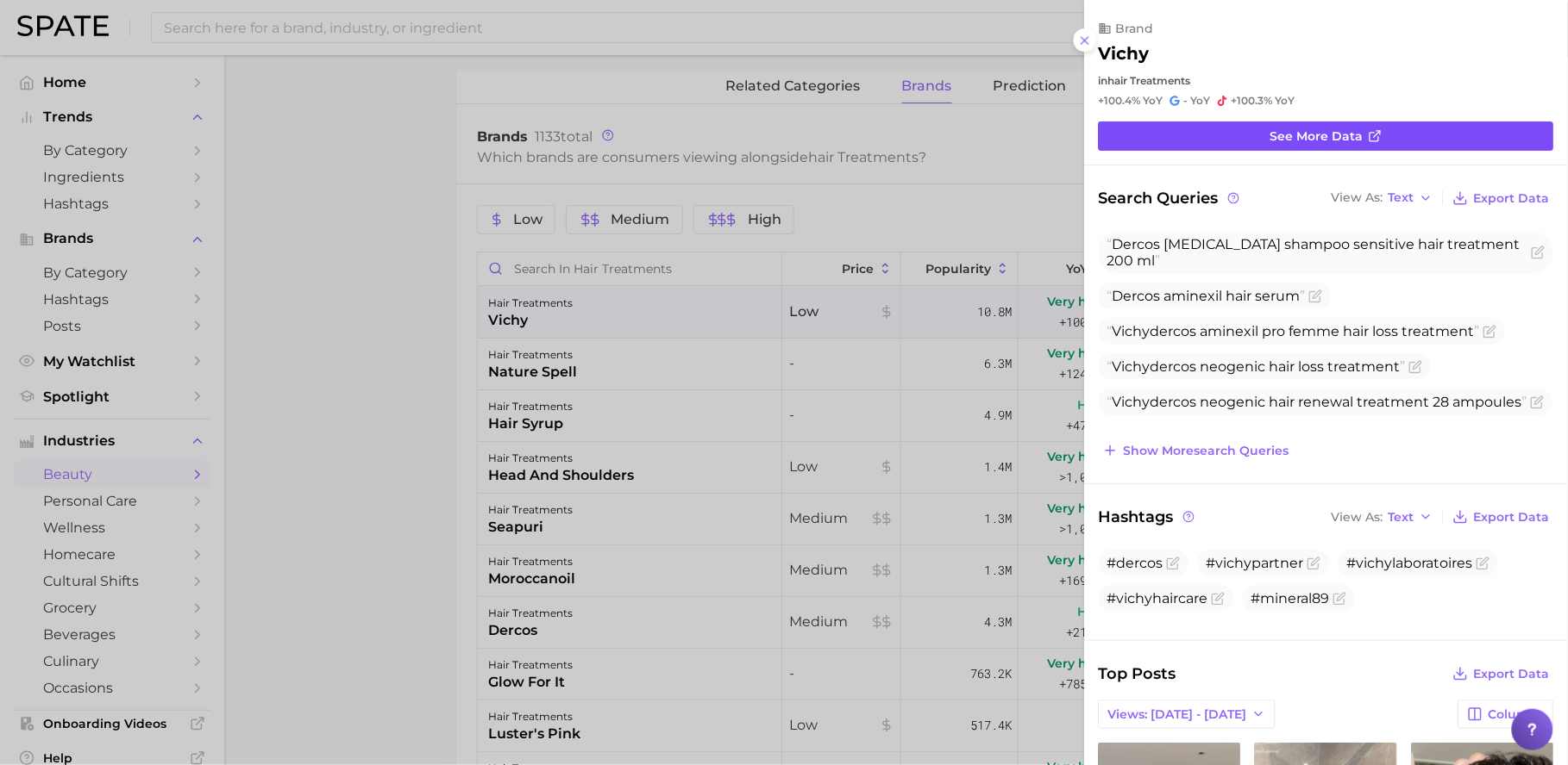
click at [1341, 139] on span "See more data" at bounding box center [1317, 136] width 93 height 15
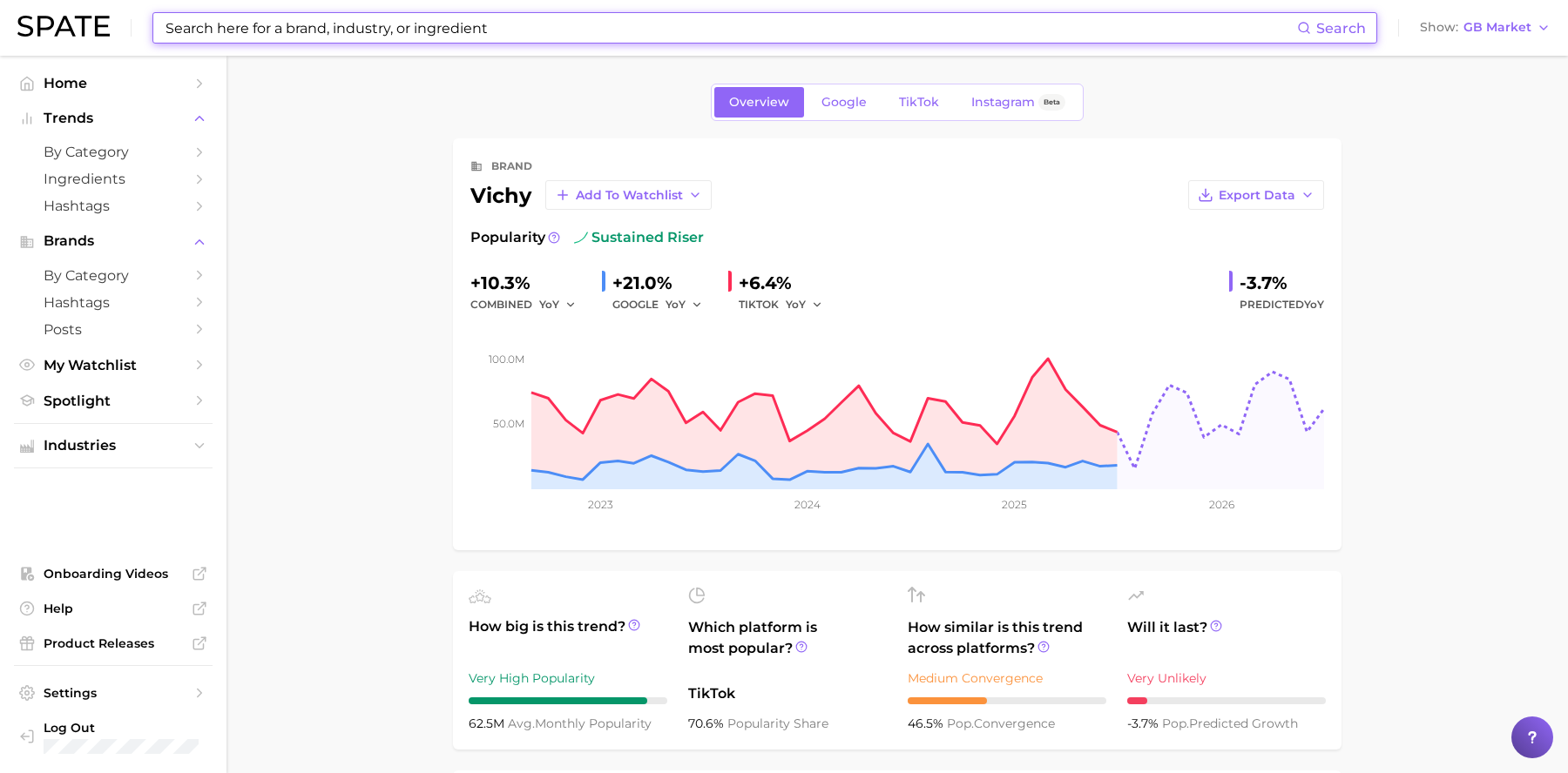
click at [343, 21] on input at bounding box center [730, 28] width 1133 height 30
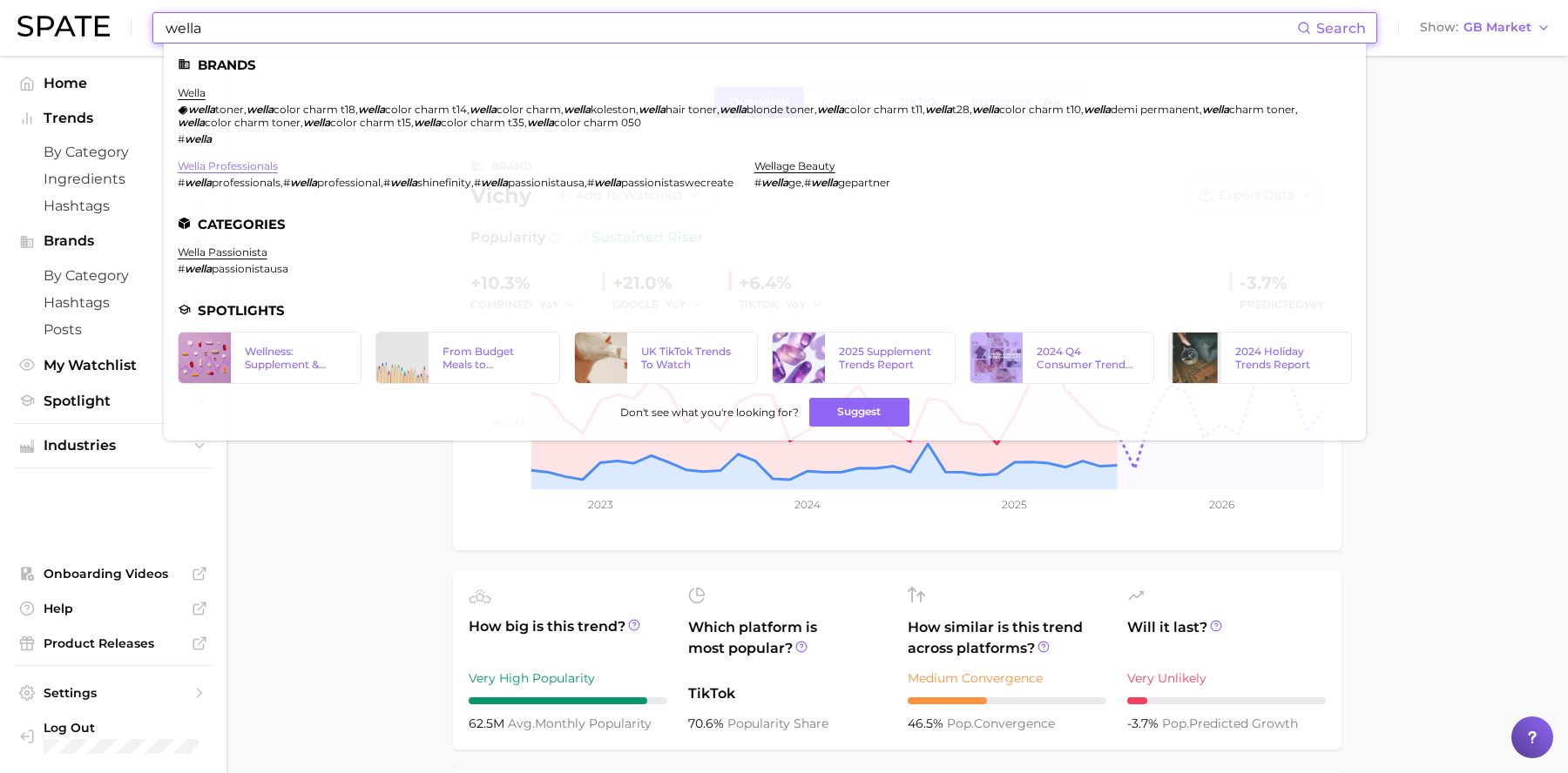
type input "wella"
click at [243, 159] on link "wella professionals" at bounding box center [228, 165] width 100 height 13
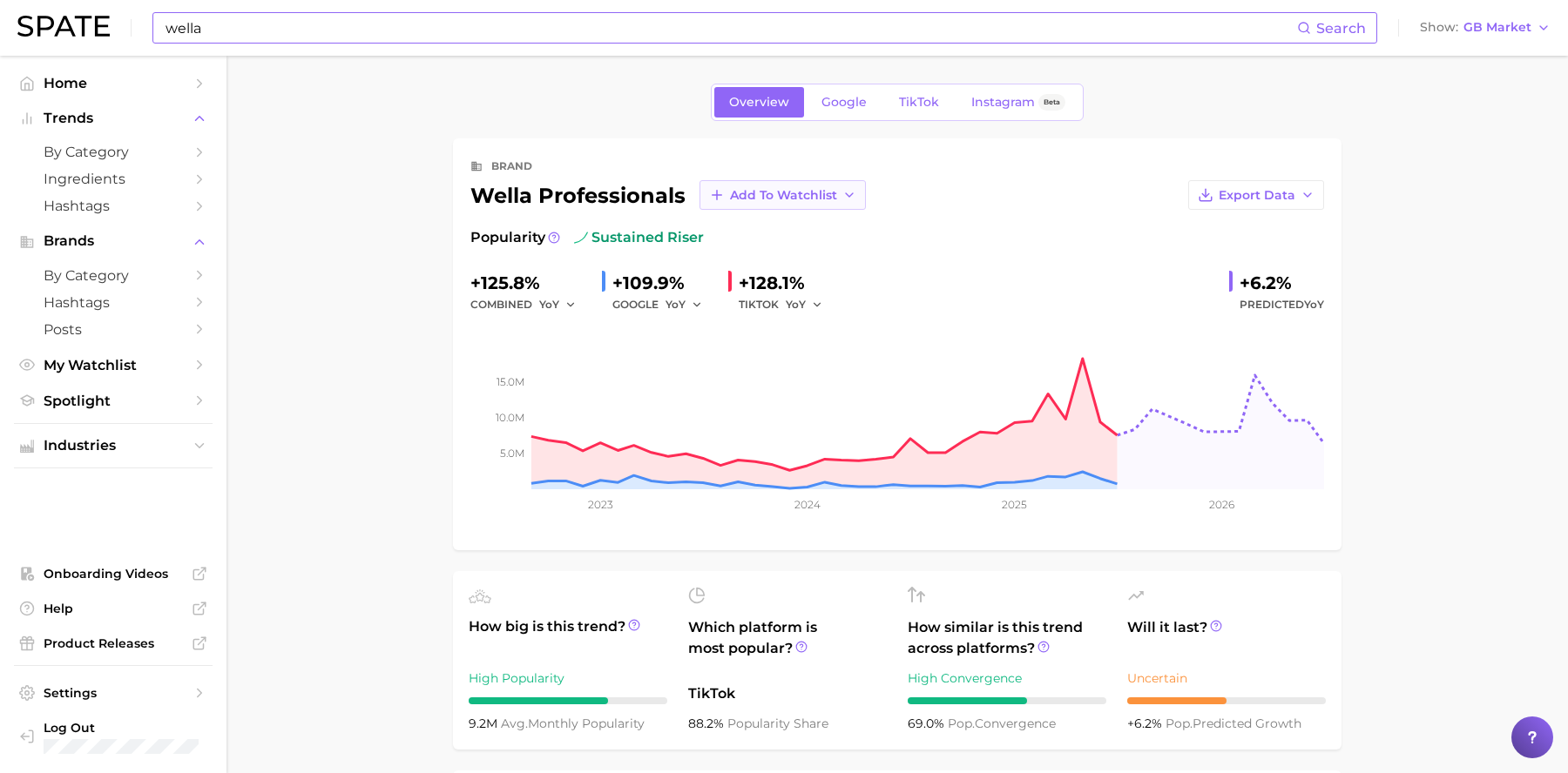
click at [794, 205] on button "Add to Watchlist" at bounding box center [782, 195] width 166 height 30
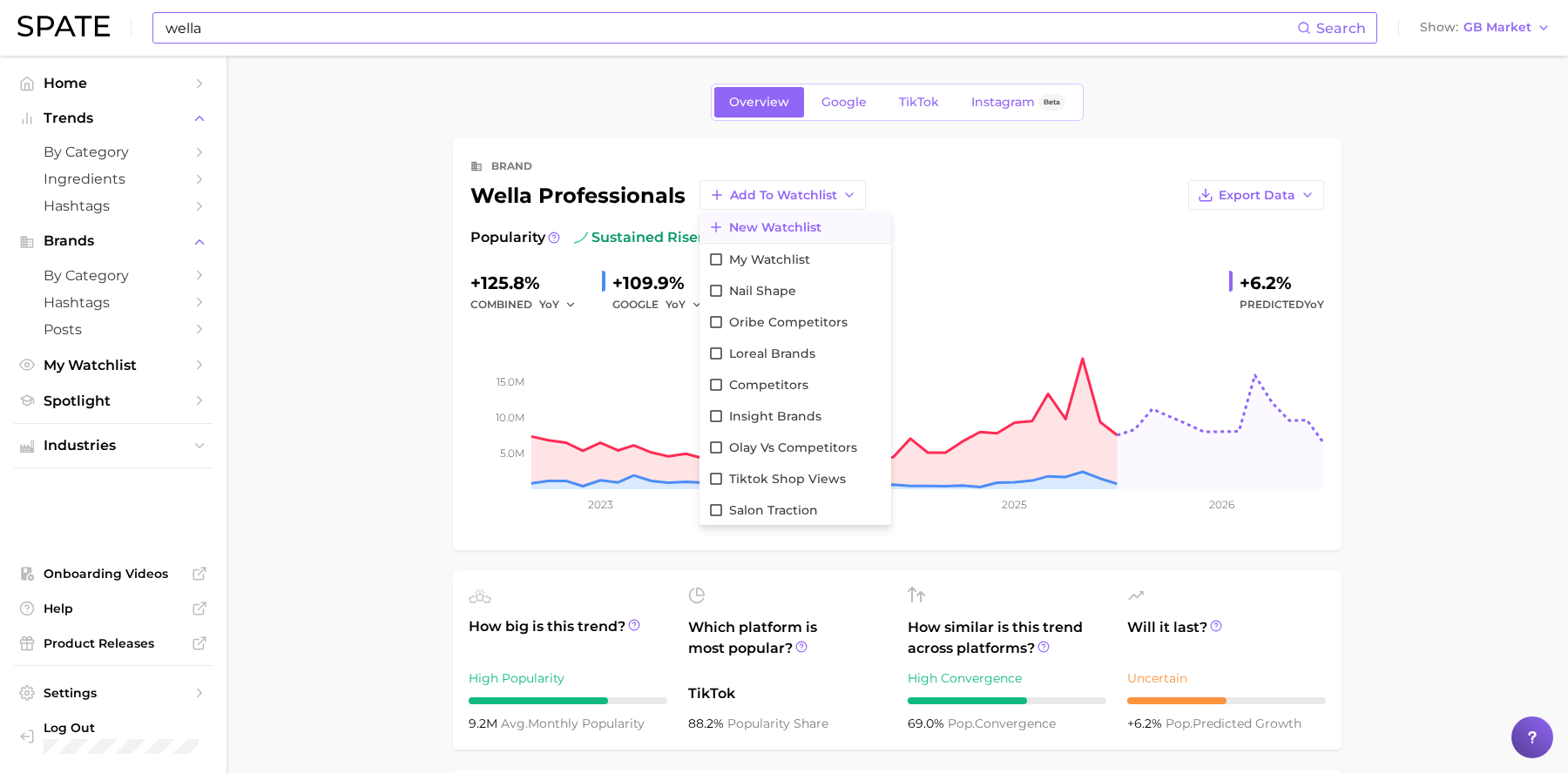
click at [791, 229] on span "New Watchlist" at bounding box center [775, 227] width 92 height 15
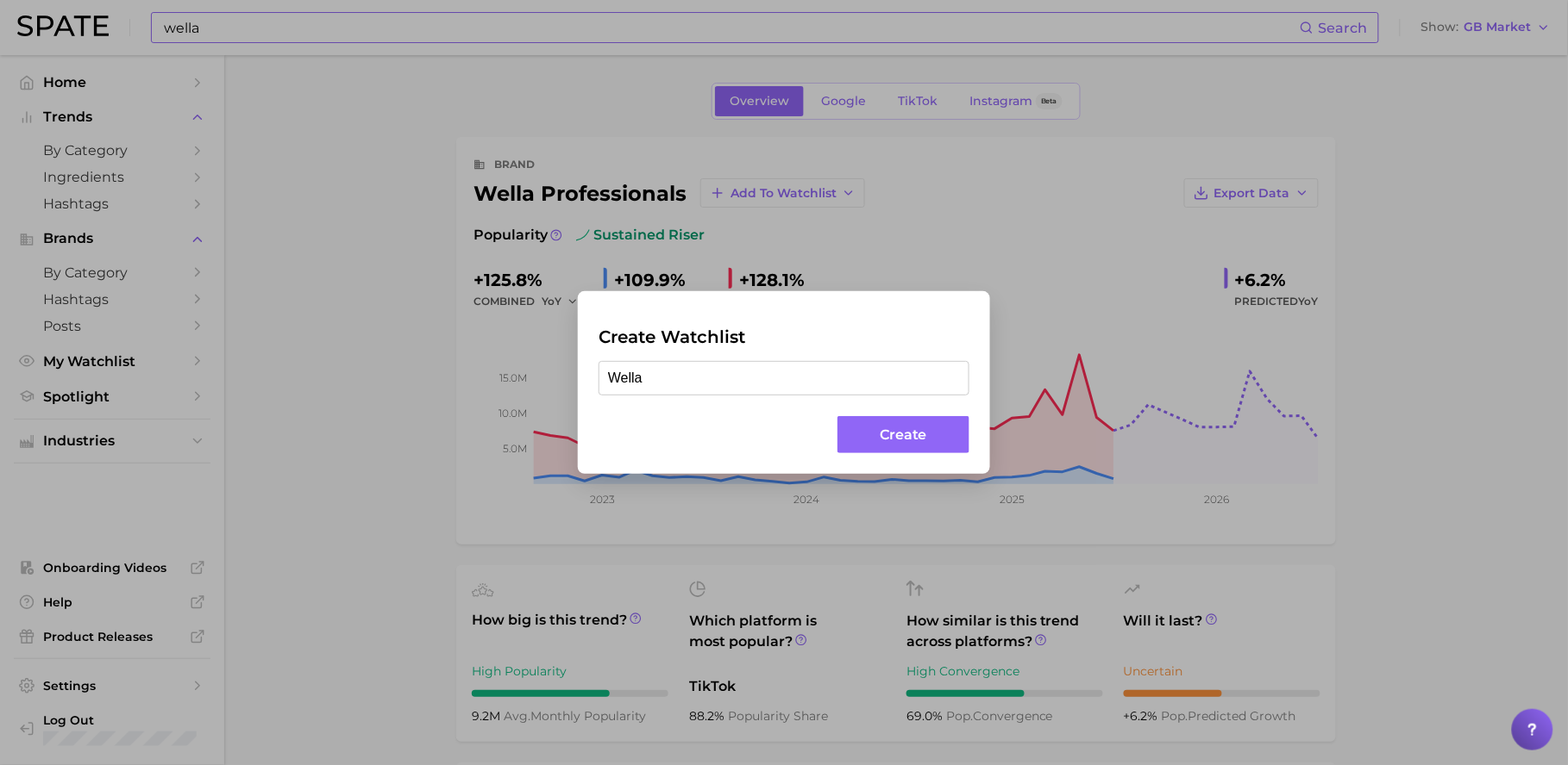
type input "Wella"
click at [921, 455] on div "Create Watchlist Wella Create" at bounding box center [783, 382] width 412 height 182
click at [923, 428] on button "Create" at bounding box center [903, 435] width 131 height 37
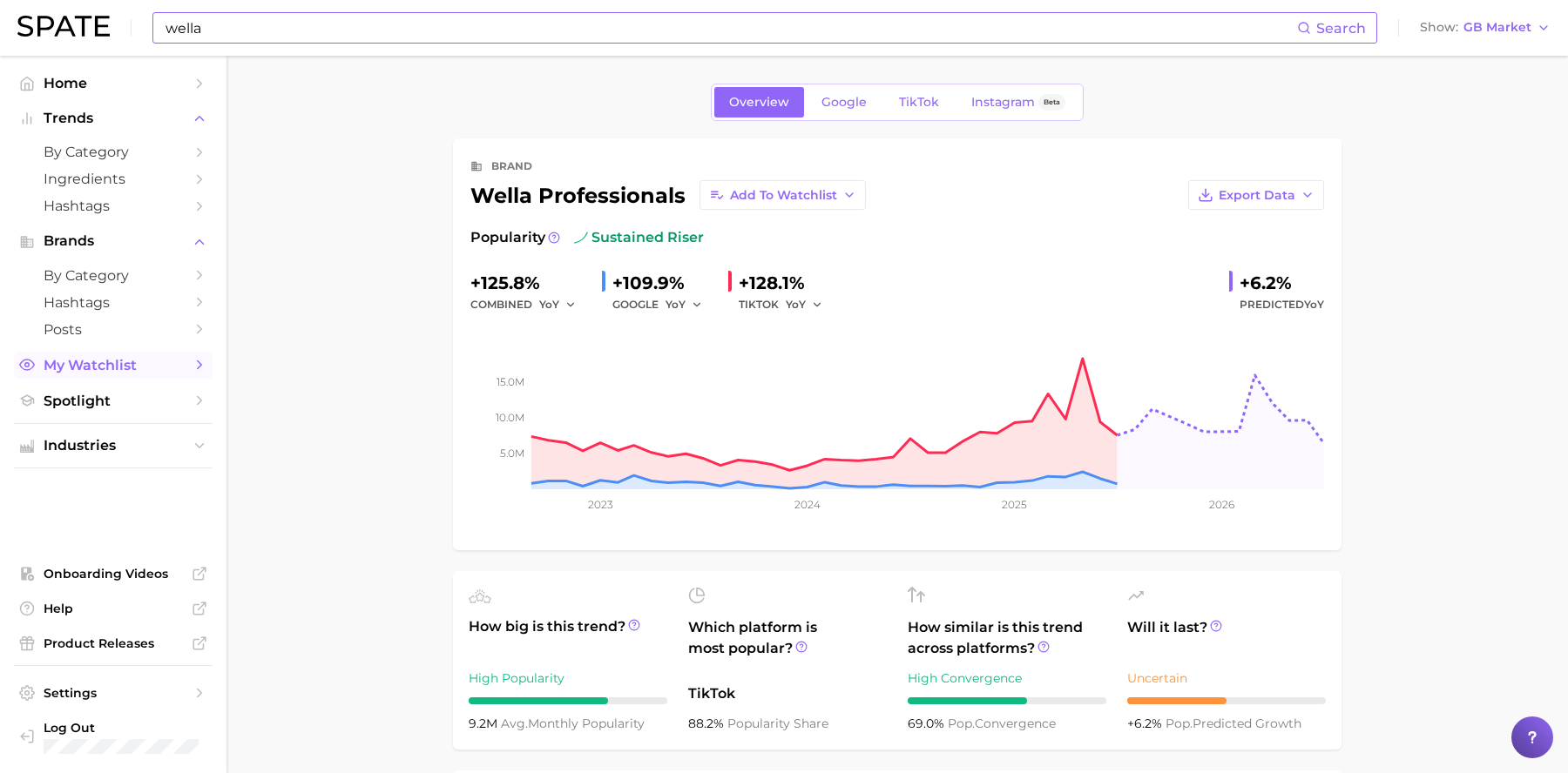
click at [119, 360] on span "My Watchlist" at bounding box center [113, 365] width 140 height 17
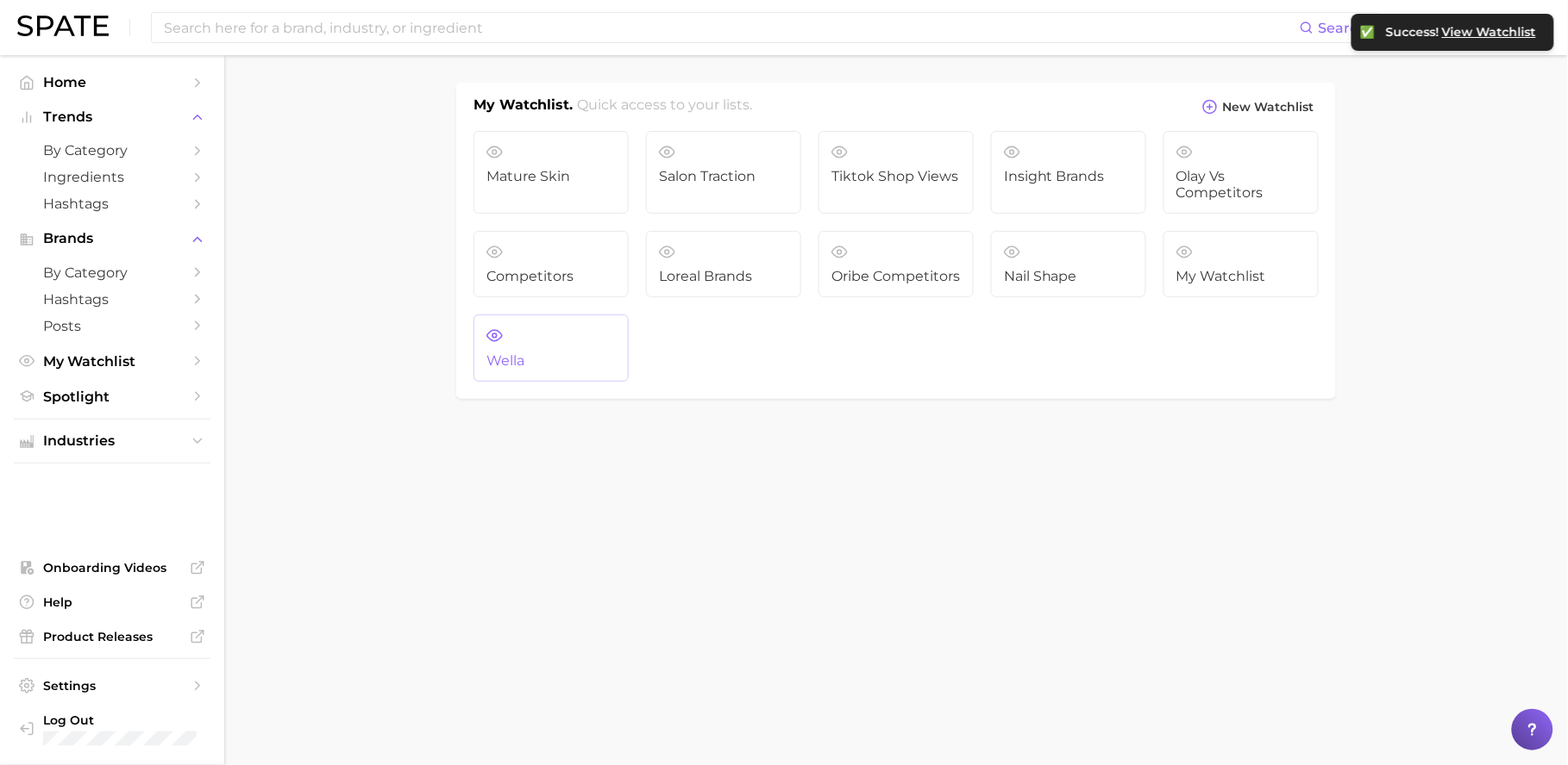
click at [554, 335] on link "Wella" at bounding box center [550, 347] width 155 height 67
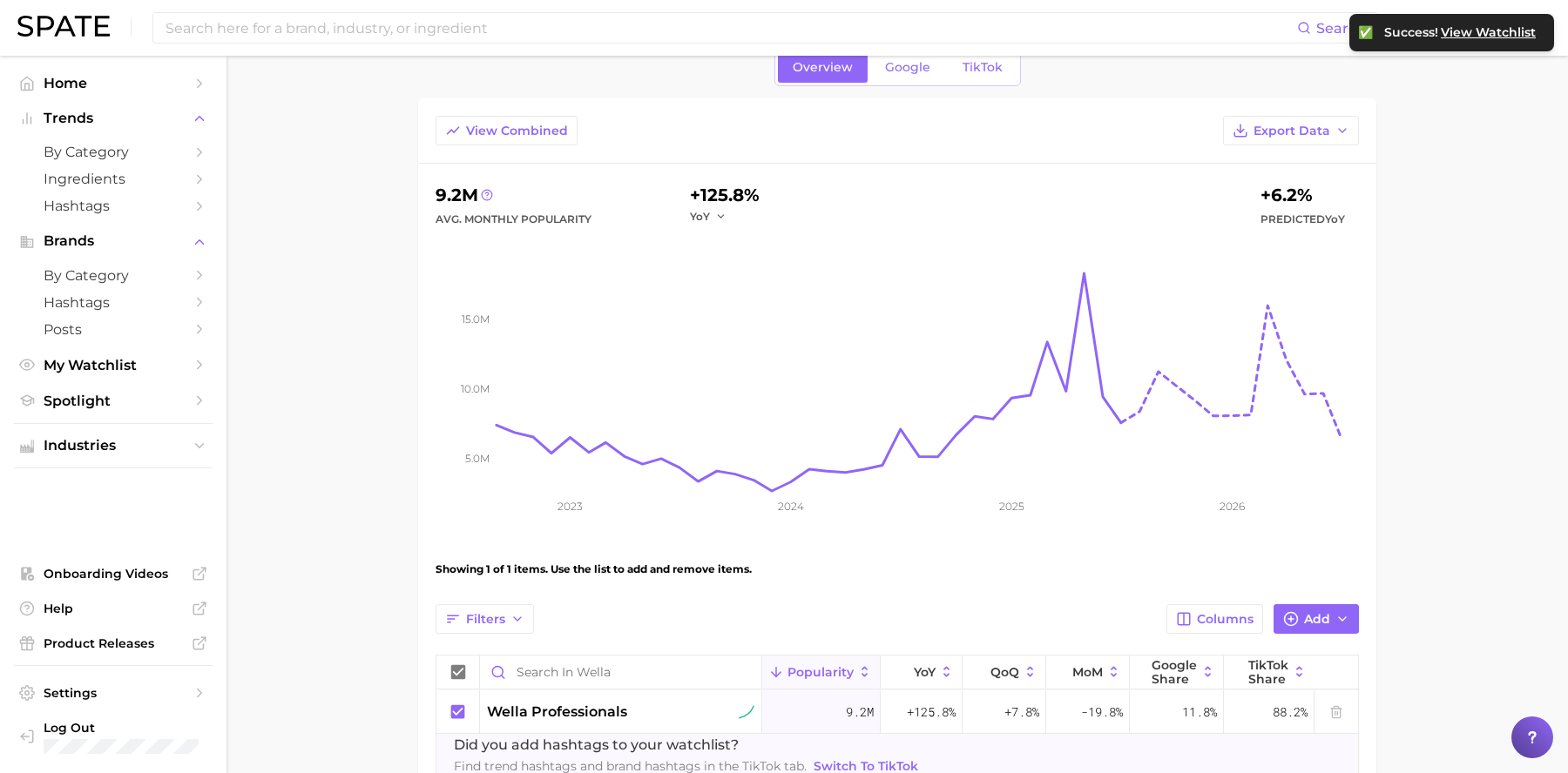
scroll to position [118, 0]
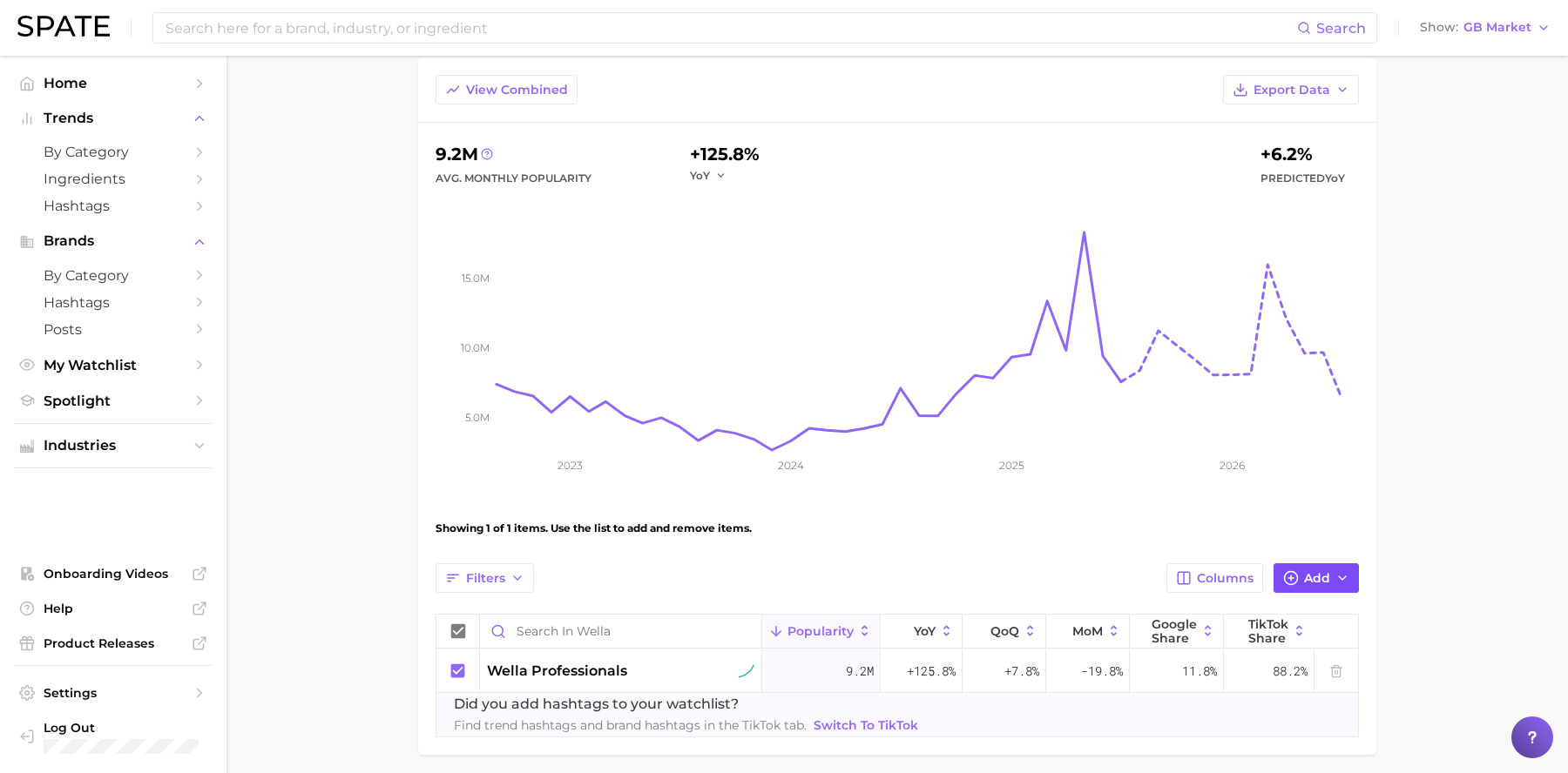
click at [1308, 580] on span "Add" at bounding box center [1317, 578] width 27 height 15
click at [1509, 499] on main "Wella Settings Overview Google TikTok View Combined Export Data 9.2m Avg. Month…" at bounding box center [897, 389] width 1342 height 904
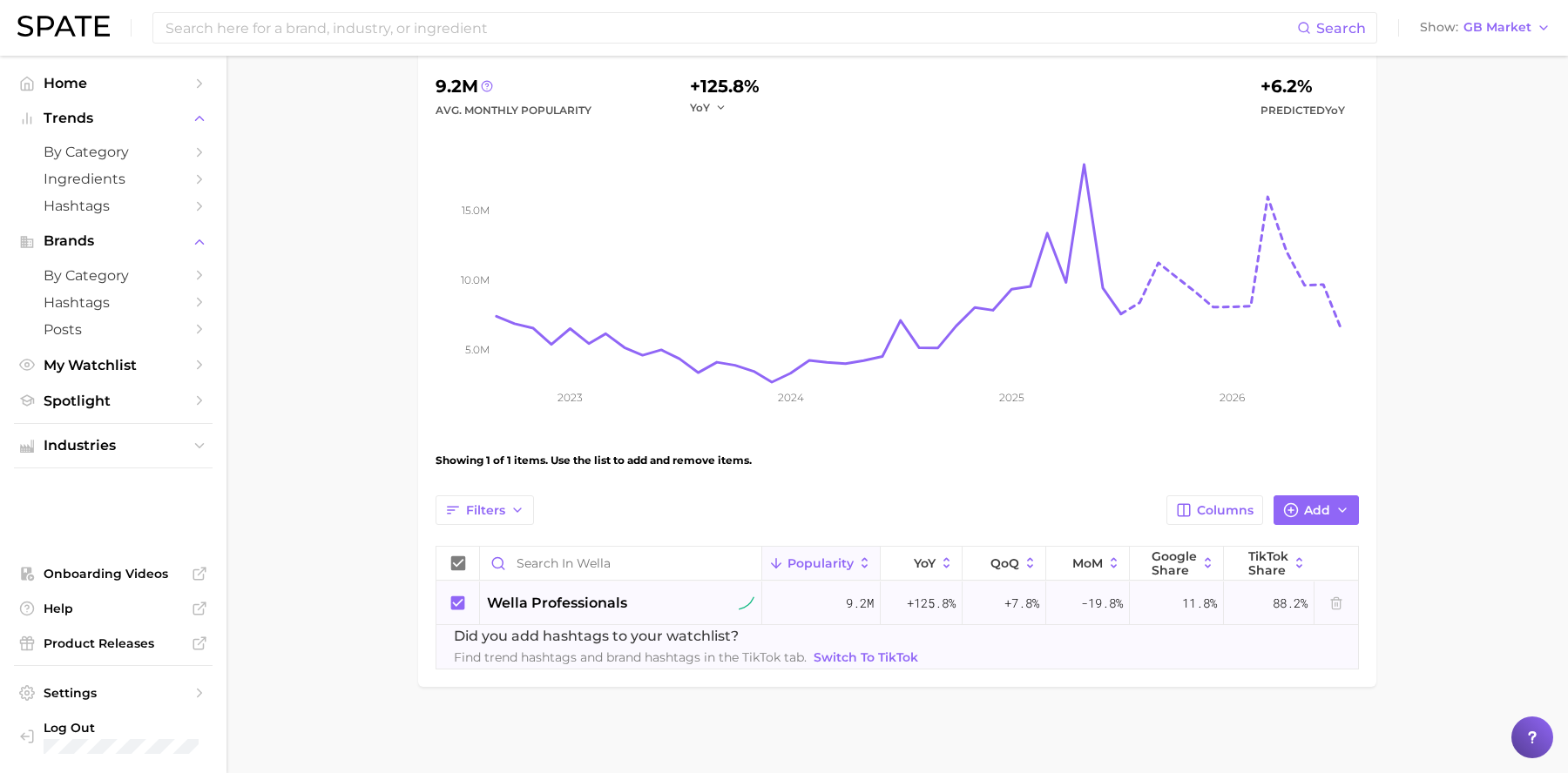
scroll to position [187, 0]
click at [1208, 515] on span "Columns" at bounding box center [1226, 509] width 57 height 15
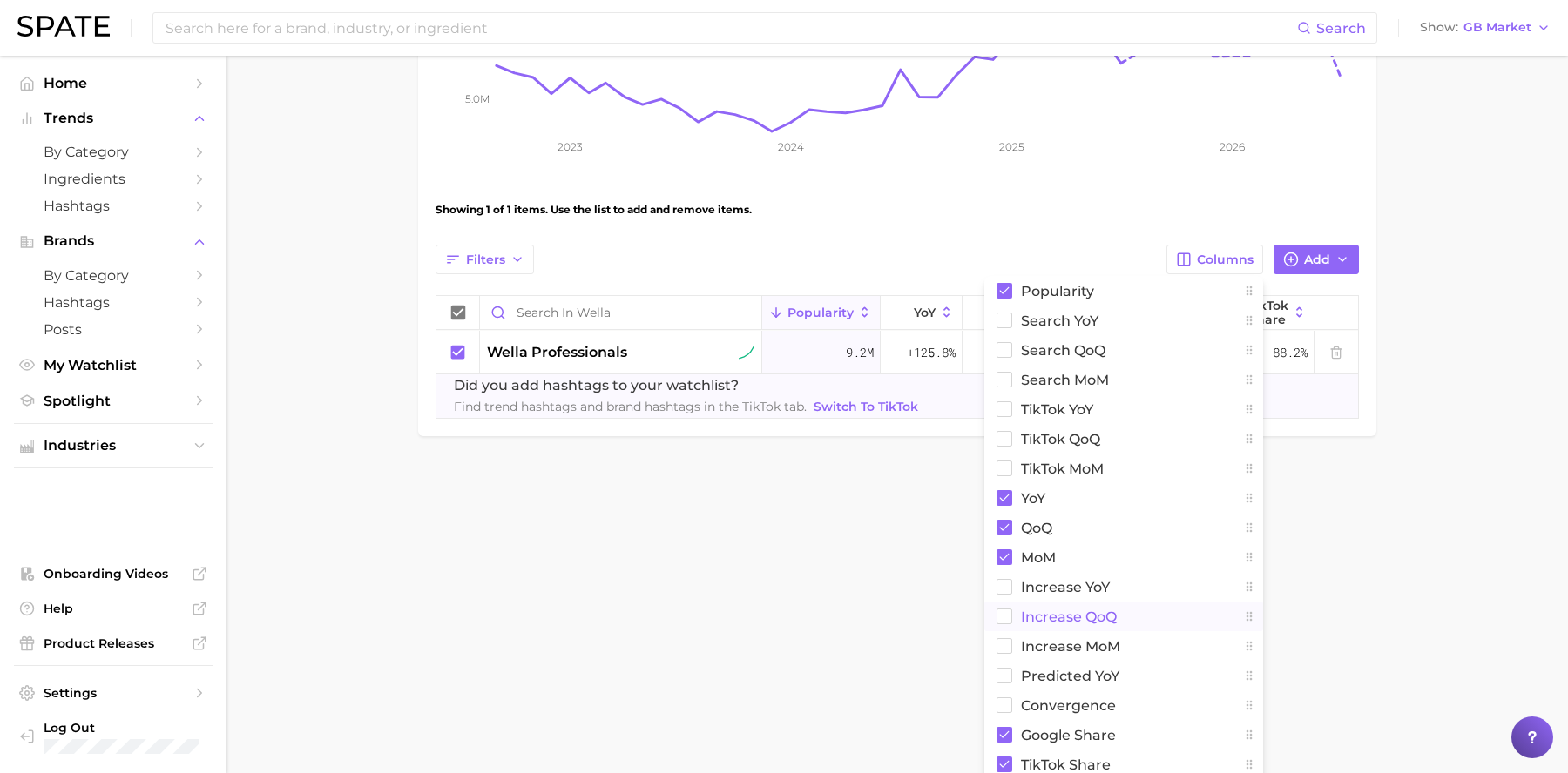
scroll to position [442, 0]
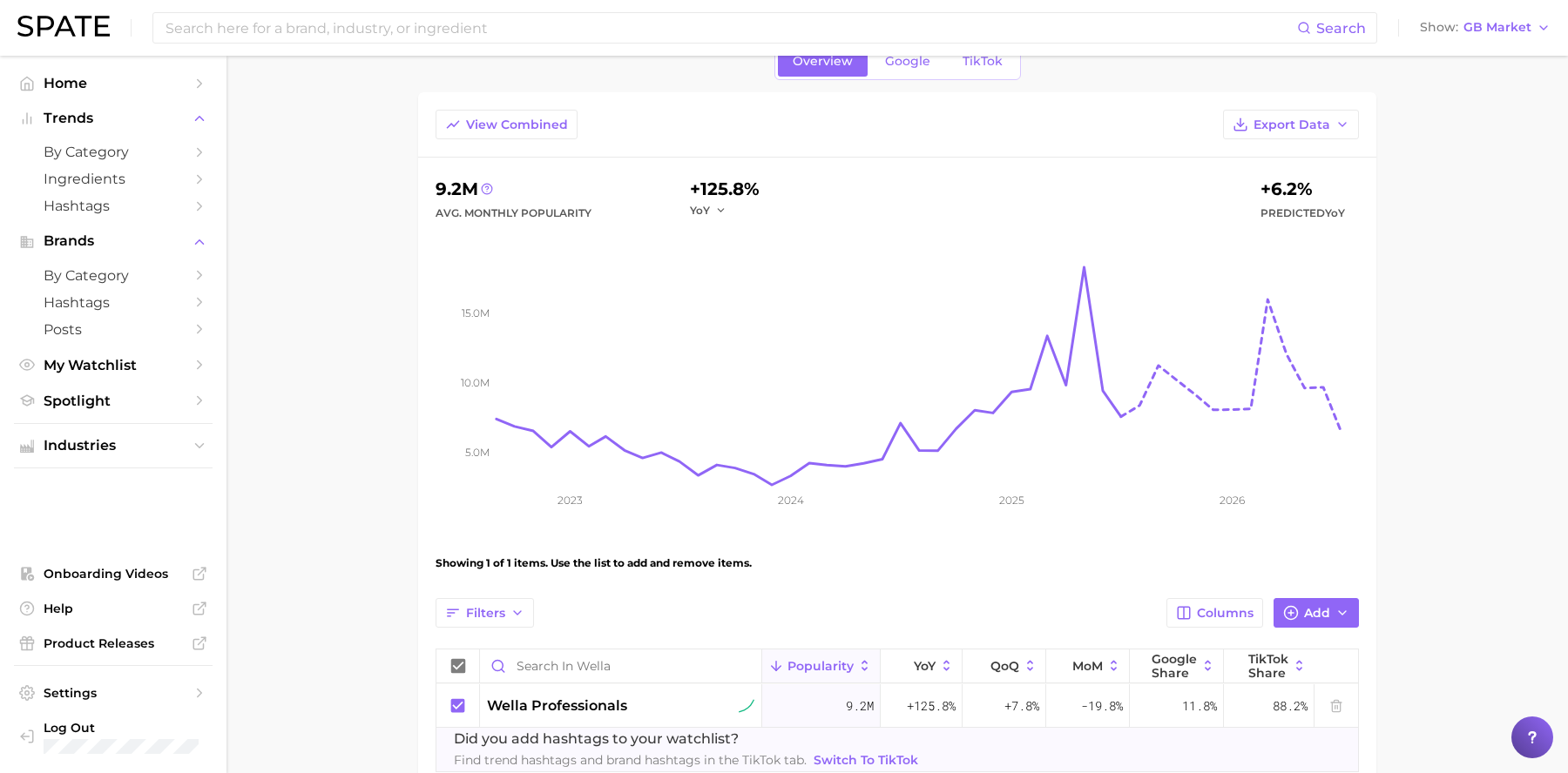
scroll to position [179, 0]
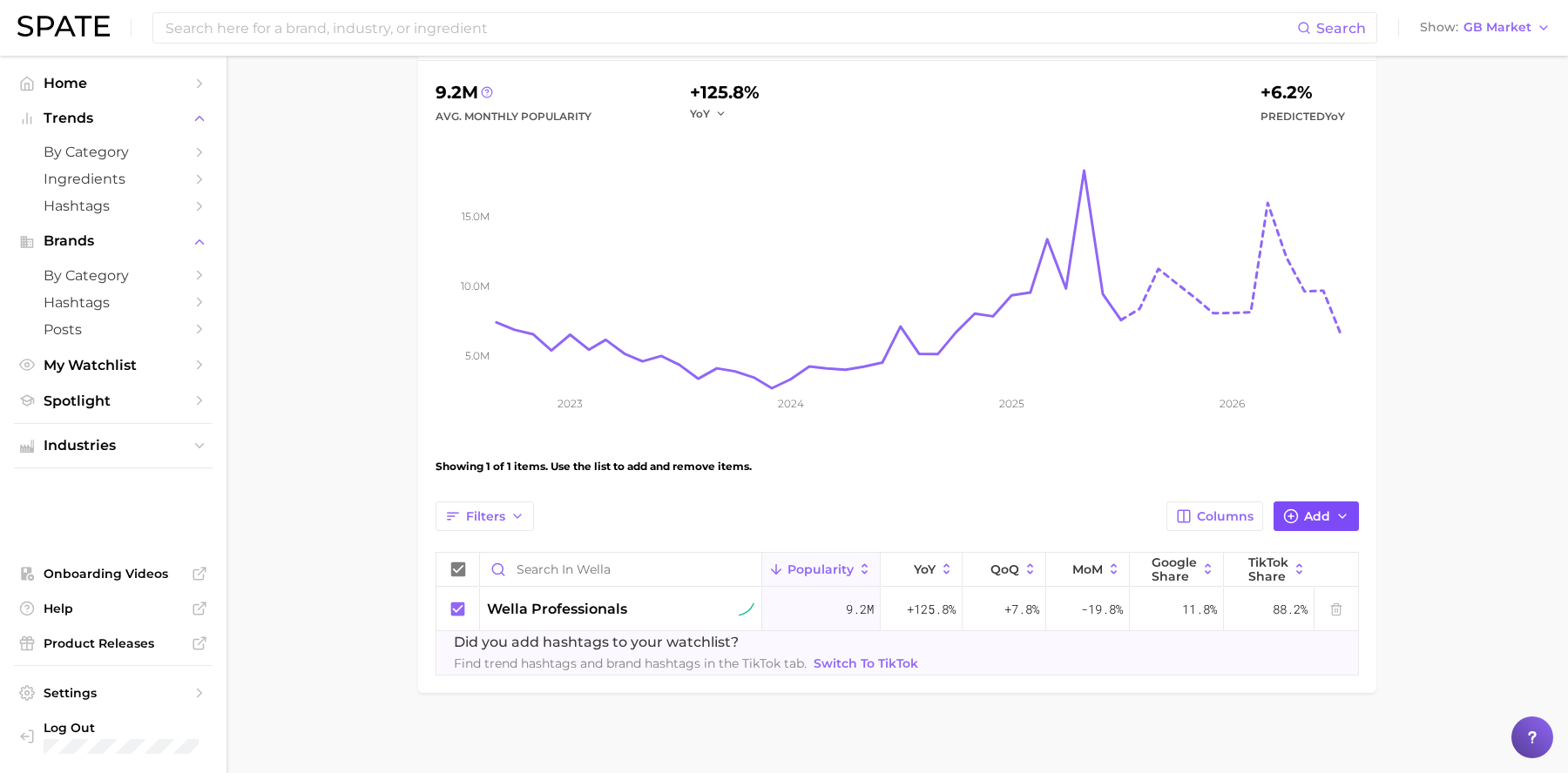
click at [1302, 516] on button "Add" at bounding box center [1316, 516] width 86 height 30
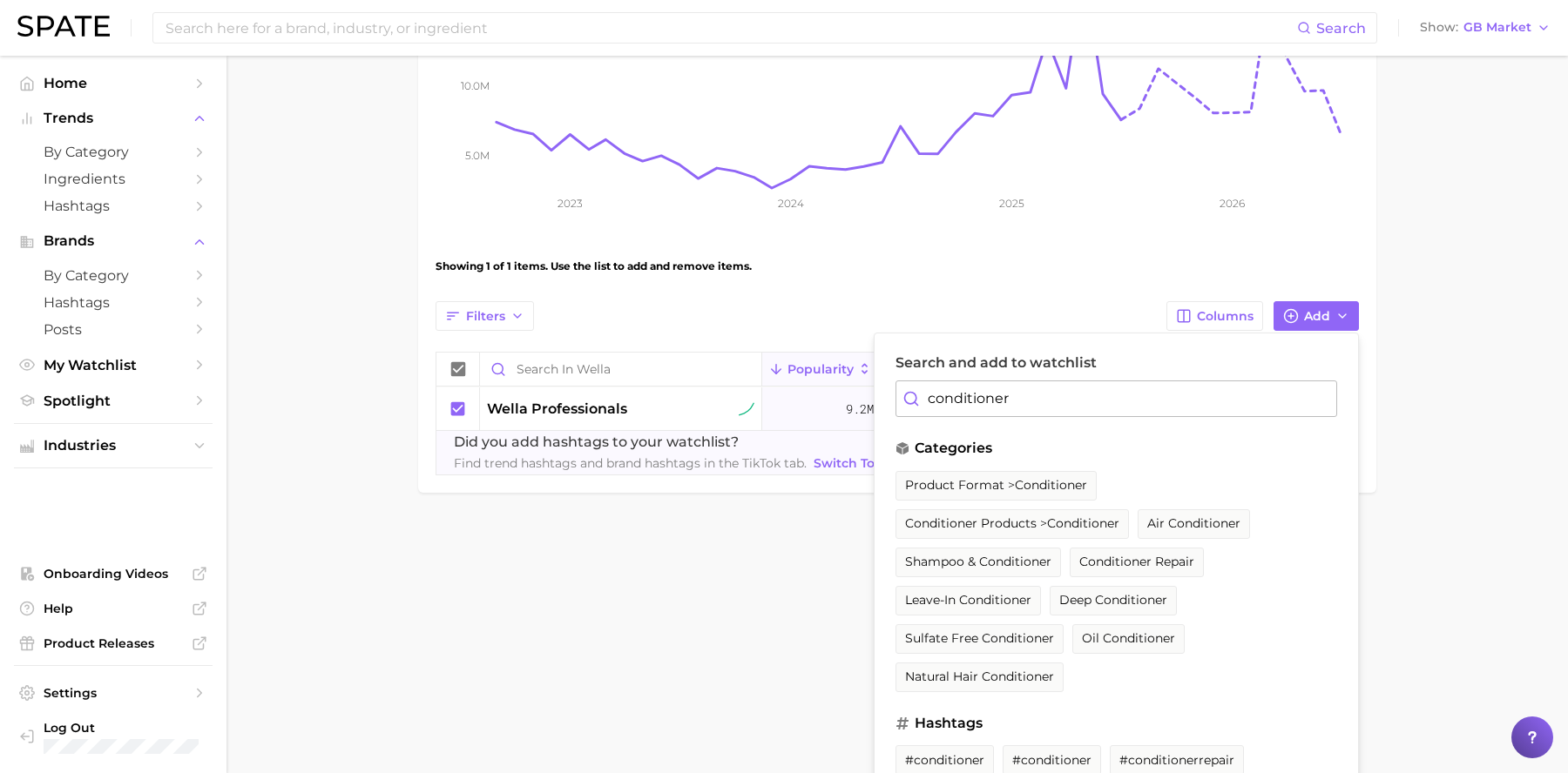
scroll to position [403, 0]
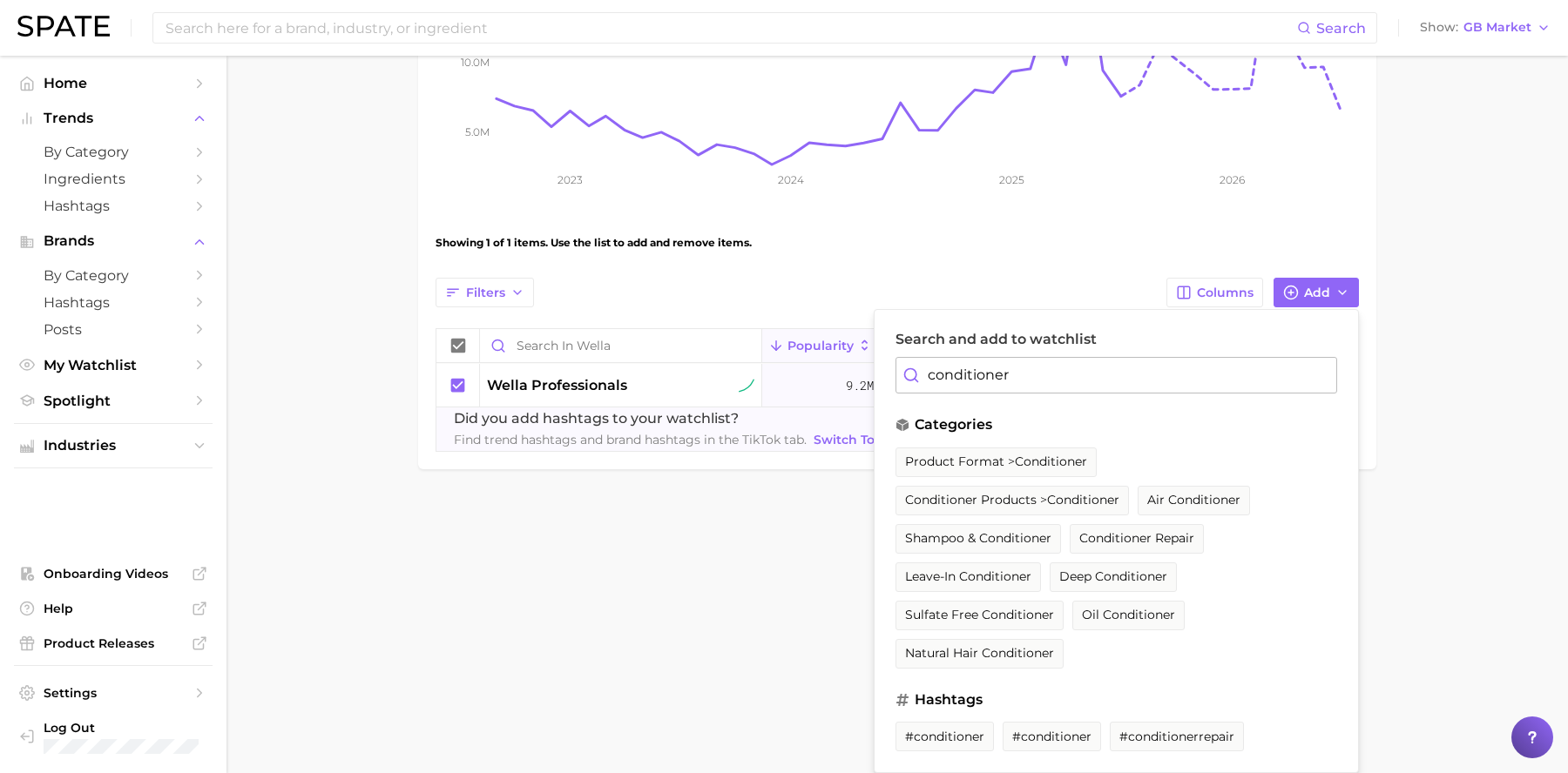
type input "conditioner"
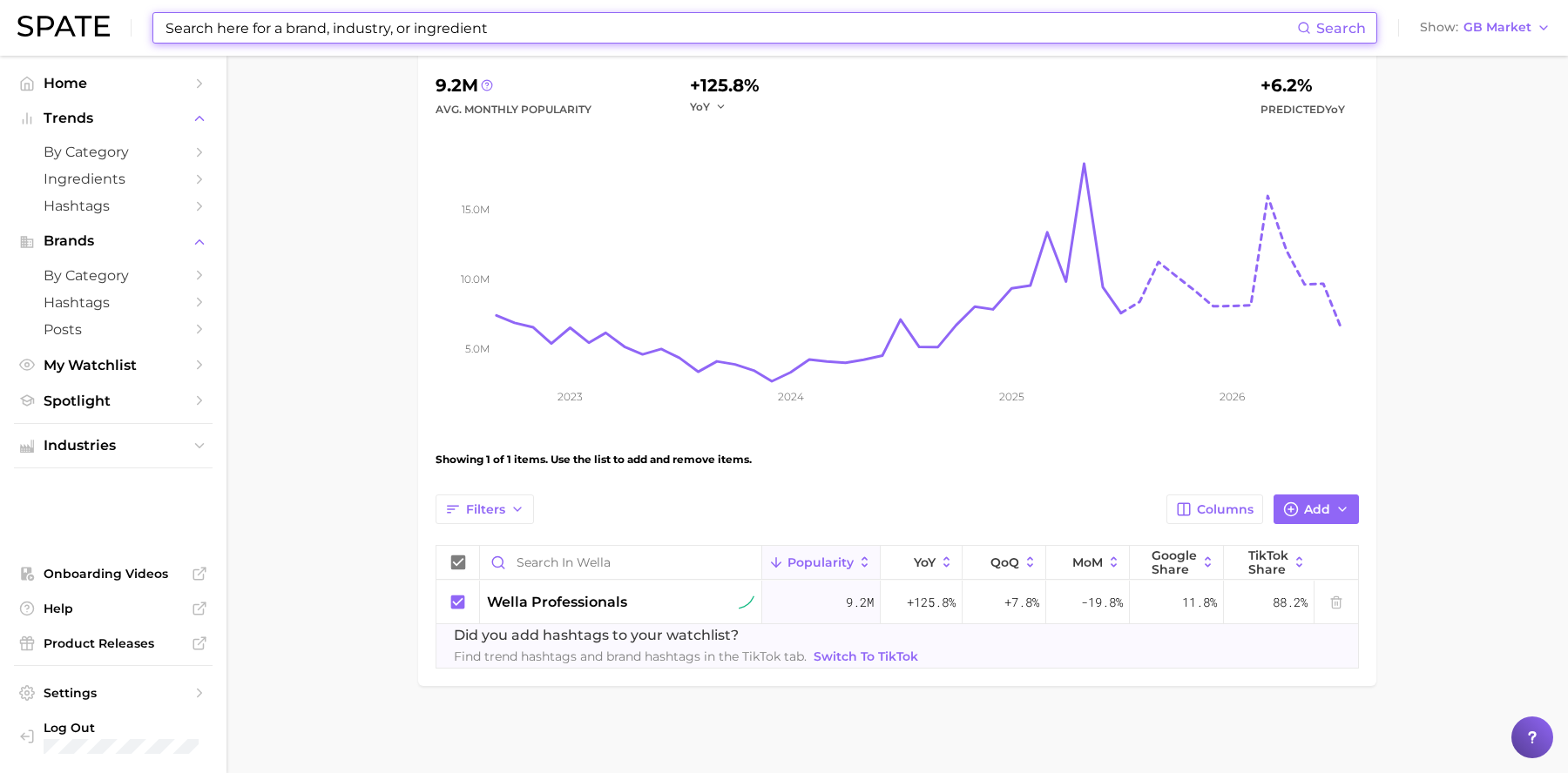
click at [666, 34] on input at bounding box center [730, 28] width 1133 height 30
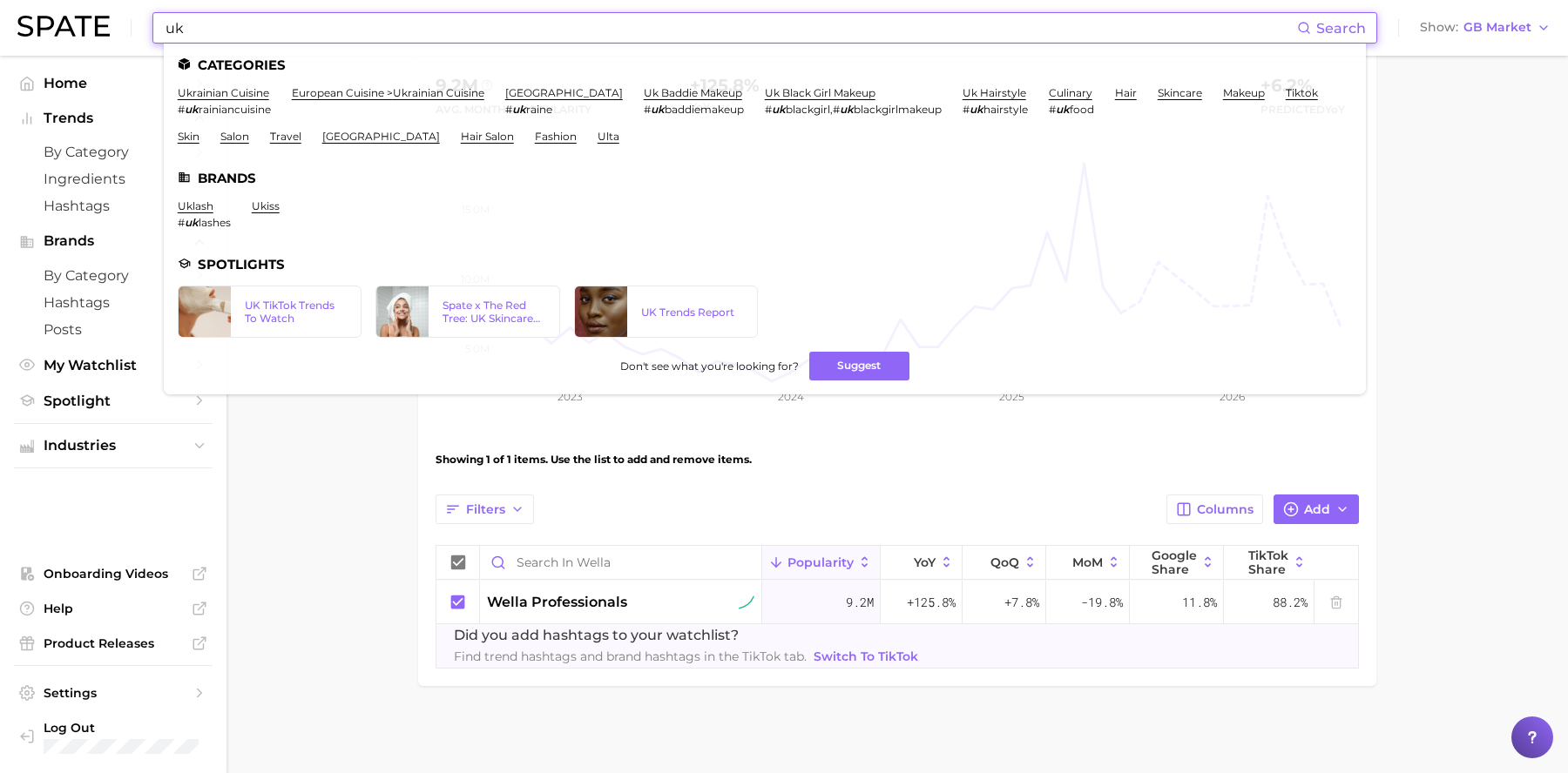
type input "uk"
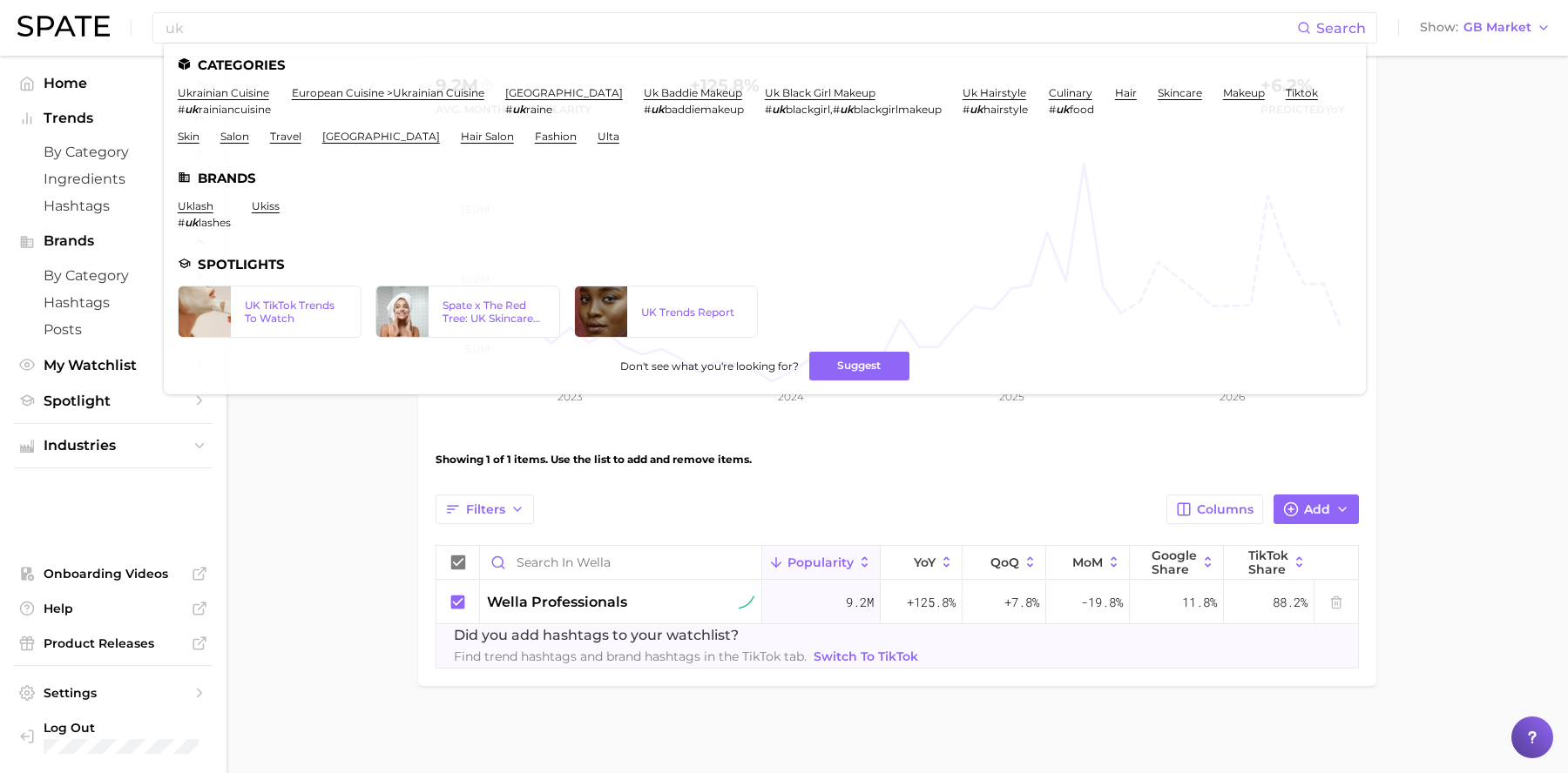
click at [1457, 321] on main "Wella Settings Overview Google TikTok View Combined Export Data 9.2m Avg. Month…" at bounding box center [897, 321] width 1342 height 904
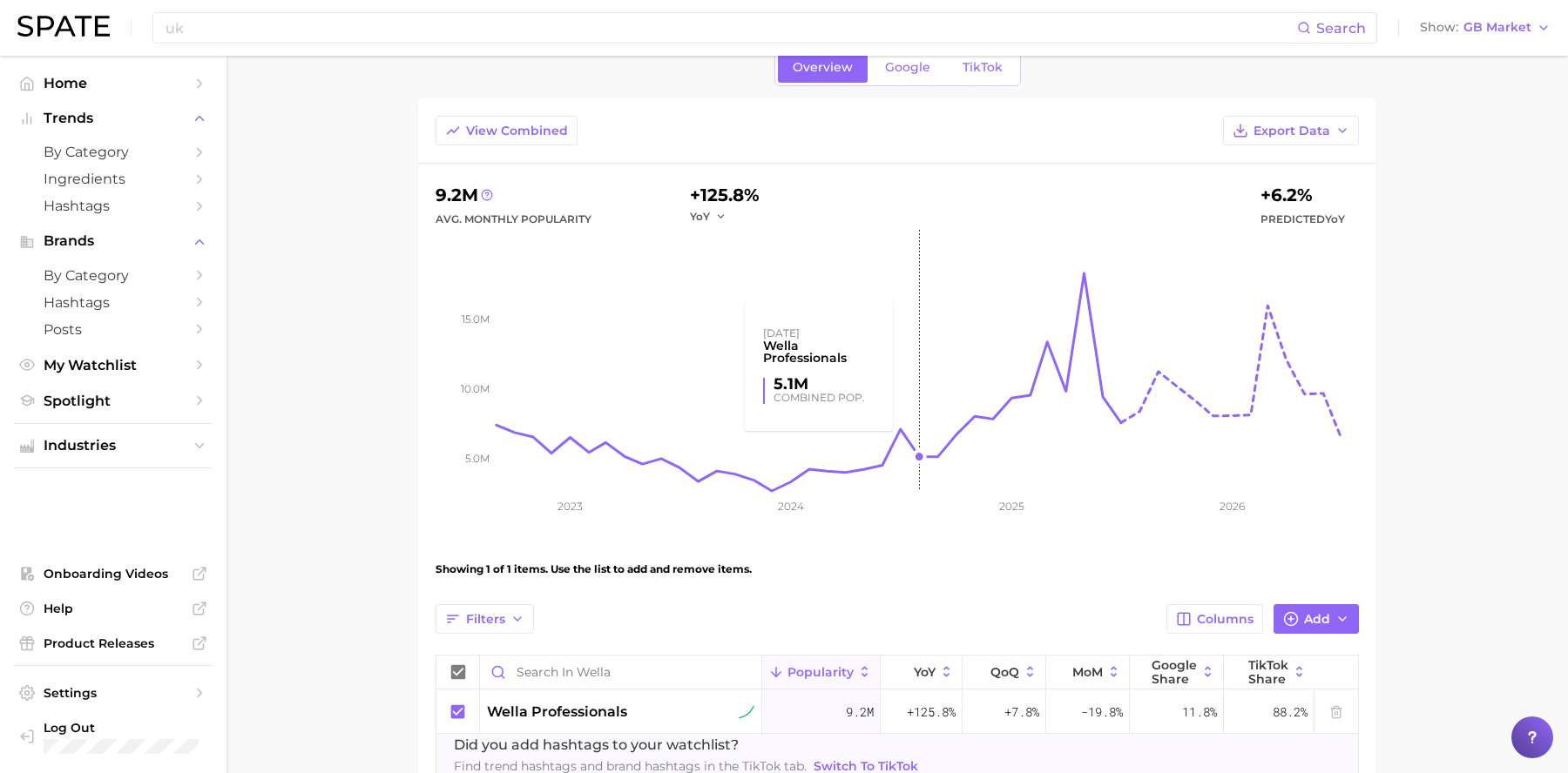
scroll to position [0, 0]
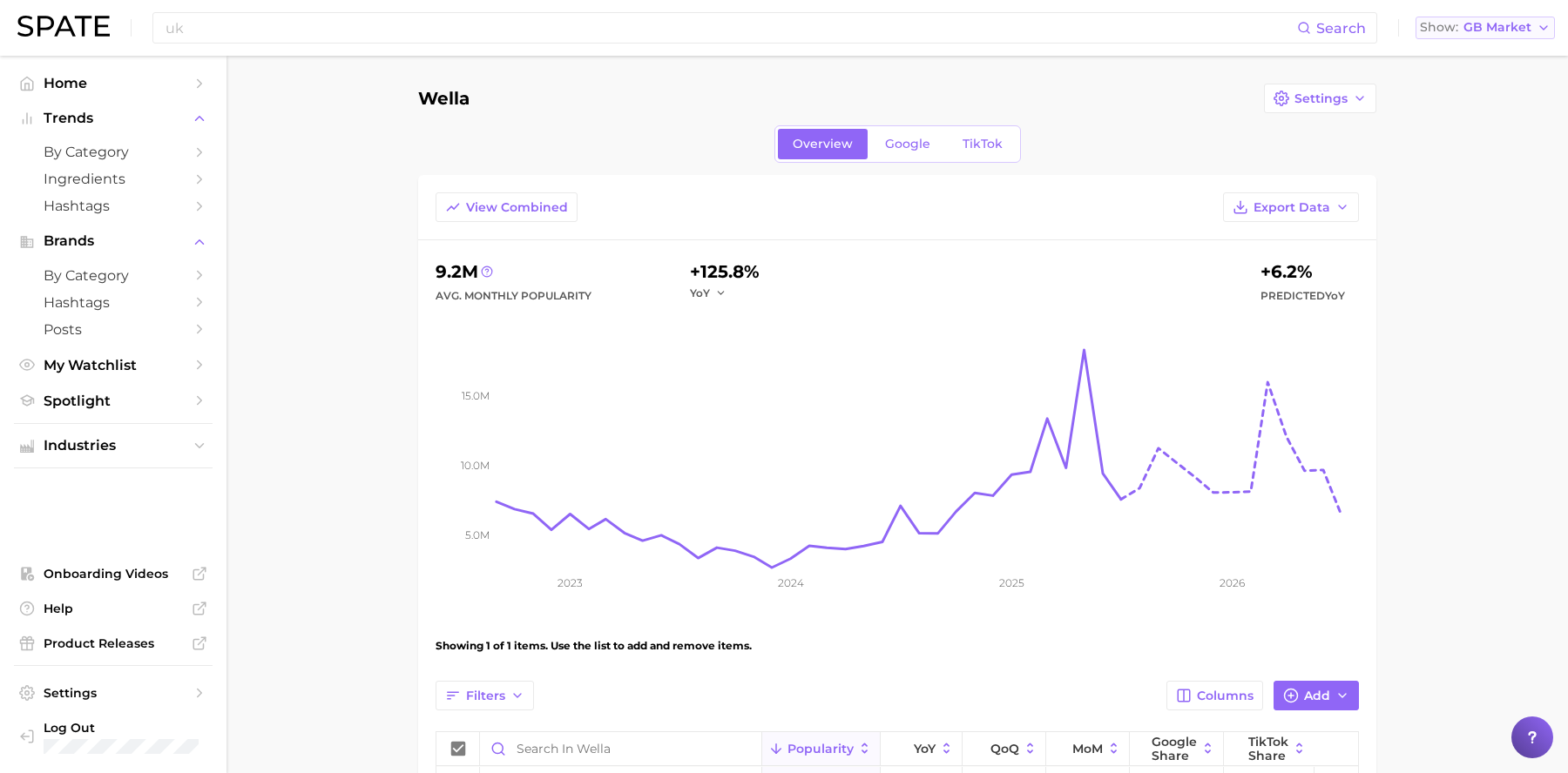
click at [1521, 29] on span "GB Market" at bounding box center [1497, 28] width 68 height 10
drag, startPoint x: 337, startPoint y: 249, endPoint x: 274, endPoint y: 239, distance: 63.8
click at [334, 249] on main "Wella Settings Overview Google TikTok View Combined Export Data 9.2m Avg. Month…" at bounding box center [897, 507] width 1342 height 904
click at [155, 181] on span "Ingredients" at bounding box center [113, 179] width 140 height 17
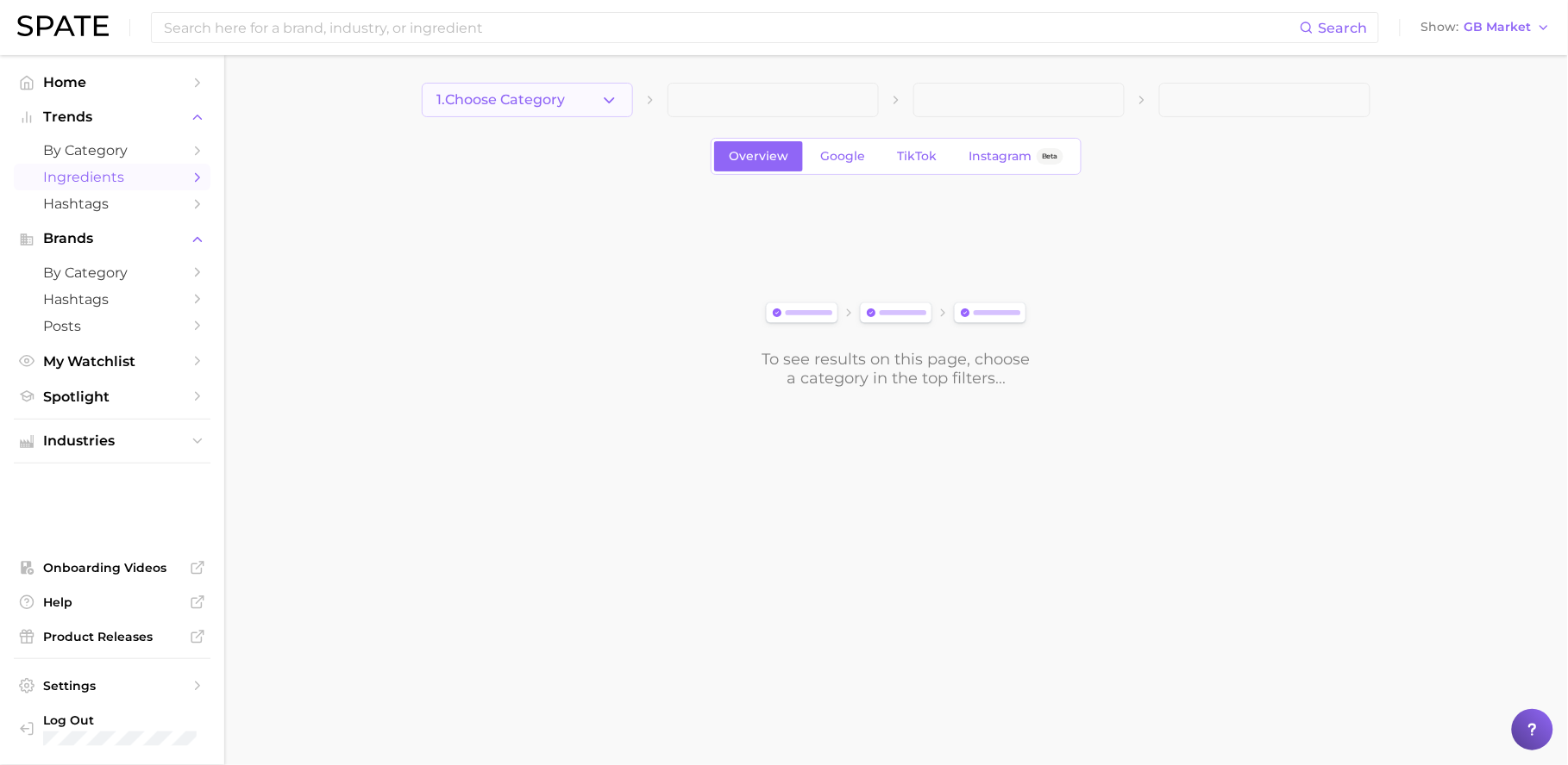
click at [580, 94] on button "1. Choose Category" at bounding box center [527, 99] width 211 height 34
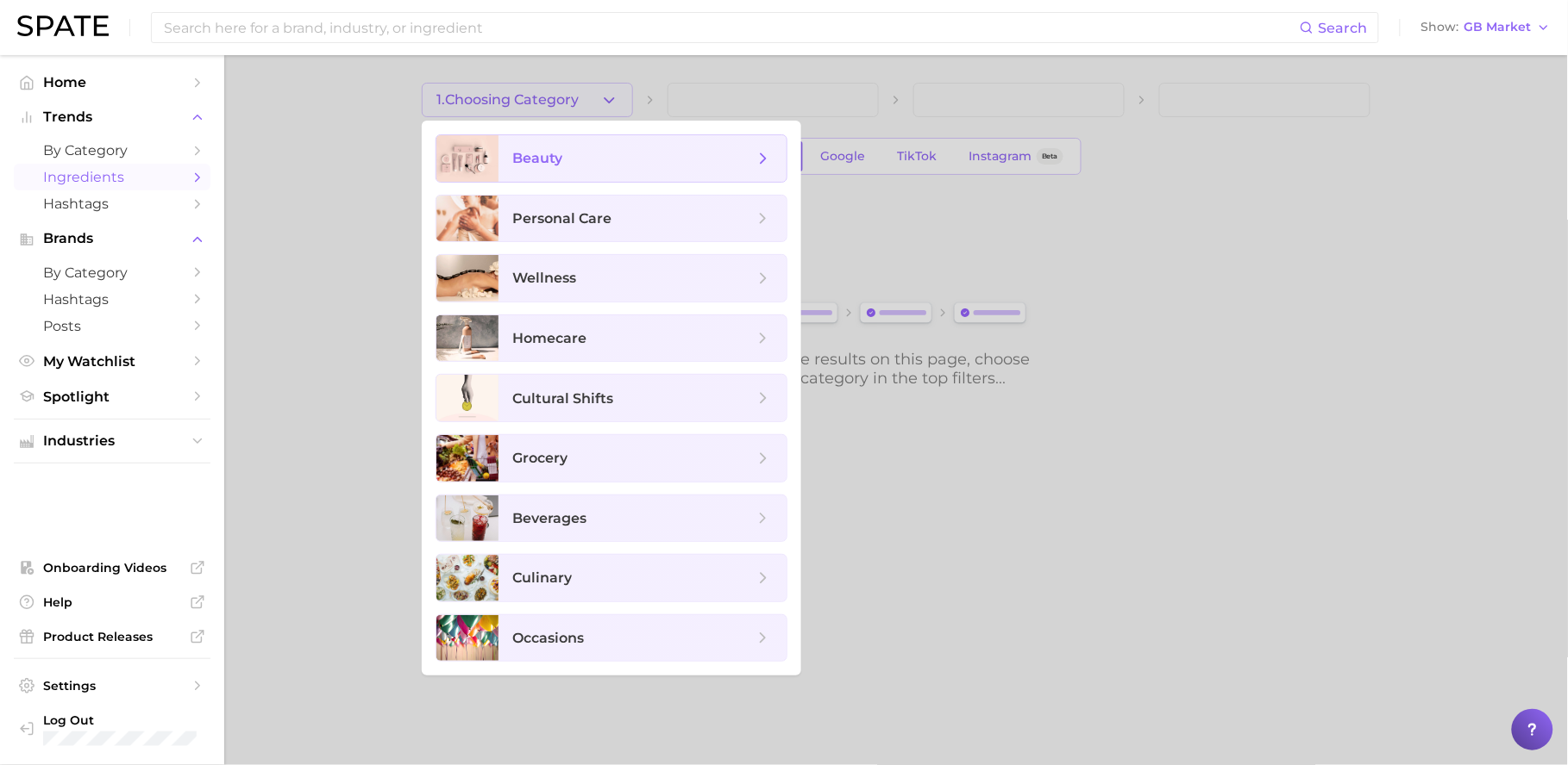
click at [600, 171] on span "beauty" at bounding box center [643, 159] width 288 height 47
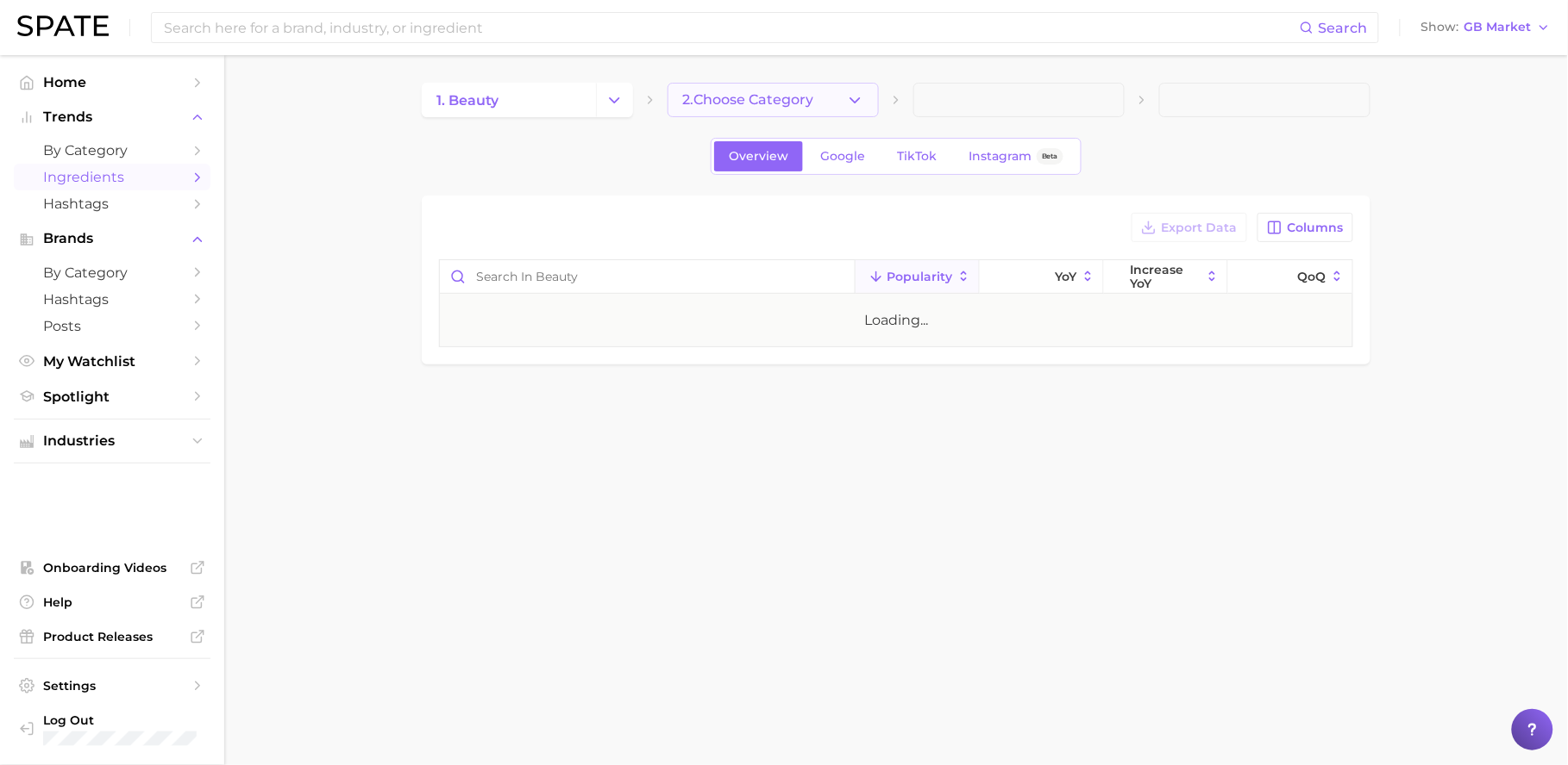
click at [821, 105] on button "2. Choose Category" at bounding box center [772, 99] width 211 height 34
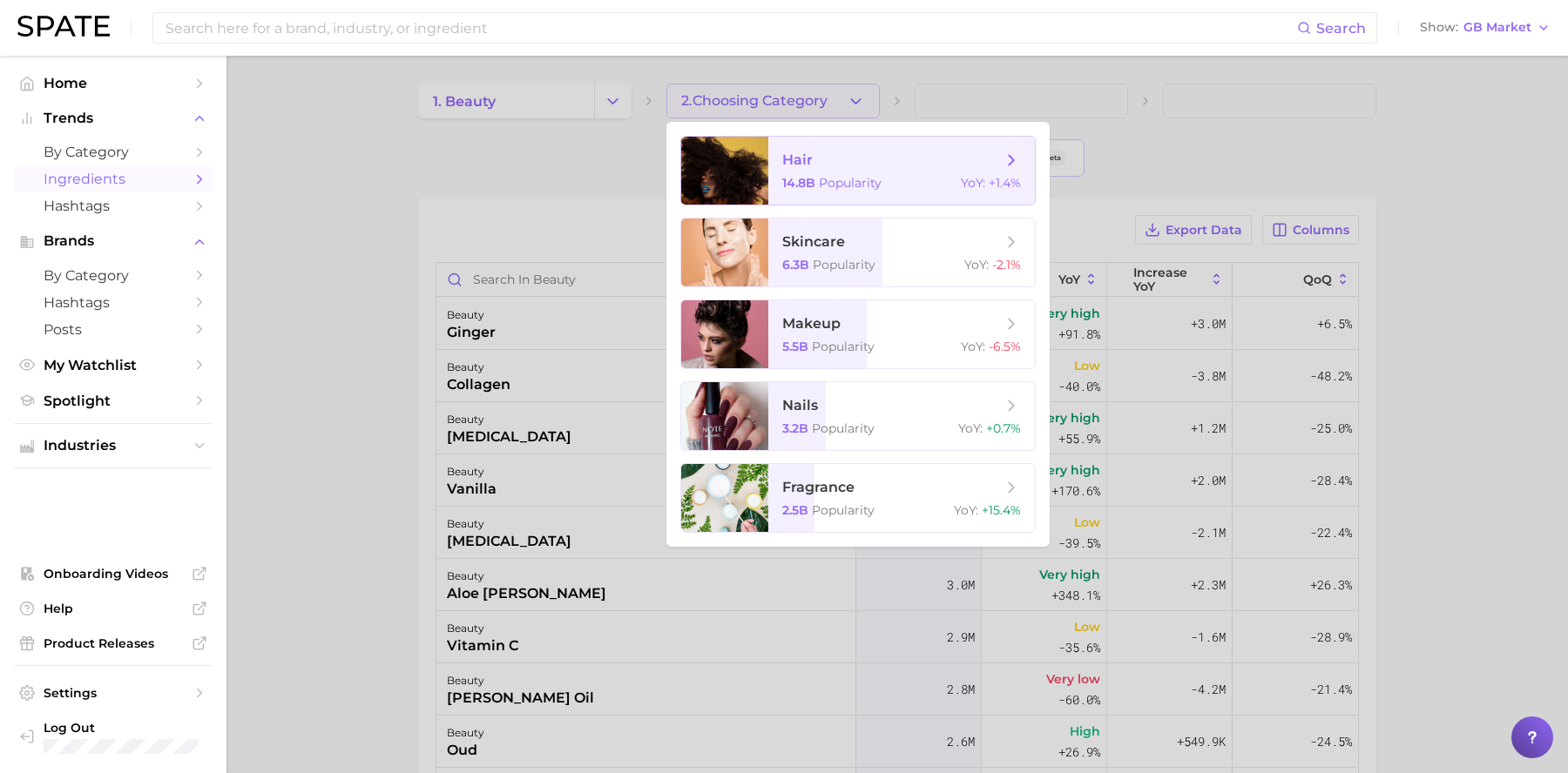
click at [874, 194] on span "hair 14.8b Popularity YoY : +1.4%" at bounding box center [901, 170] width 267 height 68
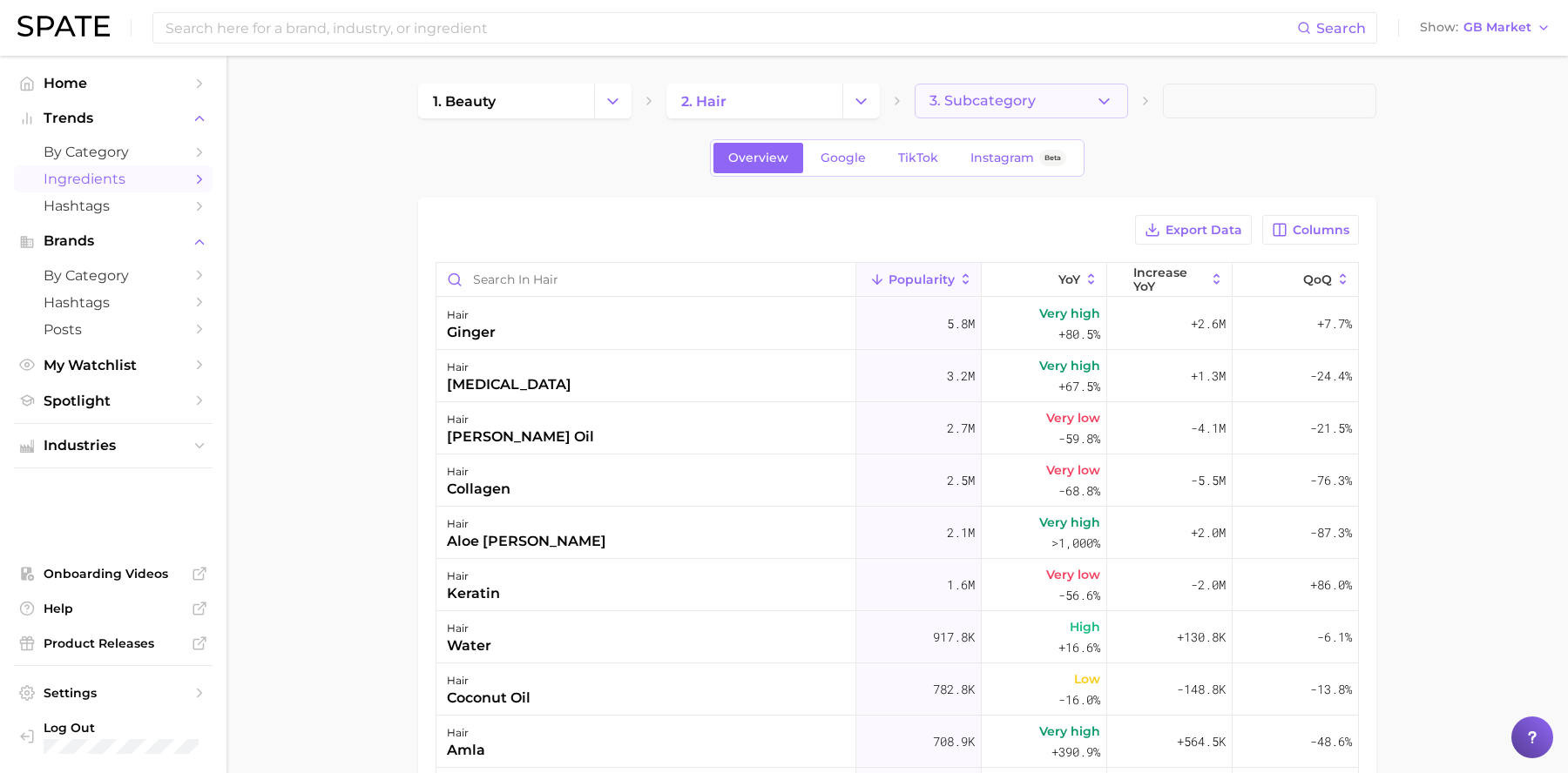
click at [978, 95] on span "3. Subcategory" at bounding box center [983, 101] width 106 height 16
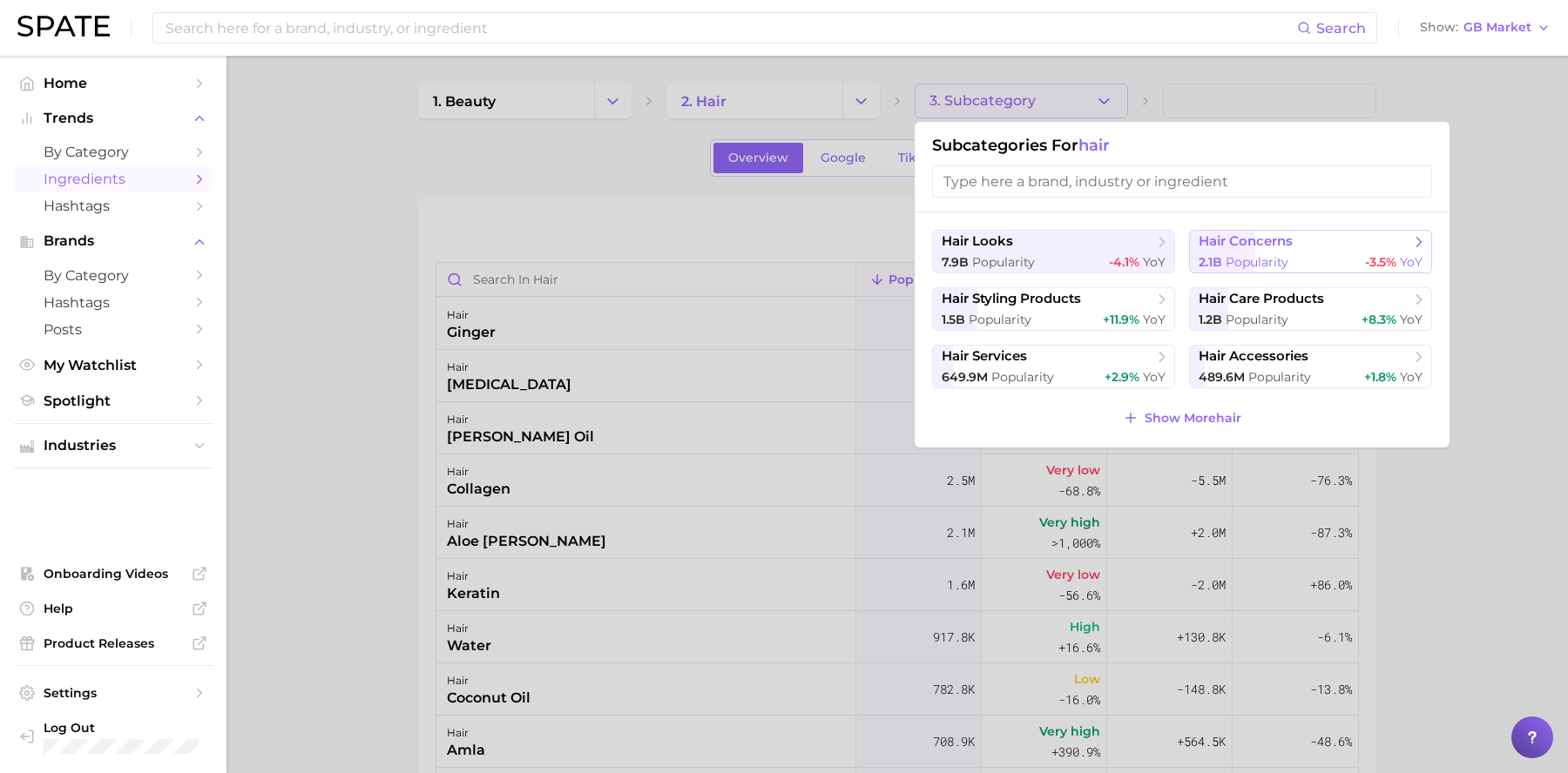
click at [1333, 249] on span "hair concerns" at bounding box center [1303, 242] width 211 height 18
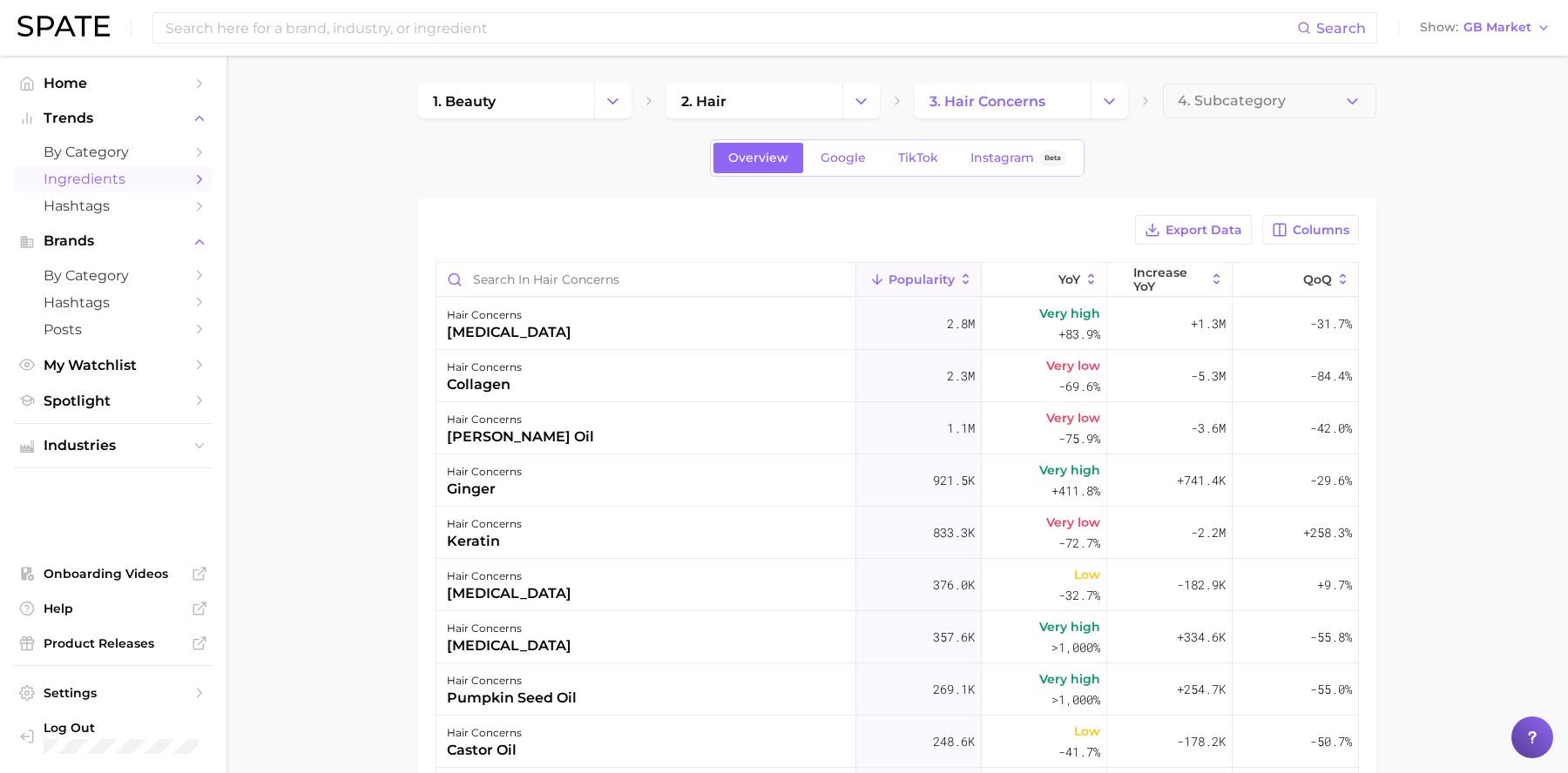
click at [1533, 732] on icon at bounding box center [1533, 738] width 18 height 18
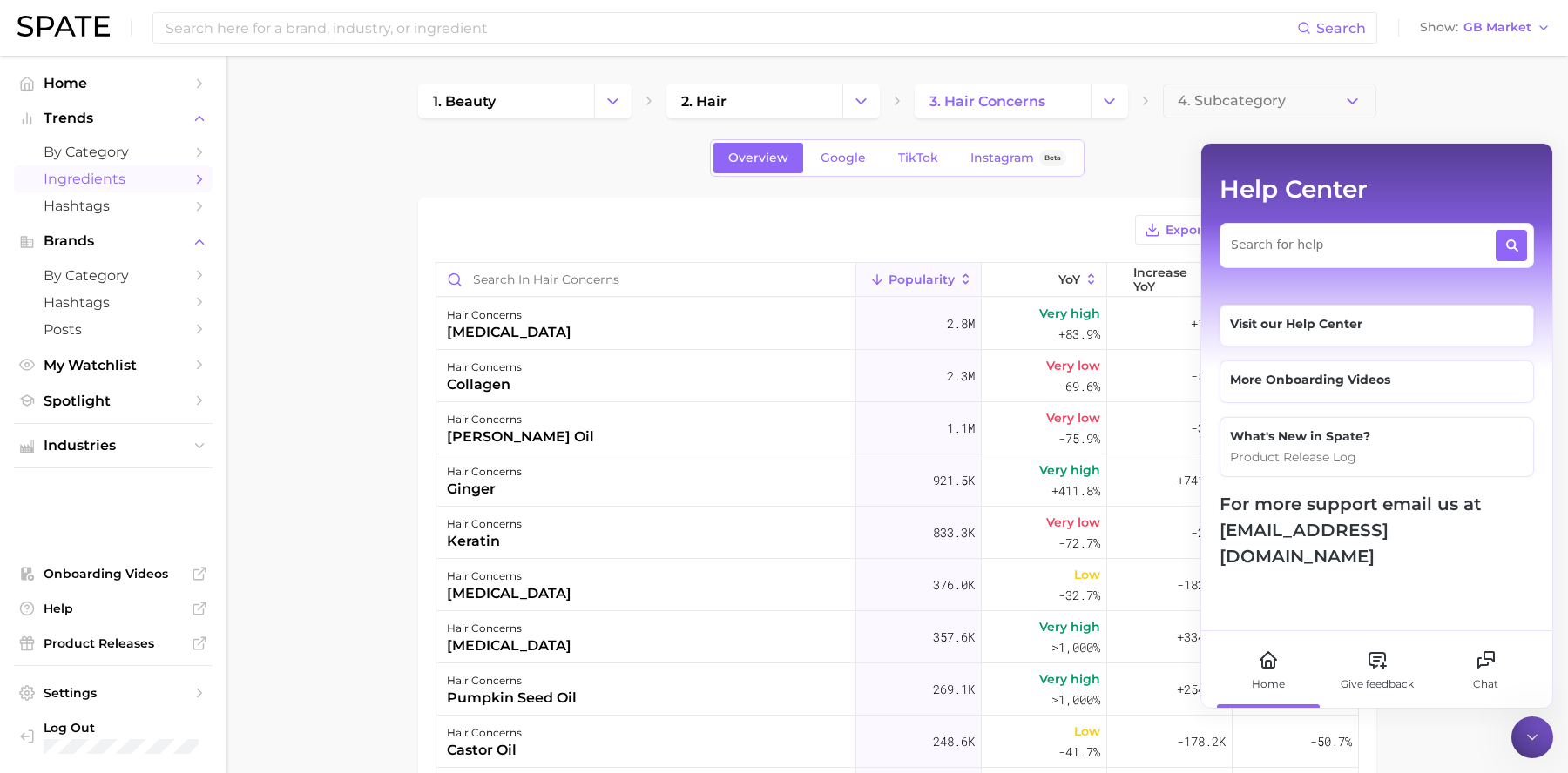
click at [1290, 260] on div at bounding box center [1377, 246] width 315 height 45
click at [1291, 249] on textarea at bounding box center [1361, 241] width 263 height 22
click at [1350, 316] on div "Visit our Help Center" at bounding box center [1376, 325] width 293 height 19
click at [1534, 742] on icon at bounding box center [1533, 738] width 18 height 18
